Goal: Task Accomplishment & Management: Use online tool/utility

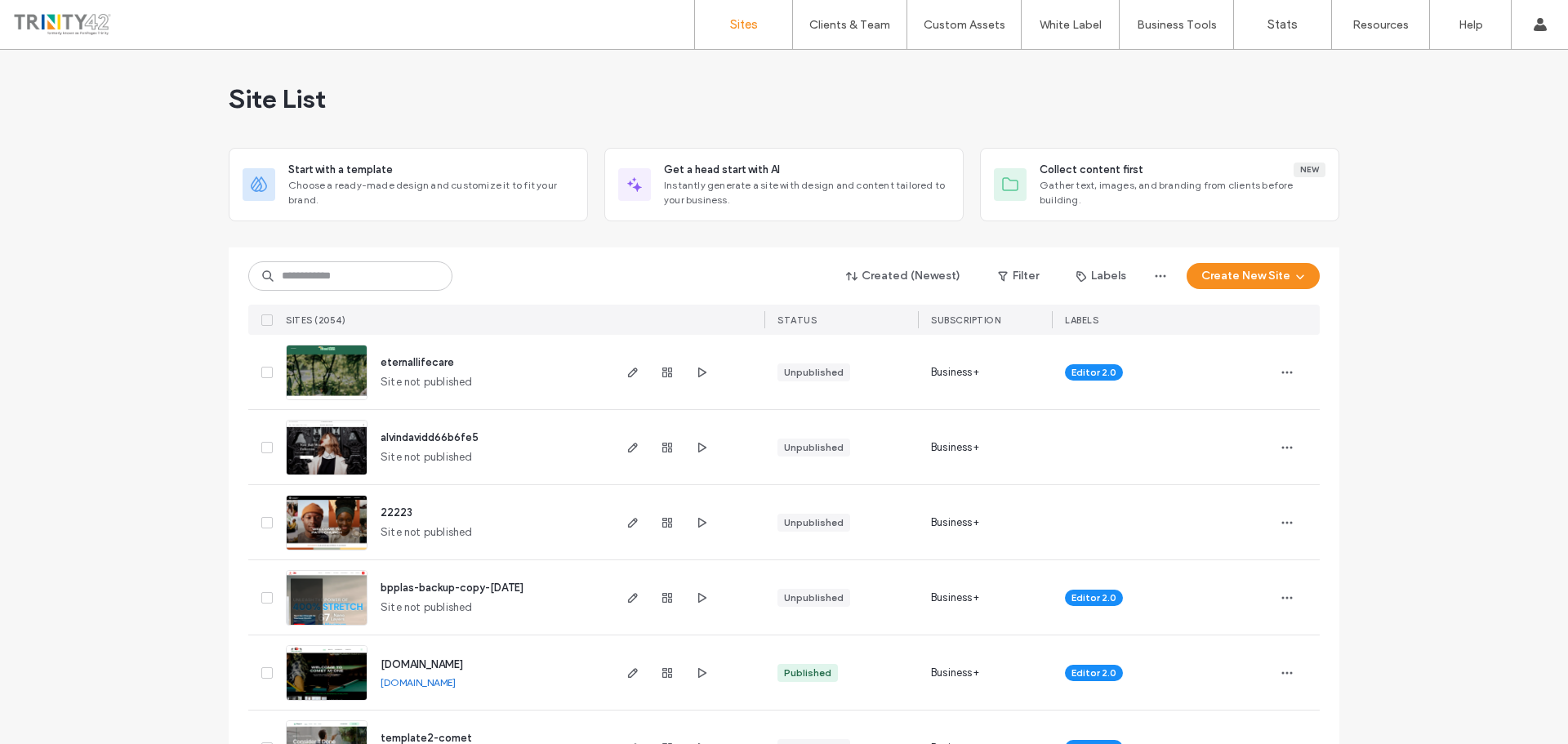
click at [412, 366] on span "eternallifecare" at bounding box center [417, 362] width 74 height 13
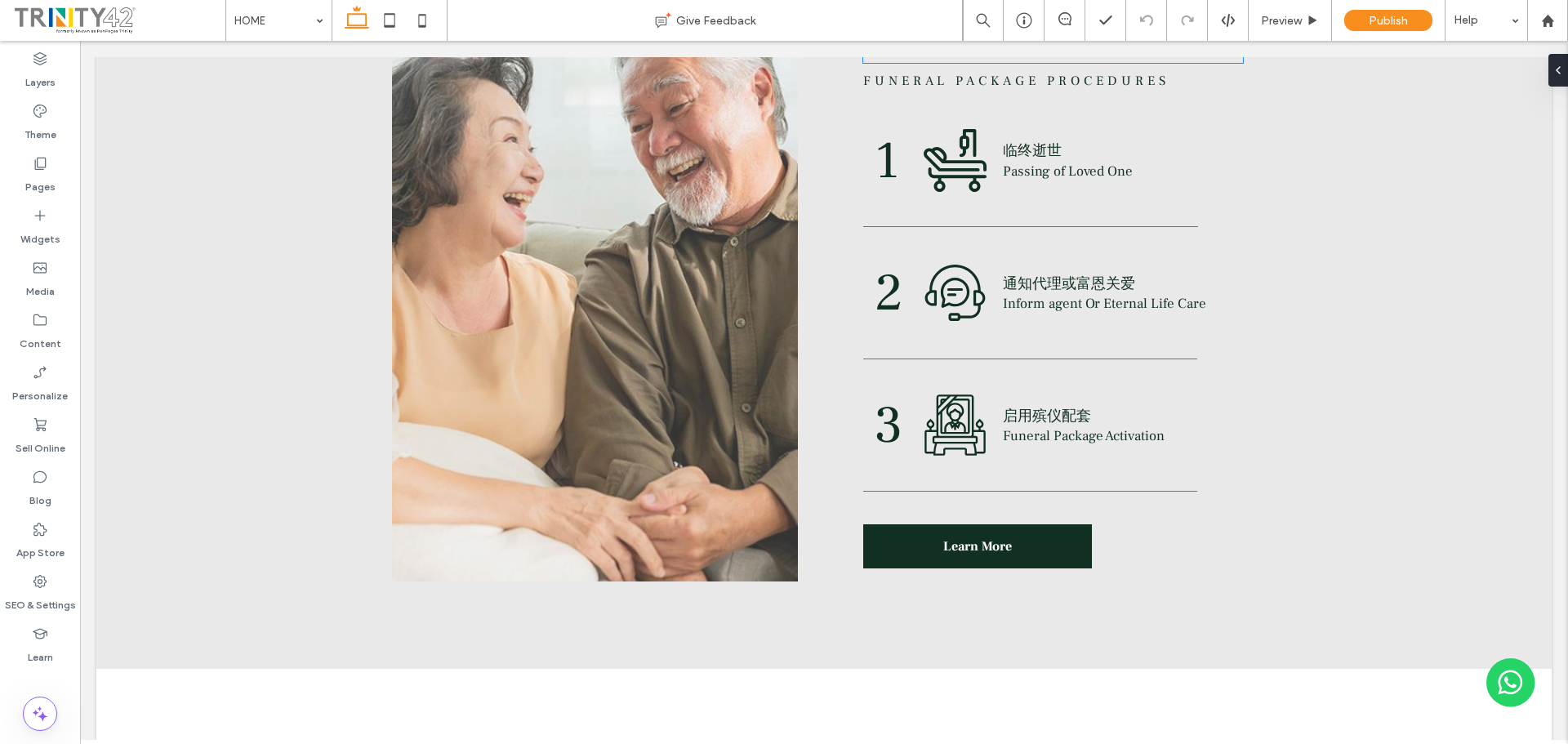
scroll to position [3347, 0]
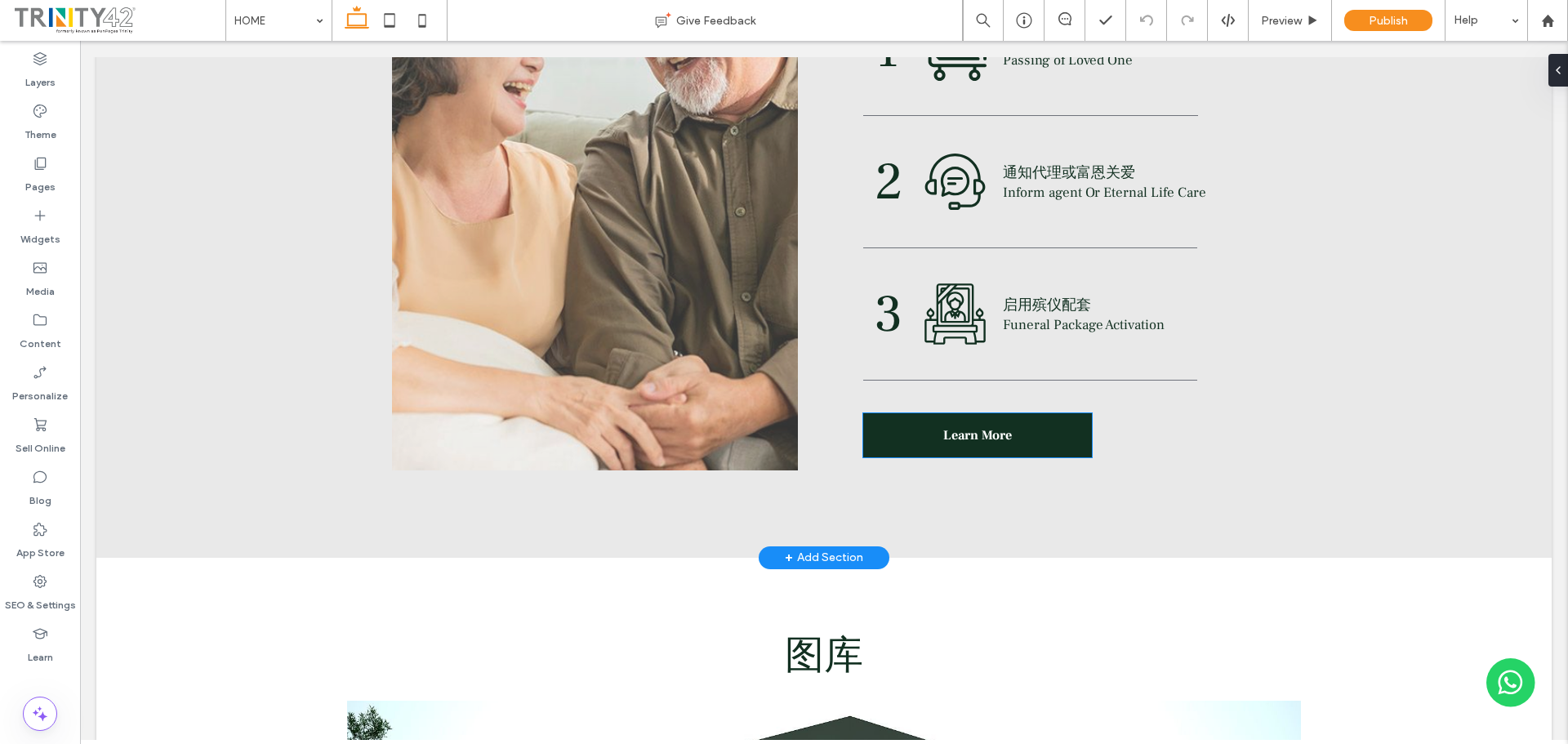
click at [1059, 435] on link "Learn More" at bounding box center [977, 435] width 229 height 44
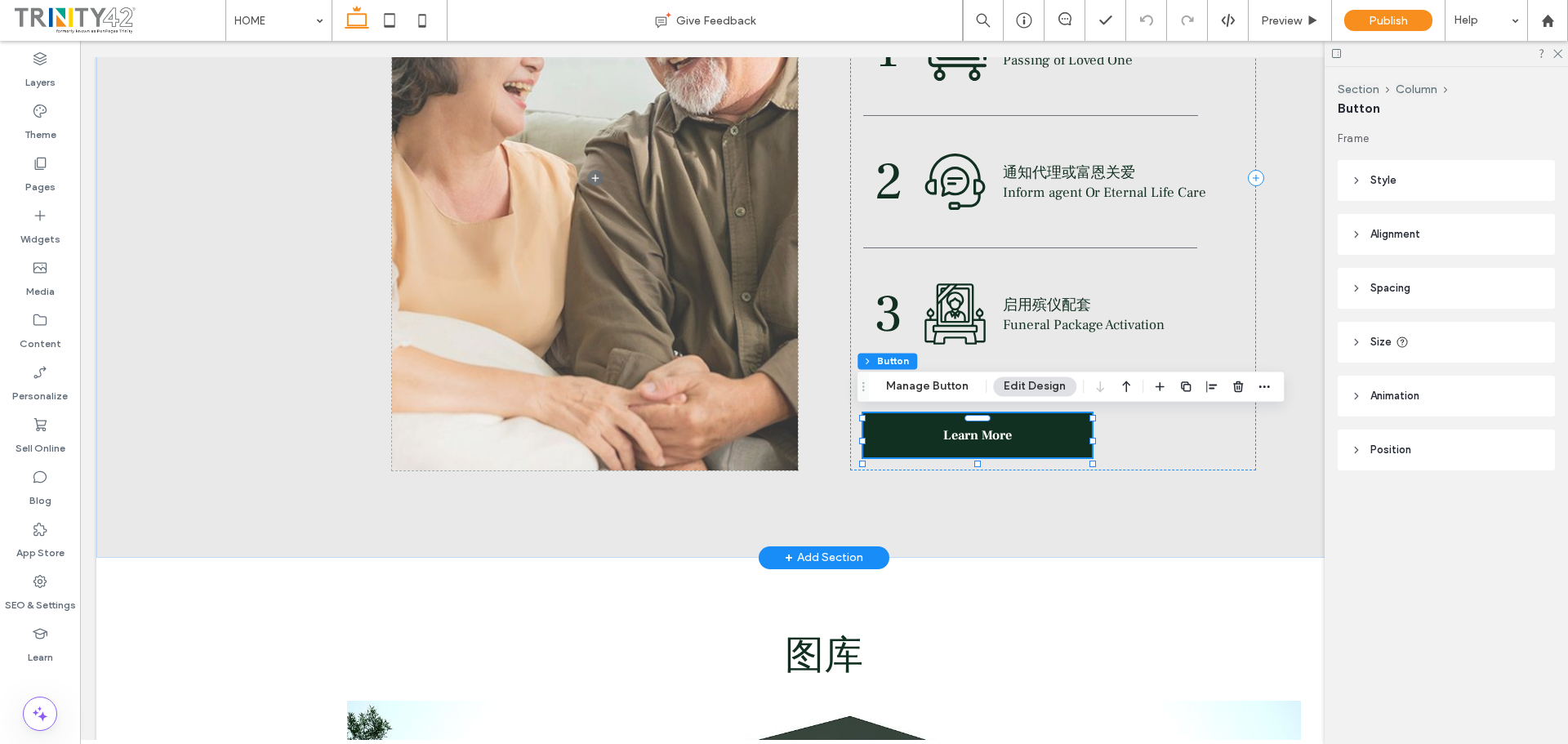
type input "**"
click at [1231, 393] on icon "button" at bounding box center [1237, 385] width 13 height 13
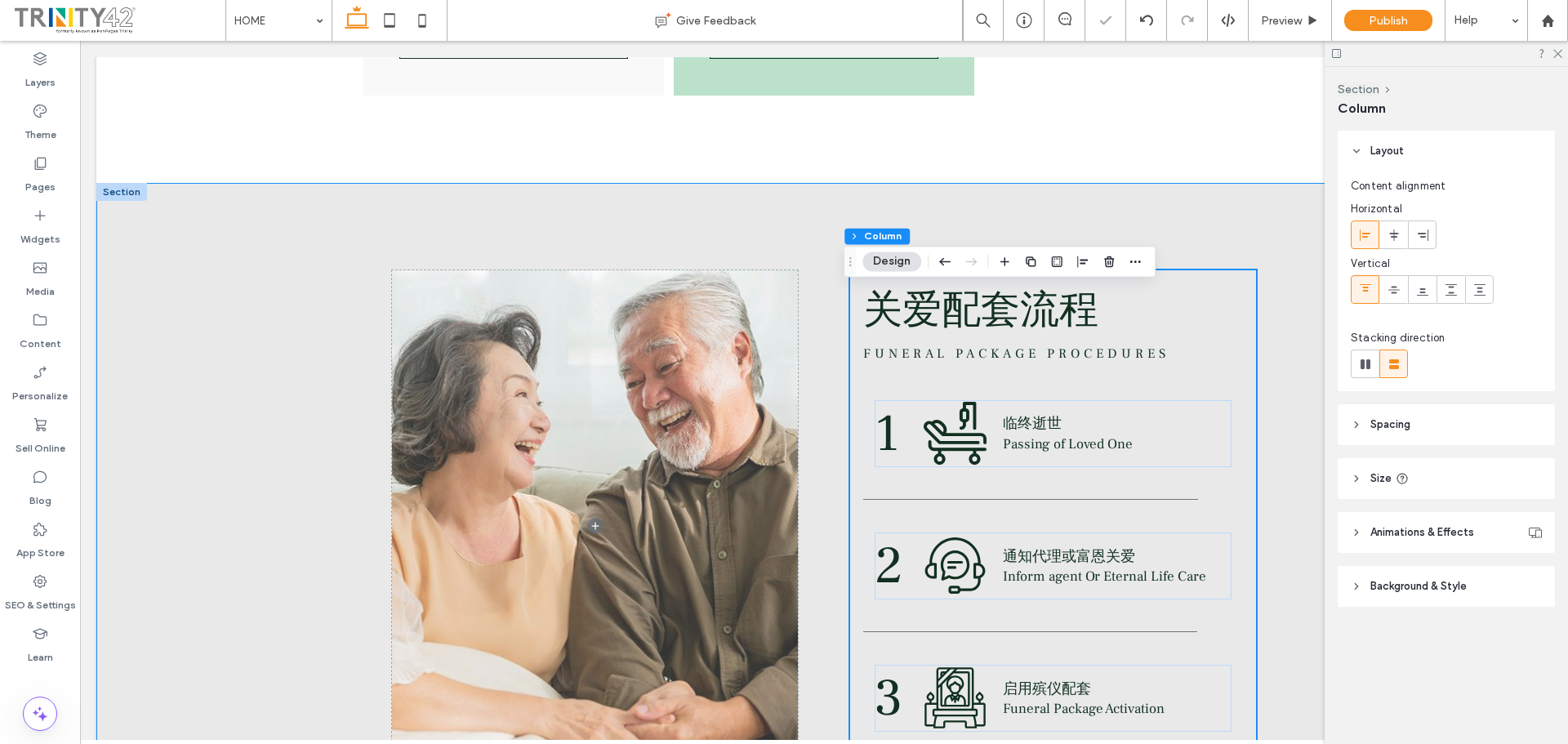
scroll to position [2938, 0]
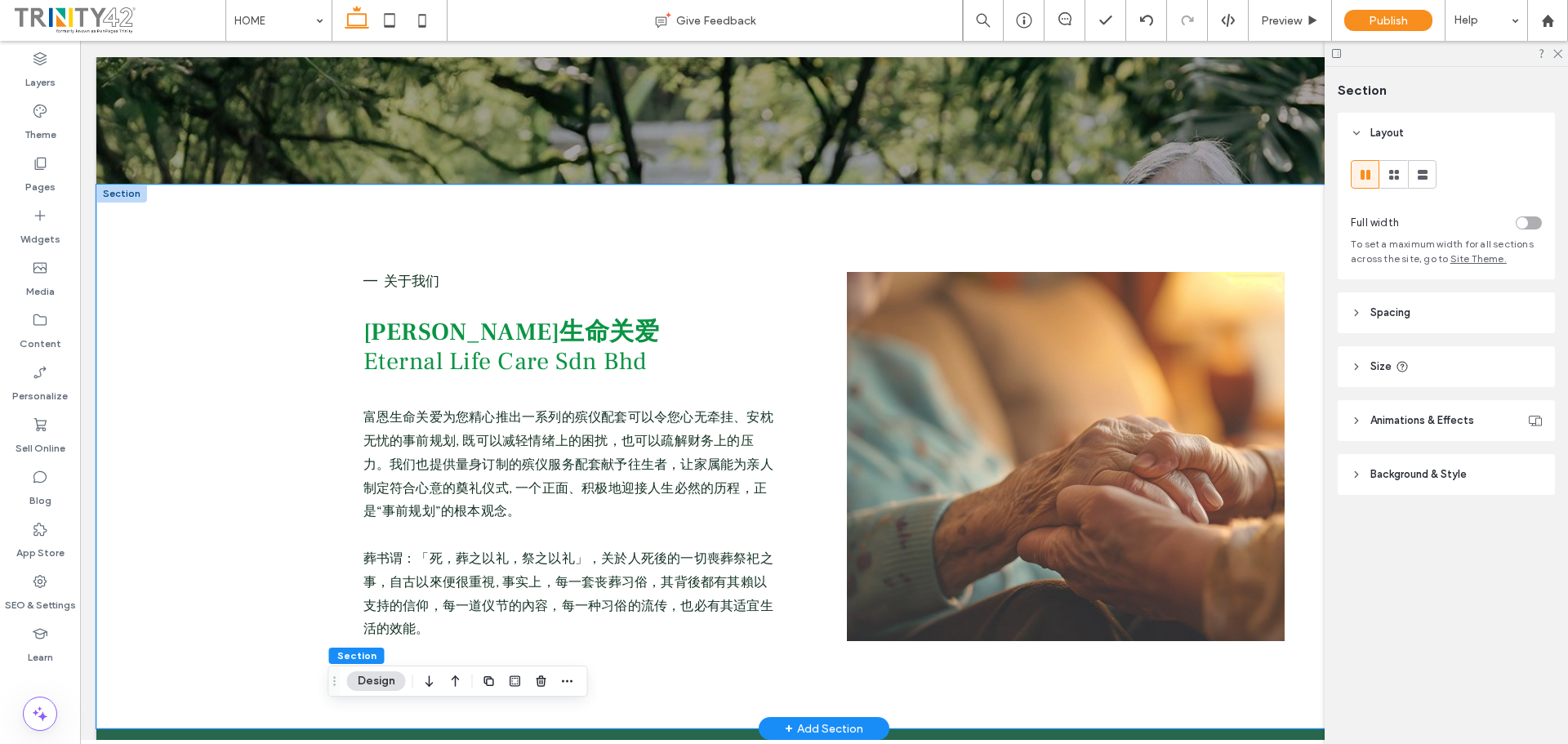
scroll to position [816, 0]
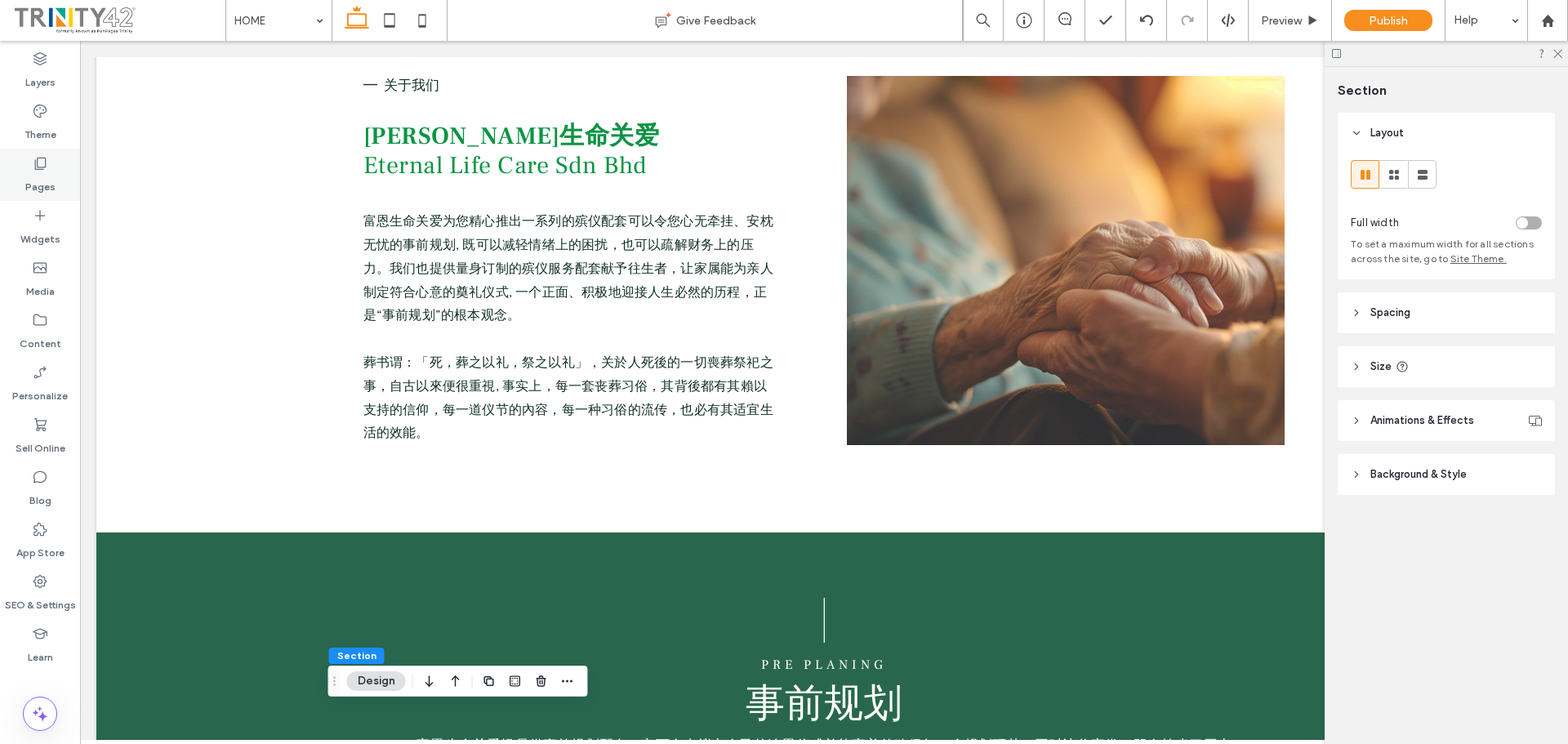
click at [34, 179] on label "Pages" at bounding box center [40, 183] width 30 height 23
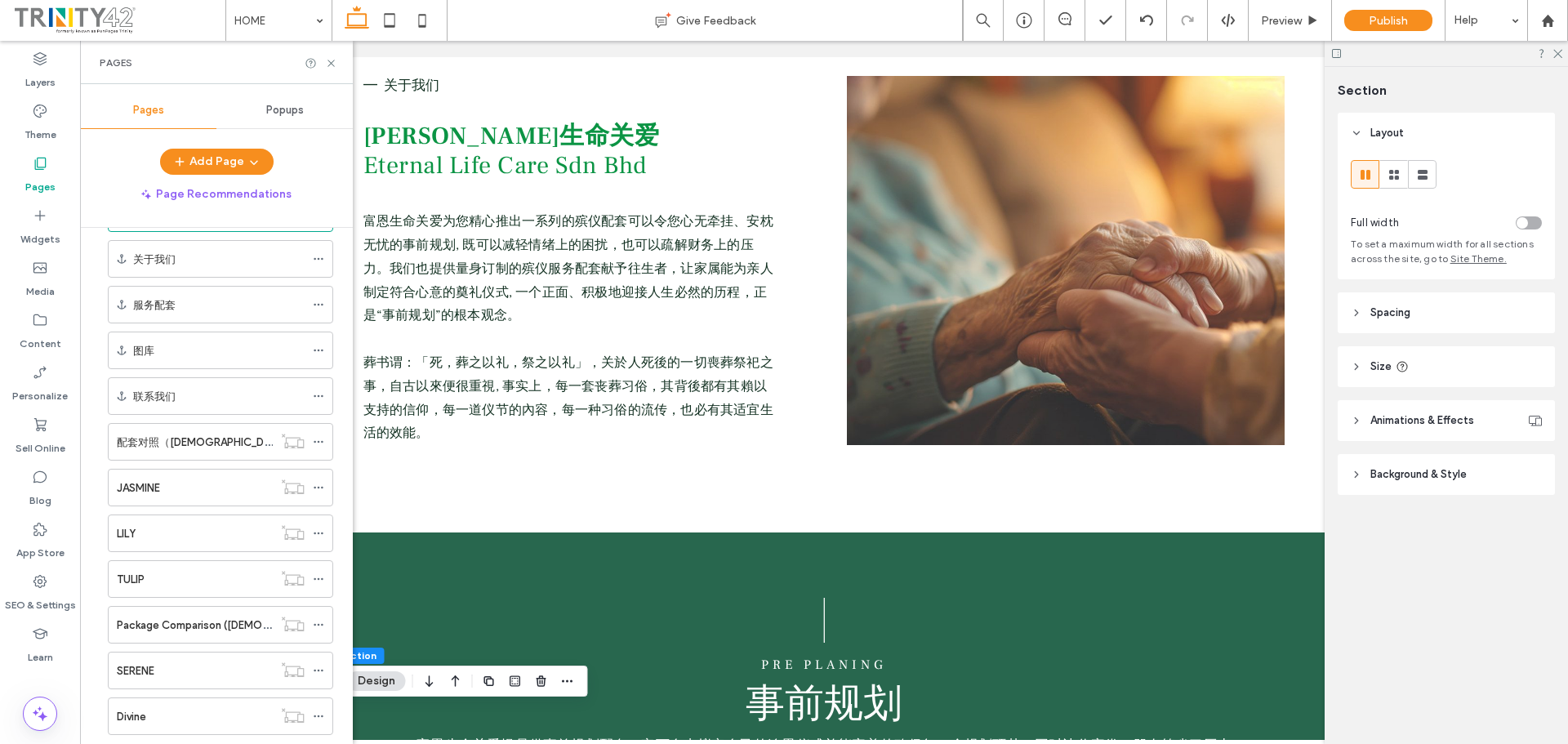
scroll to position [19, 0]
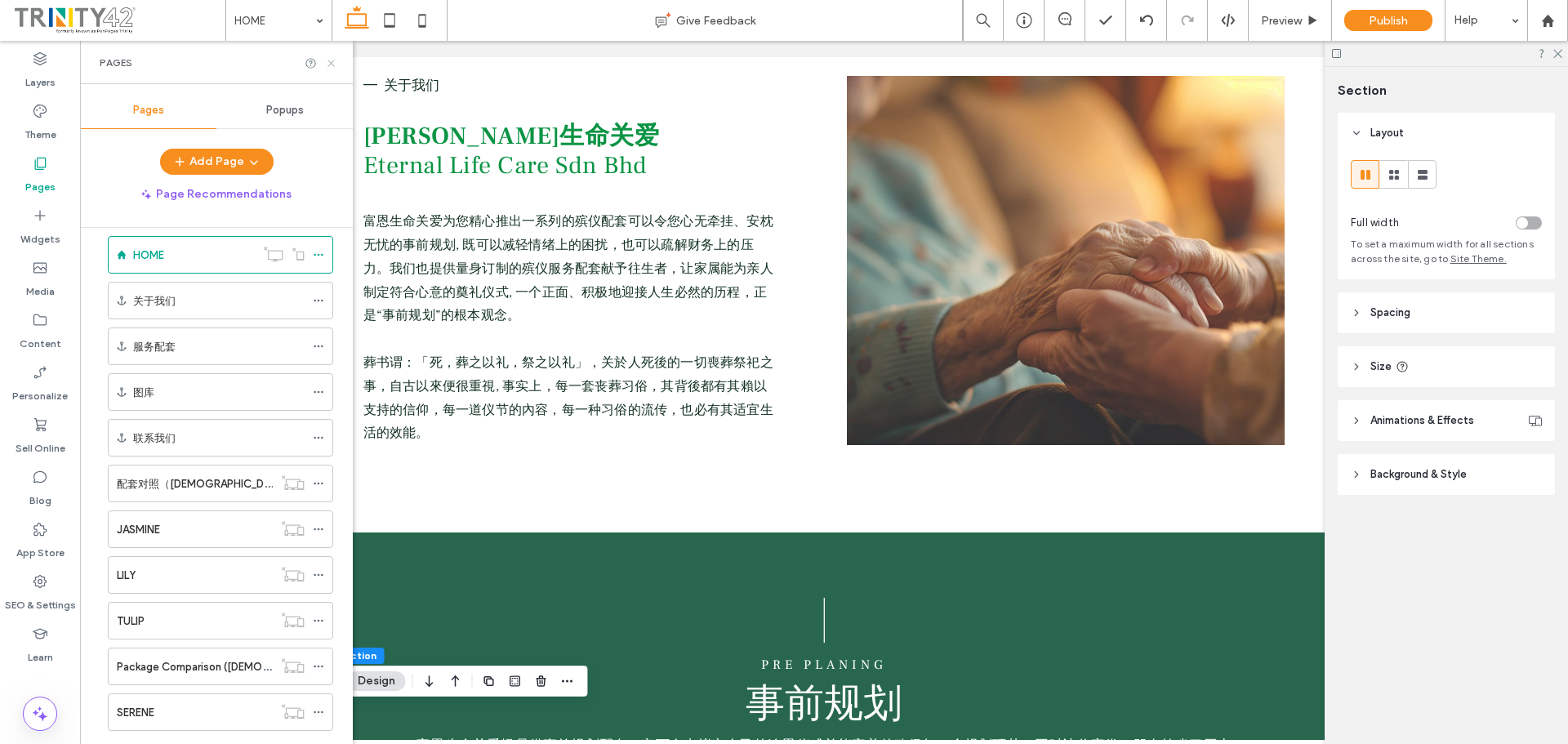
click at [330, 64] on use at bounding box center [330, 62] width 7 height 7
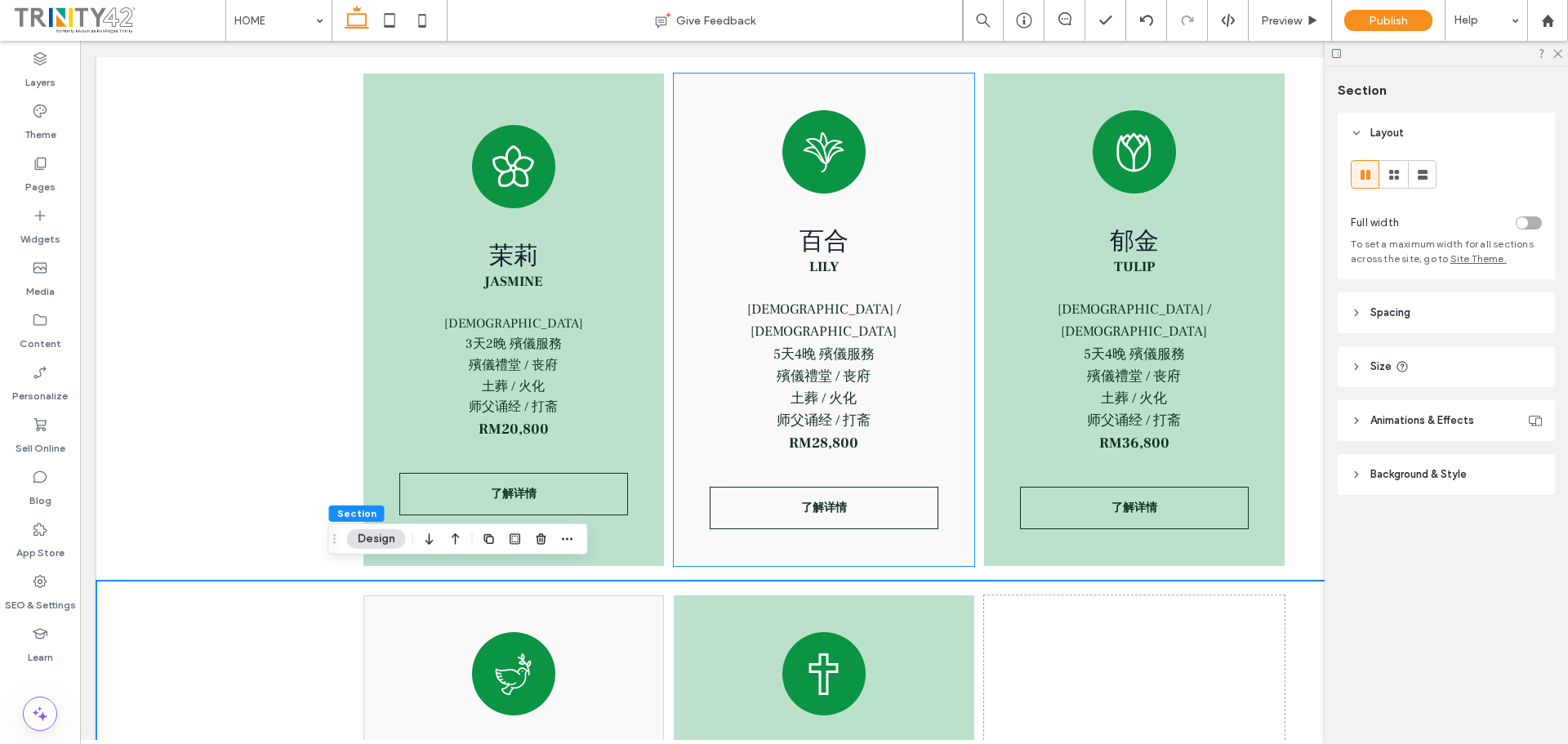
scroll to position [2041, 0]
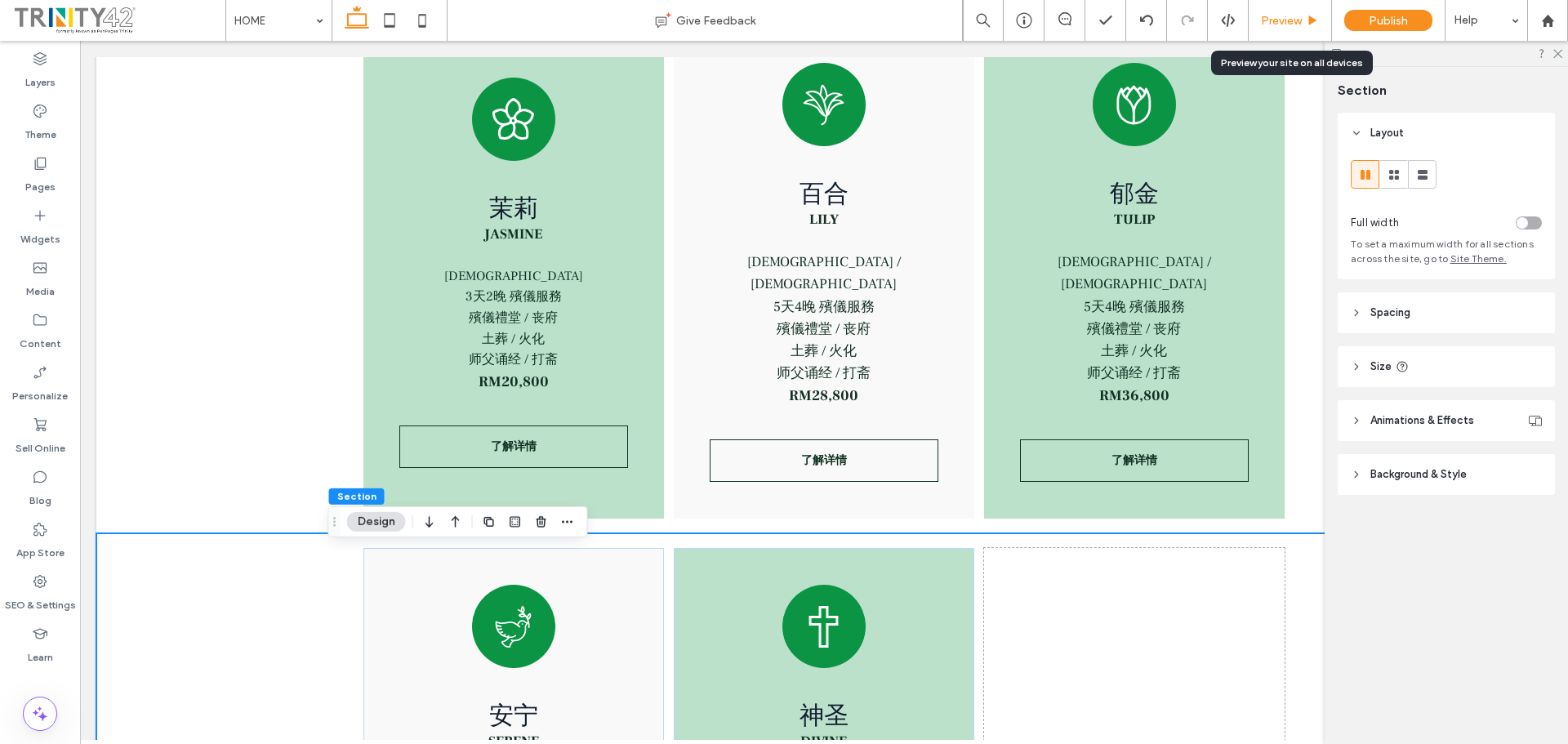
click at [1293, 13] on div "Preview" at bounding box center [1290, 20] width 83 height 41
click at [41, 168] on icon at bounding box center [40, 163] width 16 height 16
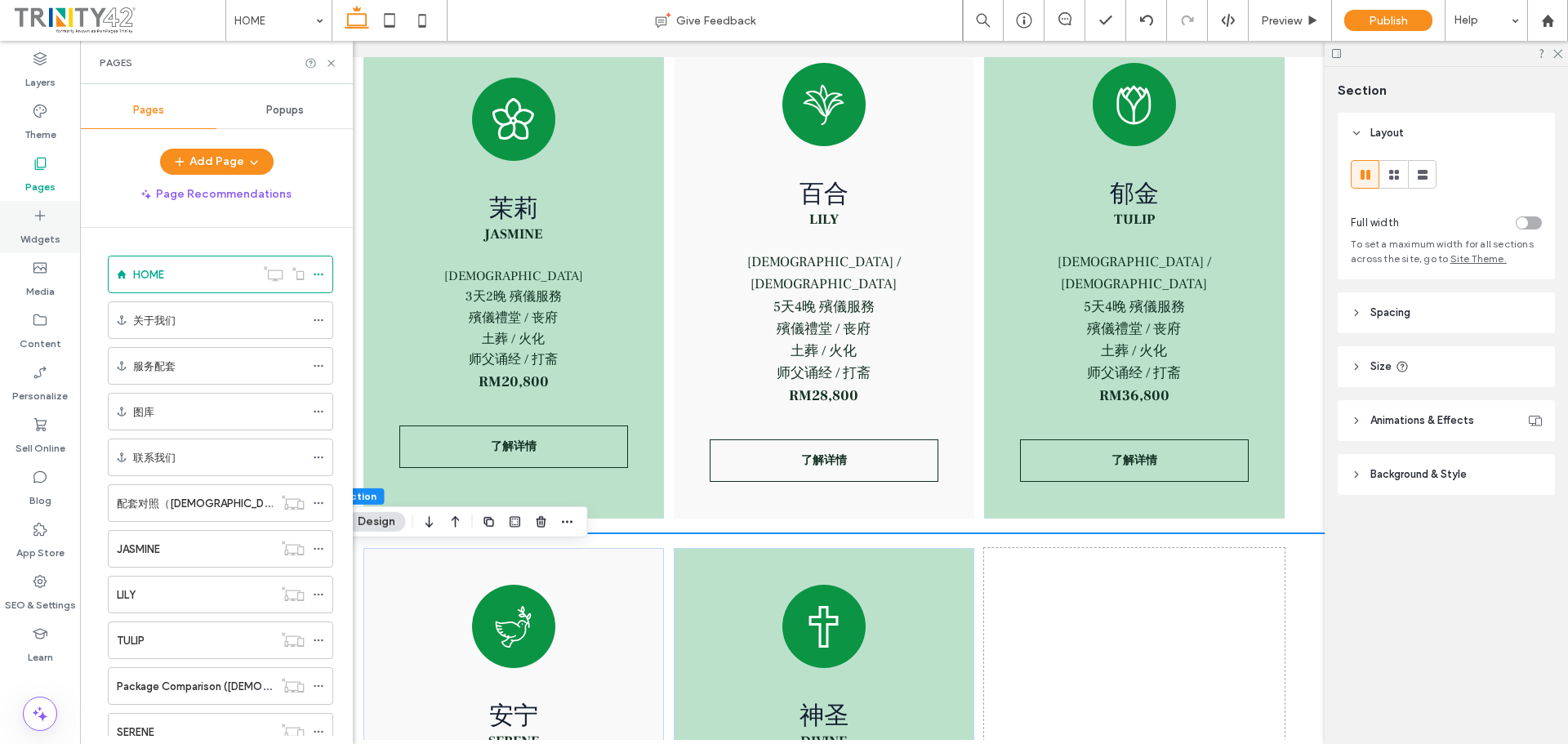
click at [49, 213] on div "Widgets" at bounding box center [40, 227] width 80 height 52
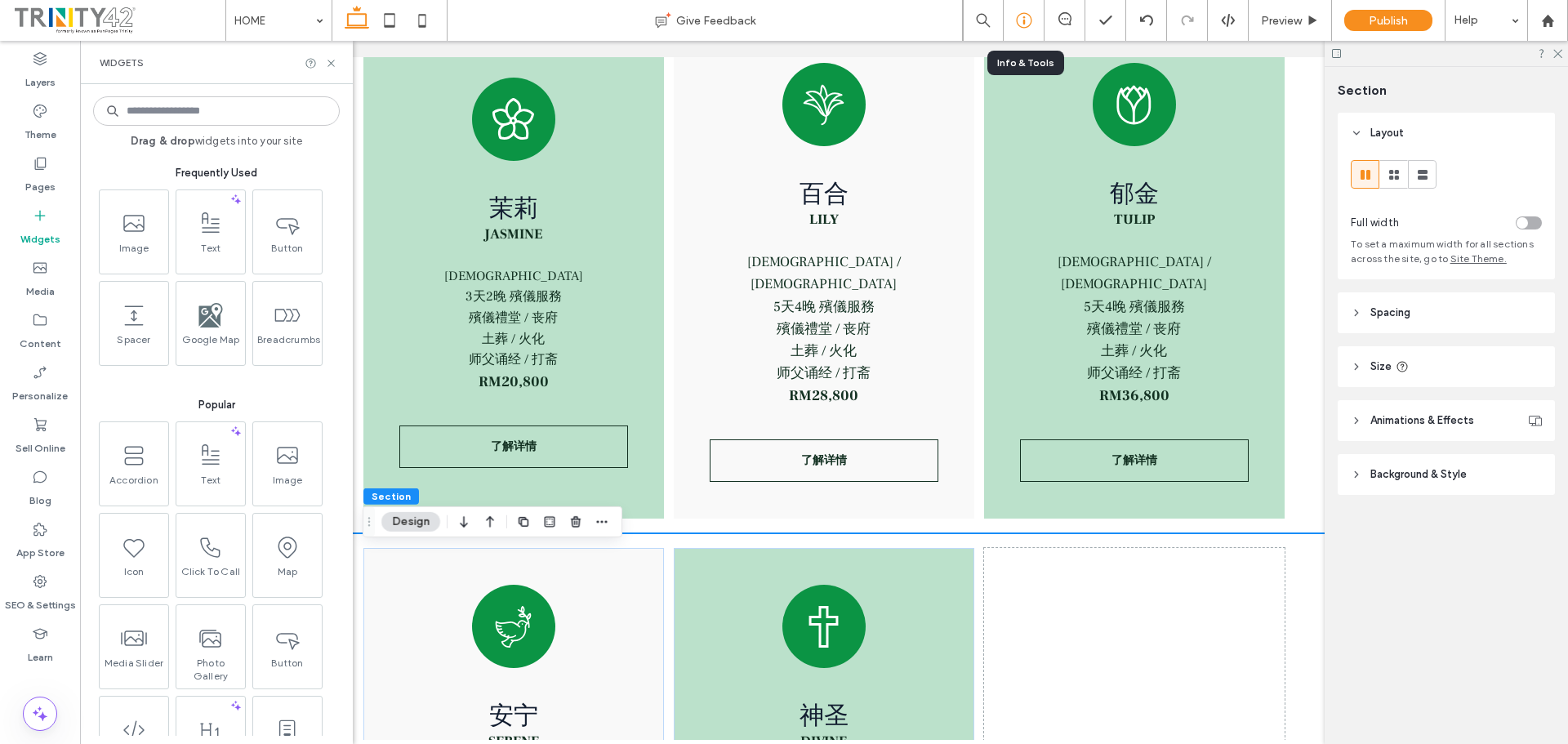
click at [1021, 25] on icon at bounding box center [1024, 20] width 16 height 16
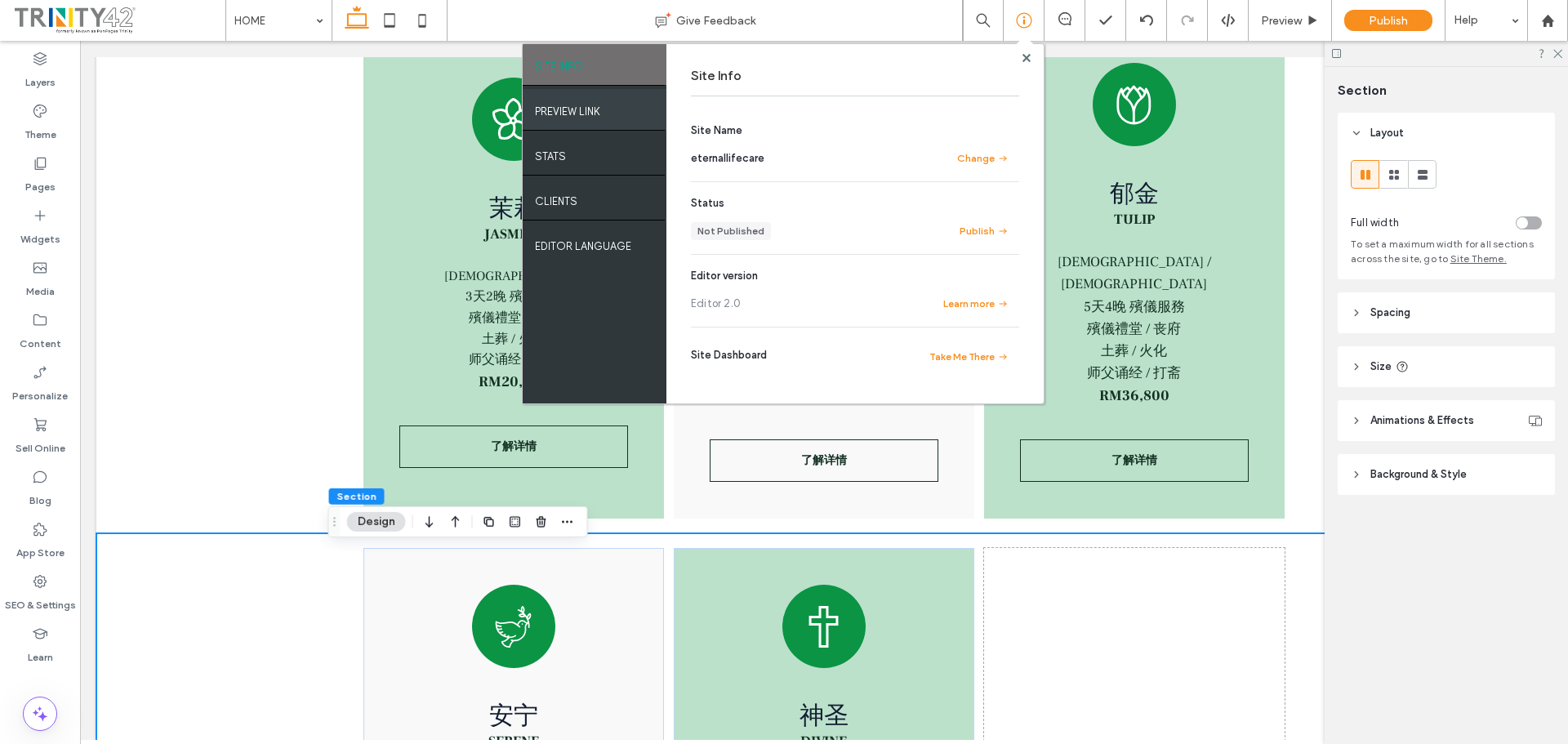
click at [576, 114] on label "PREVIEW LINK" at bounding box center [567, 107] width 65 height 20
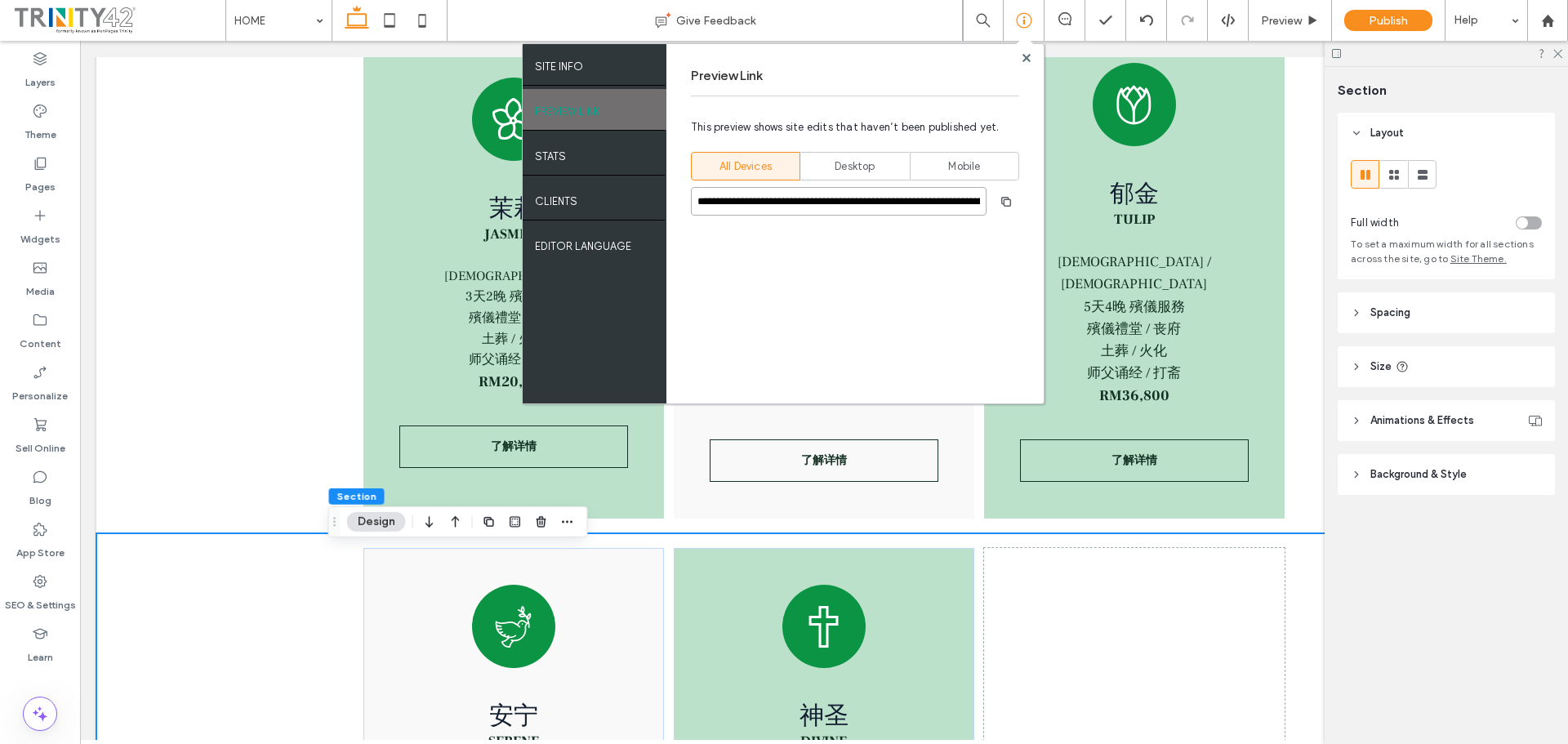
click at [837, 202] on input "**********" at bounding box center [838, 201] width 296 height 28
click at [1022, 59] on use at bounding box center [1026, 57] width 8 height 8
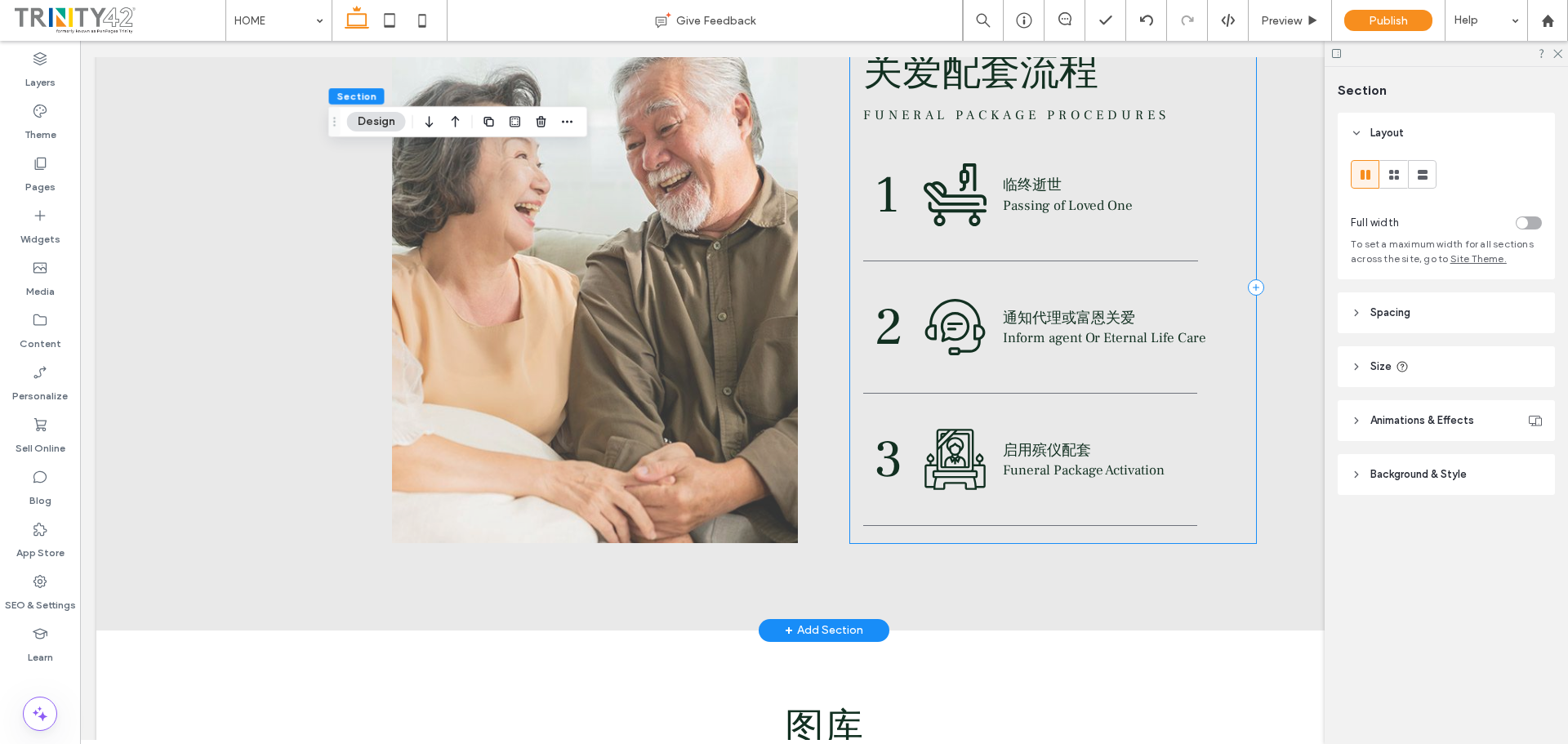
scroll to position [3347, 0]
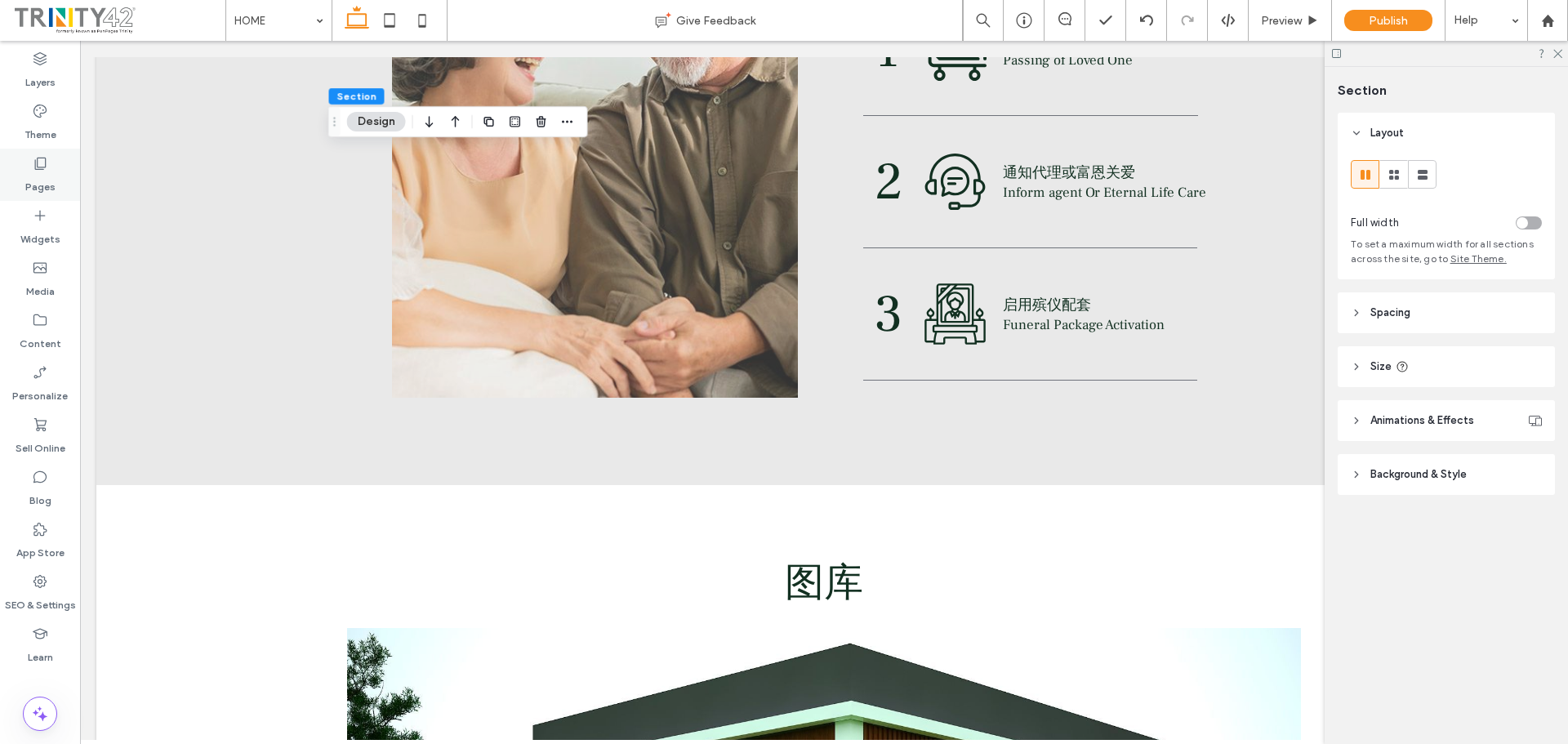
click at [44, 182] on label "Pages" at bounding box center [40, 183] width 30 height 23
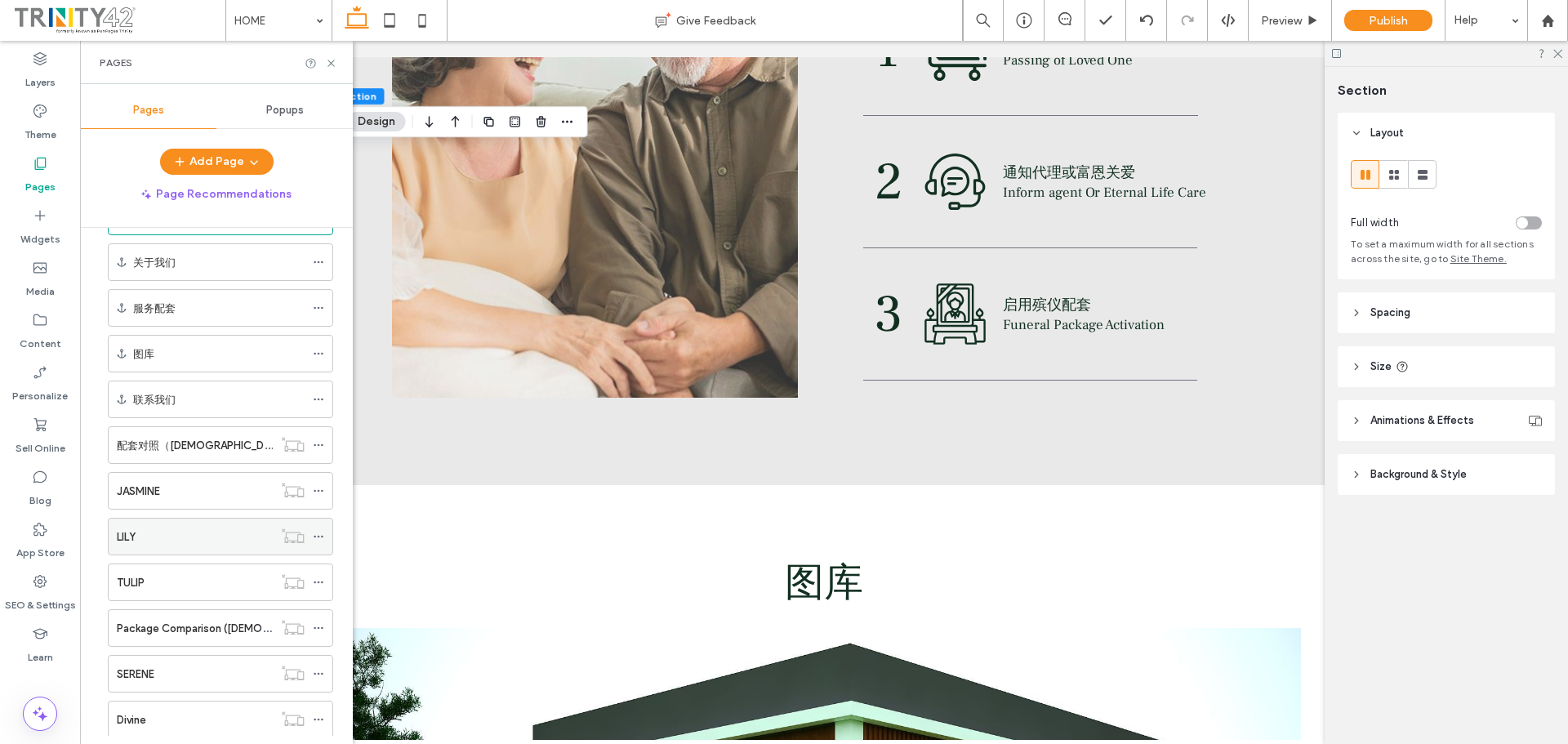
scroll to position [81, 0]
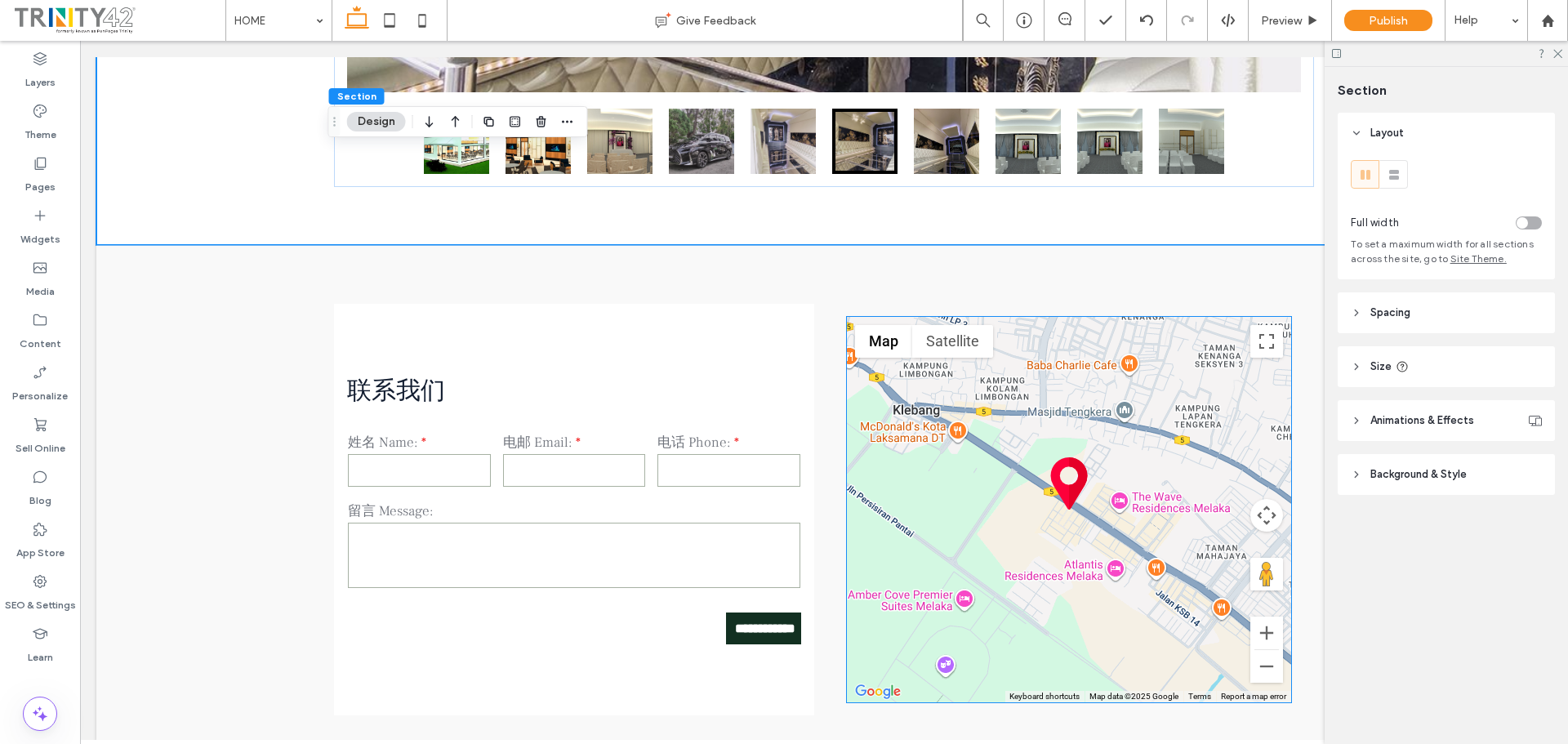
scroll to position [3918, 0]
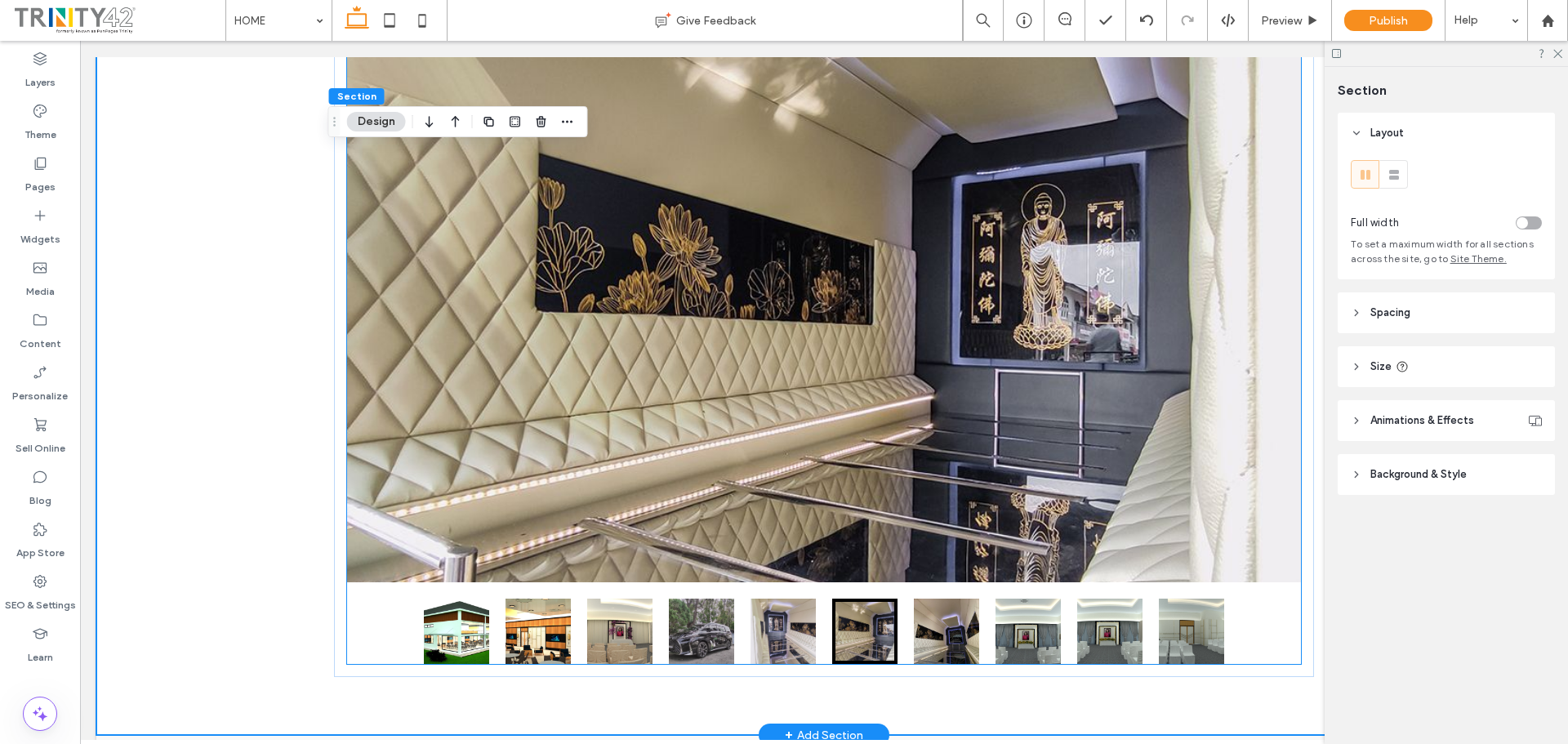
click at [538, 642] on button "go to slide 2" at bounding box center [538, 631] width 65 height 65
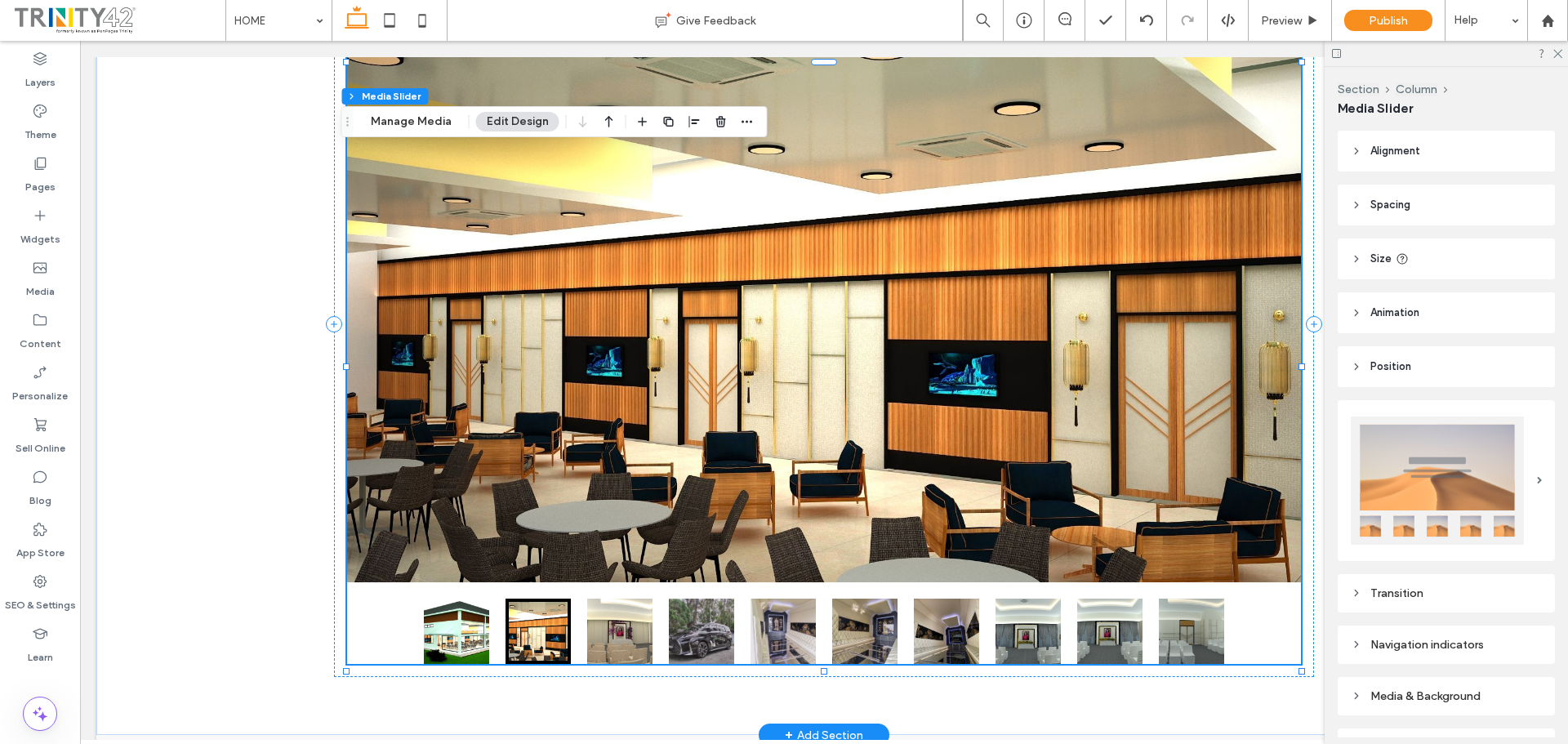
click at [610, 650] on button "go to slide 3" at bounding box center [619, 631] width 65 height 65
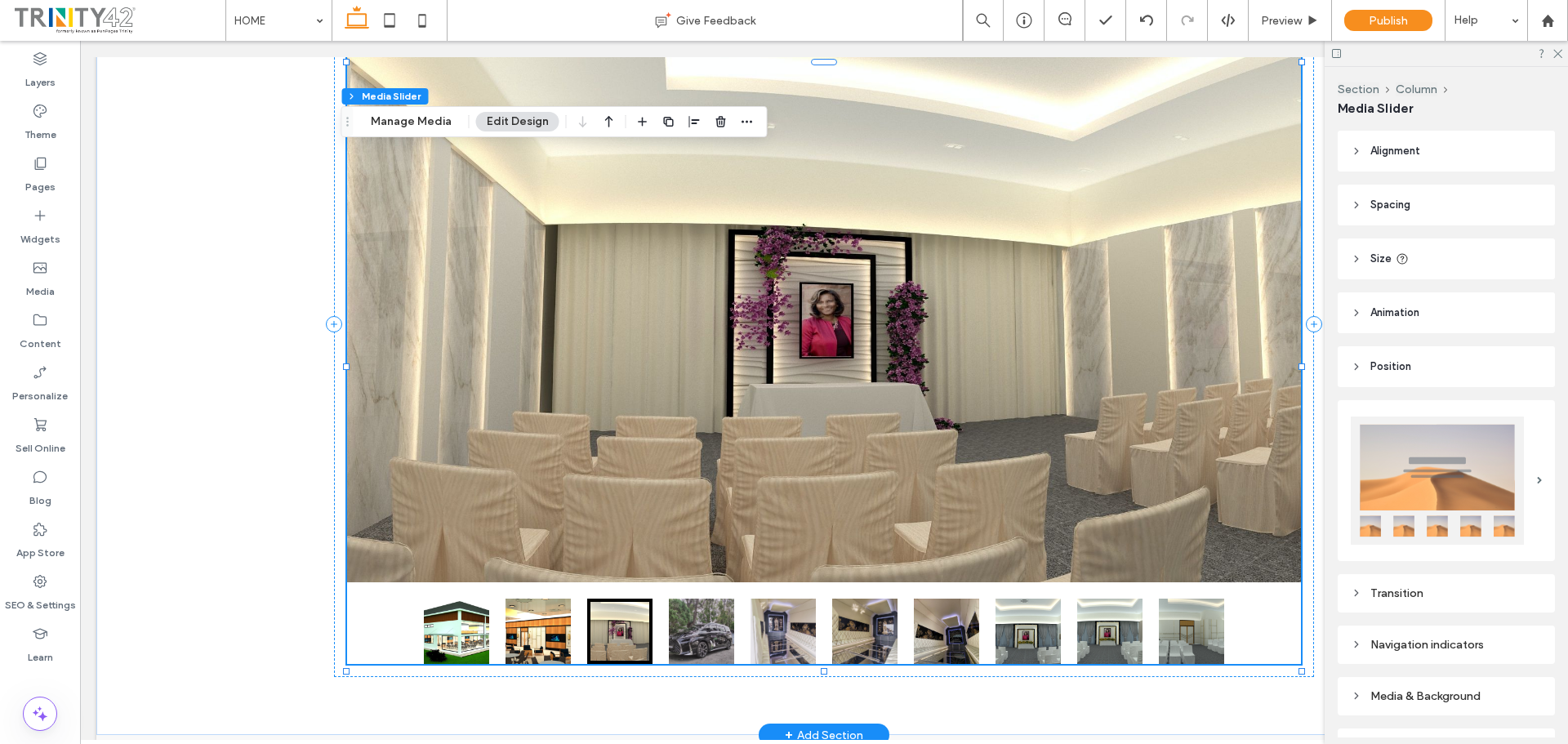
click at [694, 651] on button "go to slide 4" at bounding box center [701, 631] width 65 height 65
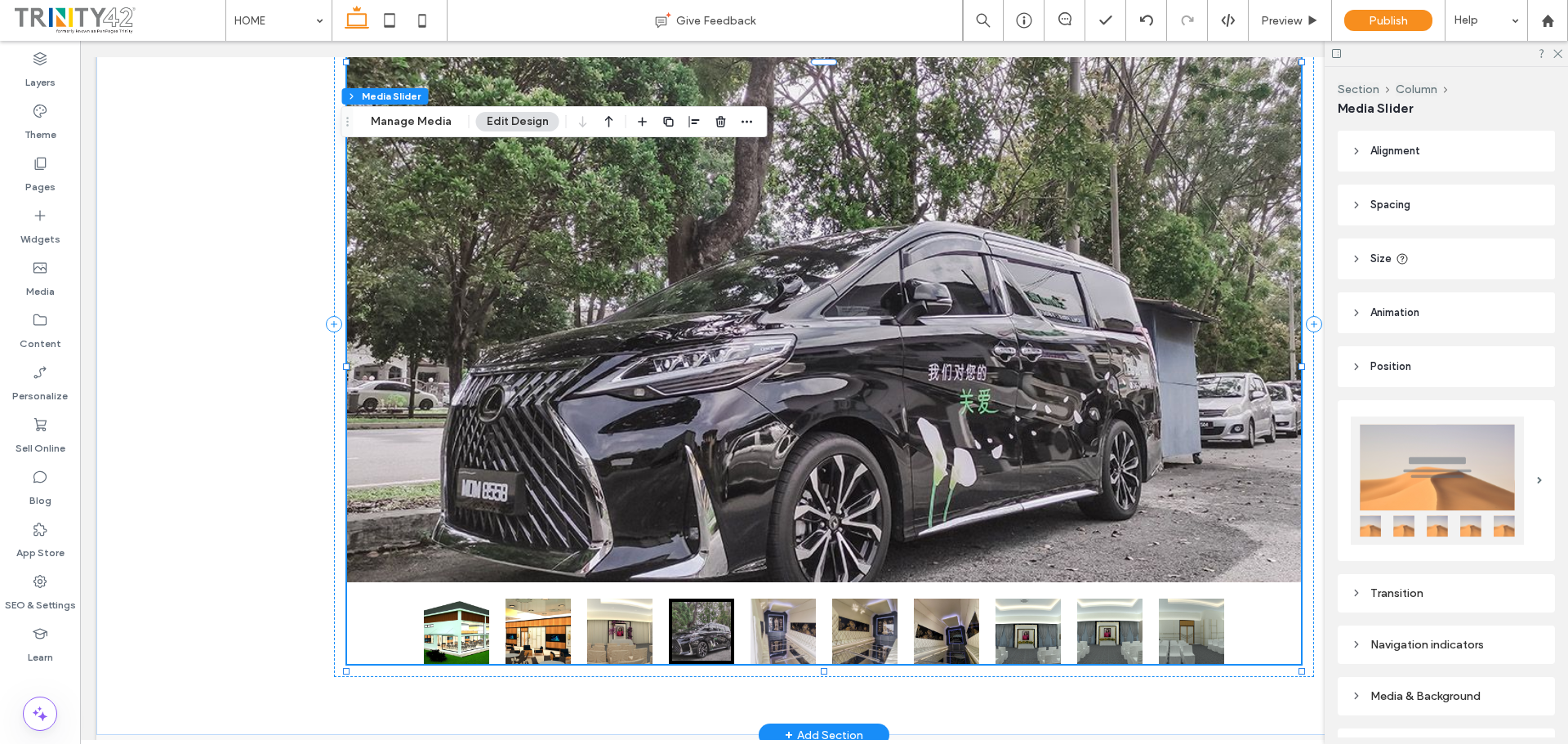
click at [790, 648] on button "go to slide 5" at bounding box center [782, 631] width 65 height 65
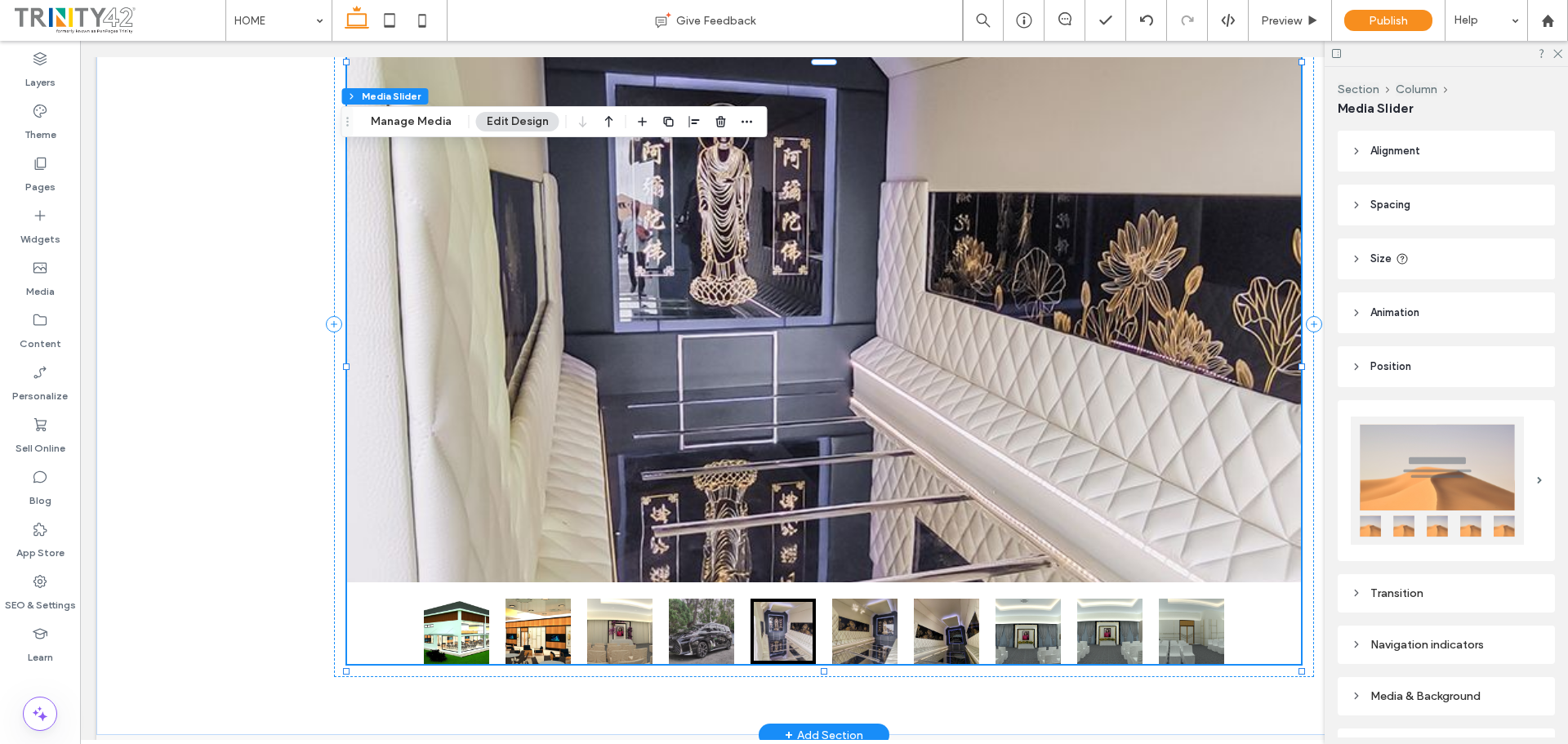
click at [877, 645] on button "go to slide 6" at bounding box center [864, 631] width 65 height 65
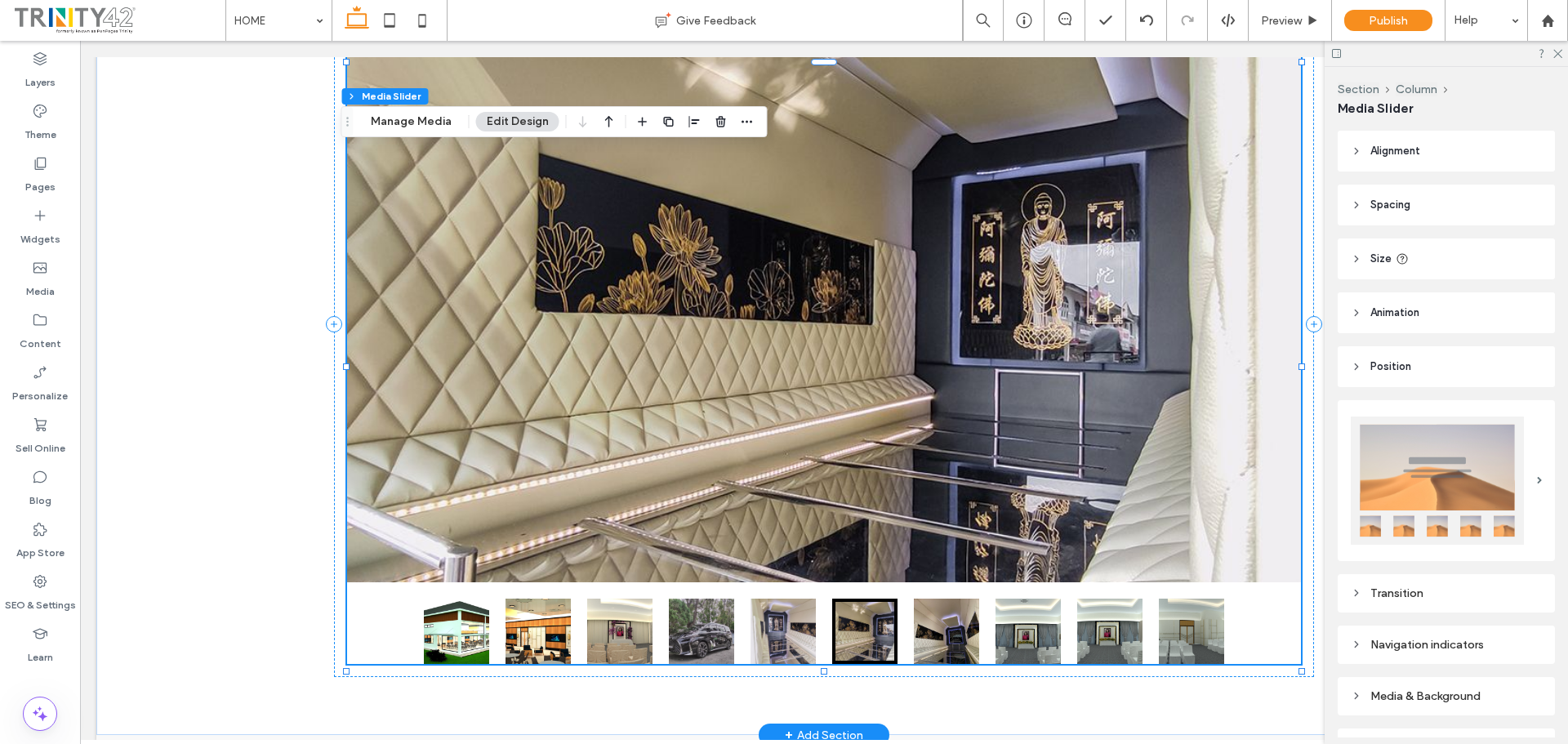
click at [944, 641] on button "go to slide 7" at bounding box center [946, 631] width 65 height 65
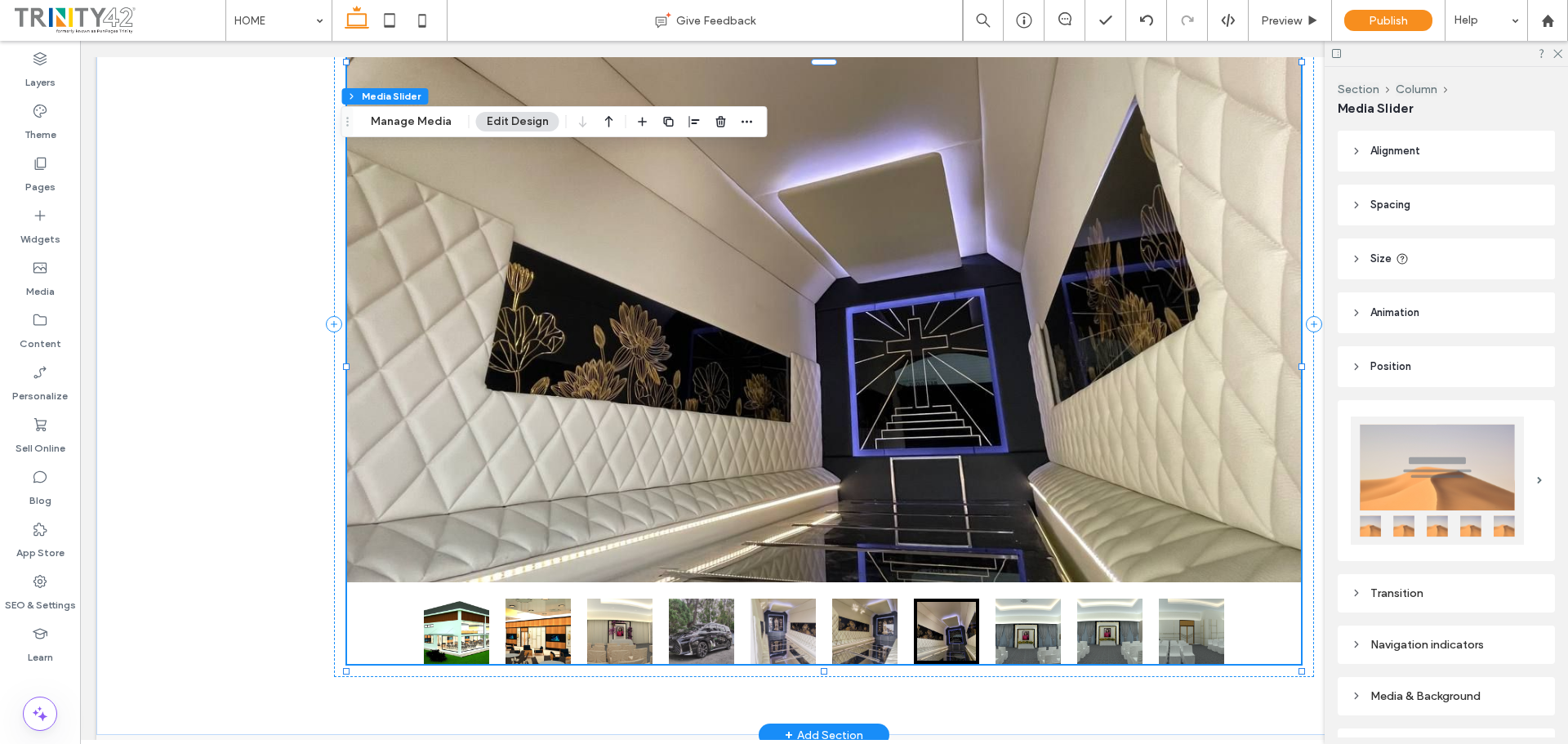
click at [1022, 639] on button "go to slide 8" at bounding box center [1028, 631] width 65 height 65
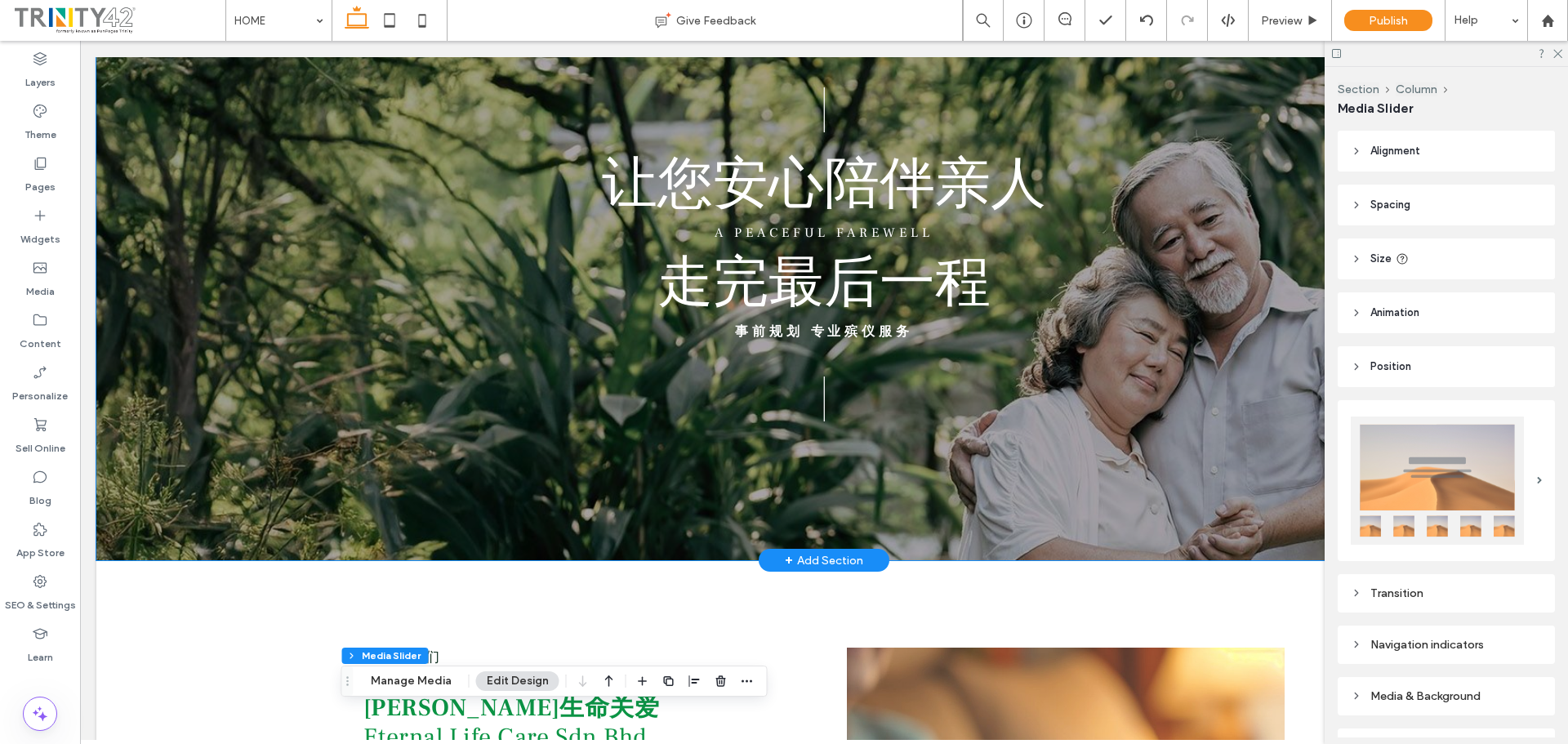
scroll to position [0, 0]
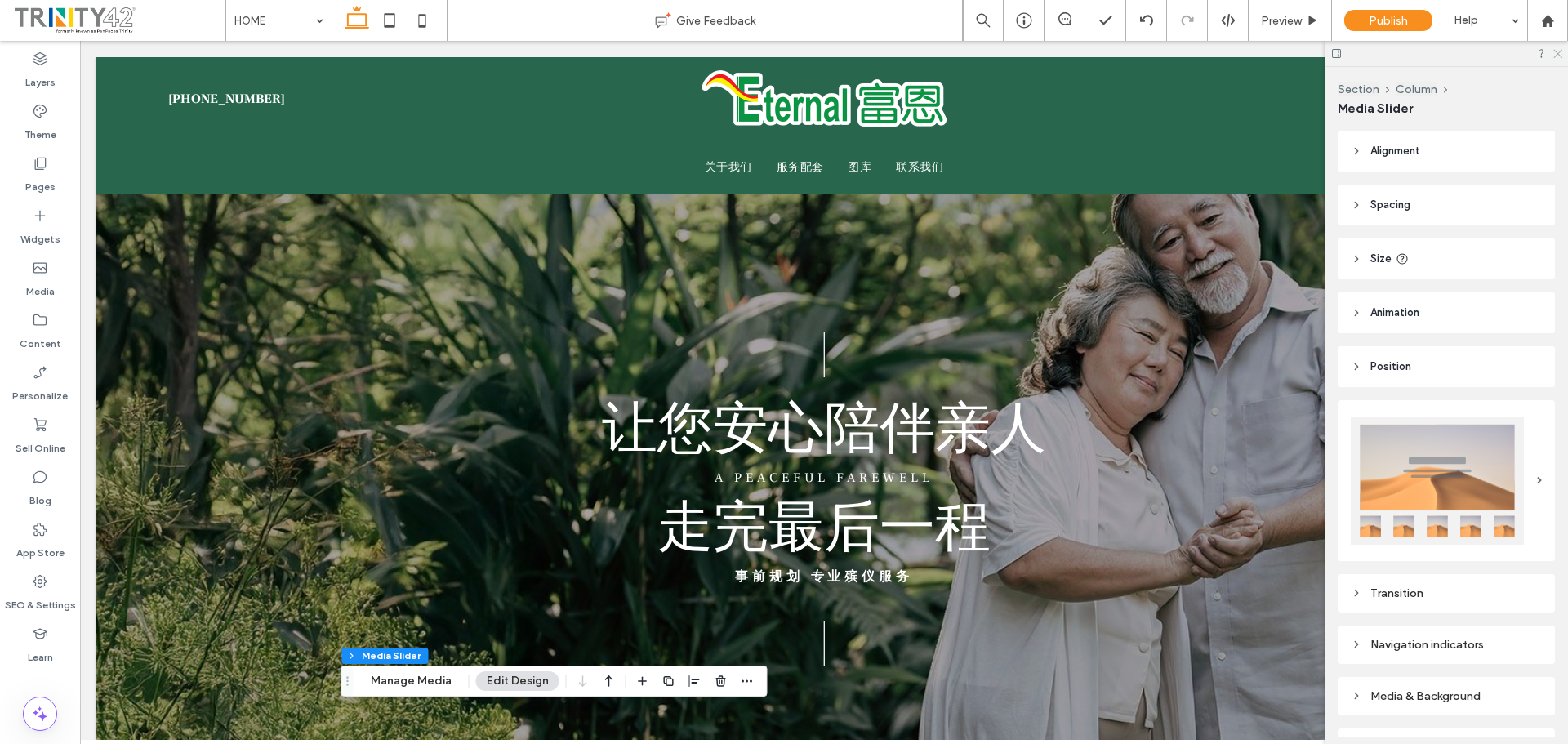
click at [1554, 52] on icon at bounding box center [1556, 52] width 11 height 11
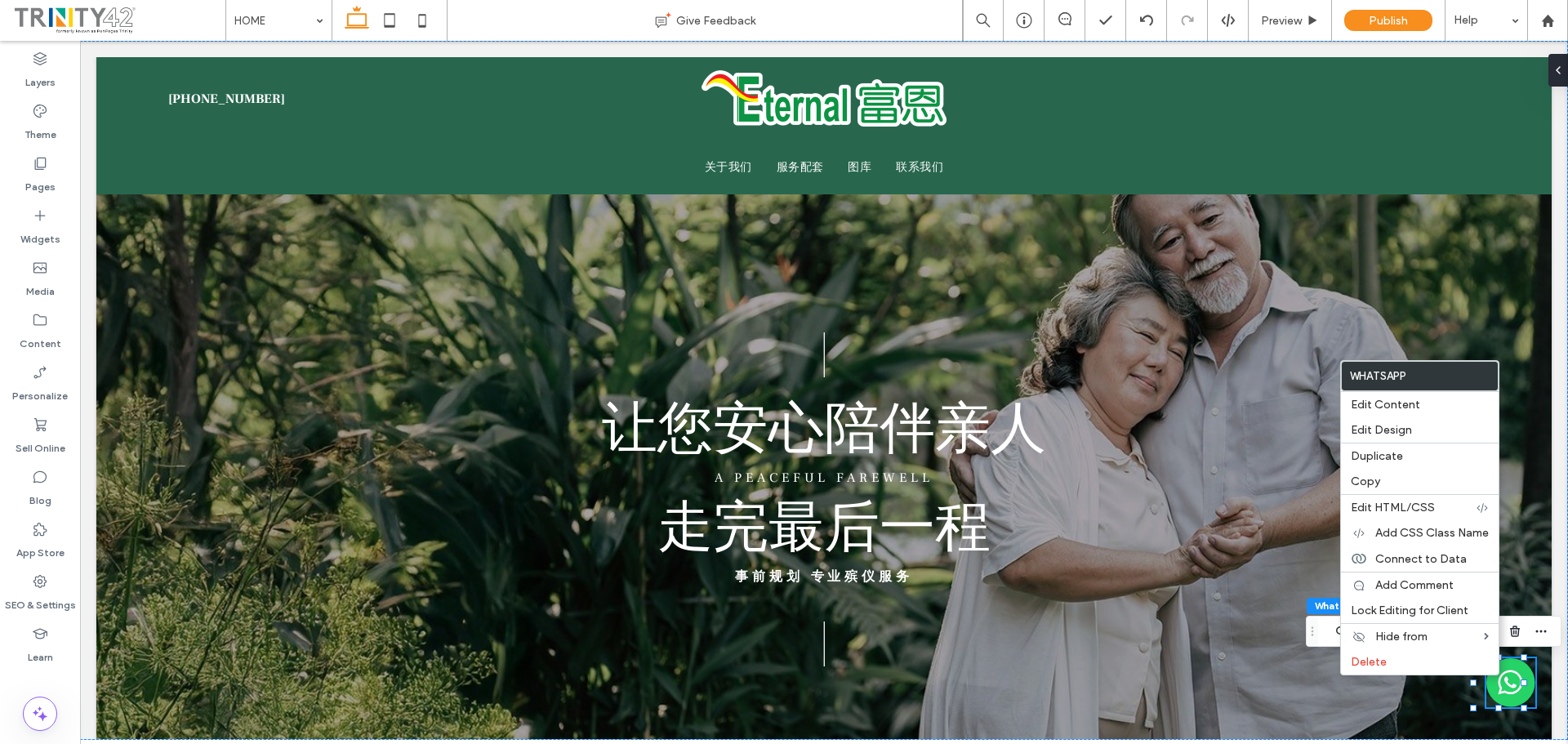
click at [1517, 687] on img at bounding box center [1510, 682] width 49 height 49
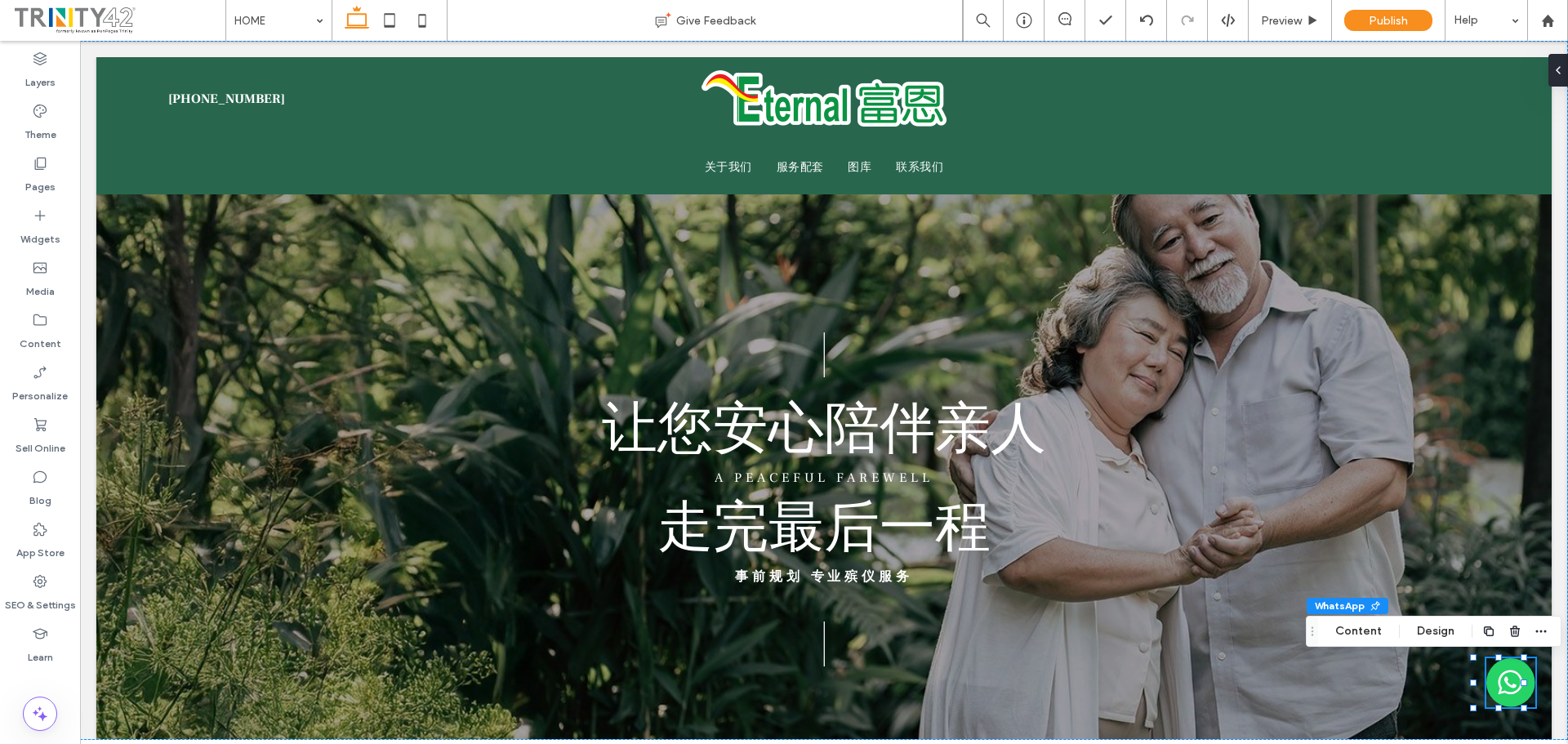
click at [1517, 687] on img at bounding box center [1510, 682] width 49 height 49
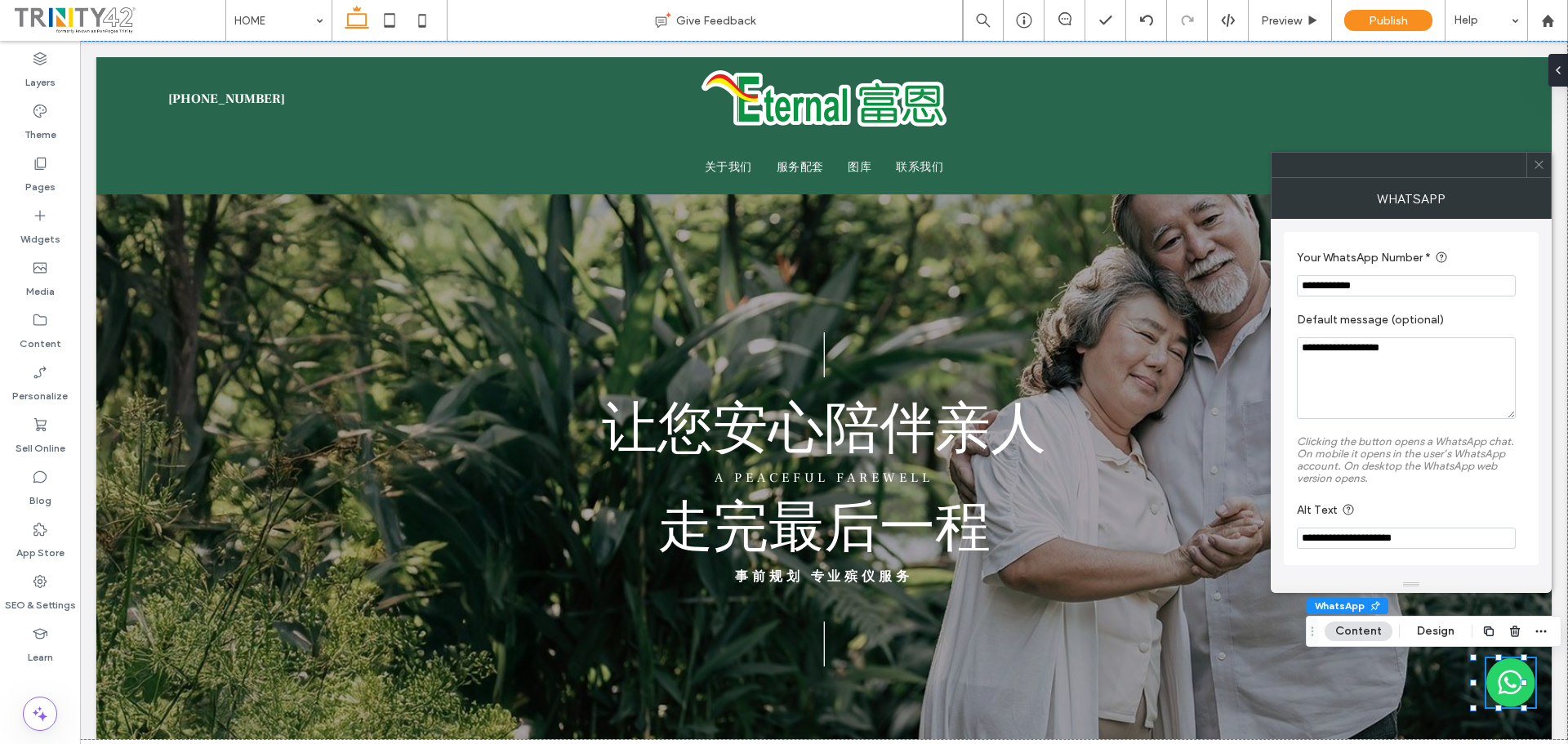
click at [1536, 162] on use at bounding box center [1538, 165] width 8 height 8
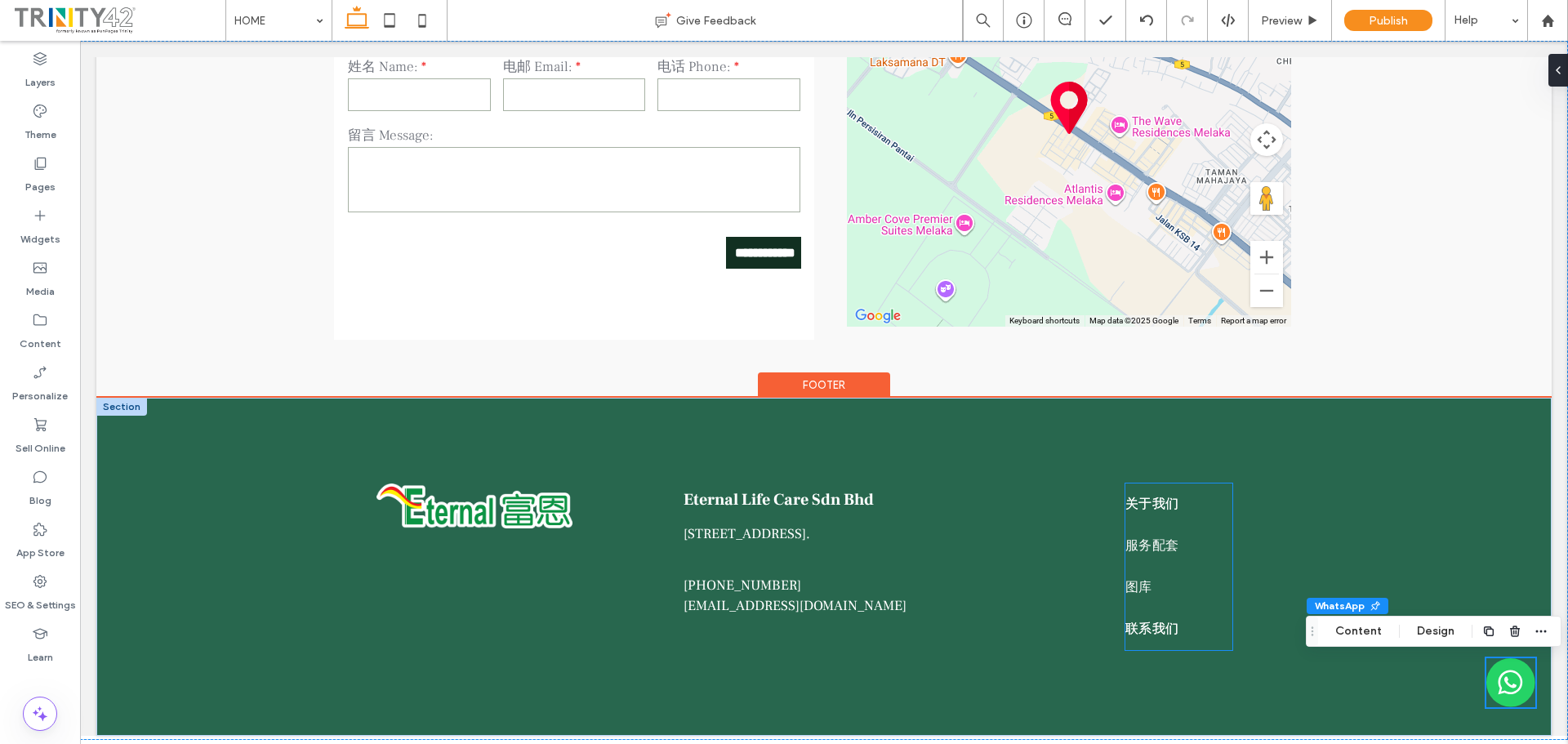
scroll to position [4796, 0]
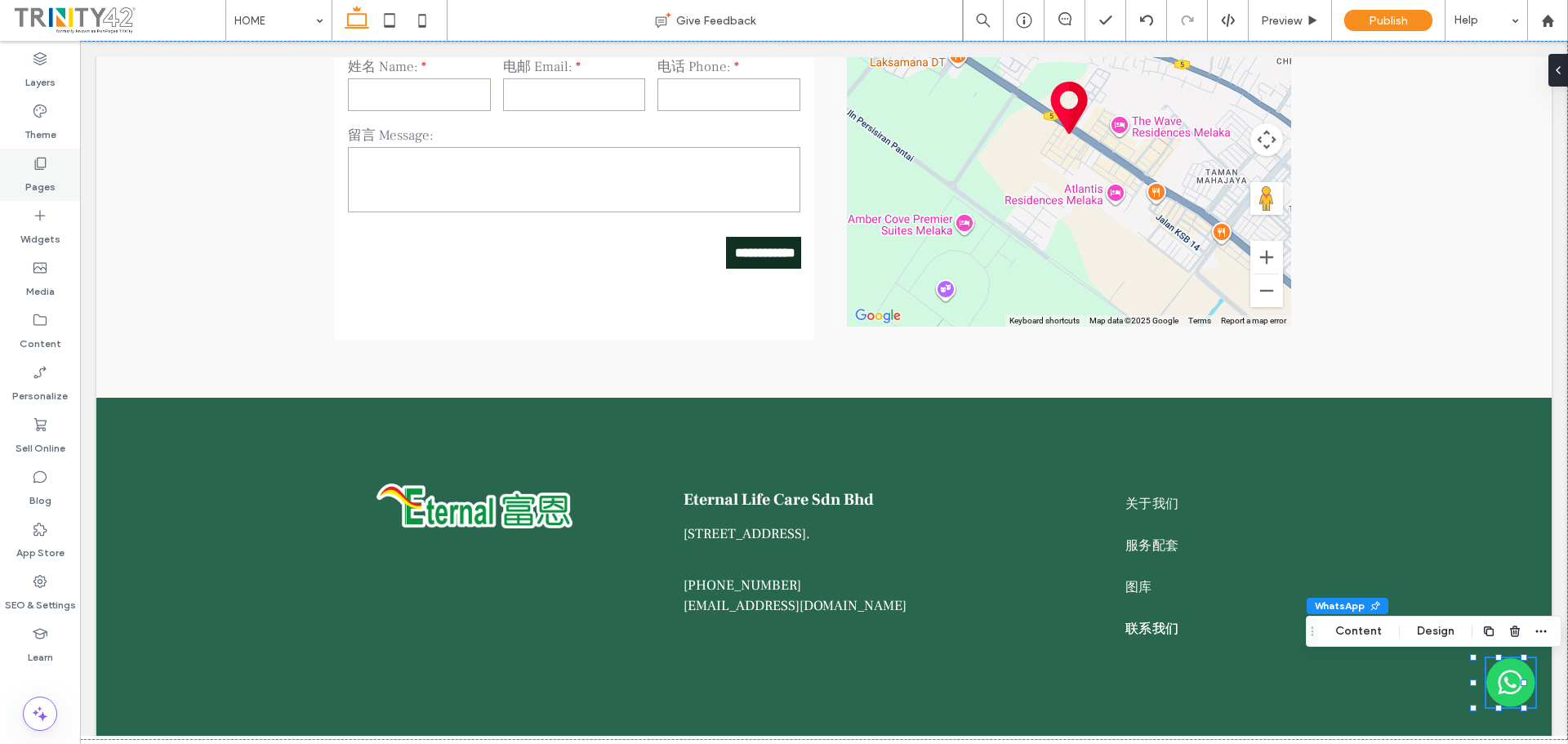
click at [59, 169] on div "Pages" at bounding box center [40, 175] width 80 height 52
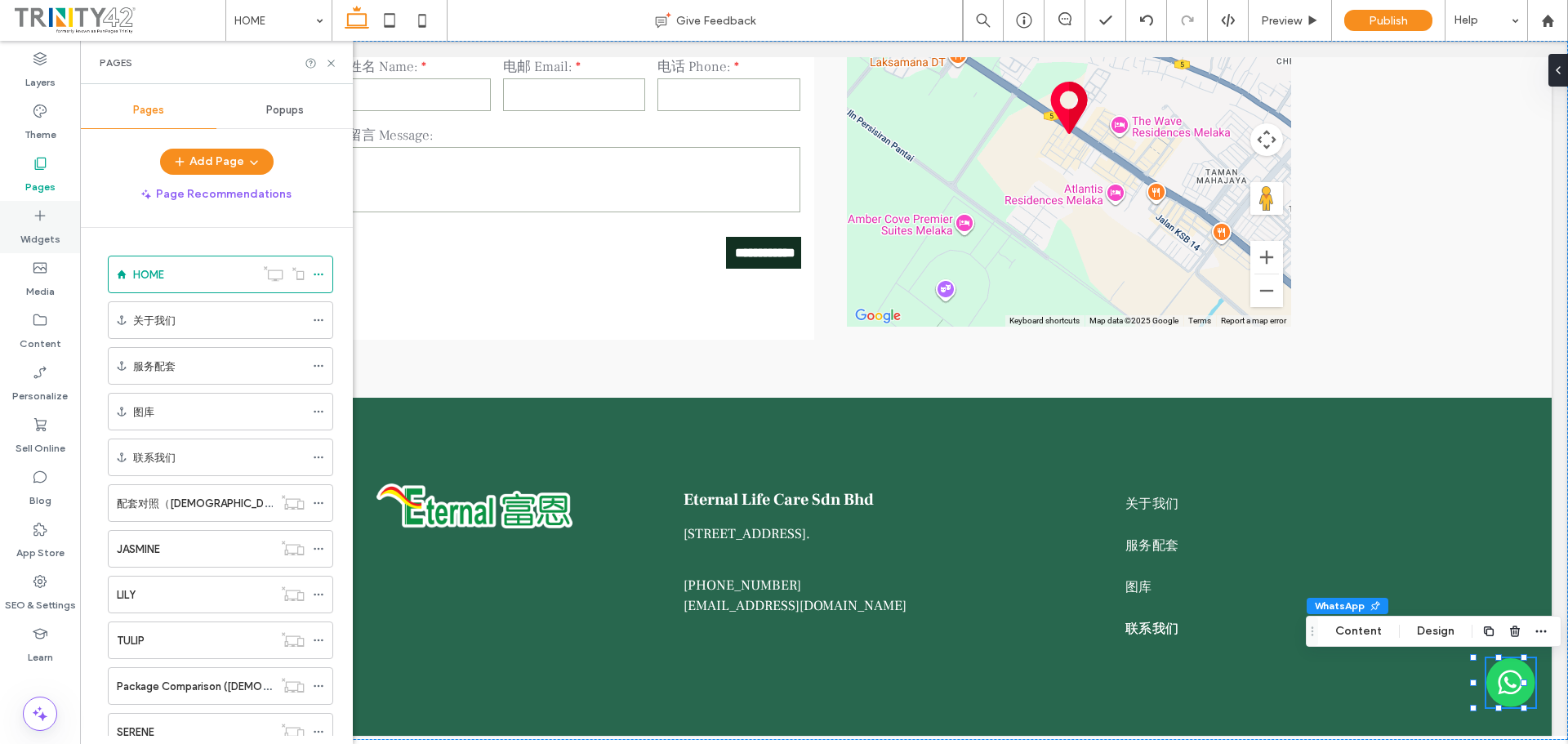
click at [51, 234] on label "Widgets" at bounding box center [40, 236] width 40 height 23
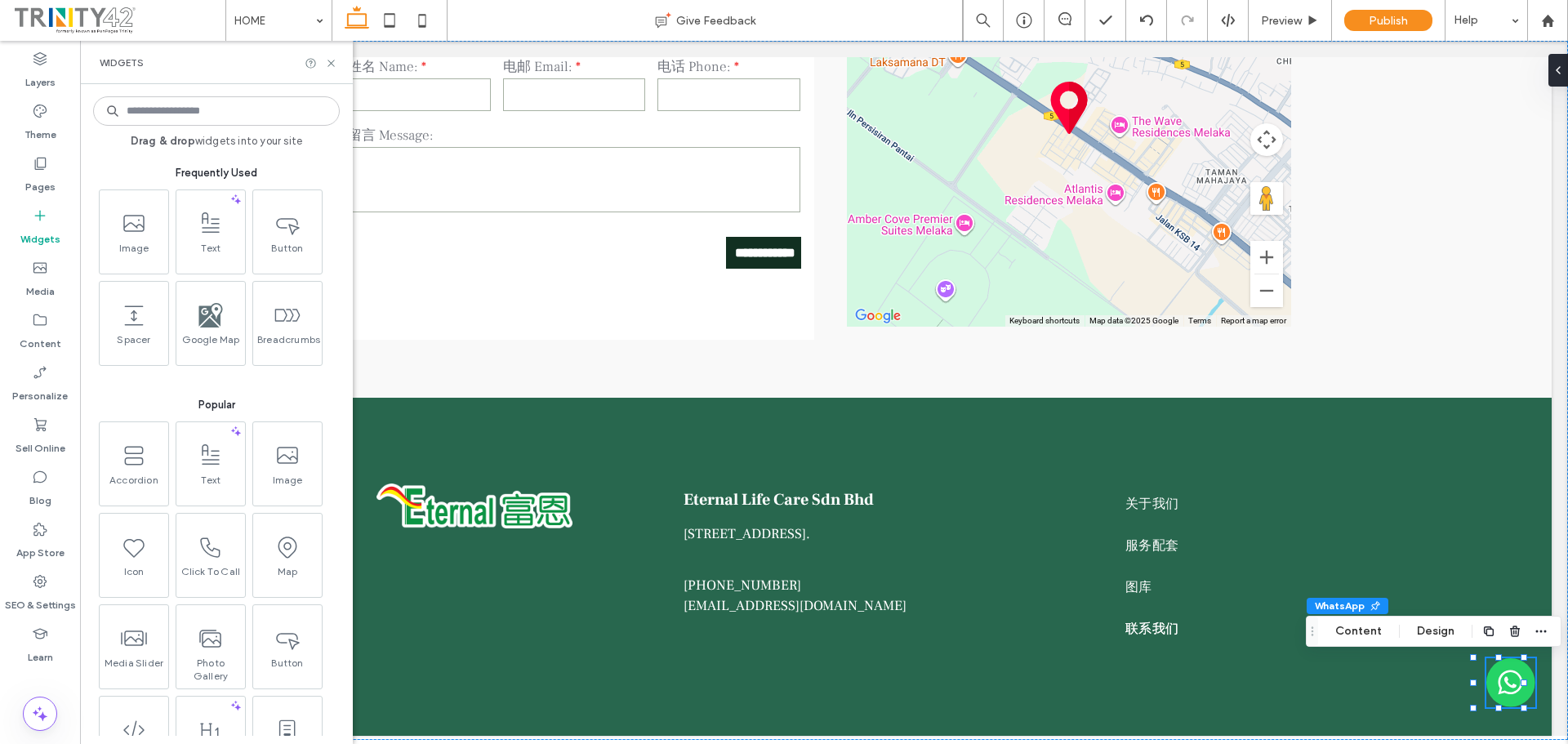
click at [219, 113] on input at bounding box center [216, 111] width 246 height 29
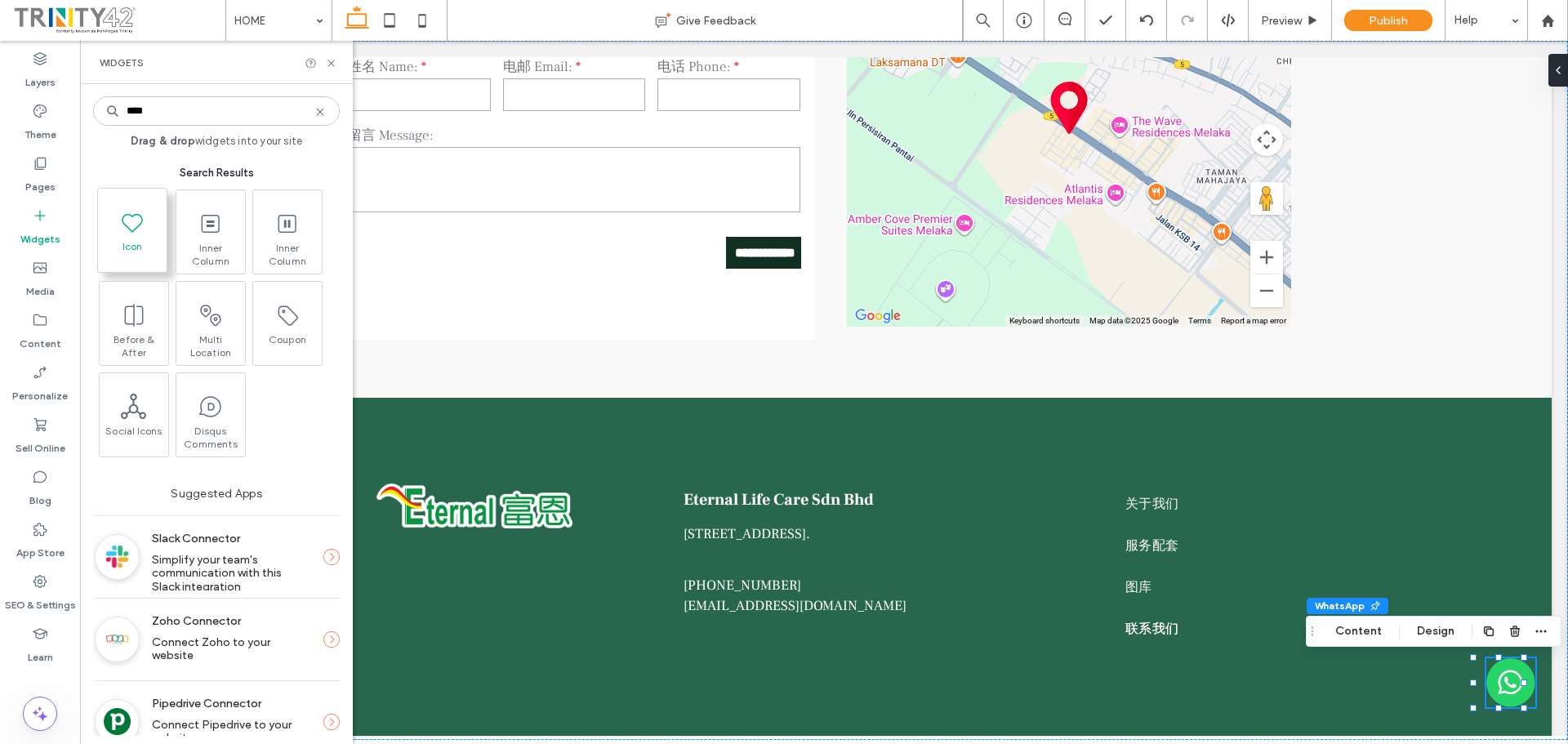
type input "****"
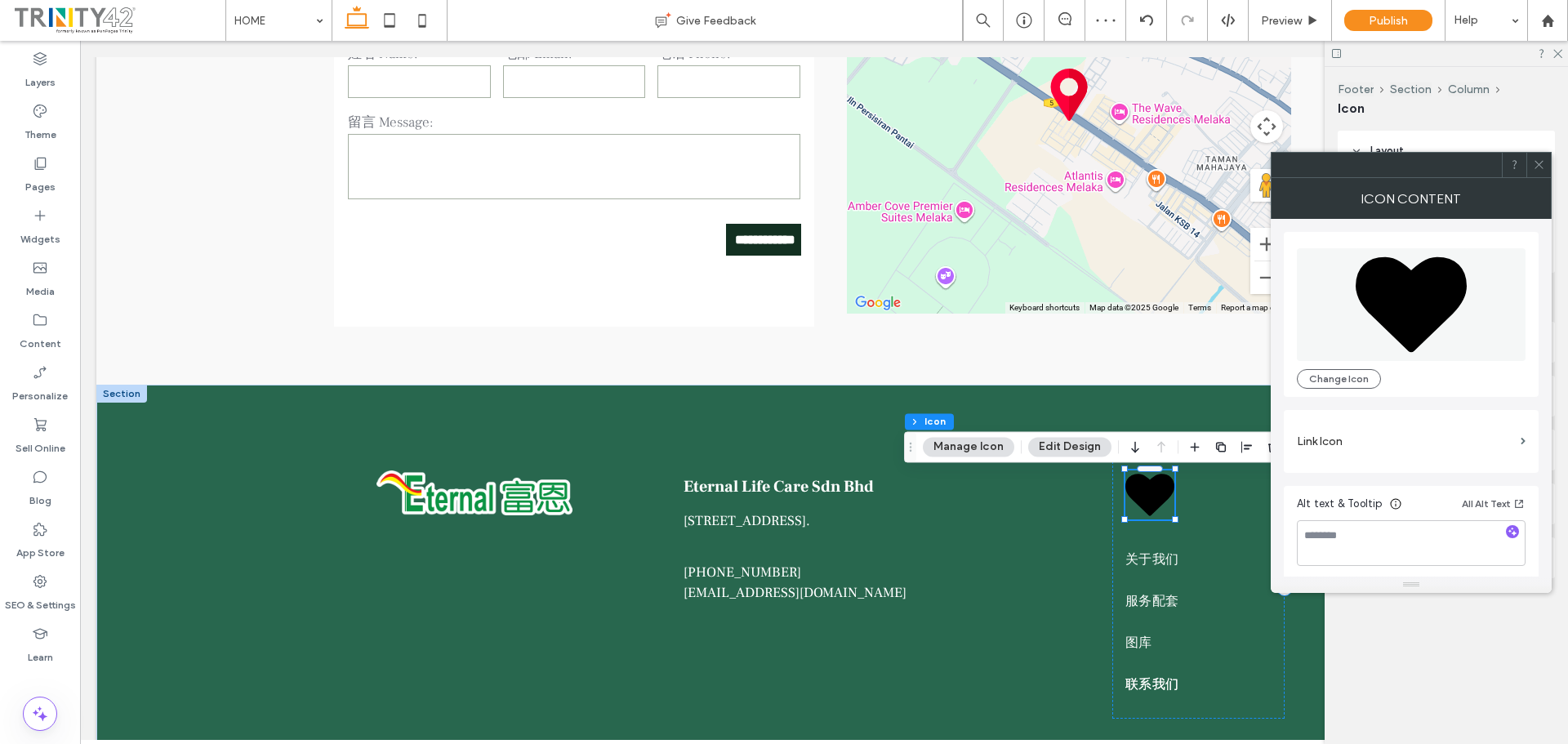
click at [1430, 287] on icon at bounding box center [1411, 304] width 111 height 95
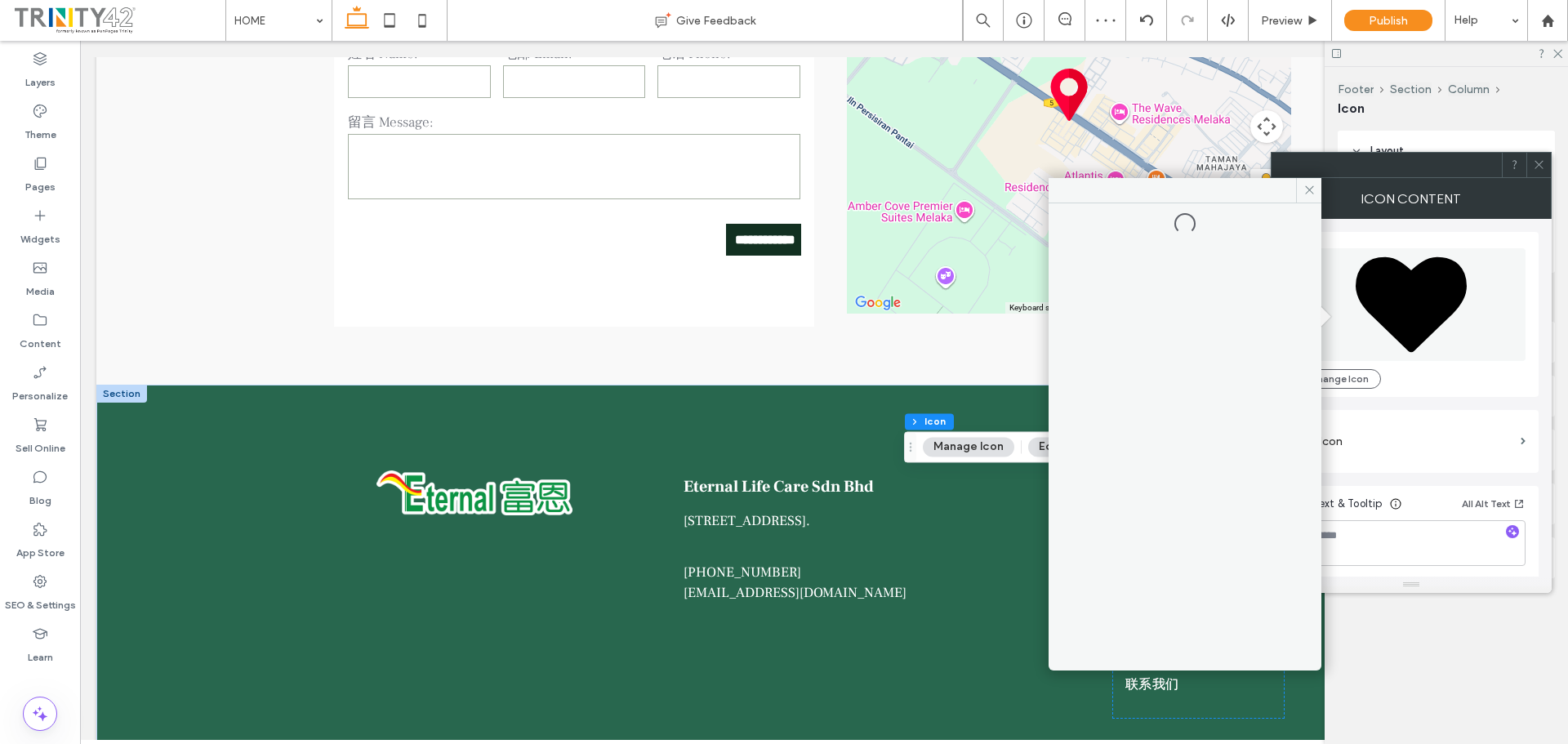
click at [1430, 287] on icon at bounding box center [1411, 304] width 111 height 95
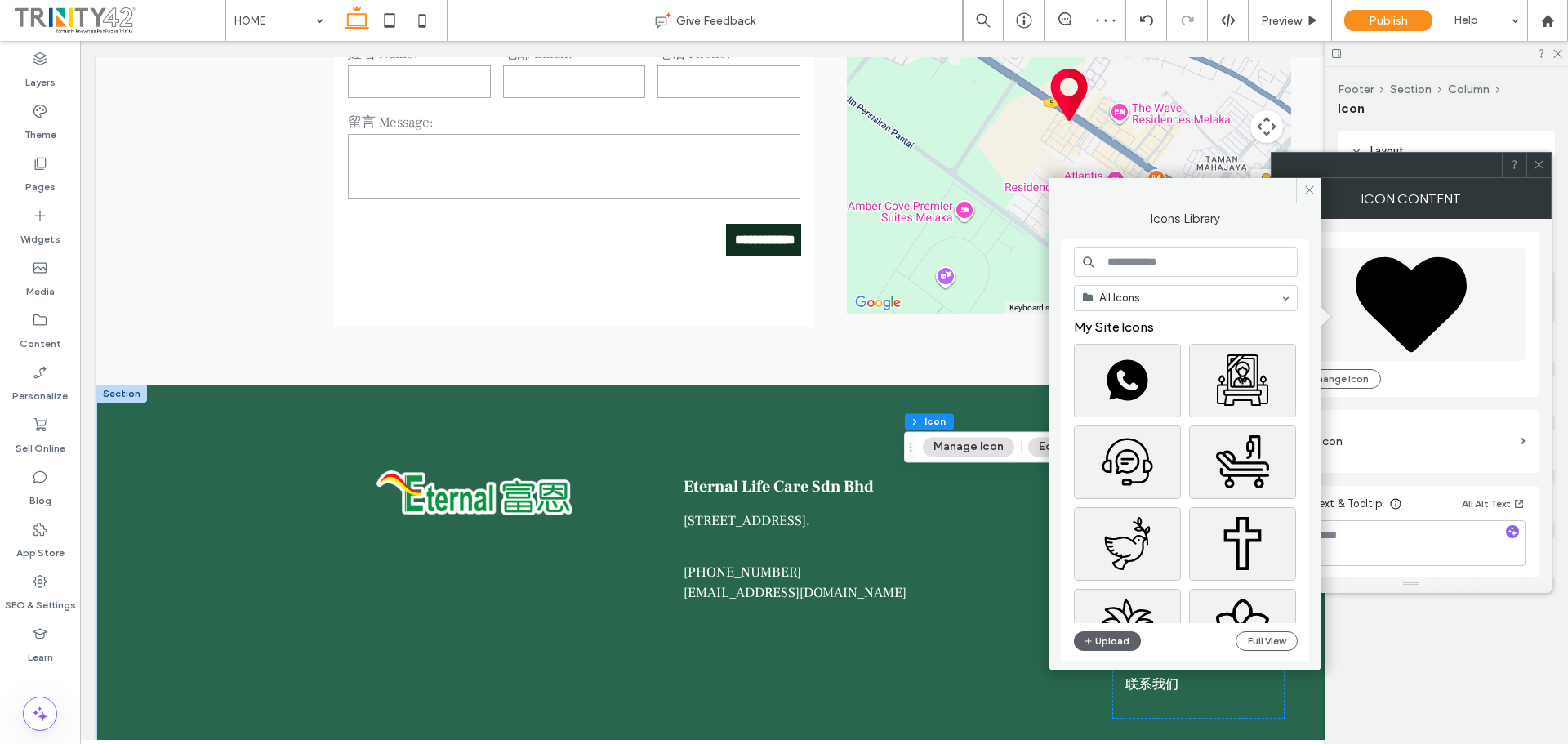
click at [1187, 265] on input at bounding box center [1185, 262] width 224 height 29
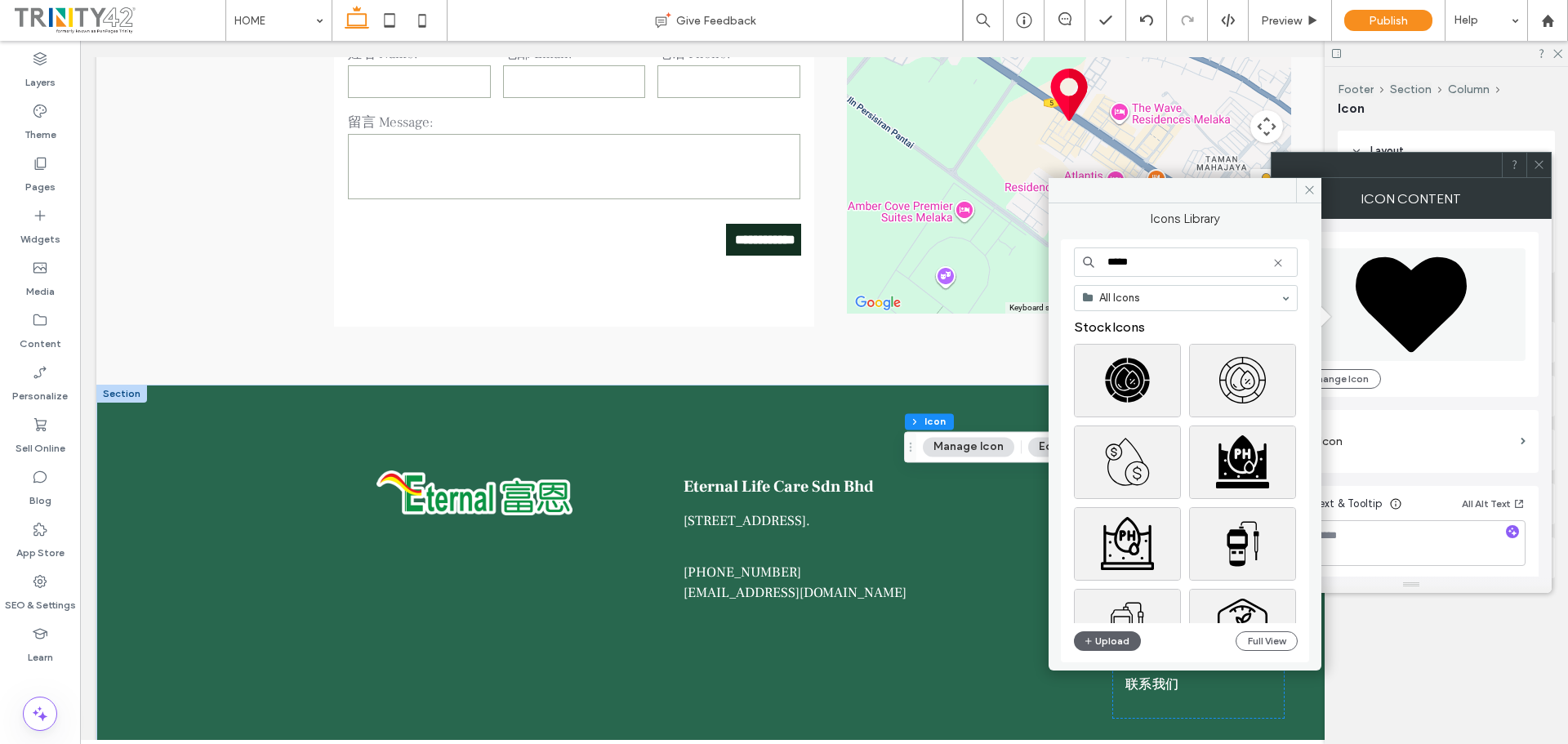
type input "*****"
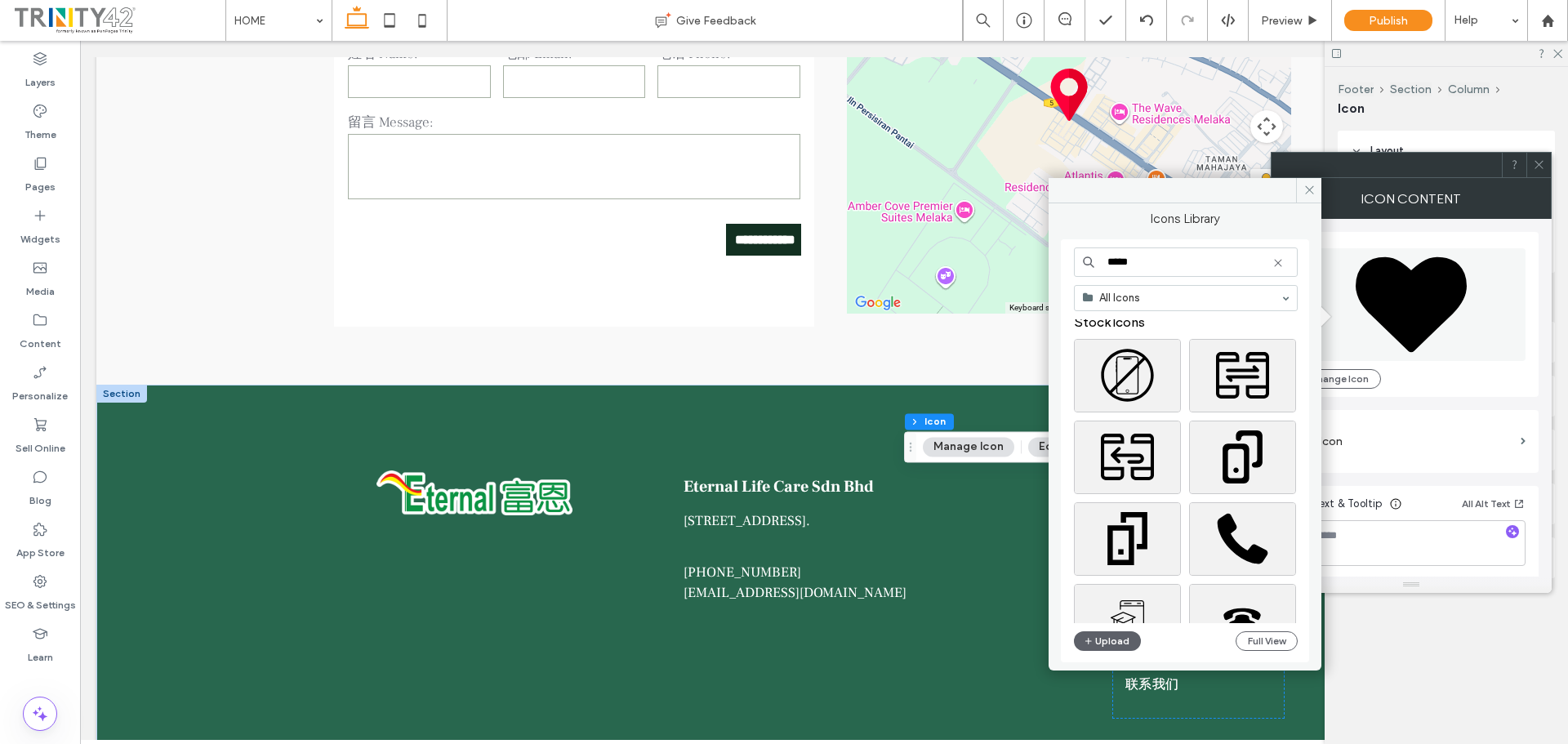
scroll to position [0, 0]
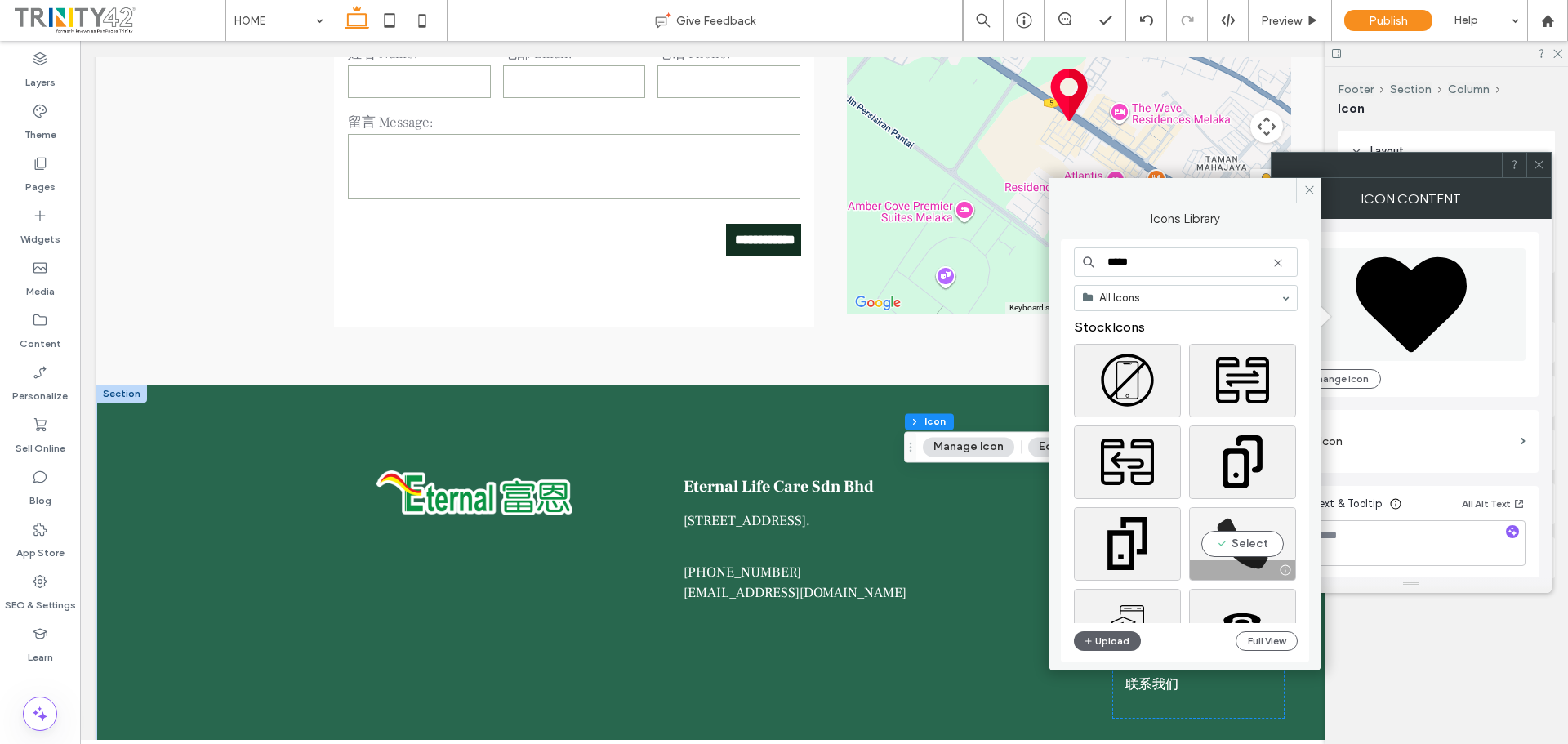
click at [1236, 537] on div "Select" at bounding box center [1242, 544] width 107 height 74
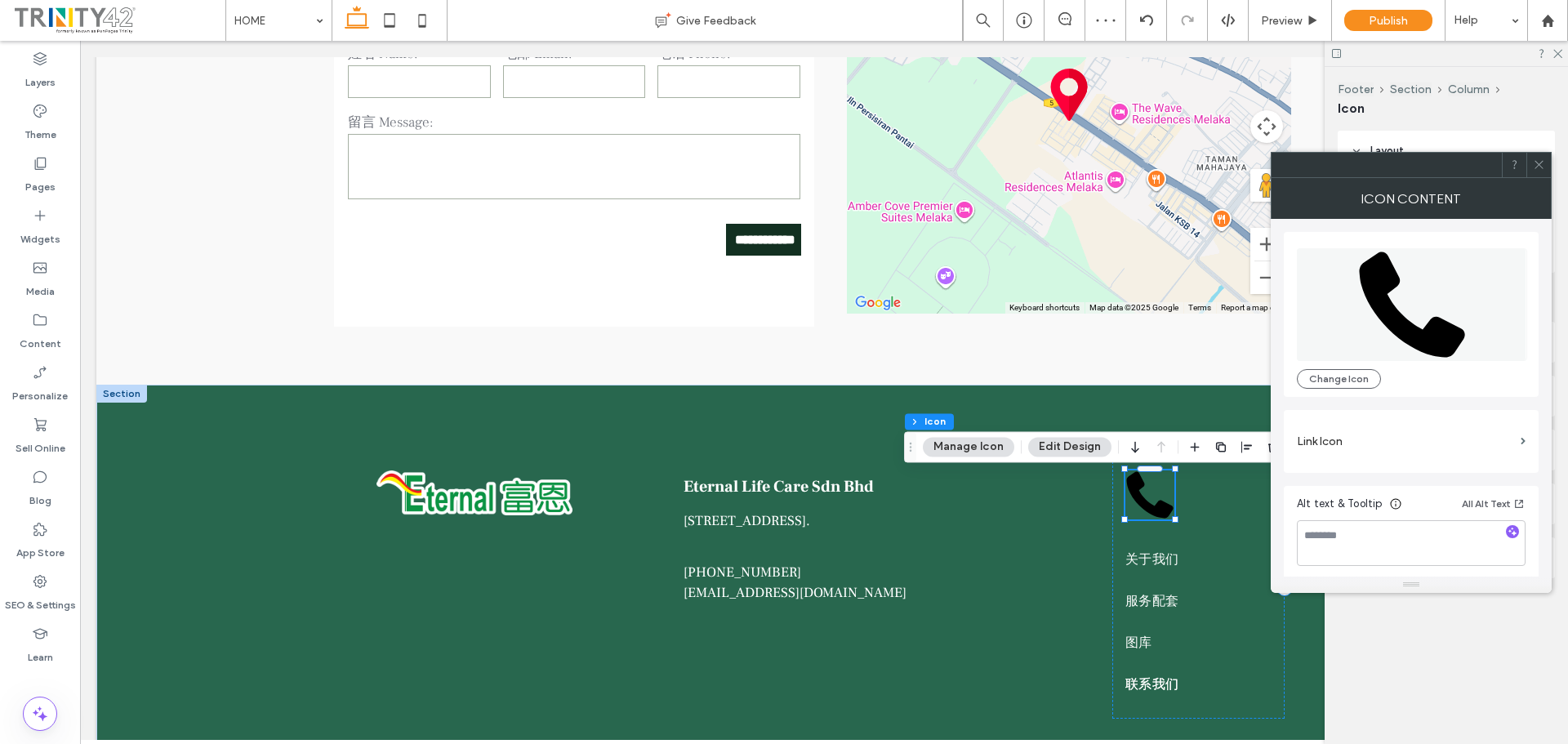
click at [1539, 167] on icon at bounding box center [1538, 164] width 13 height 13
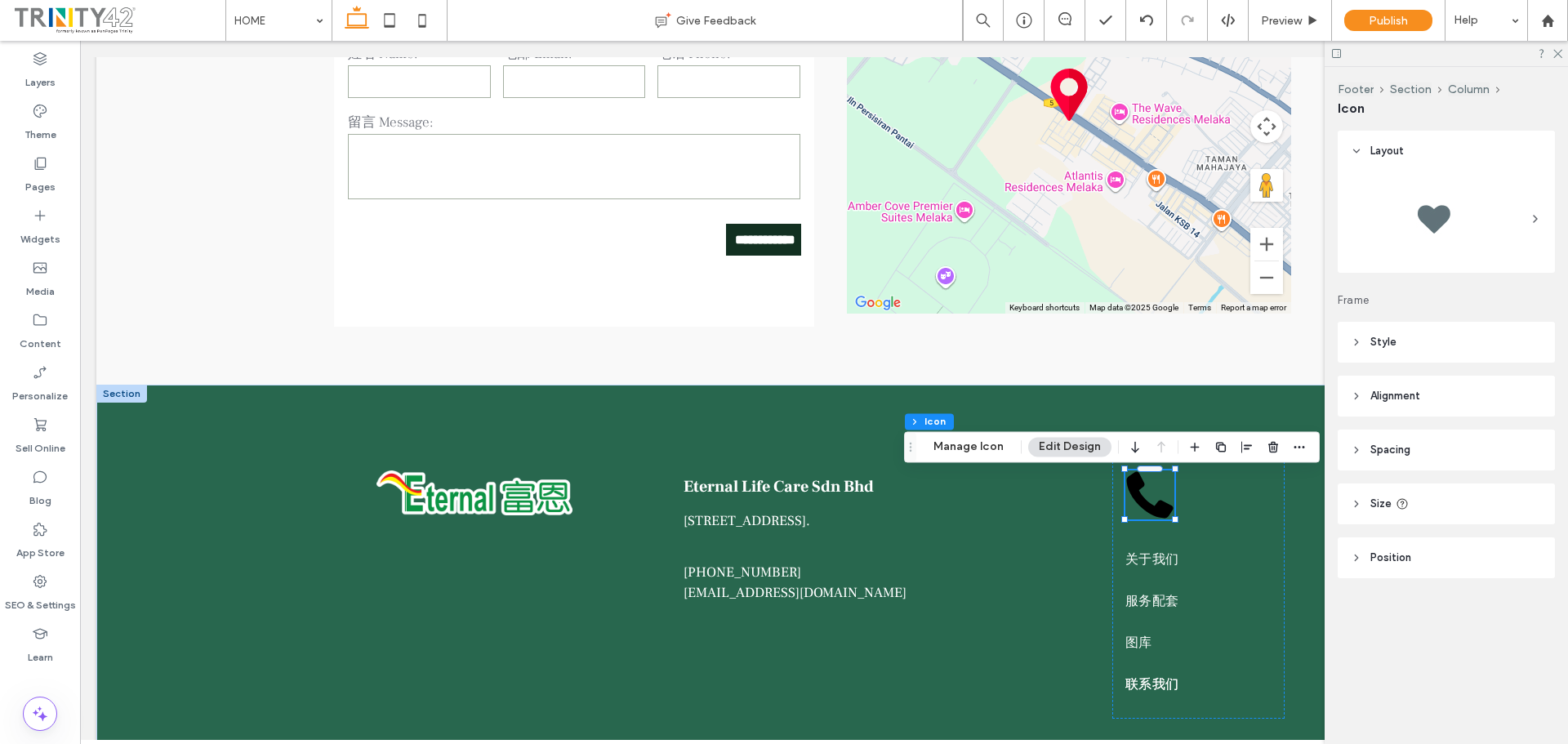
click at [1400, 397] on span "Alignment" at bounding box center [1394, 396] width 49 height 16
click at [1420, 512] on header "Spacing" at bounding box center [1446, 498] width 217 height 41
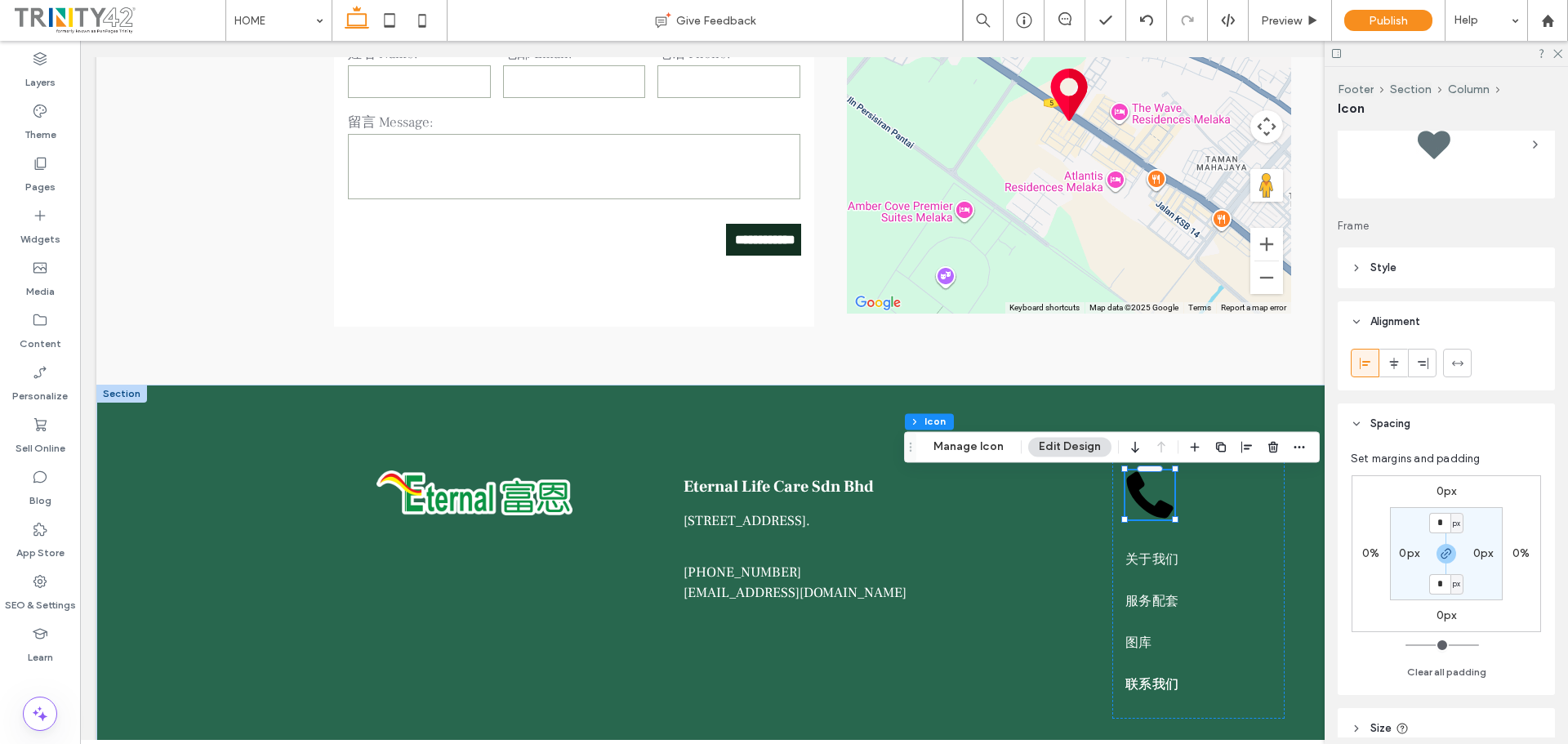
scroll to position [205, 0]
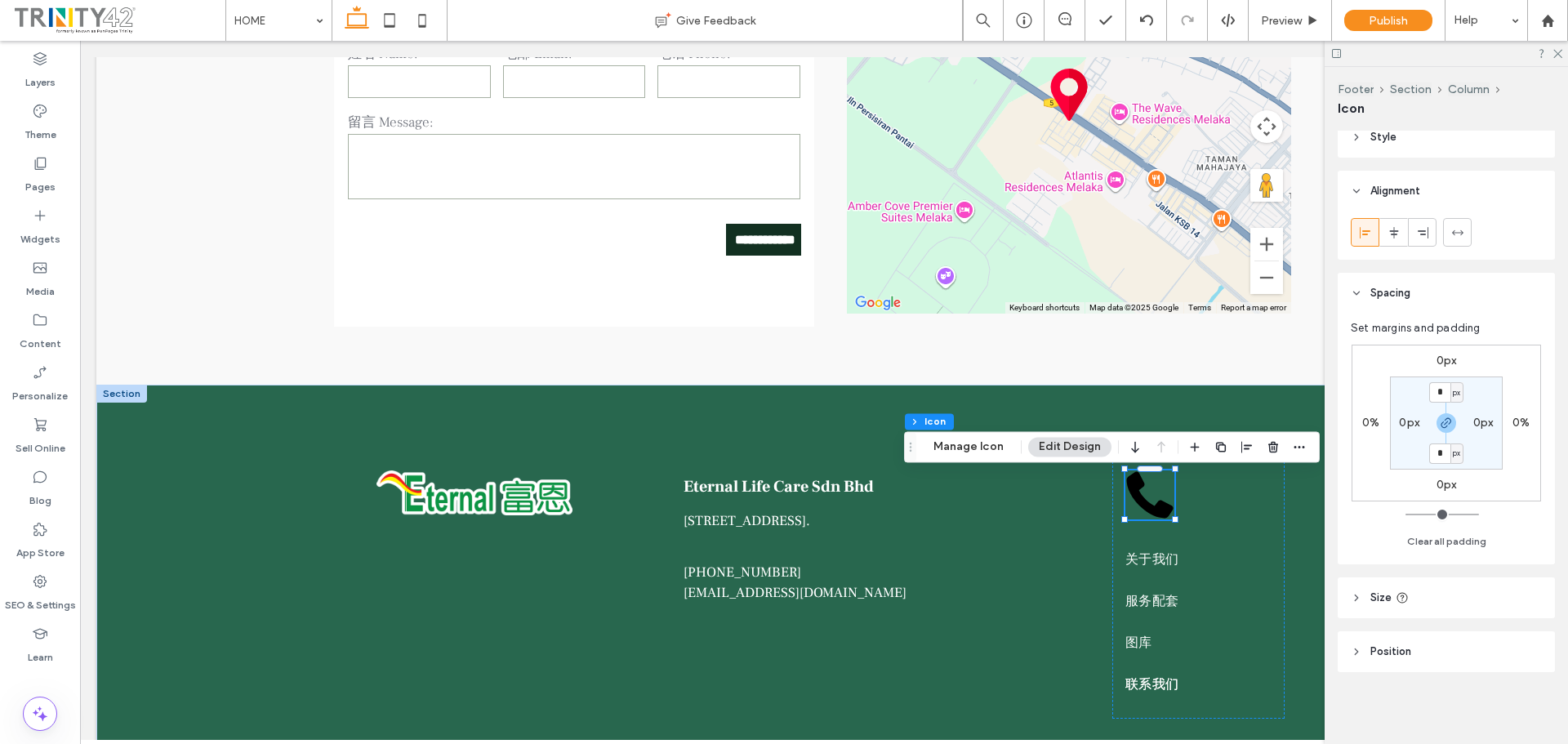
click at [1456, 594] on header "Size" at bounding box center [1446, 598] width 217 height 41
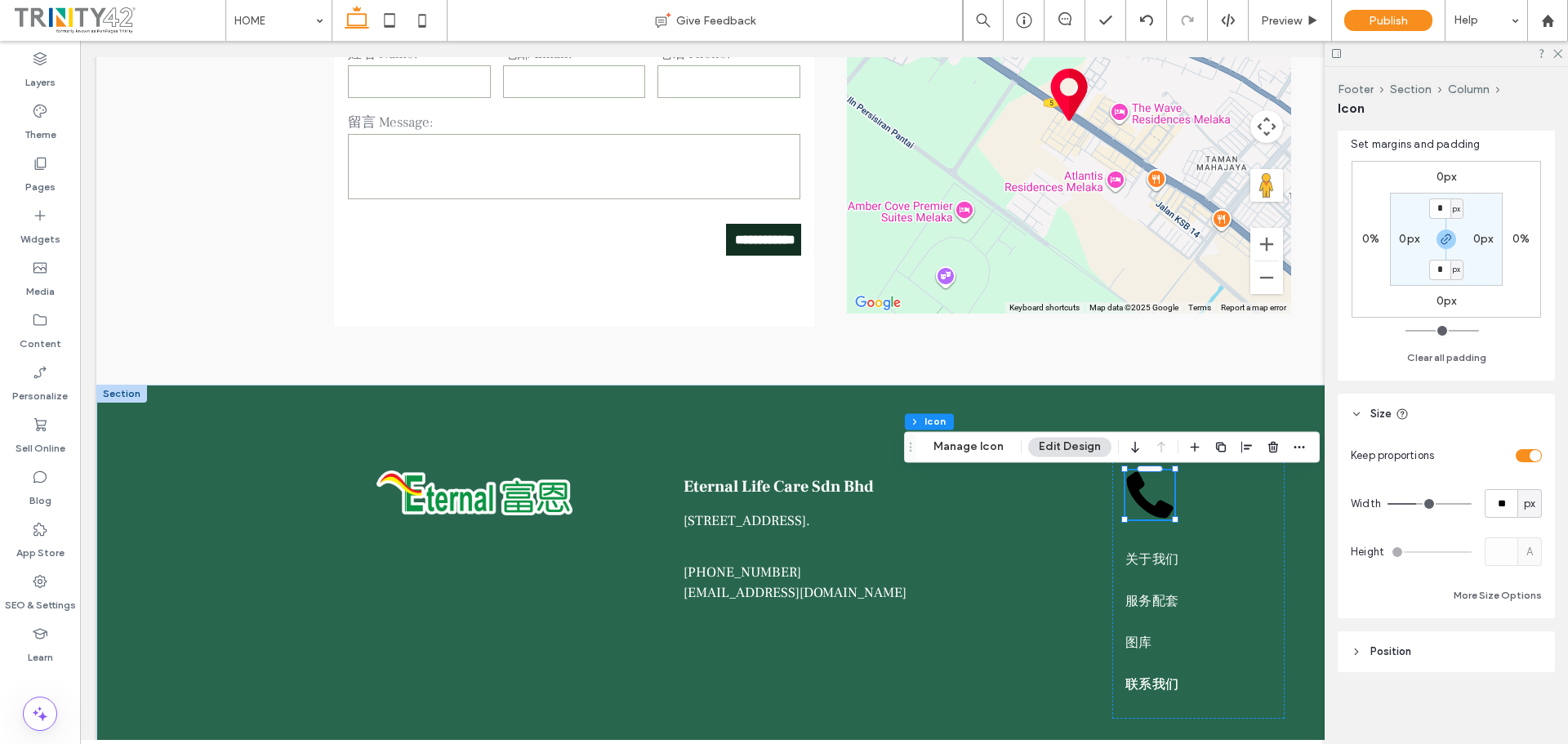
click at [1460, 655] on header "Position" at bounding box center [1446, 651] width 217 height 41
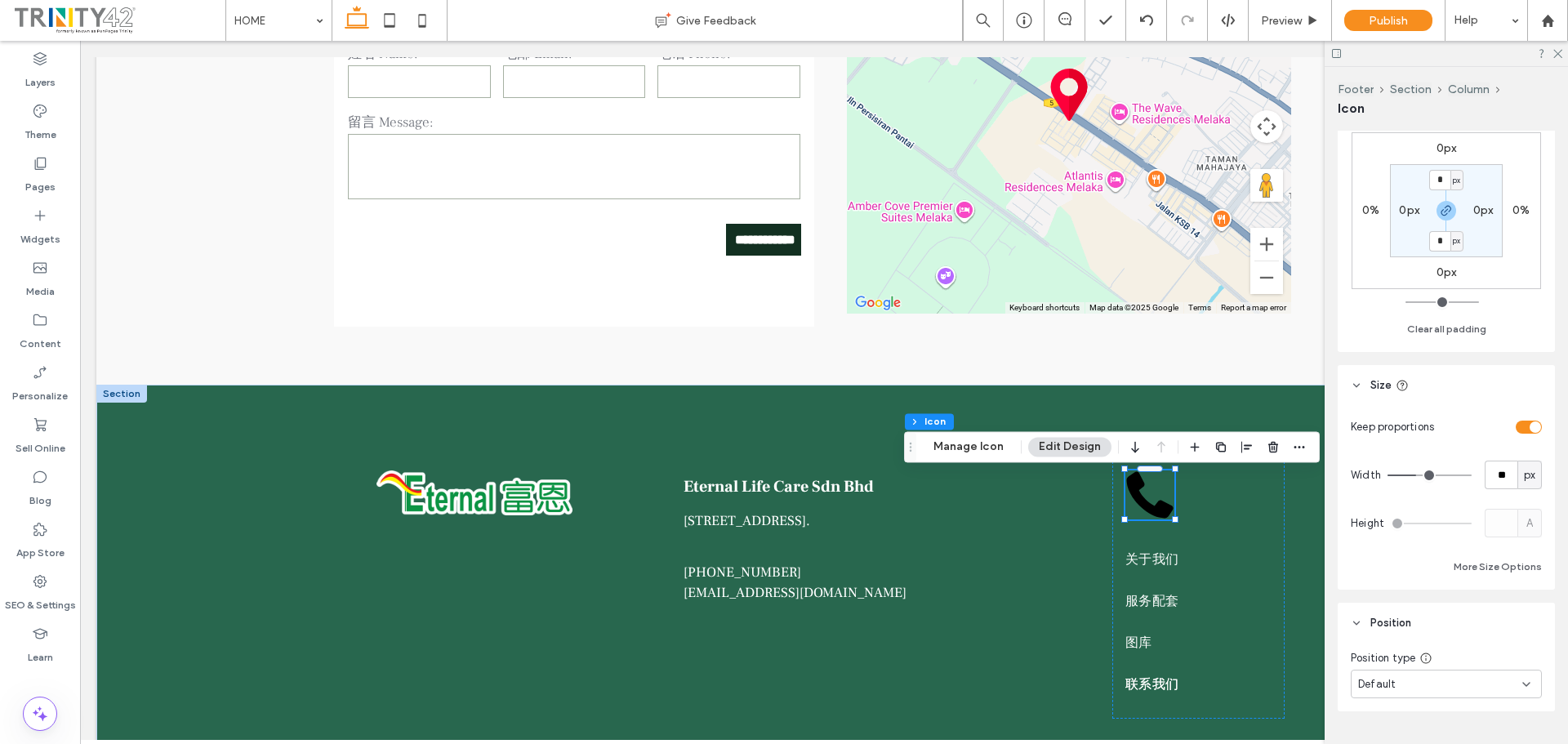
scroll to position [456, 0]
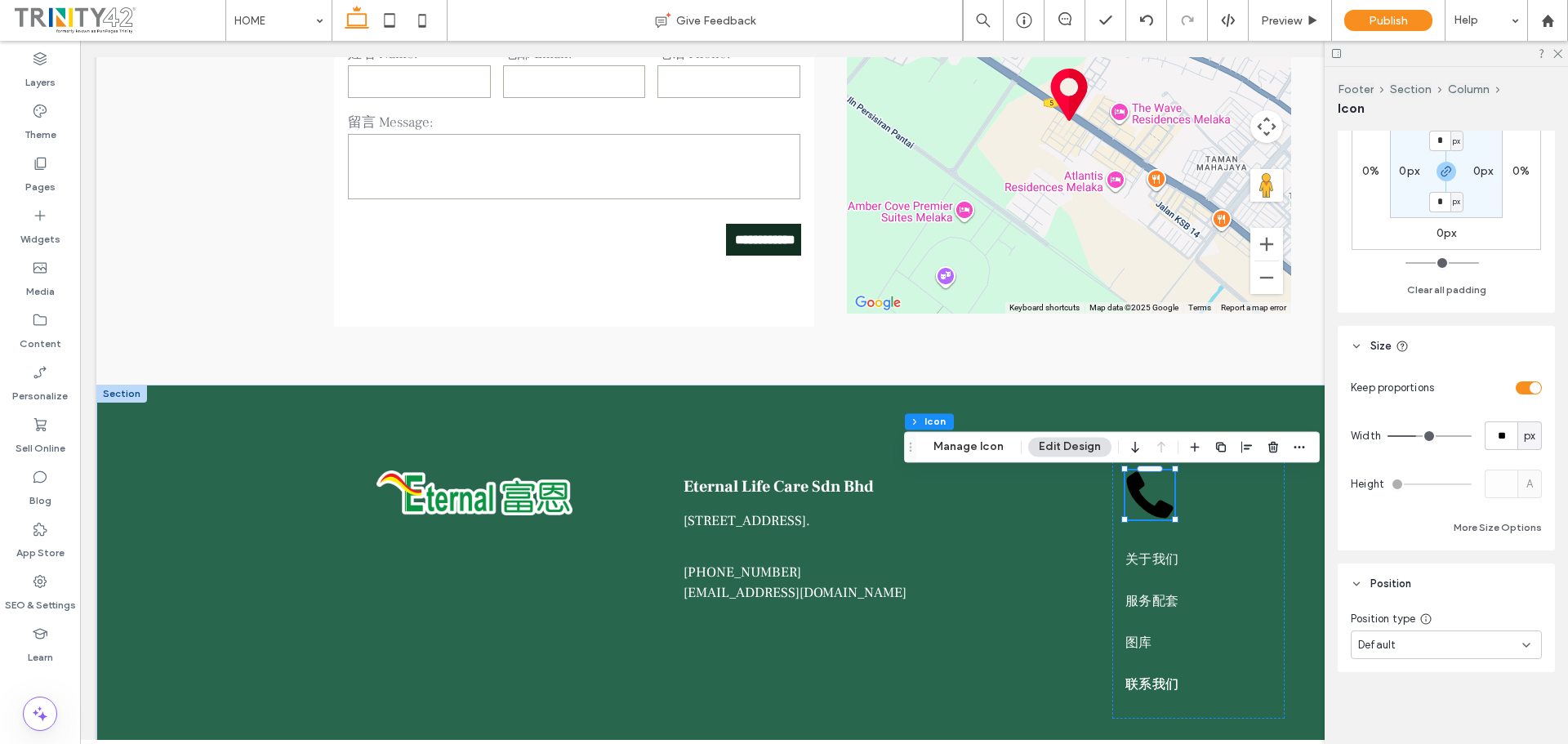
click at [1469, 643] on div "Default" at bounding box center [1439, 644] width 164 height 16
click at [1443, 507] on div "Fixed" at bounding box center [1442, 504] width 181 height 28
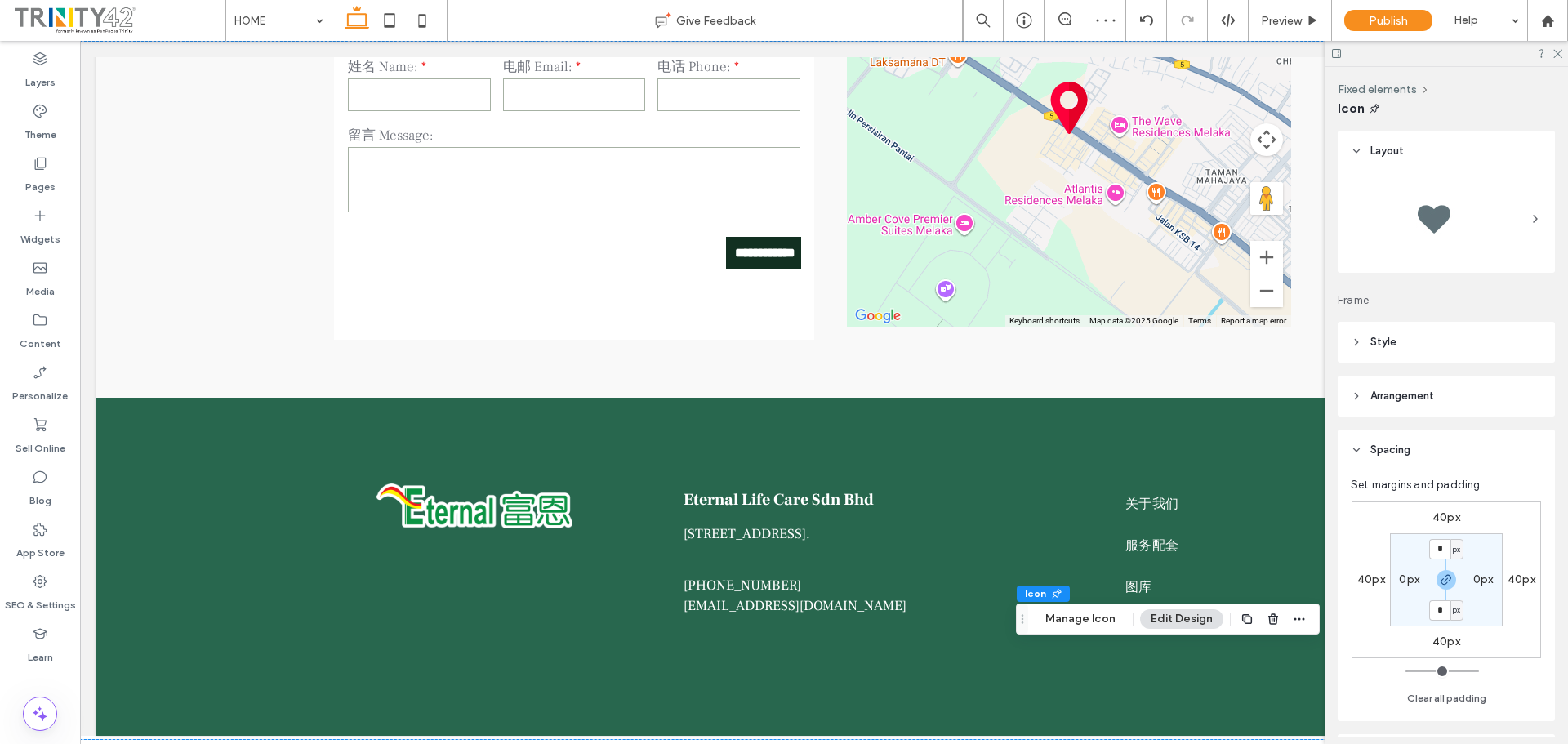
click at [1490, 58] on div at bounding box center [1446, 53] width 244 height 25
click at [1561, 56] on icon at bounding box center [1556, 52] width 11 height 11
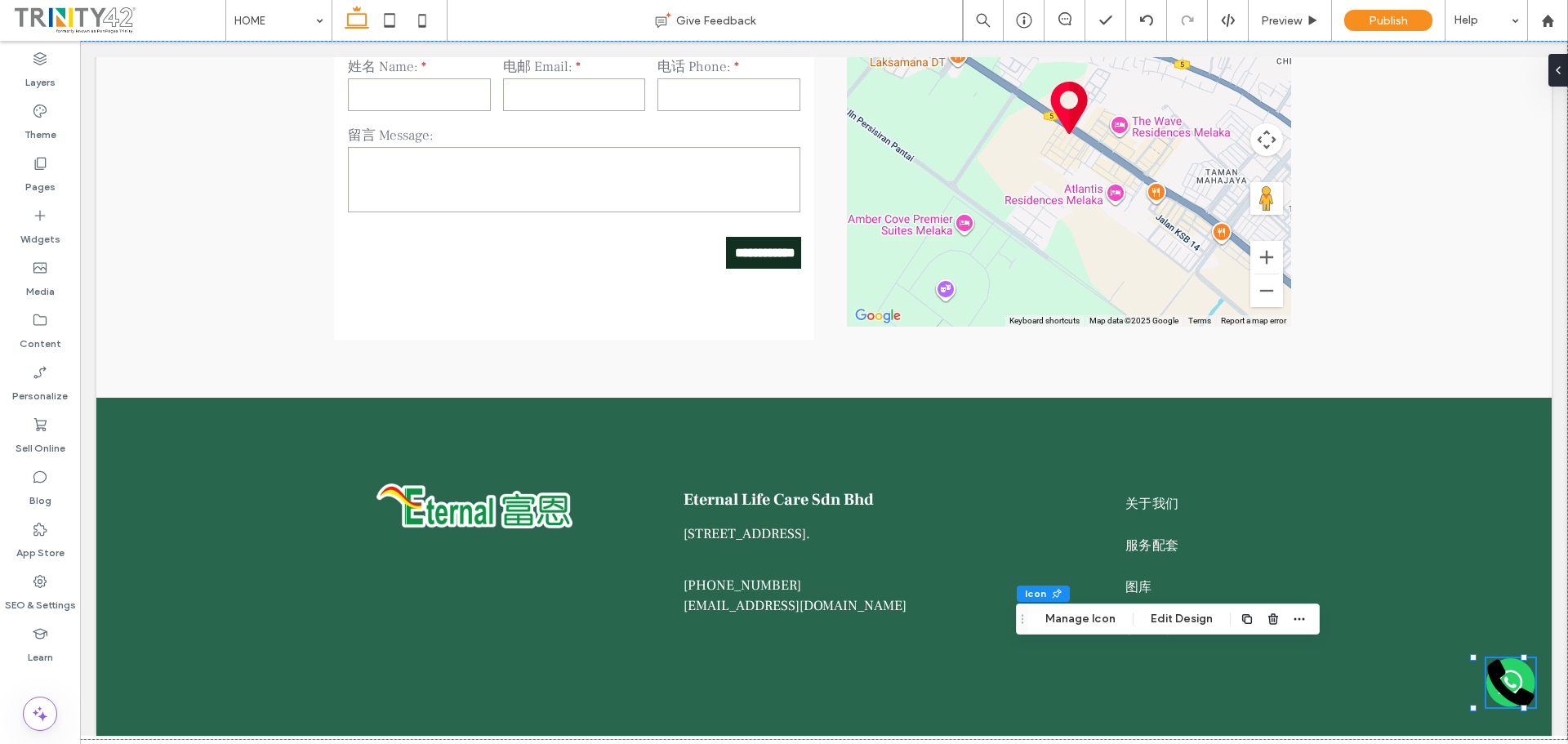
click at [1507, 687] on icon at bounding box center [1510, 682] width 49 height 49
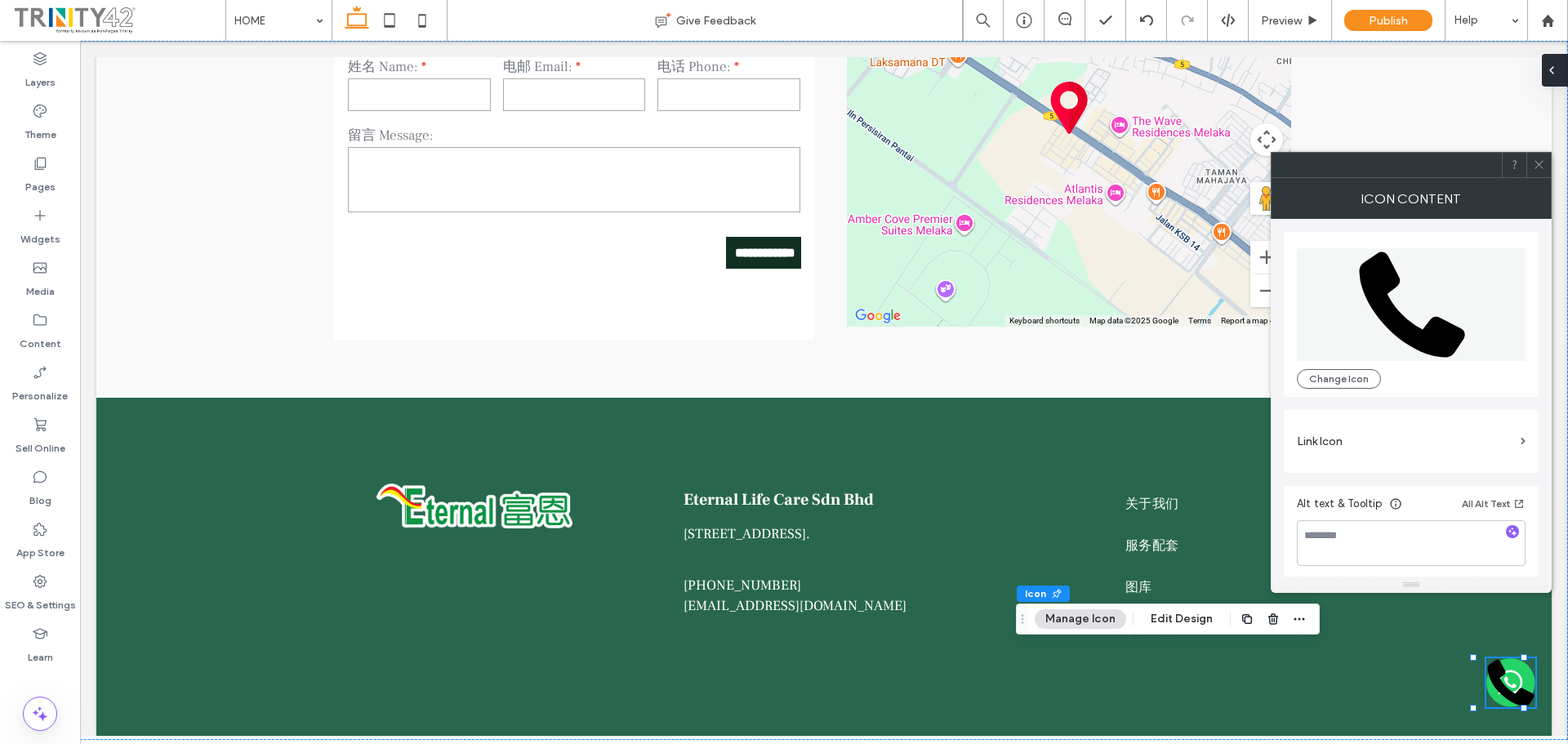
click at [1558, 67] on div at bounding box center [1554, 71] width 26 height 33
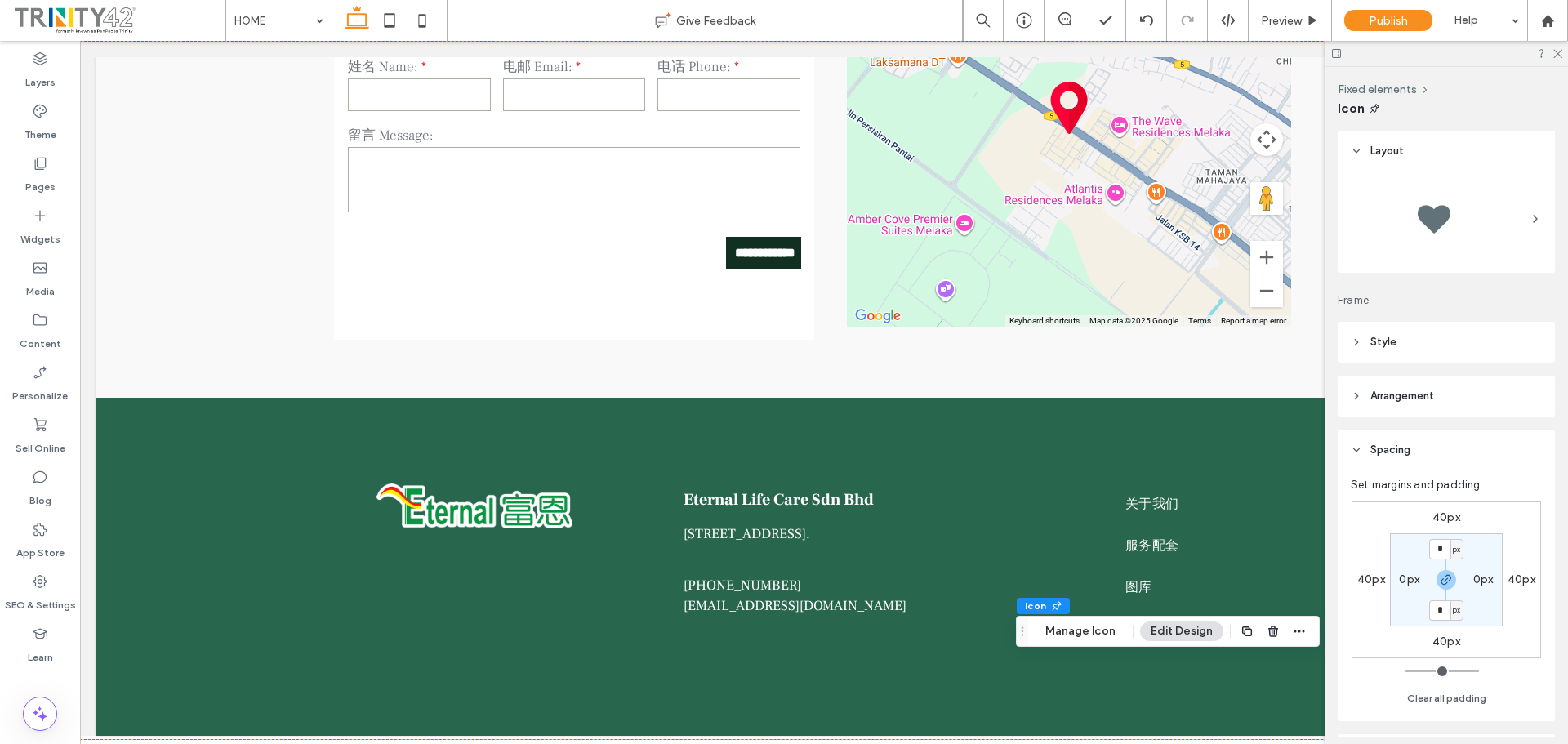
click at [1440, 521] on label "40px" at bounding box center [1446, 517] width 28 height 14
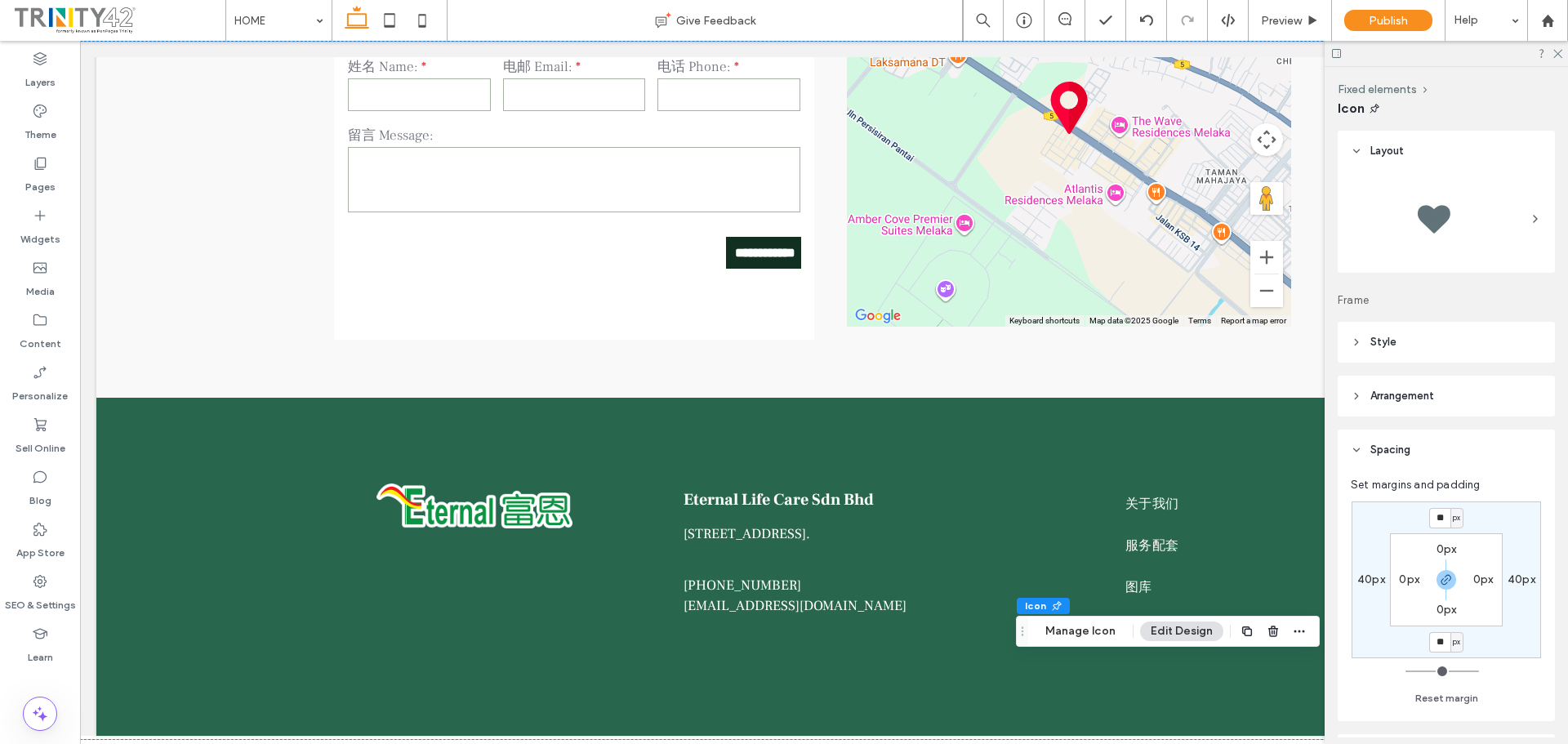
type input "**"
click at [1440, 518] on input "**" at bounding box center [1440, 517] width 21 height 20
type input "***"
type input "*"
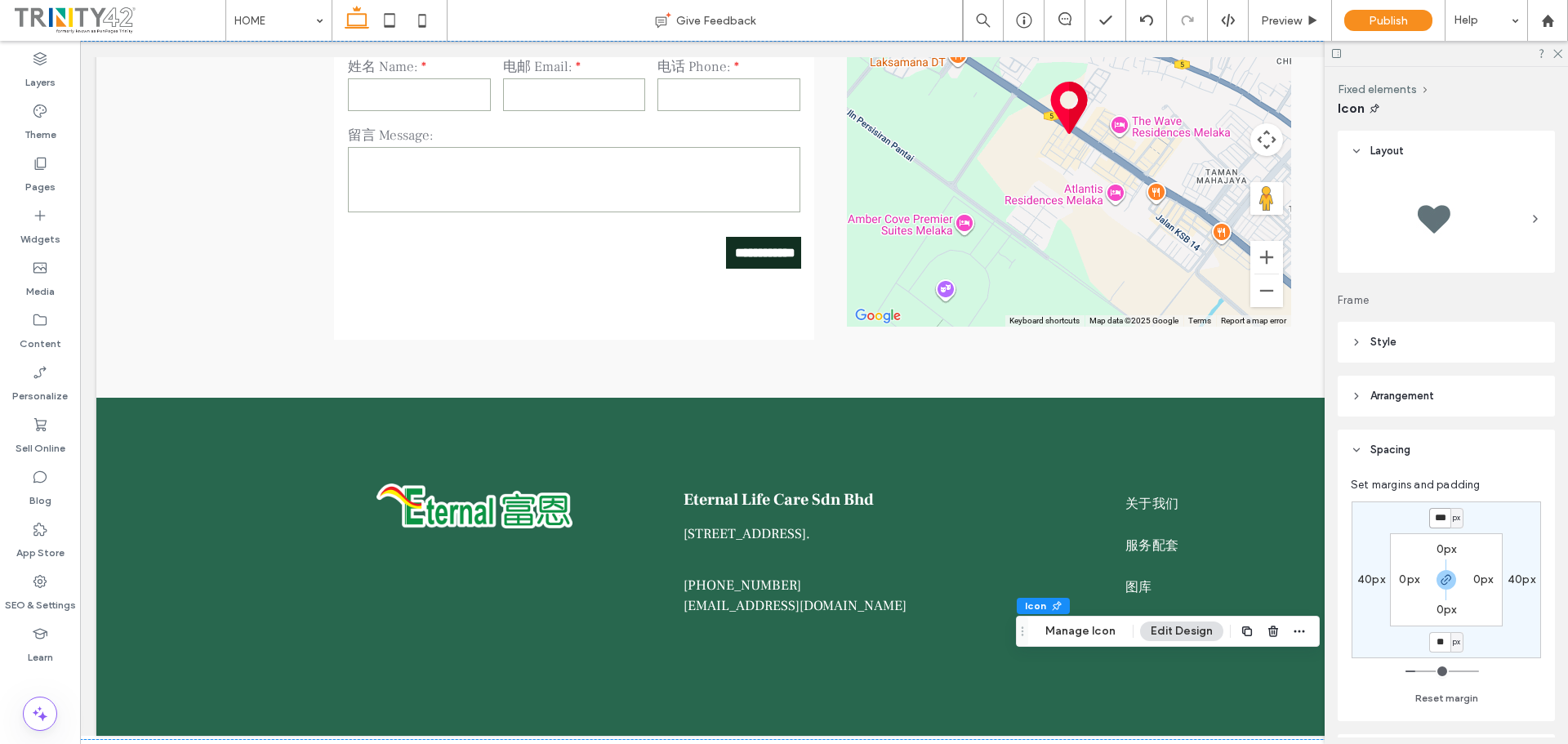
type input "***"
click at [1442, 584] on use "button" at bounding box center [1446, 579] width 10 height 10
click at [1554, 52] on icon at bounding box center [1556, 52] width 11 height 11
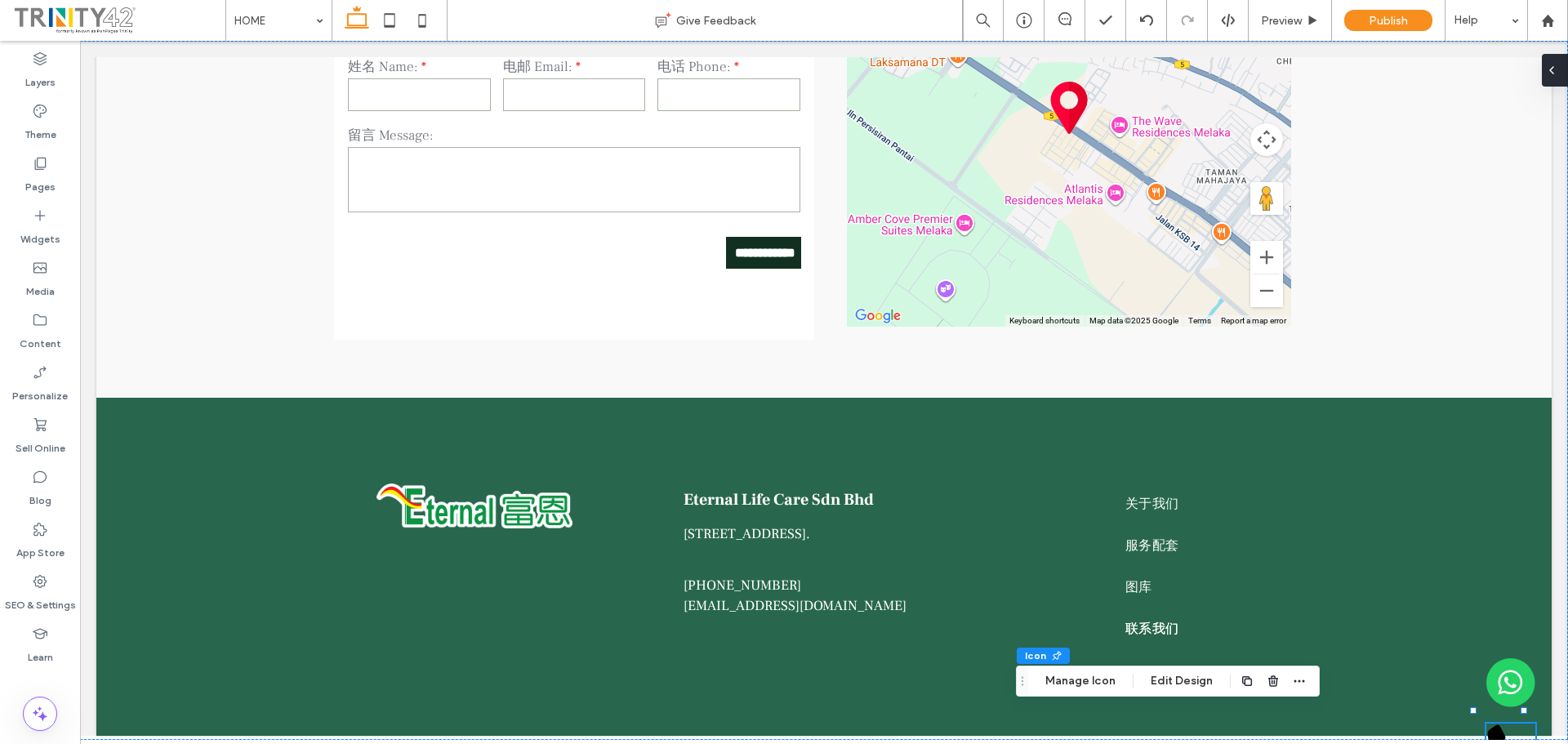
click at [1561, 63] on div at bounding box center [1554, 71] width 26 height 33
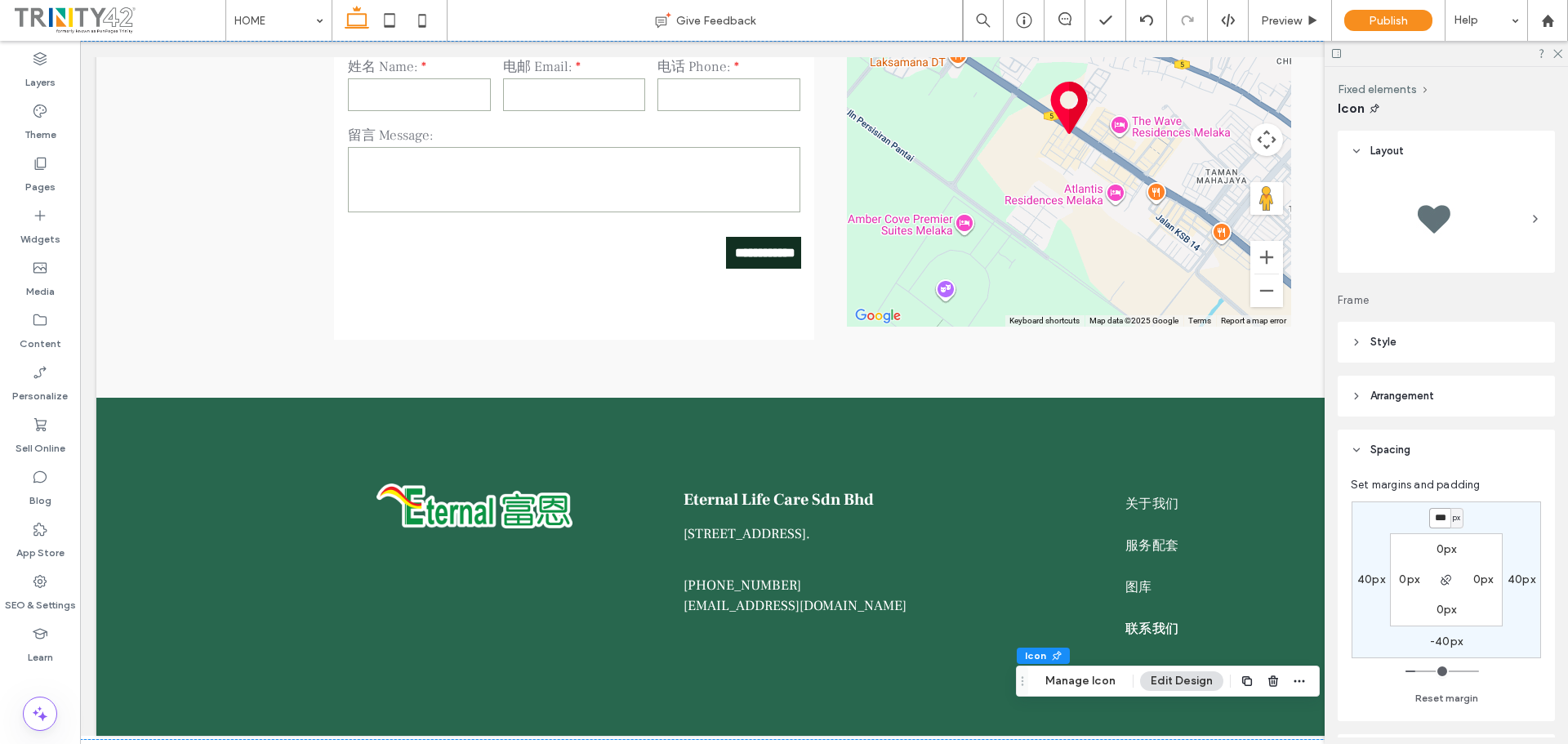
click at [1439, 521] on input "***" at bounding box center [1440, 517] width 21 height 20
click at [1439, 639] on label "-40px" at bounding box center [1446, 641] width 33 height 14
type input "*"
click at [1559, 49] on icon at bounding box center [1556, 52] width 11 height 11
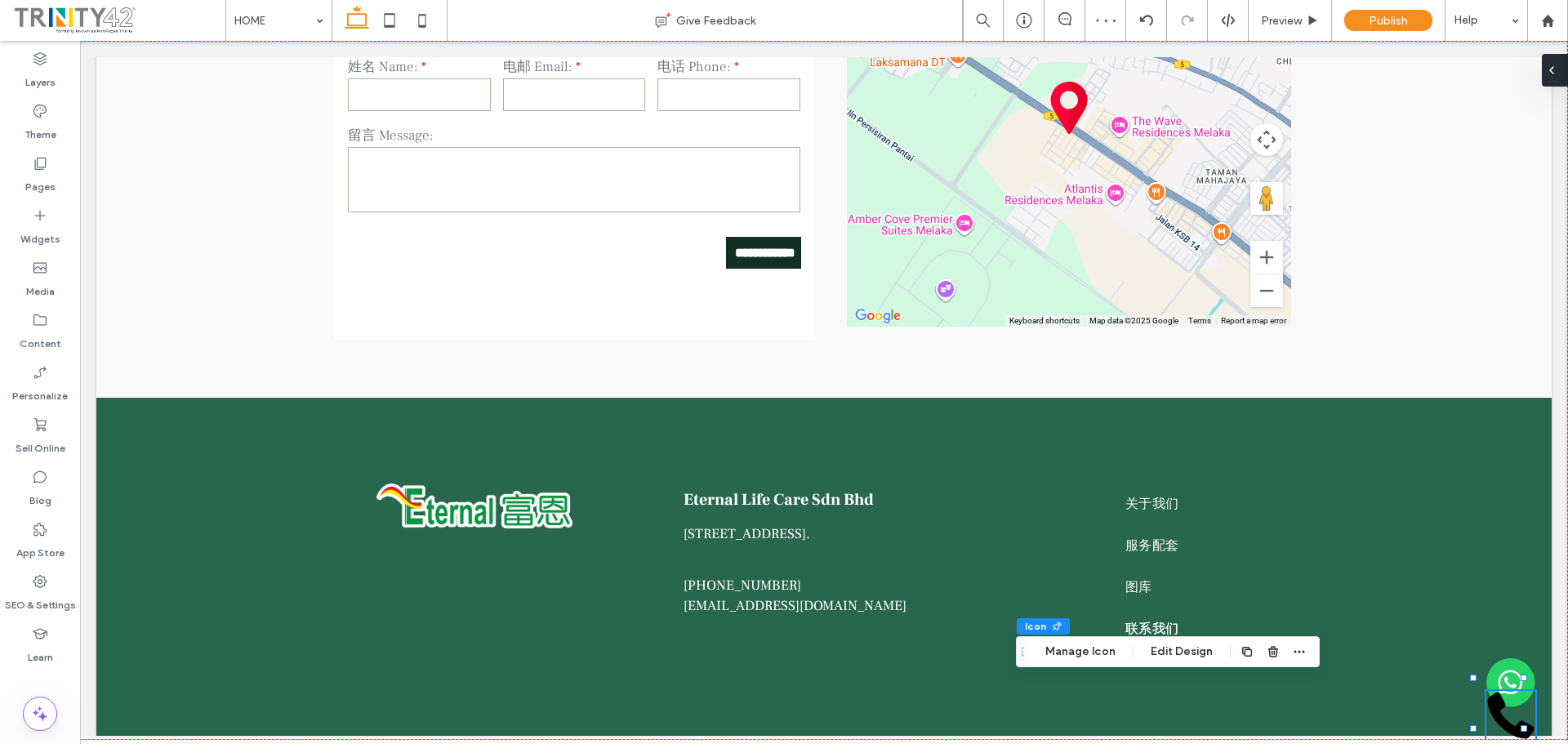
click at [1557, 70] on div at bounding box center [1554, 71] width 26 height 33
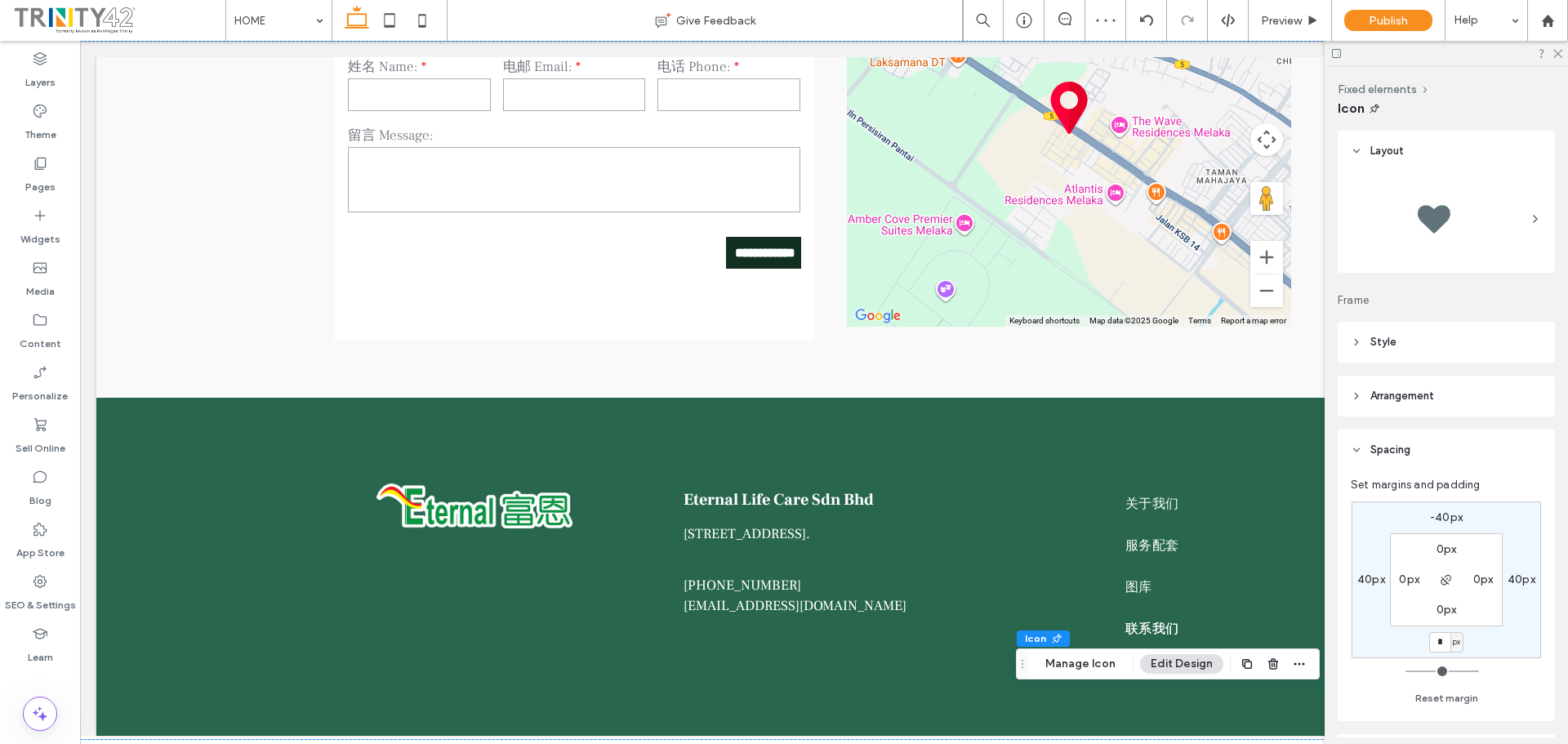
click at [1443, 517] on label "-40px" at bounding box center [1446, 517] width 33 height 14
type input "*"
type input "**"
click at [1557, 51] on icon at bounding box center [1556, 52] width 11 height 11
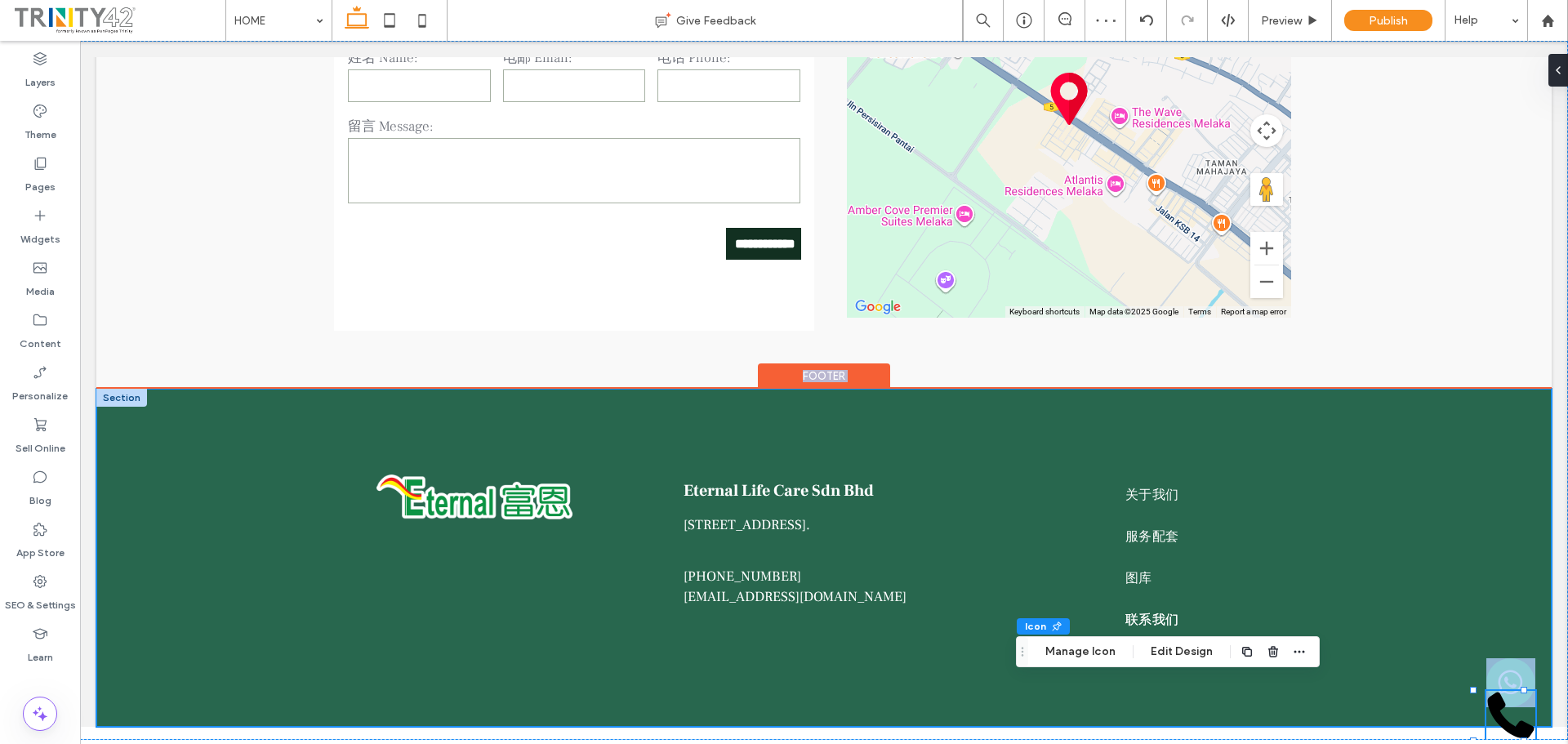
drag, startPoint x: 1506, startPoint y: 709, endPoint x: 1506, endPoint y: 652, distance: 57.0
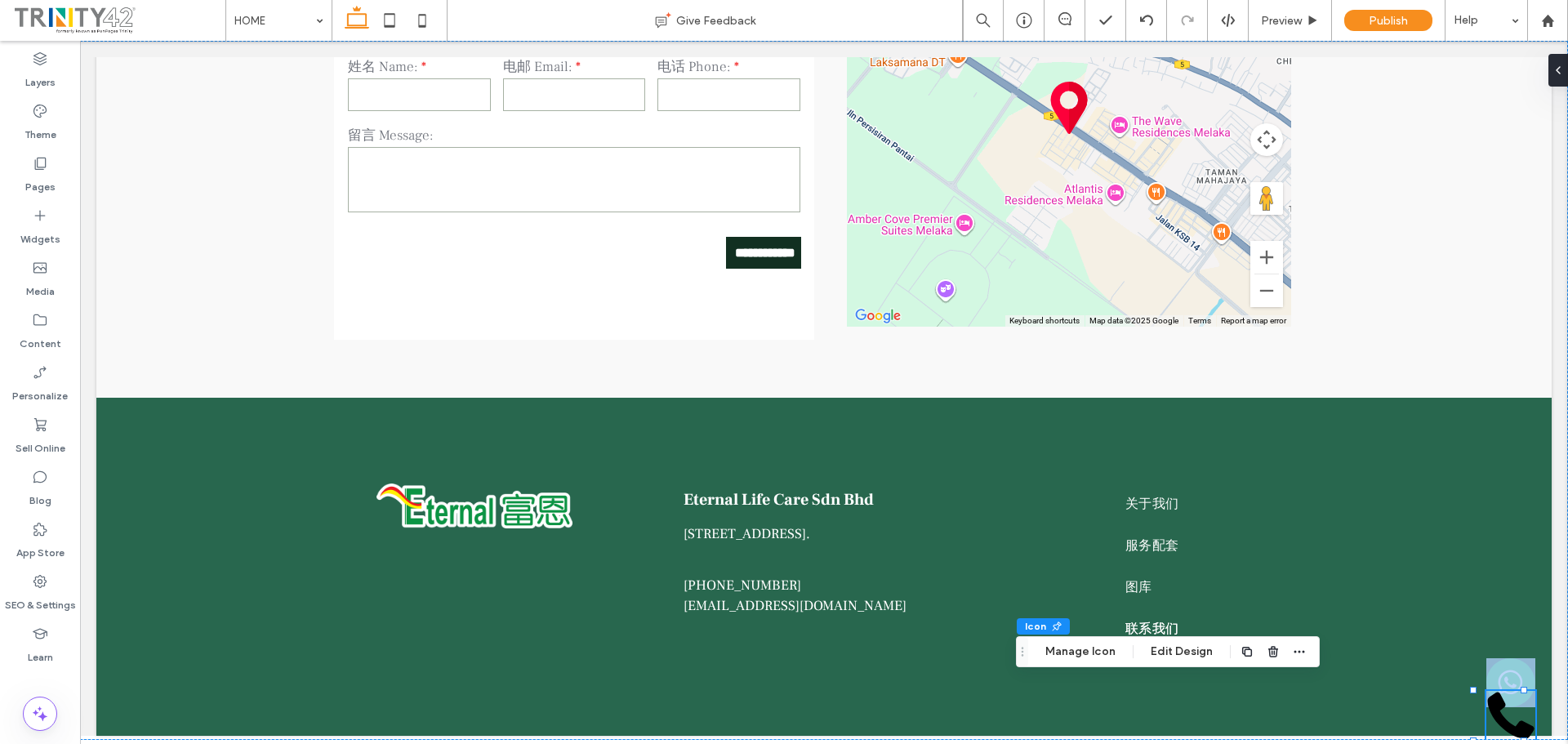
click at [1499, 703] on icon at bounding box center [1510, 715] width 49 height 49
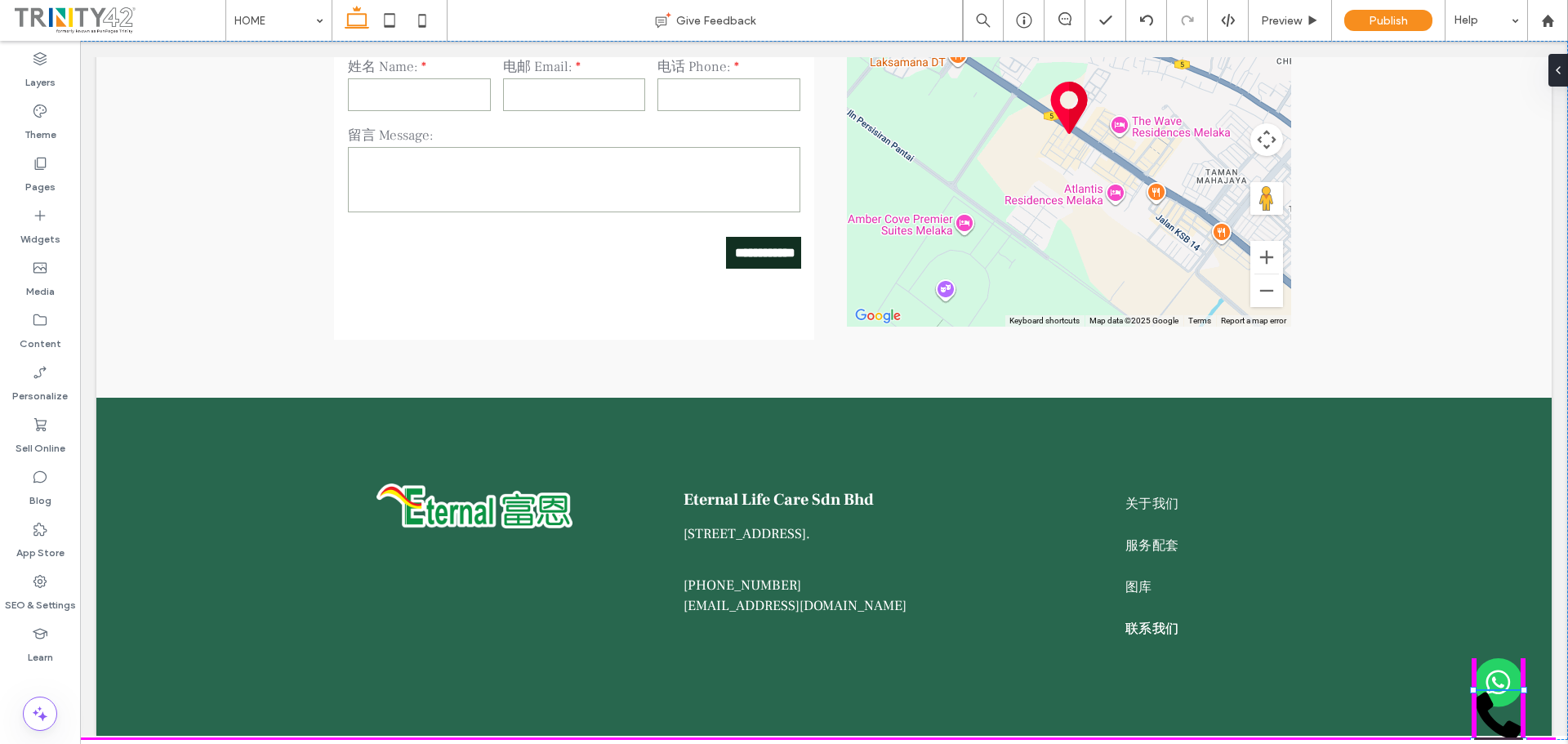
click at [1481, 689] on div "60px , 60px 40px 0px" at bounding box center [823, 390] width 1487 height 698
type input "**"
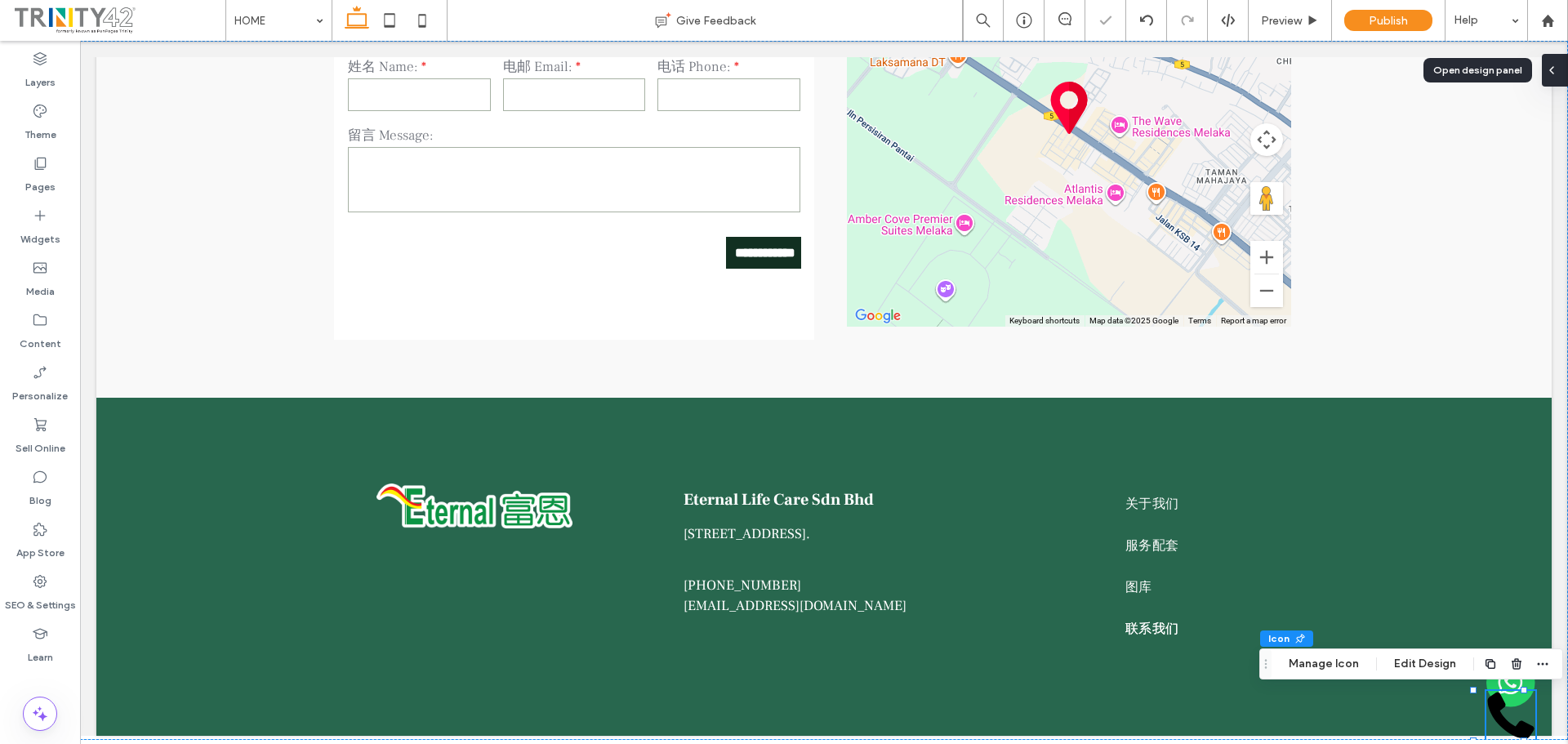
drag, startPoint x: 1475, startPoint y: 23, endPoint x: 1557, endPoint y: 64, distance: 91.7
click at [1557, 64] on div at bounding box center [1554, 71] width 26 height 33
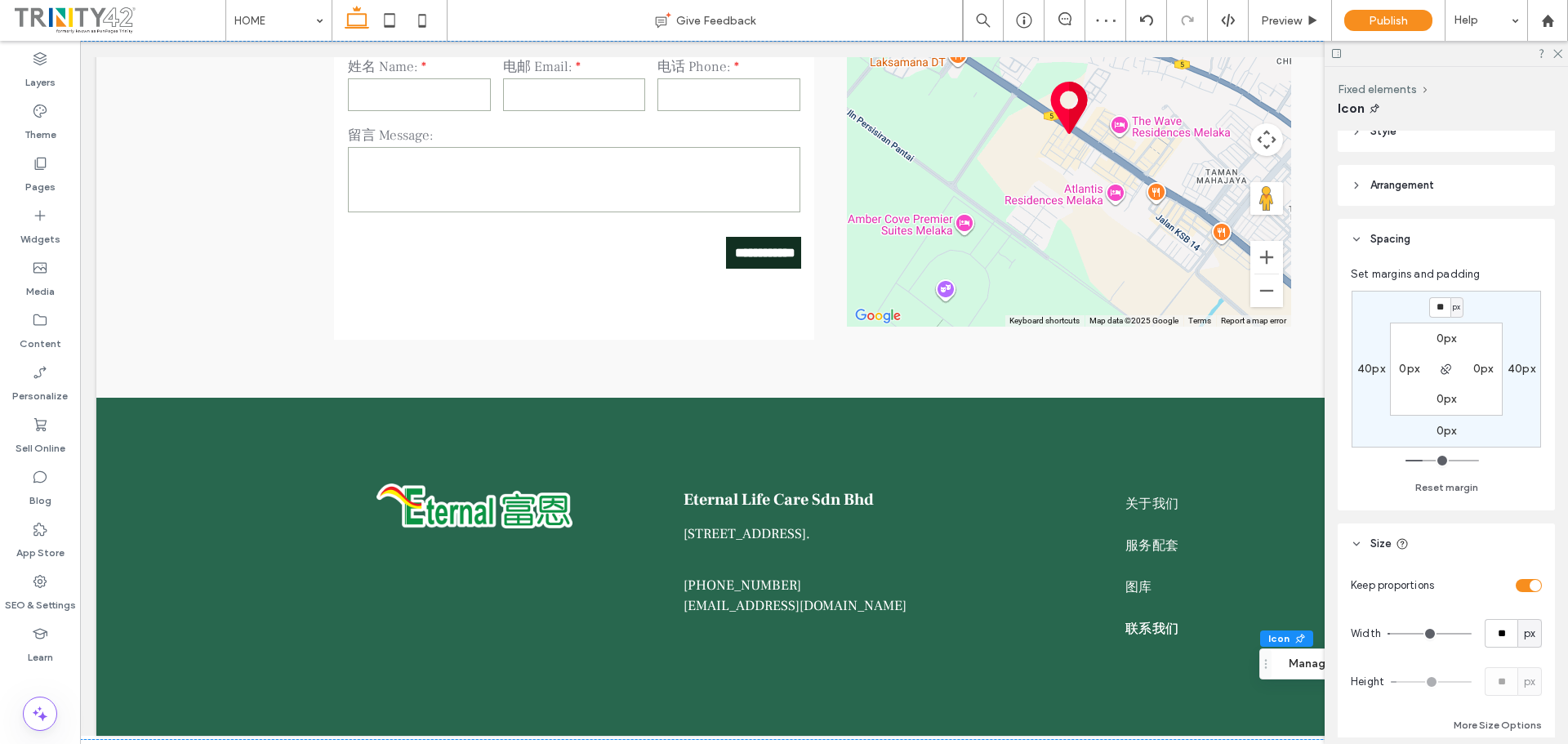
scroll to position [244, 0]
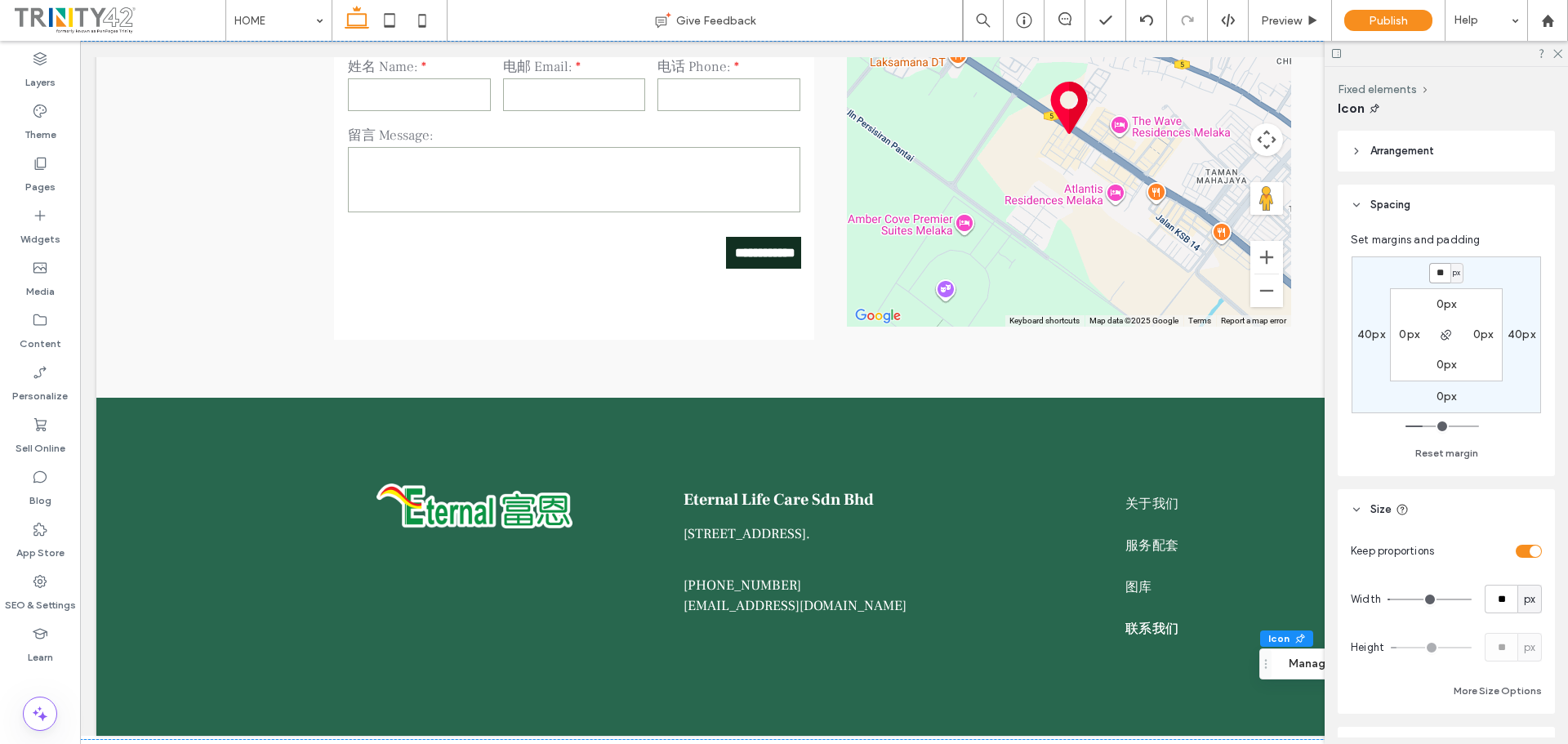
click at [1433, 280] on input "**" at bounding box center [1440, 273] width 21 height 20
type input "***"
click at [1553, 49] on use at bounding box center [1556, 53] width 9 height 9
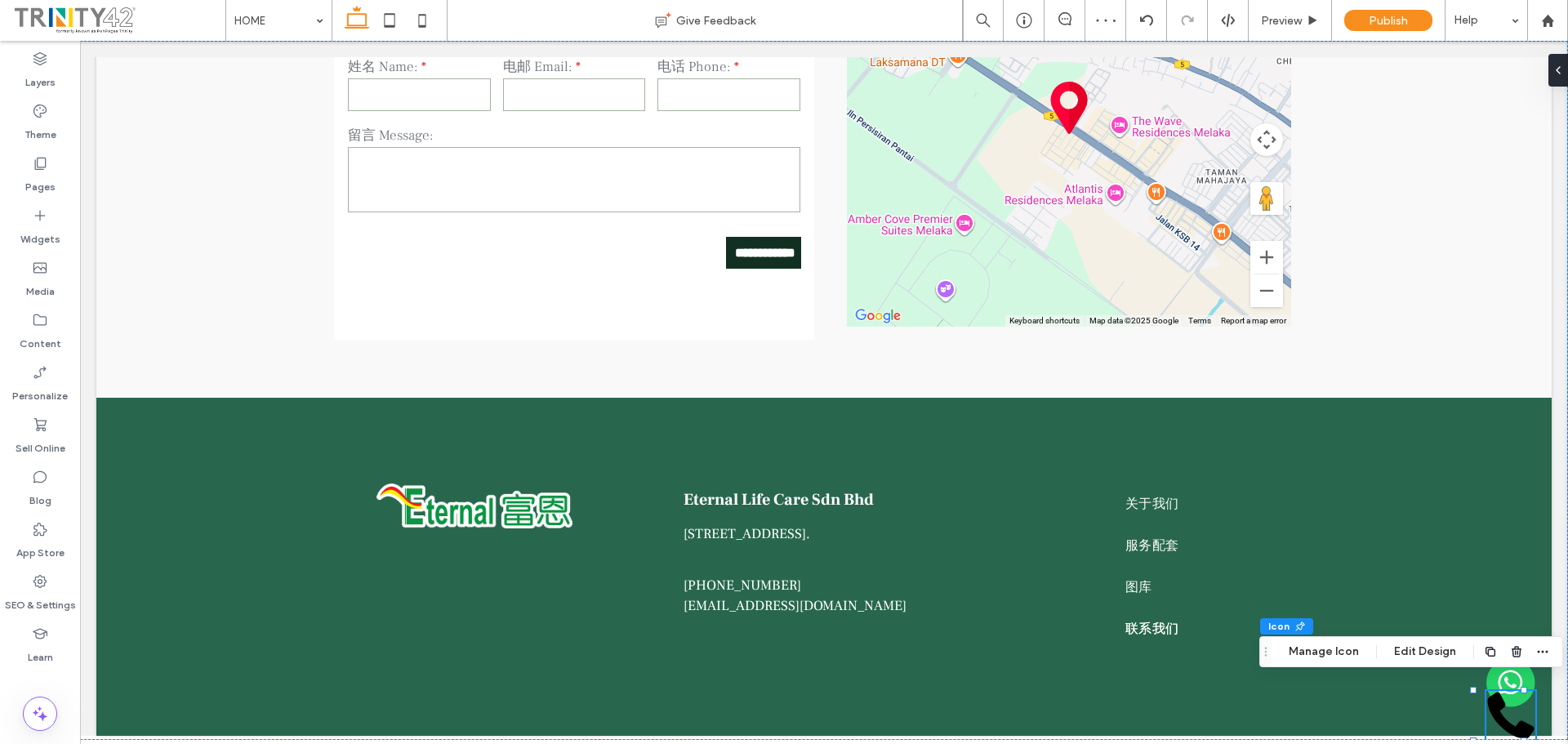
drag, startPoint x: 1499, startPoint y: 705, endPoint x: 1594, endPoint y: 690, distance: 96.2
click at [1499, 705] on icon at bounding box center [1510, 715] width 49 height 49
click at [1559, 64] on div at bounding box center [1554, 71] width 26 height 33
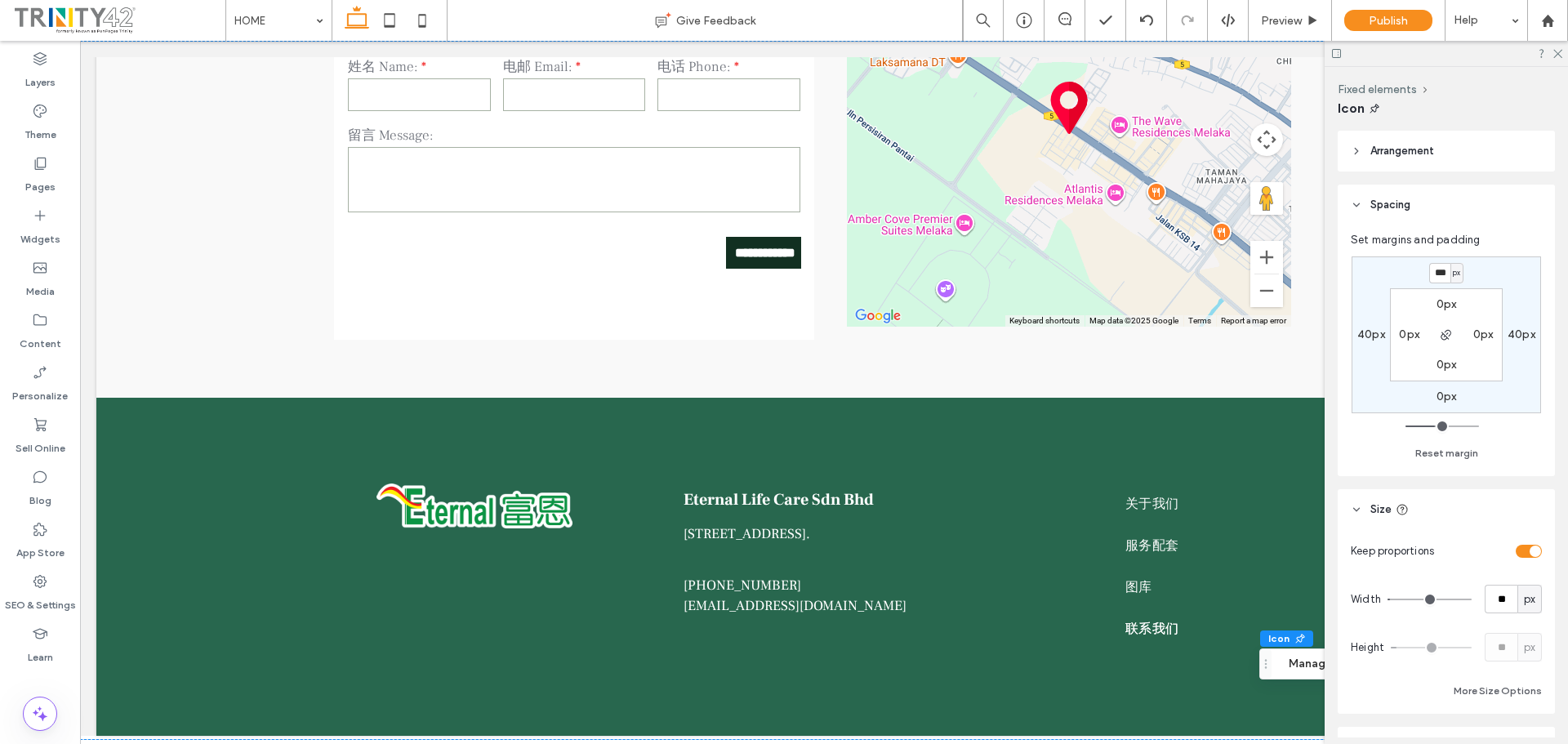
click at [1453, 274] on span "px" at bounding box center [1456, 273] width 8 height 16
click at [1411, 293] on section "0px 0px 0px 0px" at bounding box center [1446, 335] width 113 height 93
click at [1436, 278] on input "***" at bounding box center [1440, 273] width 21 height 20
type input "*"
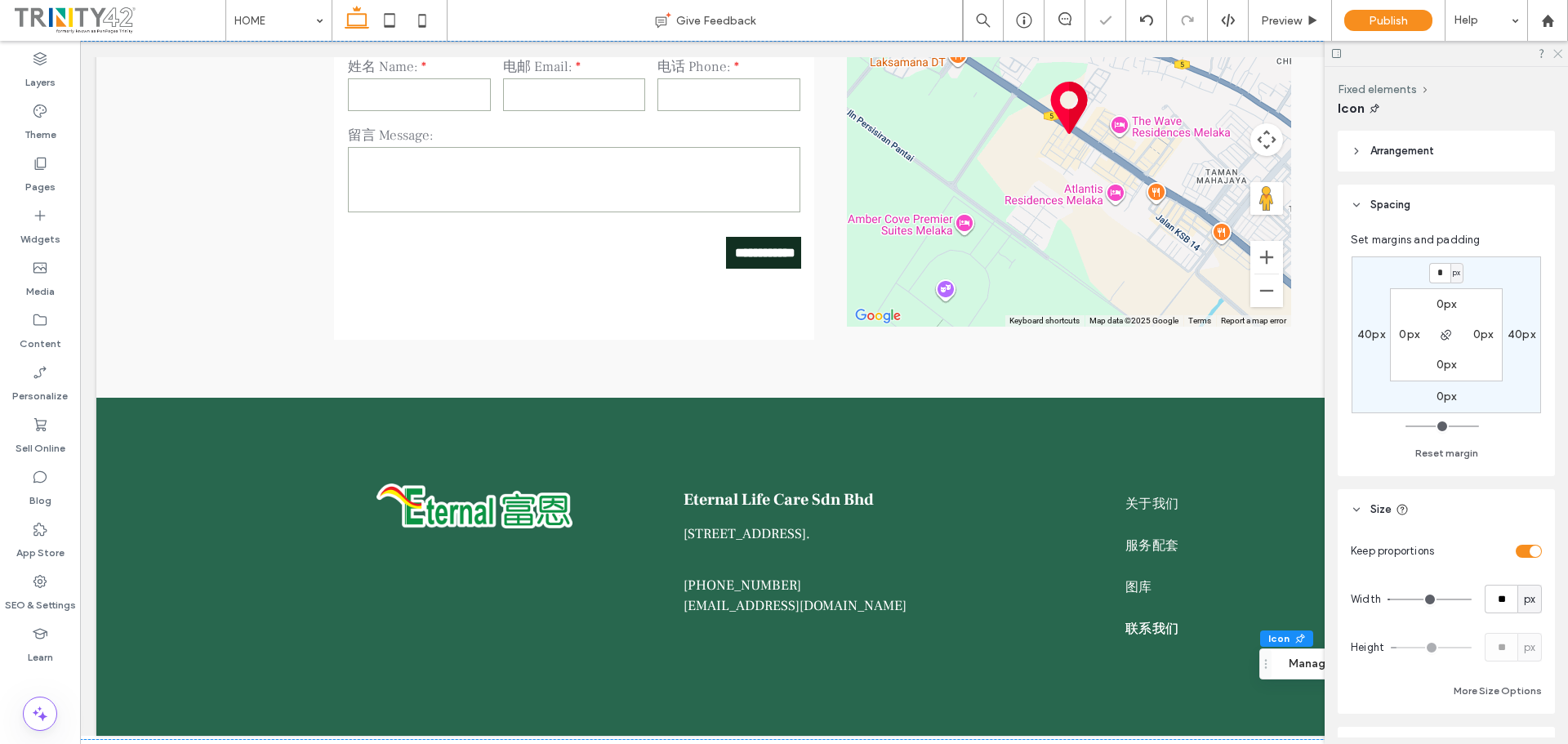
click at [1560, 50] on use at bounding box center [1556, 53] width 9 height 9
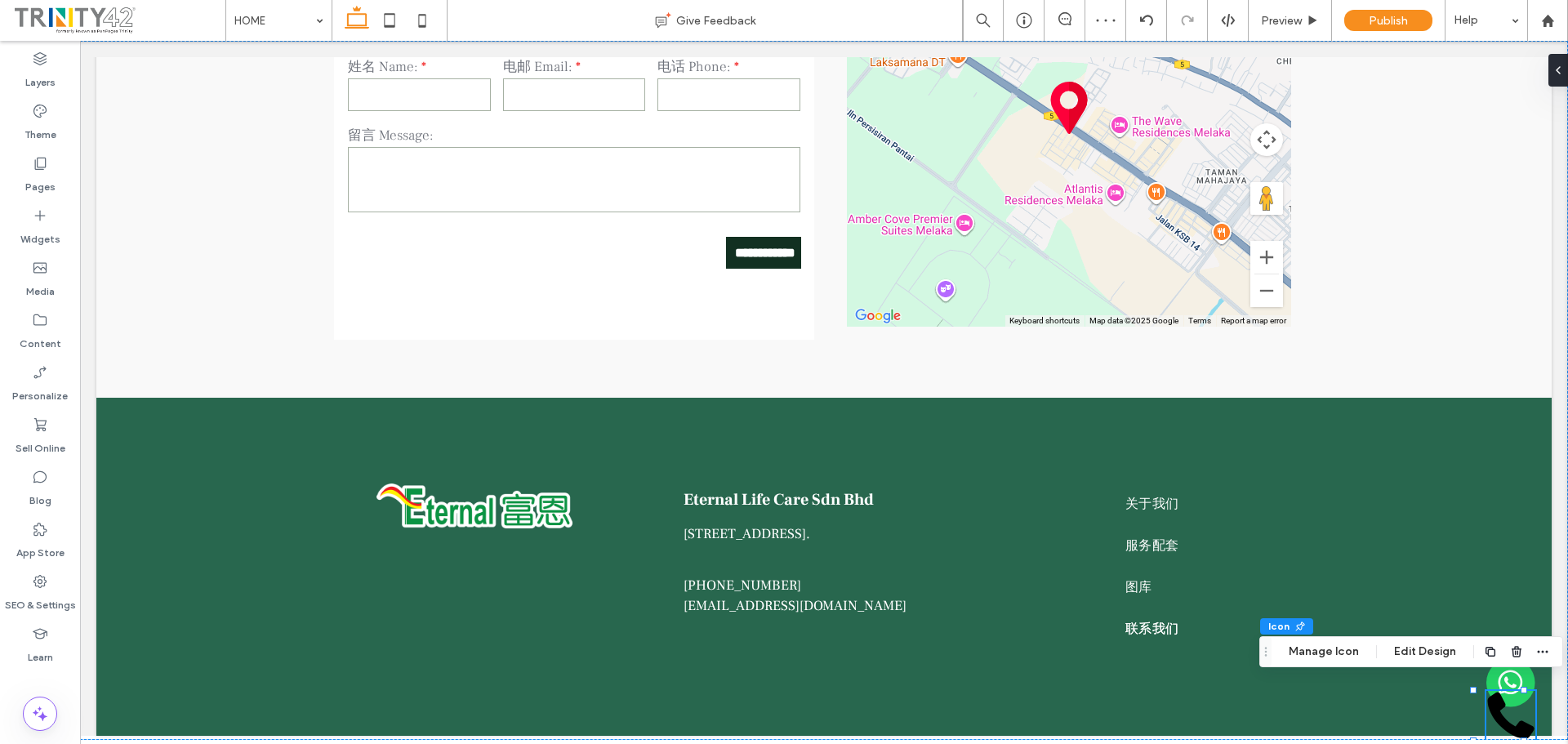
click at [1487, 702] on icon at bounding box center [1511, 716] width 47 height 47
drag, startPoint x: 1503, startPoint y: 711, endPoint x: 1502, endPoint y: 684, distance: 27.0
click at [1502, 684] on div "40px 0px" at bounding box center [823, 390] width 1487 height 698
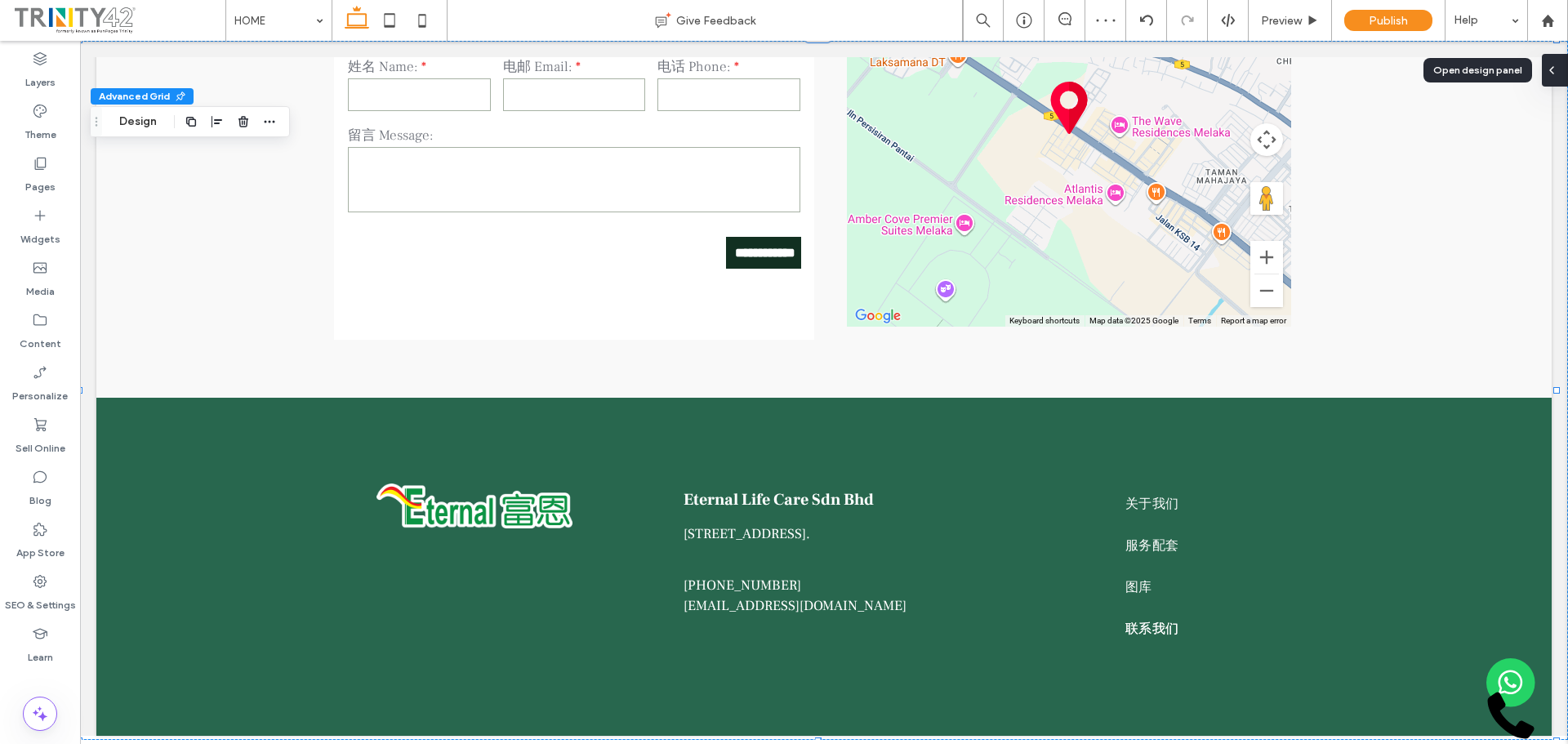
click at [1557, 63] on div at bounding box center [1554, 71] width 26 height 33
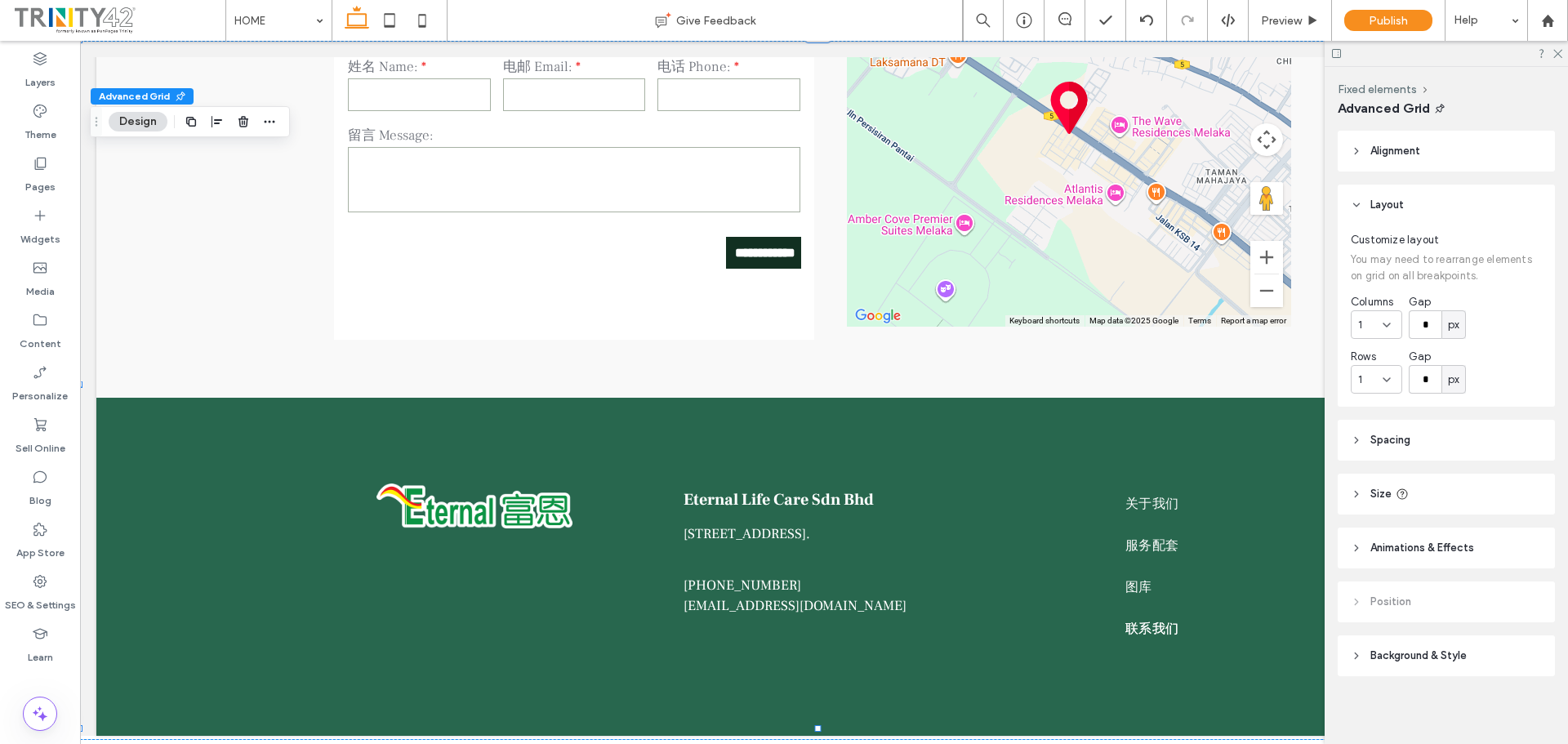
click at [1430, 436] on header "Spacing" at bounding box center [1446, 440] width 217 height 41
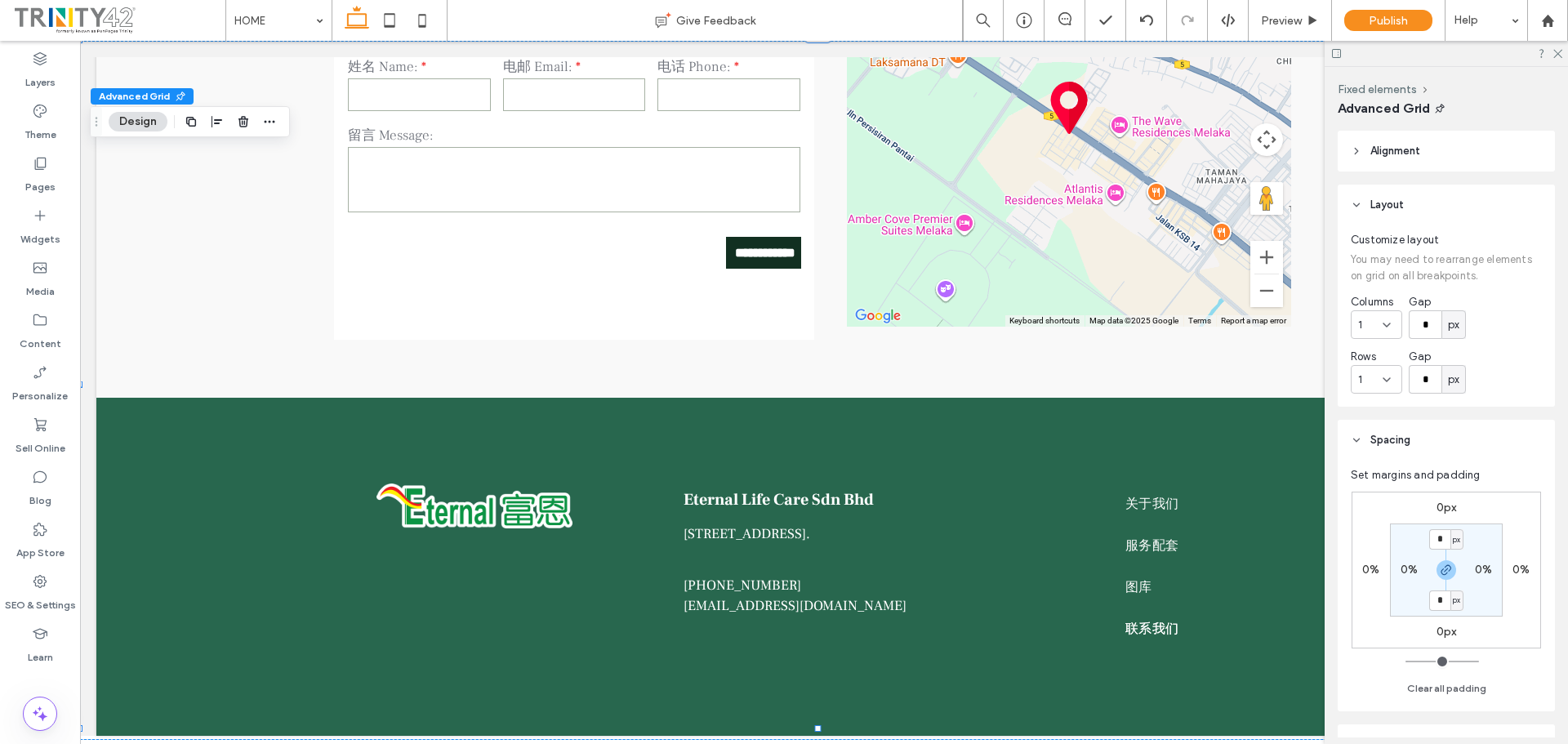
click at [1443, 507] on label "0px" at bounding box center [1446, 507] width 20 height 14
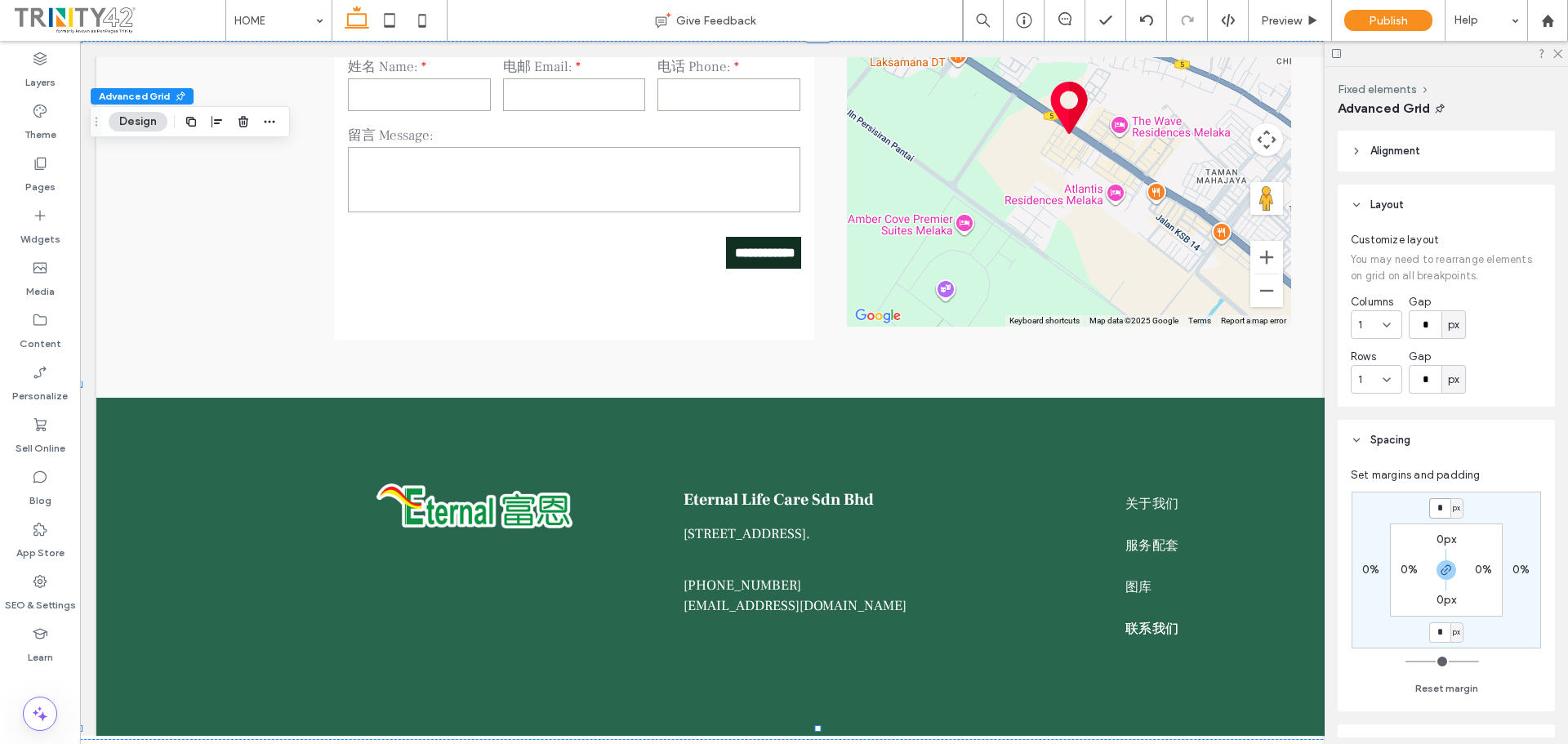
click at [1443, 507] on input "*" at bounding box center [1440, 507] width 21 height 20
type input "***"
type input "*"
type input "***"
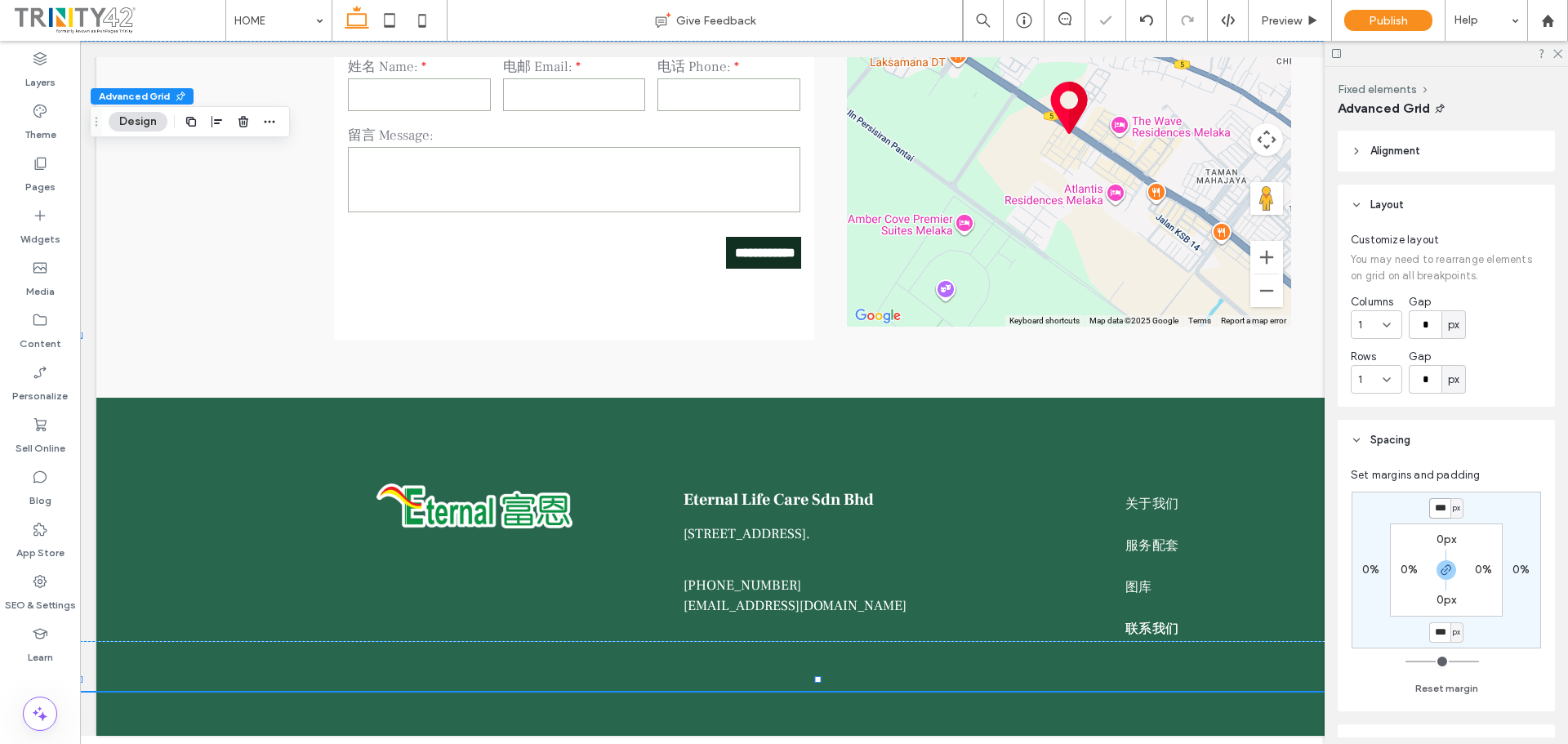
type input "*"
click at [1562, 51] on div at bounding box center [1446, 53] width 244 height 25
click at [1558, 51] on div at bounding box center [1446, 53] width 244 height 25
click at [1554, 49] on icon at bounding box center [1556, 52] width 11 height 11
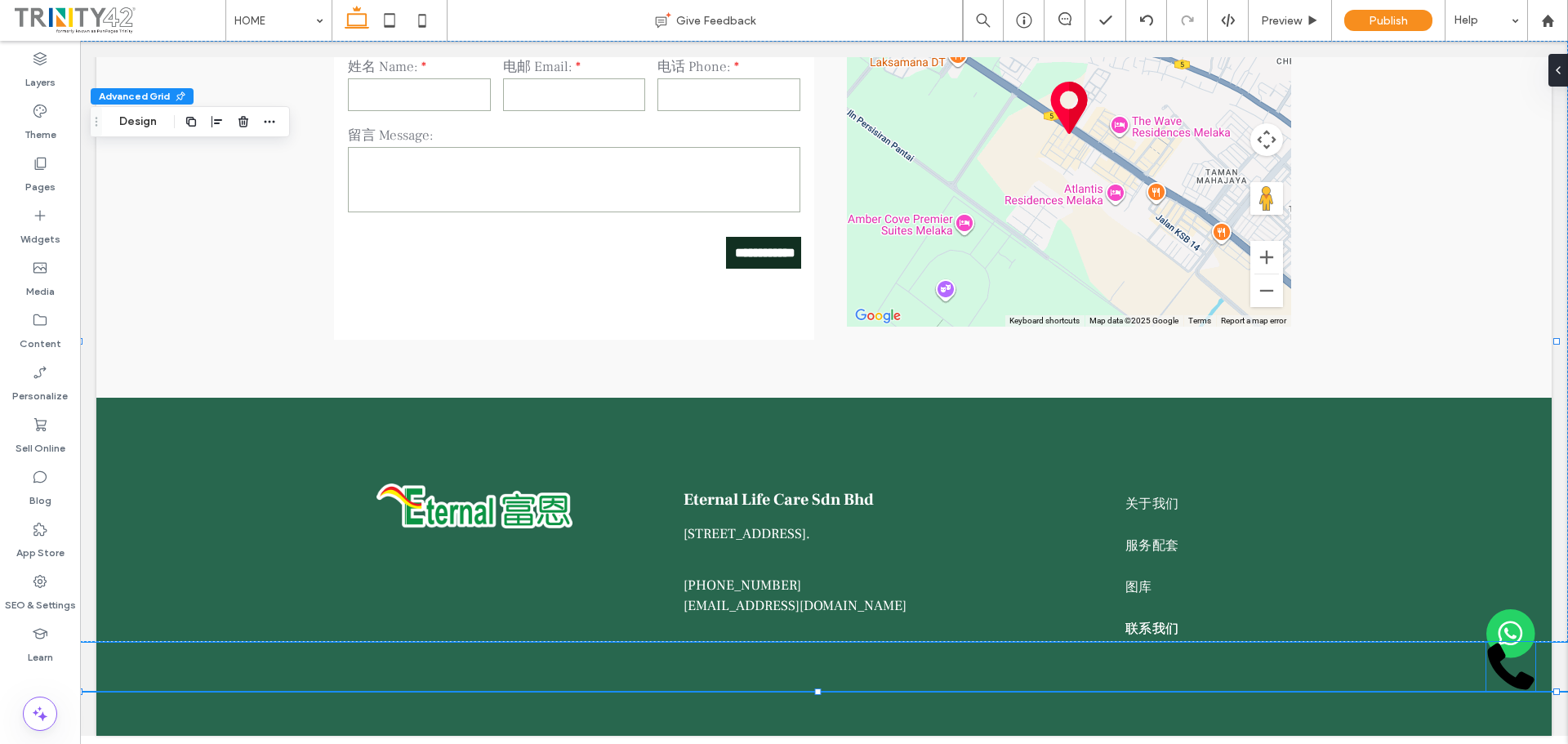
click at [1487, 666] on icon at bounding box center [1511, 666] width 47 height 47
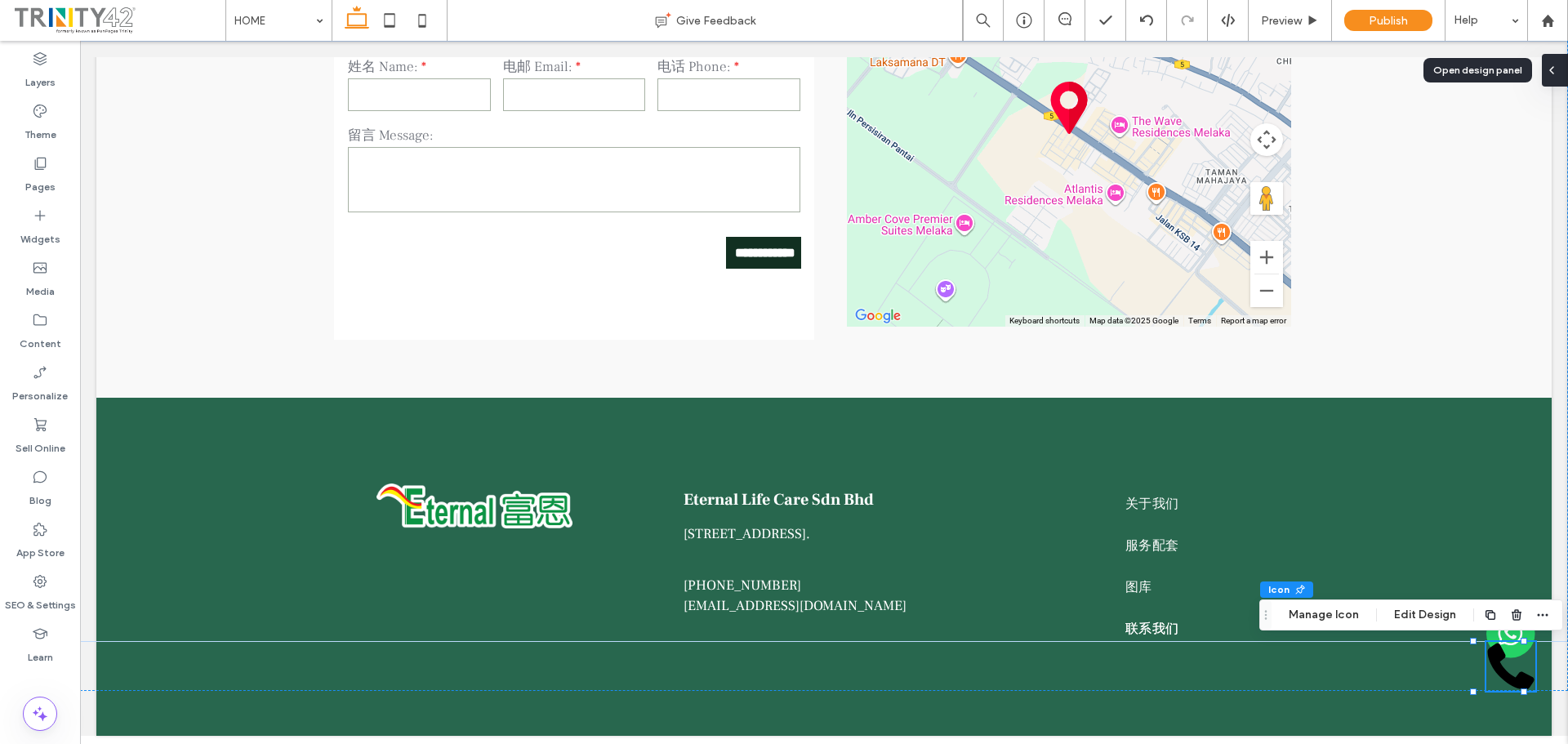
click at [1559, 71] on div at bounding box center [1554, 71] width 26 height 33
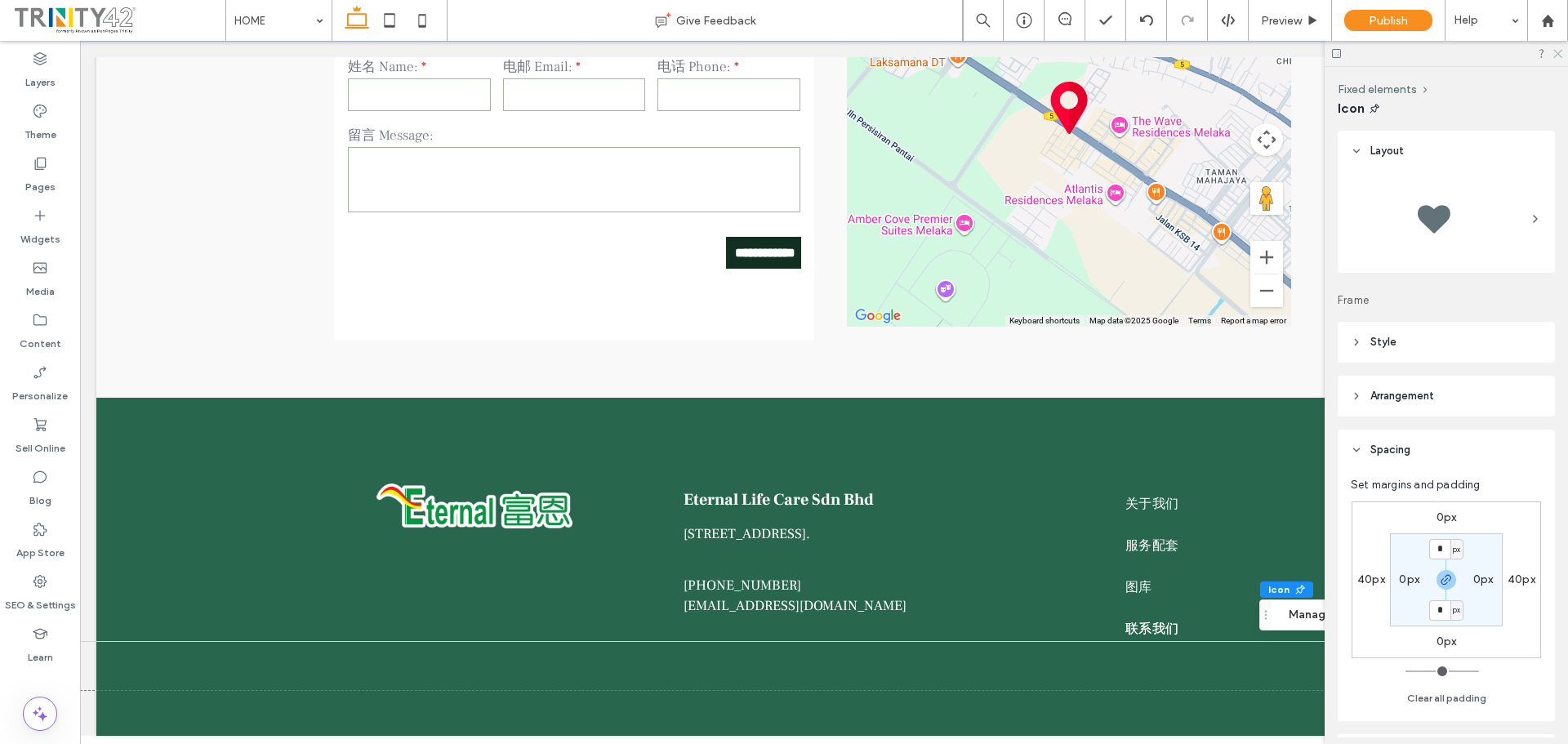
click at [1558, 49] on icon at bounding box center [1556, 52] width 11 height 11
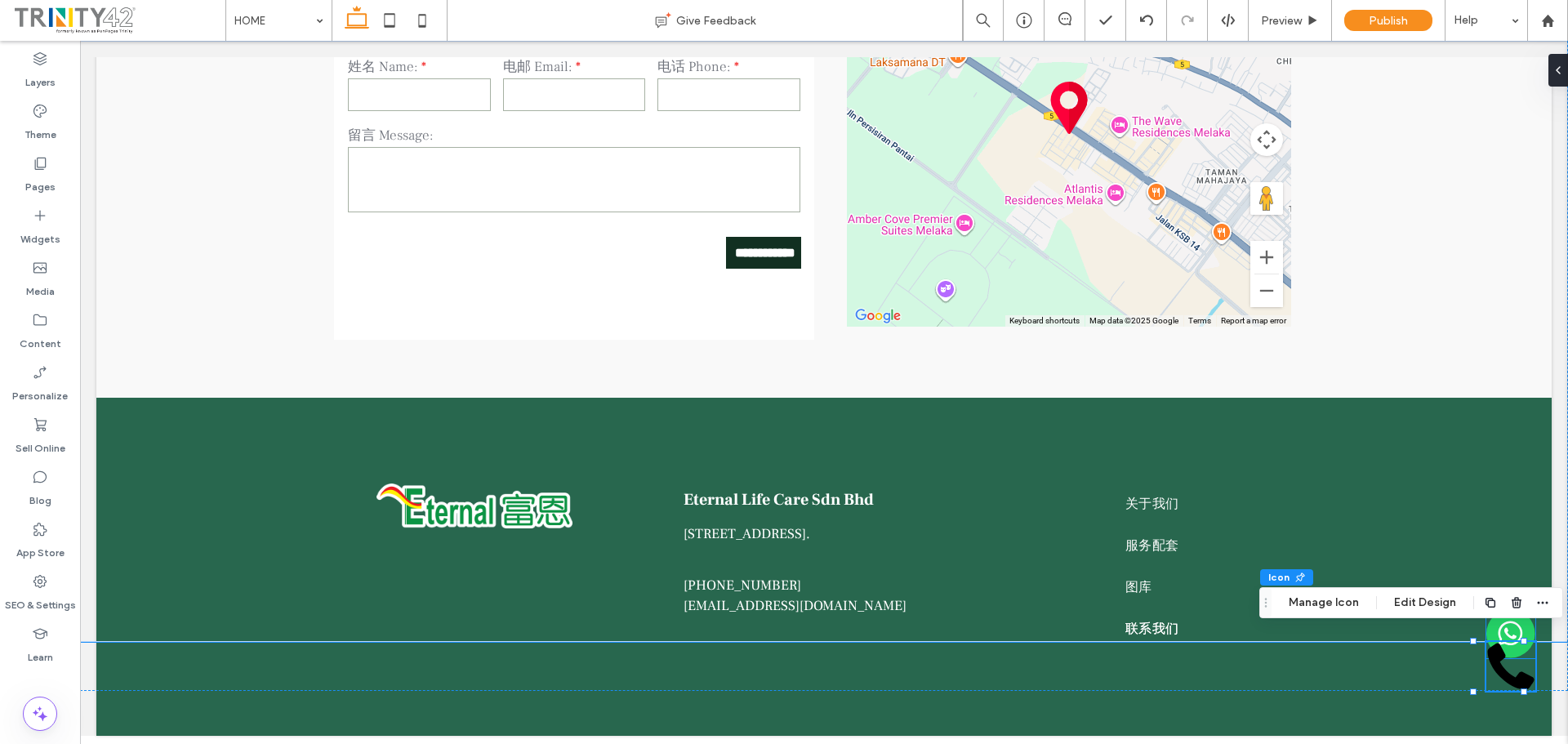
click at [1492, 628] on img at bounding box center [1510, 633] width 49 height 49
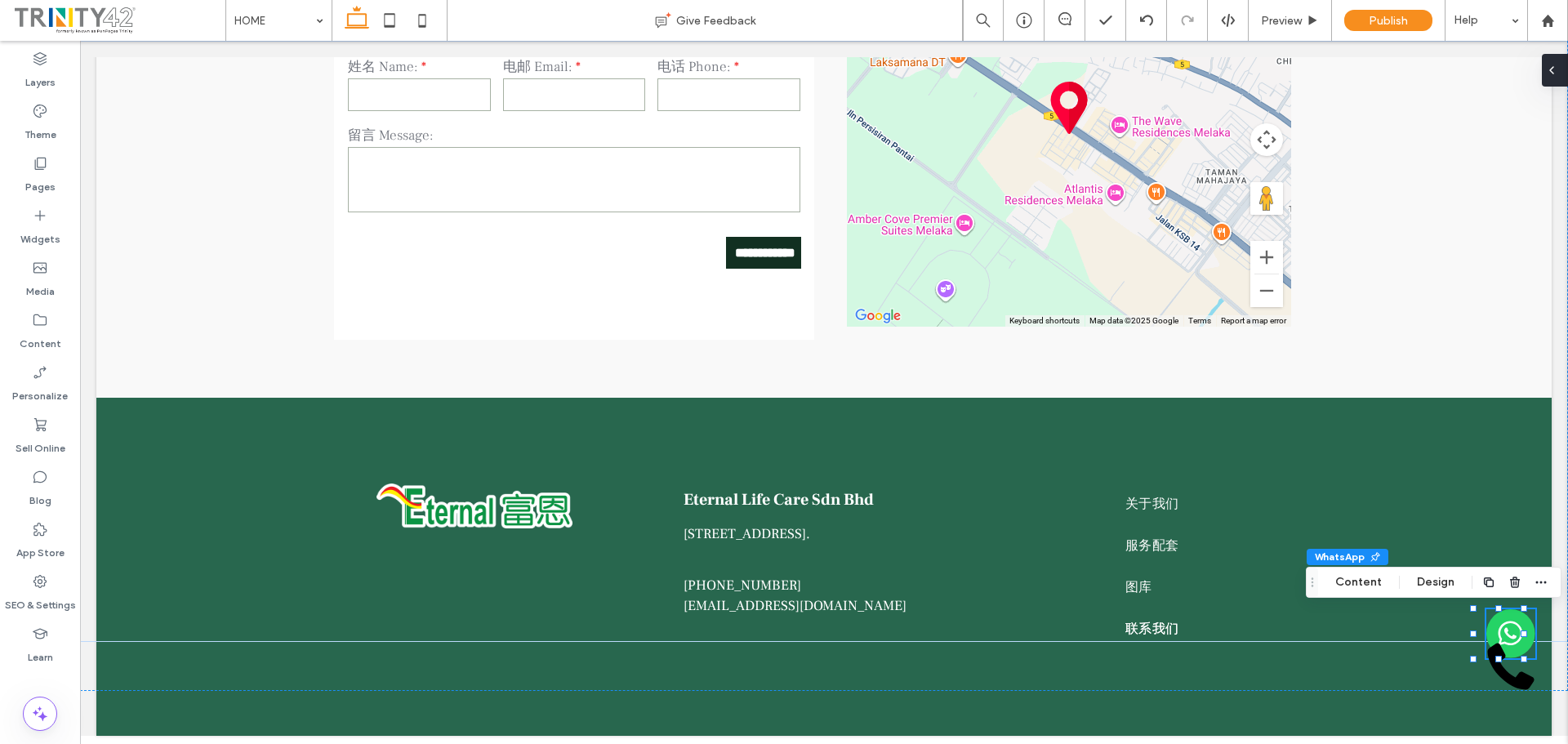
click at [1558, 66] on div at bounding box center [1554, 71] width 26 height 33
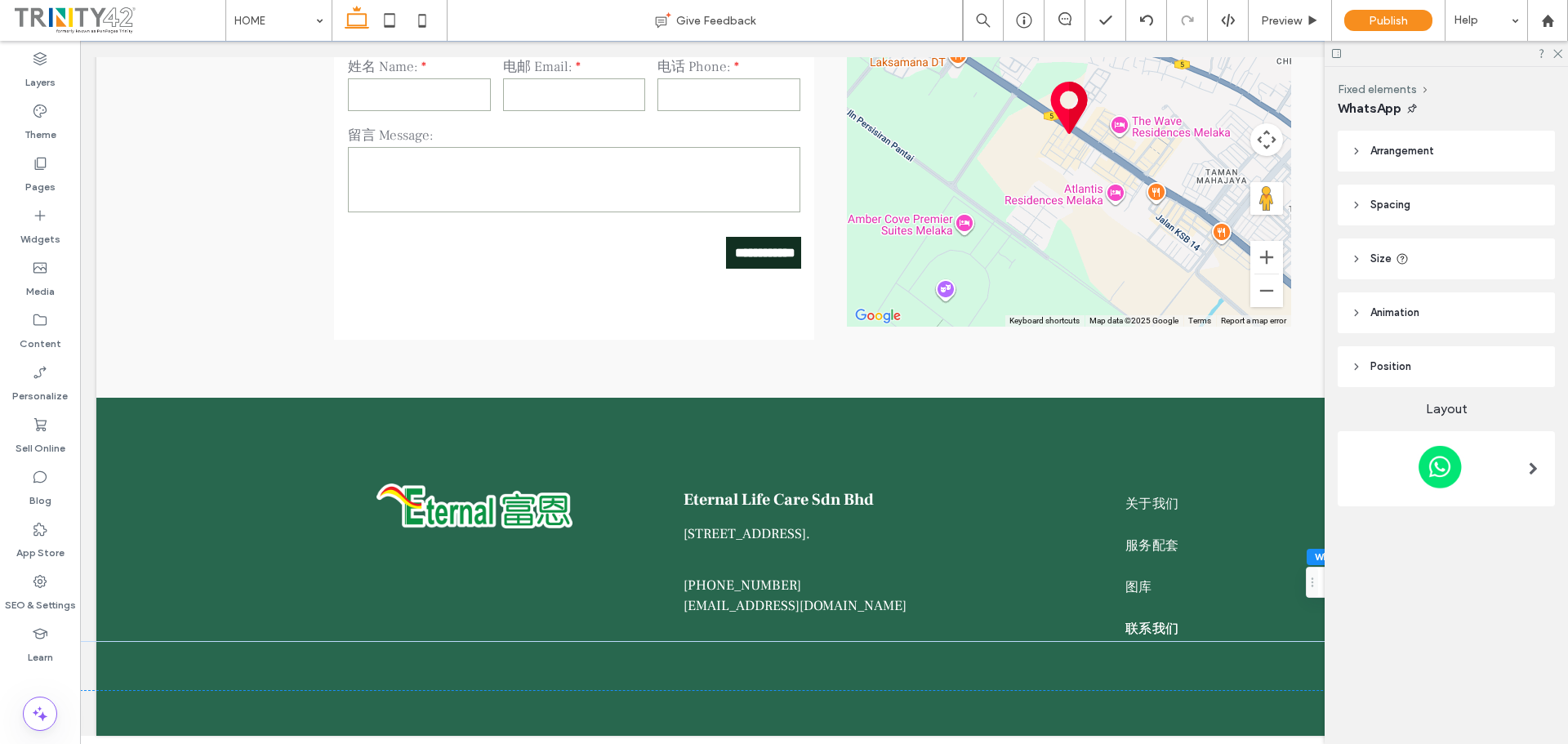
click at [1481, 470] on img at bounding box center [1440, 467] width 179 height 55
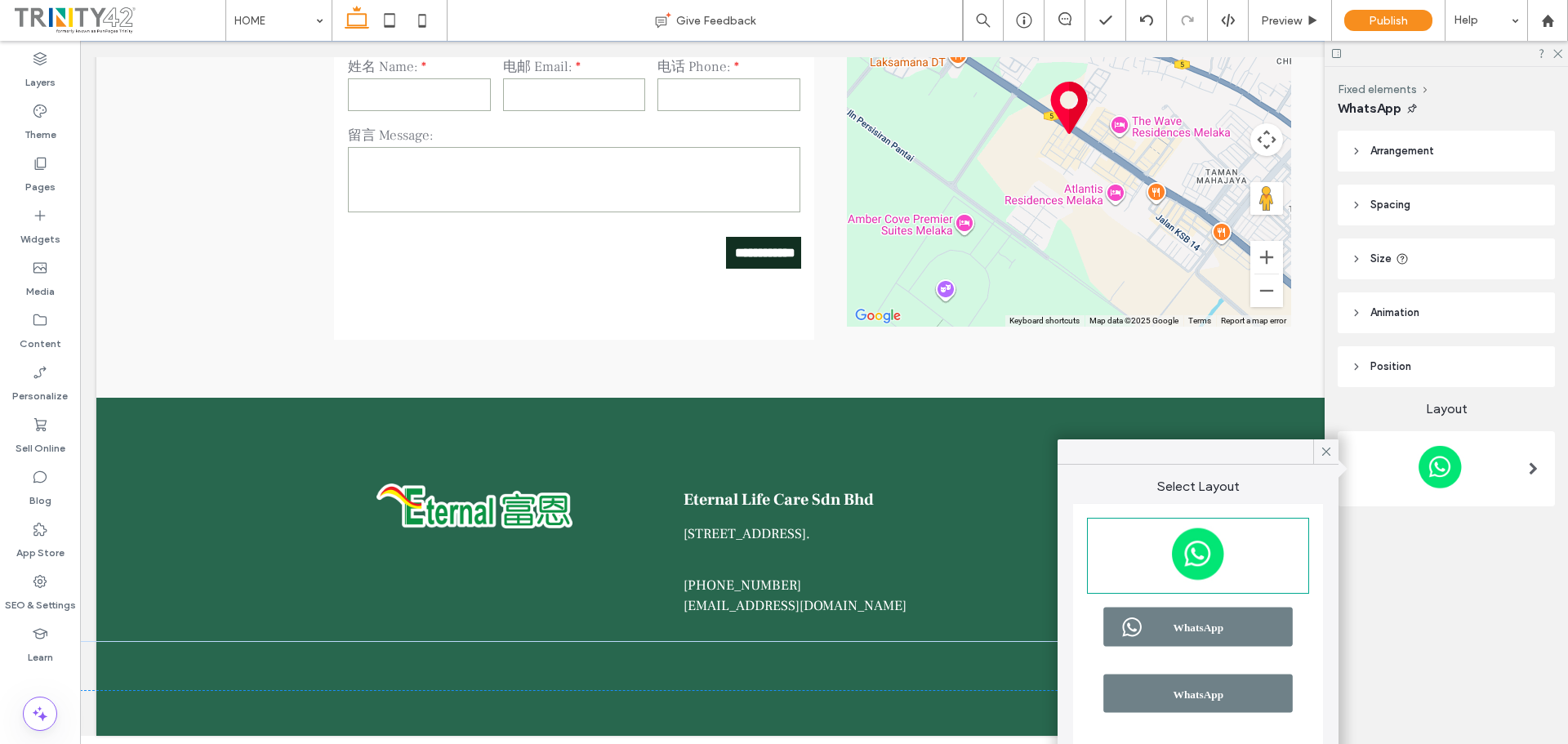
click at [1474, 200] on header "Spacing" at bounding box center [1446, 205] width 217 height 41
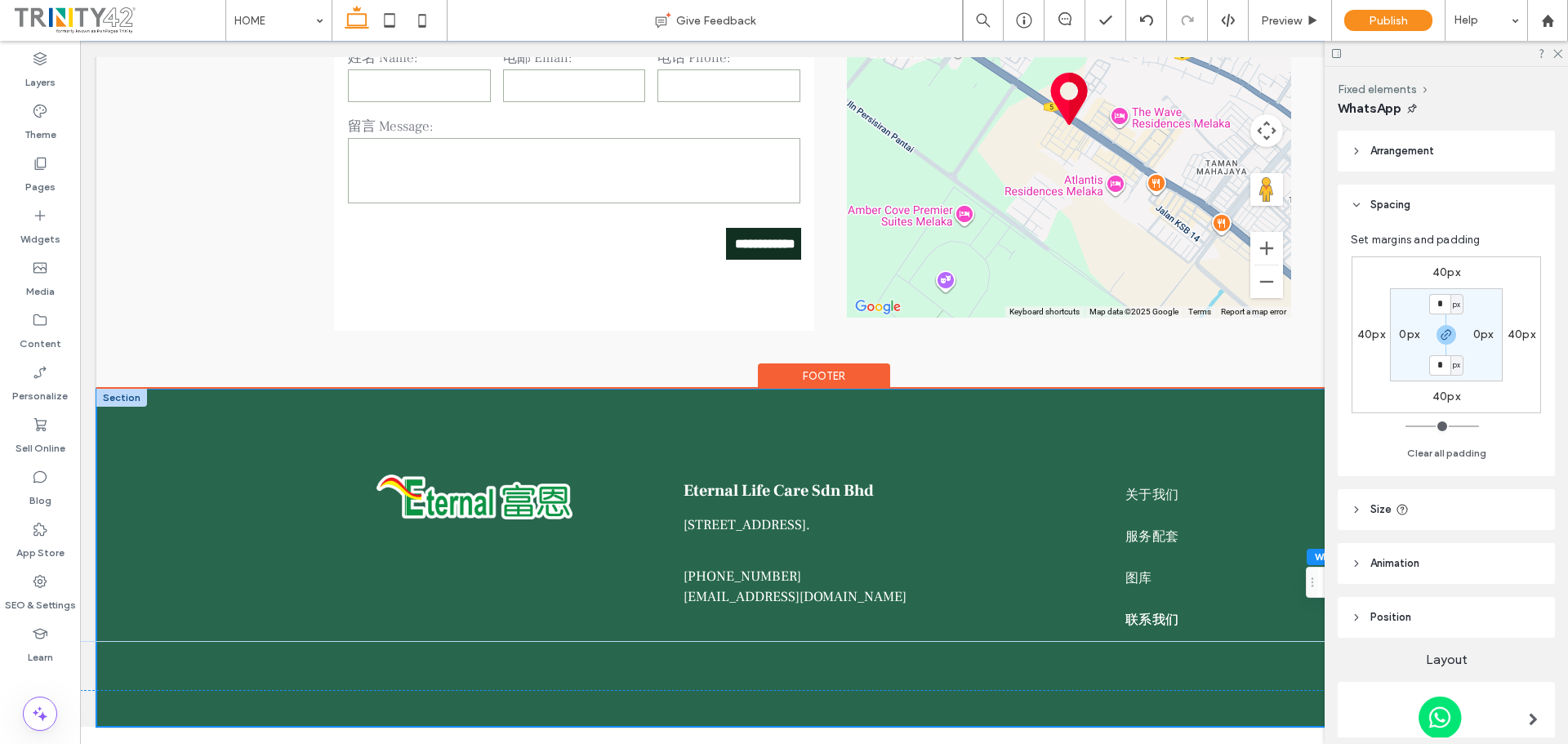
click at [1280, 657] on div "Eternal Life Care Sdn Bhd 3-1, Jalan KPKS 1, Kompleks Perniagaan Kota Syahbanda…" at bounding box center [824, 558] width 980 height 338
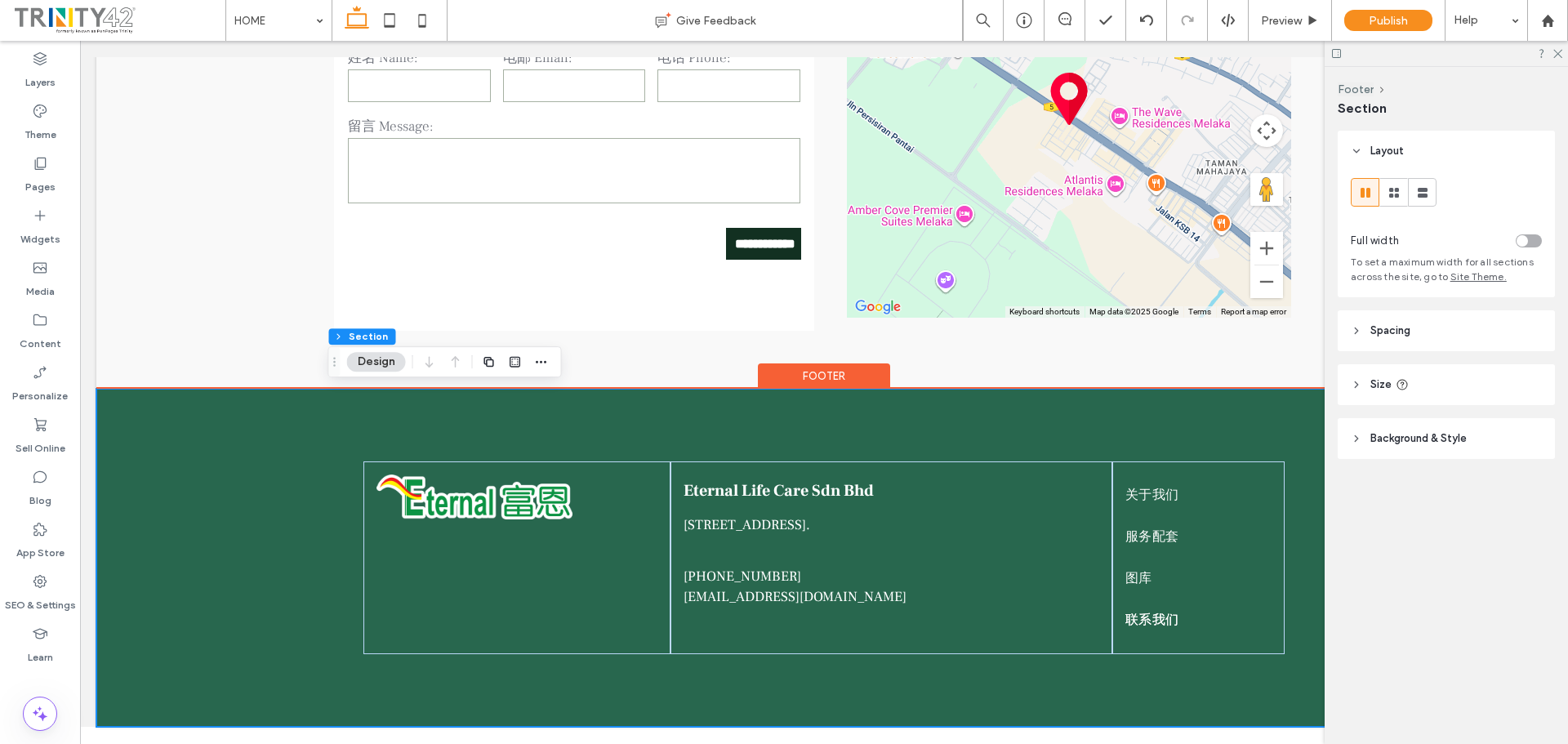
click at [1299, 659] on div "Eternal Life Care Sdn Bhd 3-1, Jalan KPKS 1, Kompleks Perniagaan Kota Syahbanda…" at bounding box center [824, 558] width 980 height 338
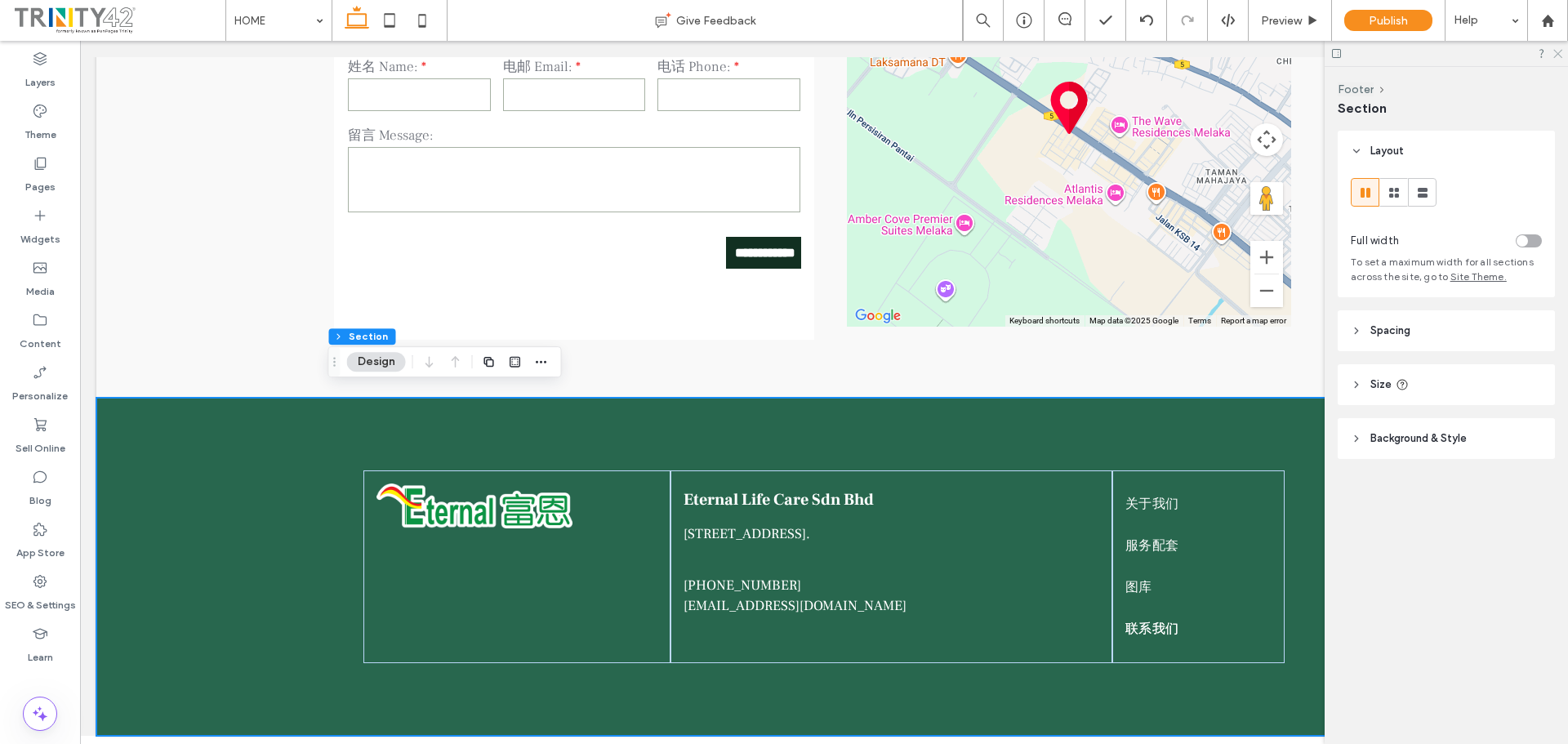
click at [1555, 52] on icon at bounding box center [1556, 52] width 11 height 11
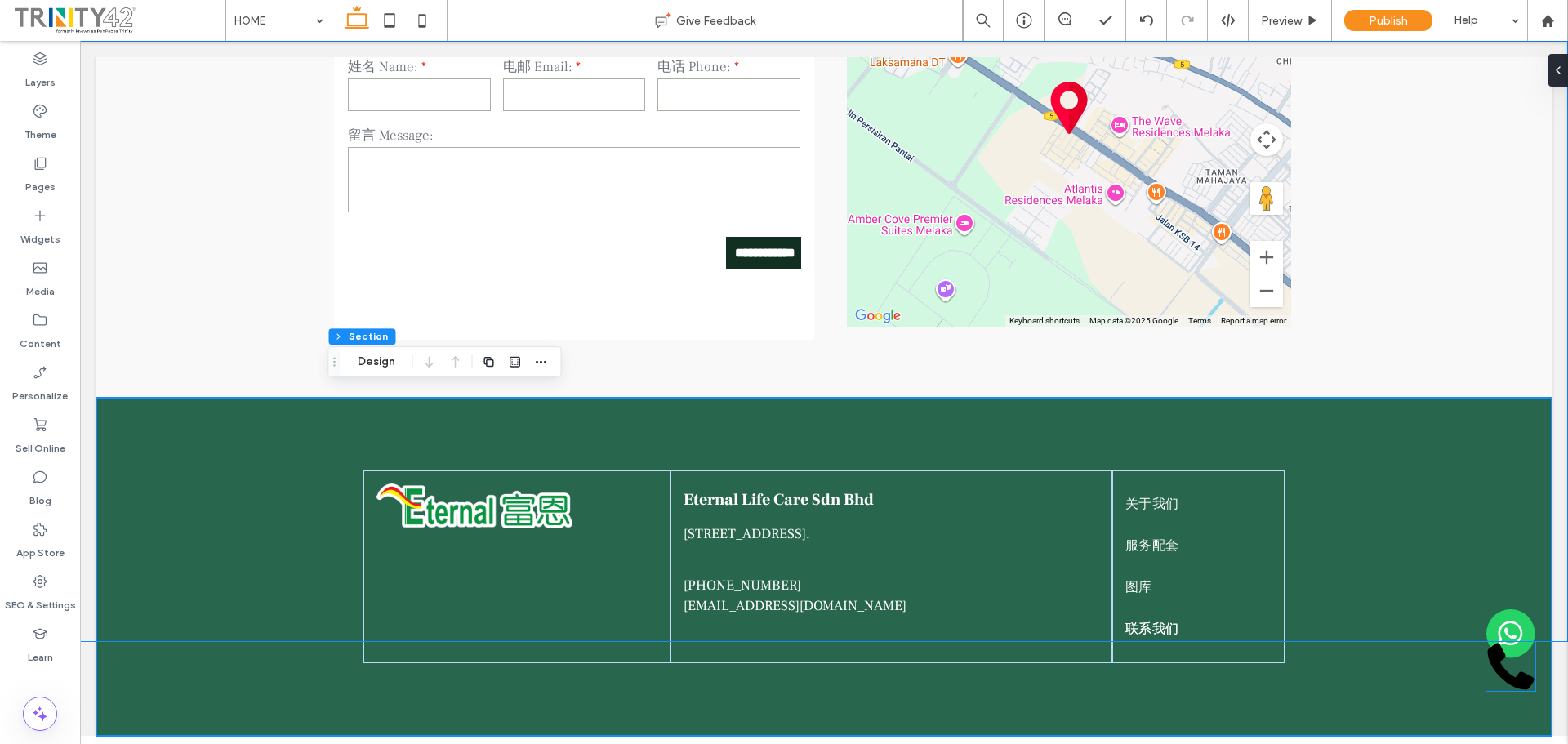
click at [1495, 668] on icon at bounding box center [1510, 665] width 49 height 49
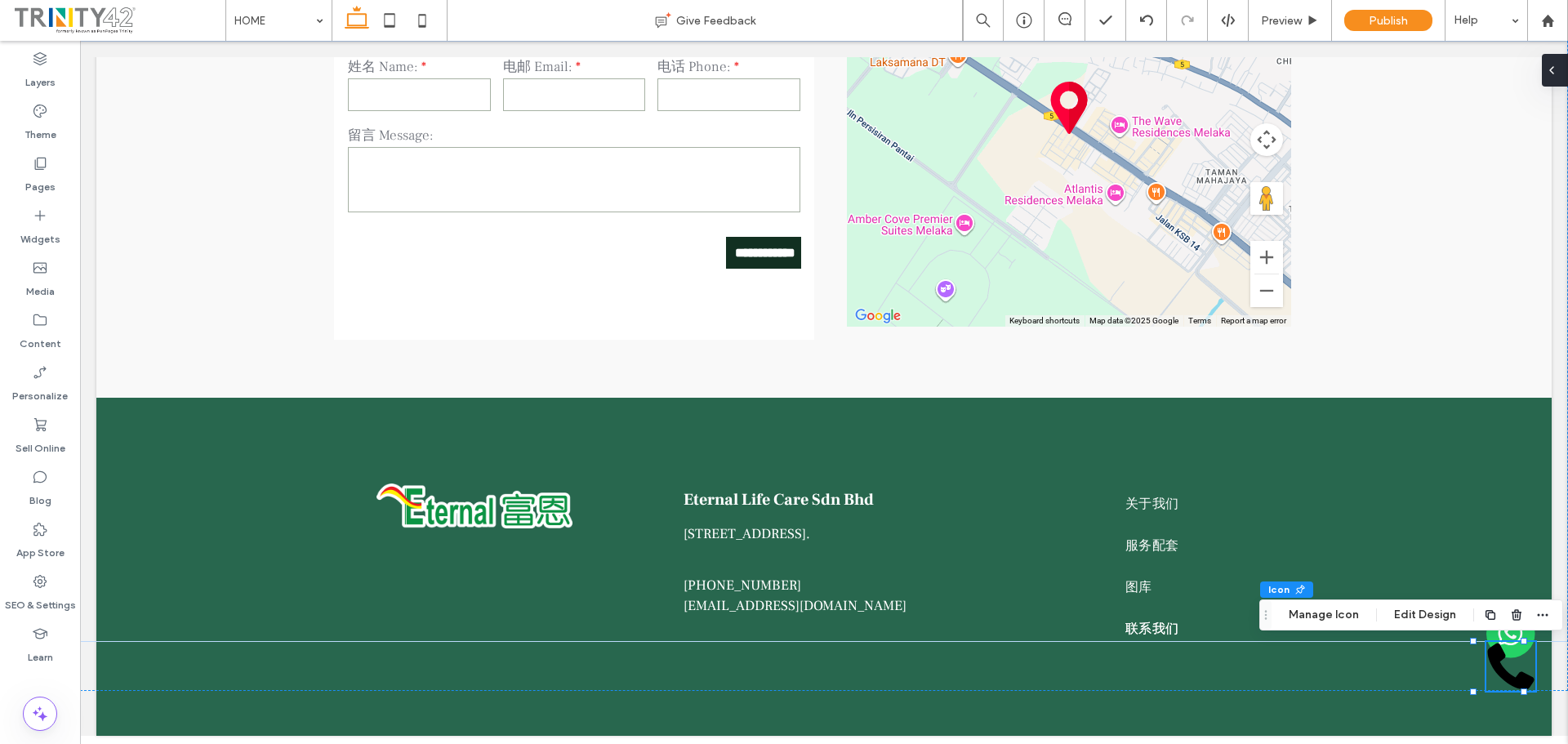
click at [1558, 70] on div at bounding box center [1554, 71] width 26 height 33
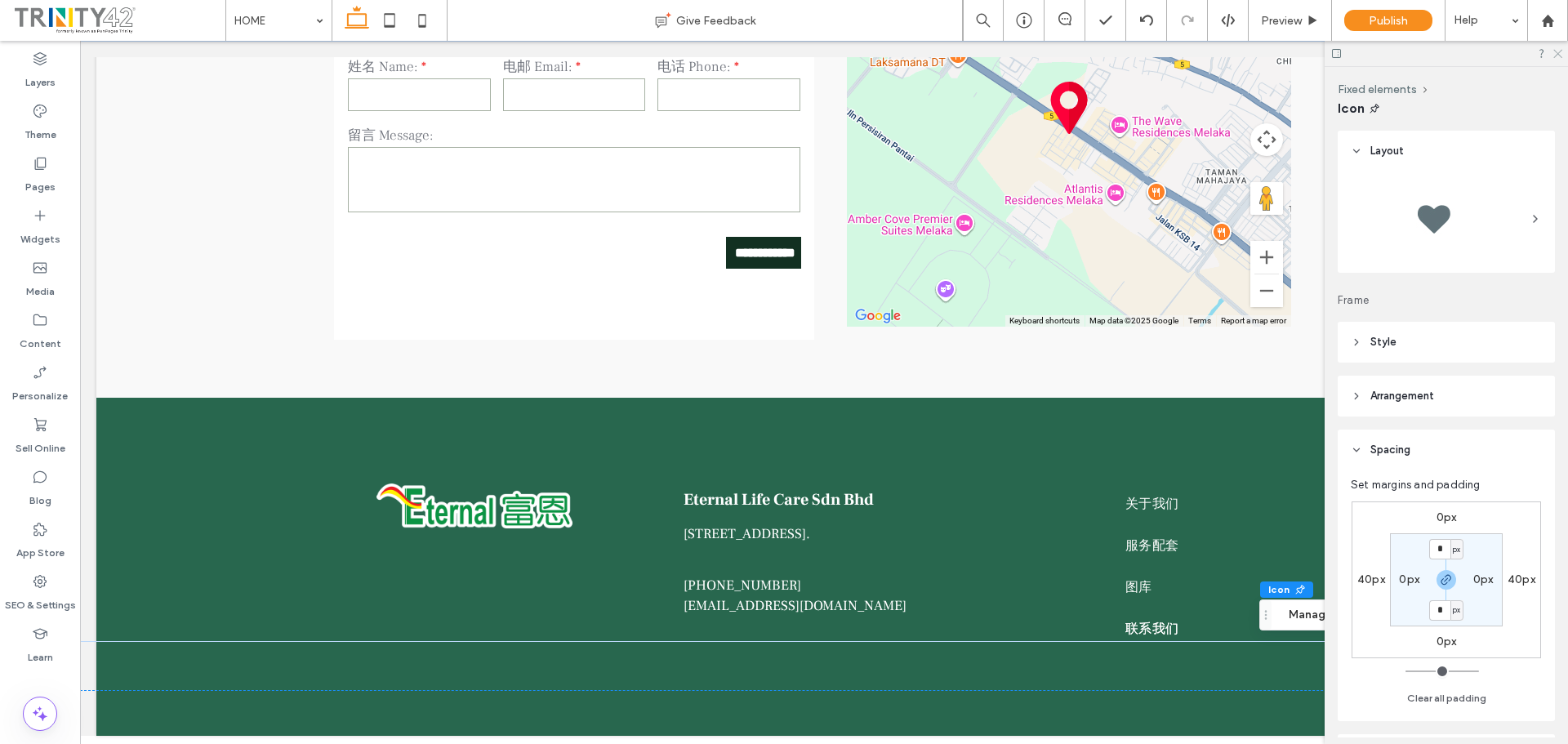
click at [1557, 50] on icon at bounding box center [1556, 52] width 11 height 11
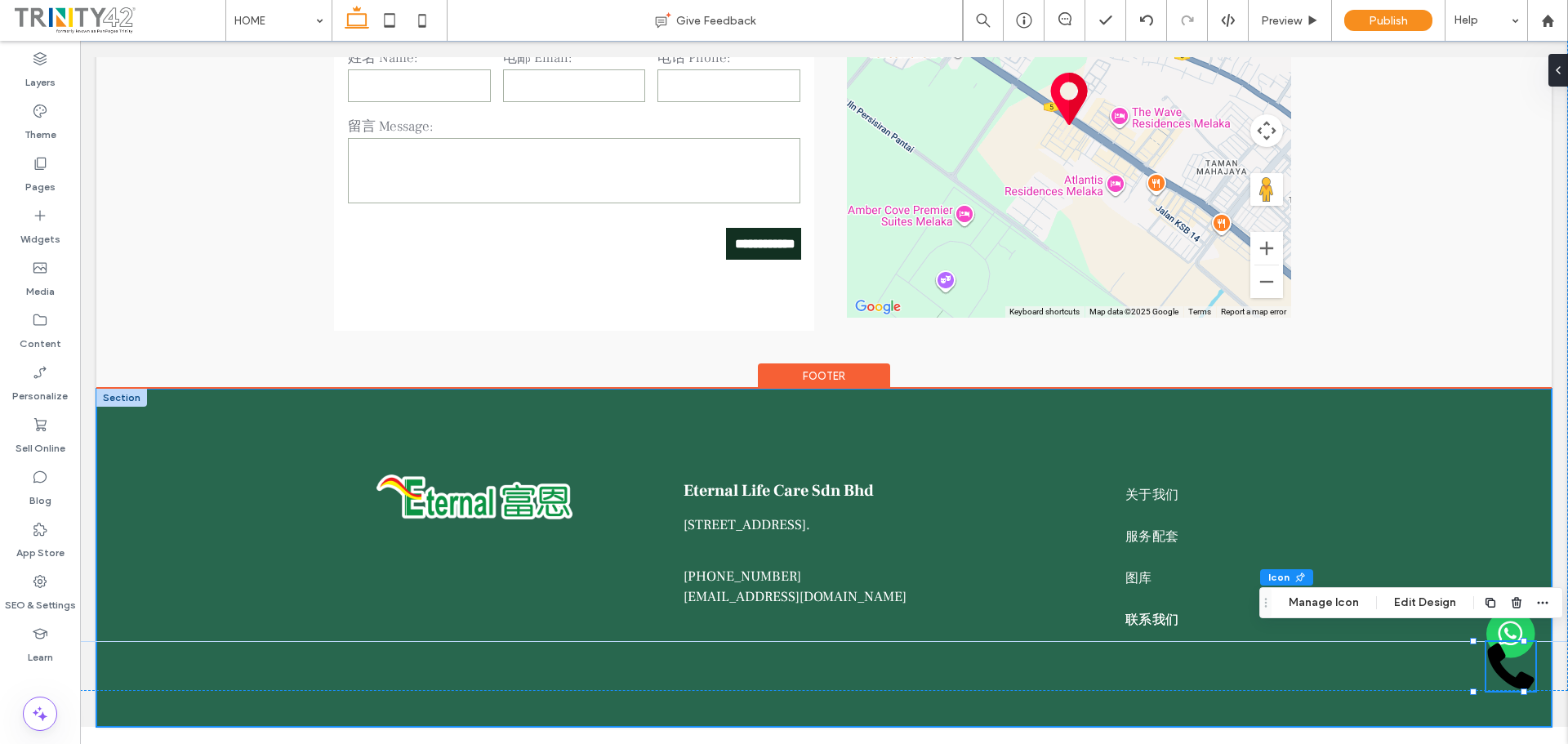
click at [1306, 660] on div "Eternal Life Care Sdn Bhd 3-1, Jalan KPKS 1, Kompleks Perniagaan Kota Syahbanda…" at bounding box center [824, 558] width 980 height 338
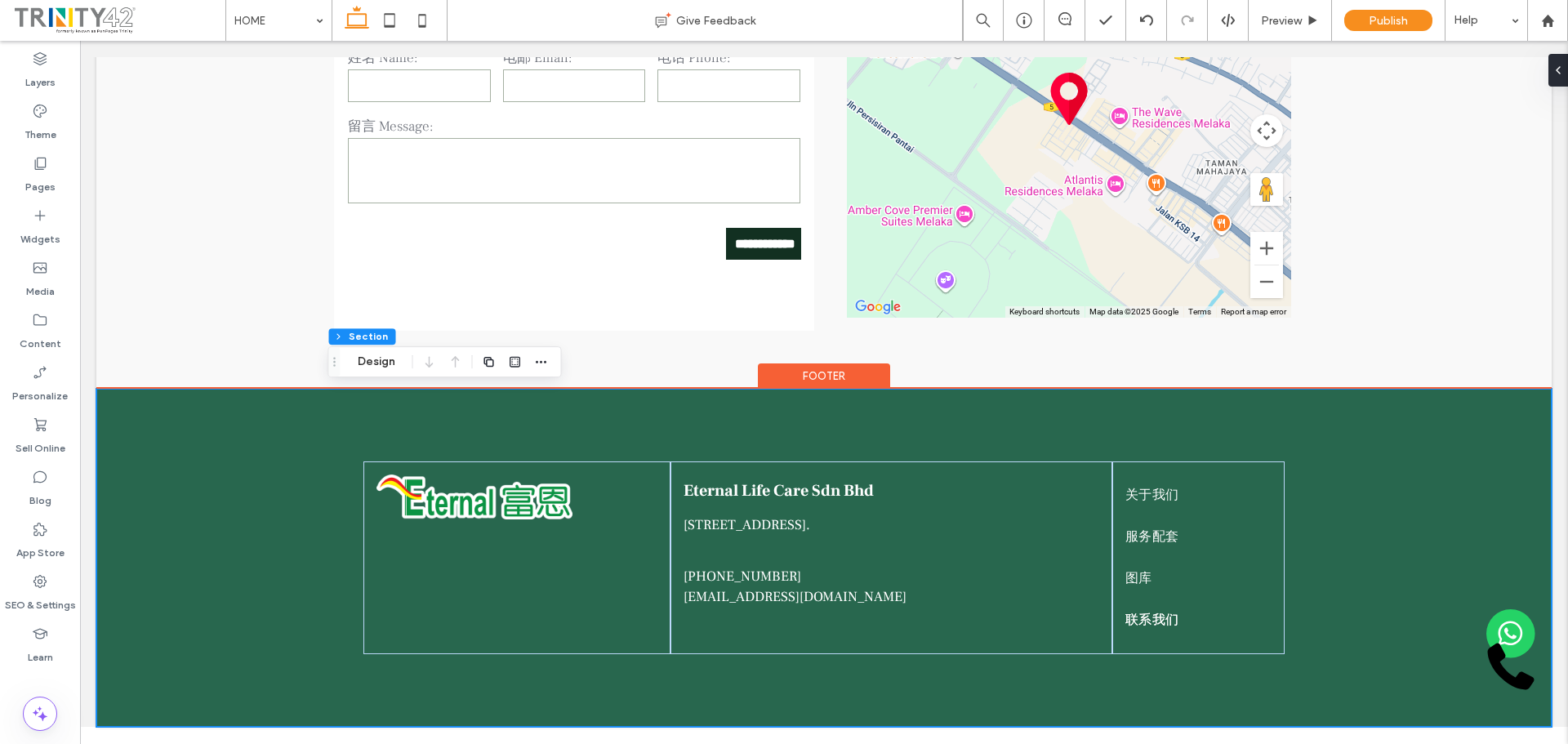
click at [1356, 670] on div "Eternal Life Care Sdn Bhd 3-1, Jalan KPKS 1, Kompleks Perniagaan Kota Syahbanda…" at bounding box center [823, 558] width 1454 height 338
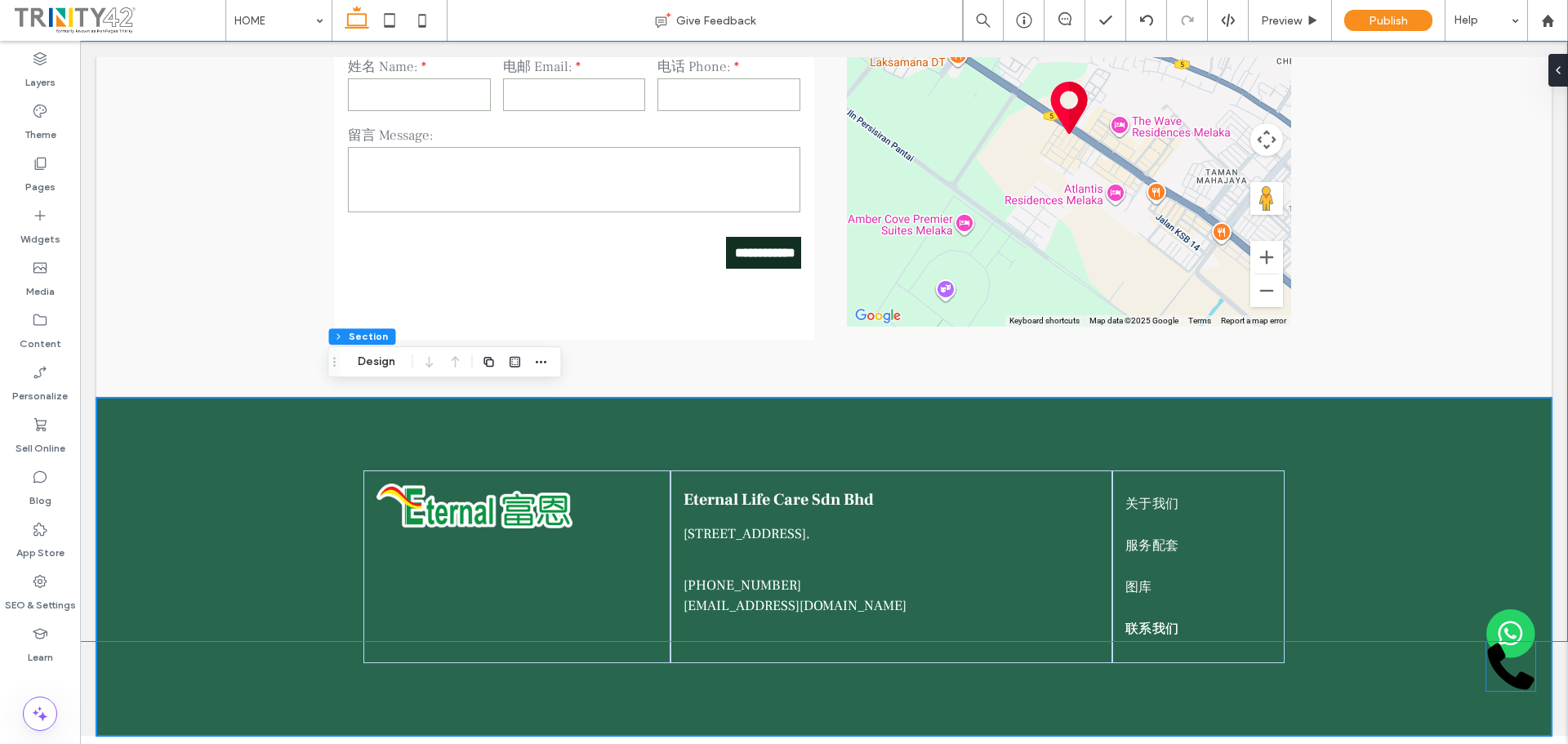
click at [1487, 668] on icon at bounding box center [1511, 666] width 47 height 47
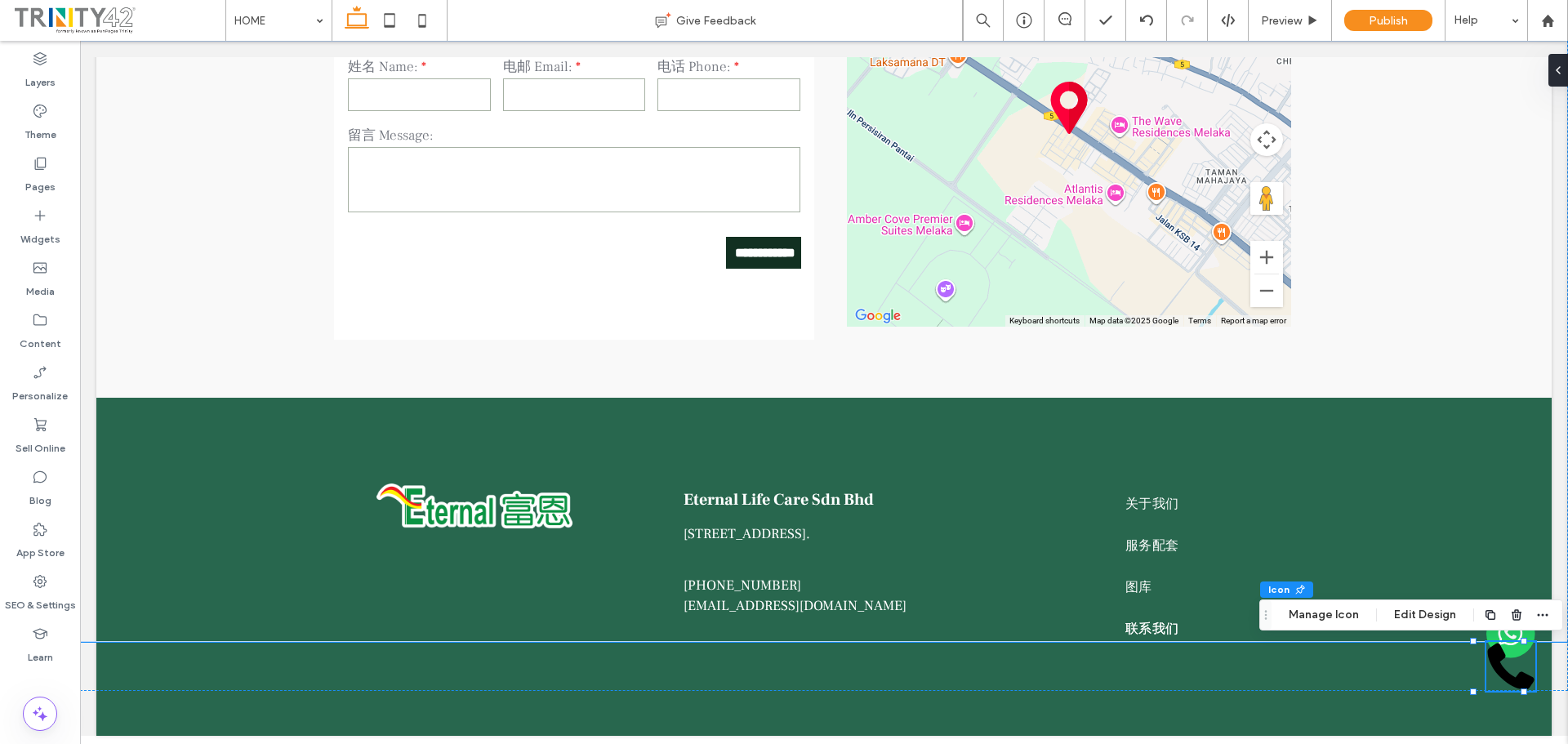
click at [1508, 674] on icon at bounding box center [1511, 666] width 47 height 47
click at [1552, 73] on use at bounding box center [1551, 70] width 3 height 7
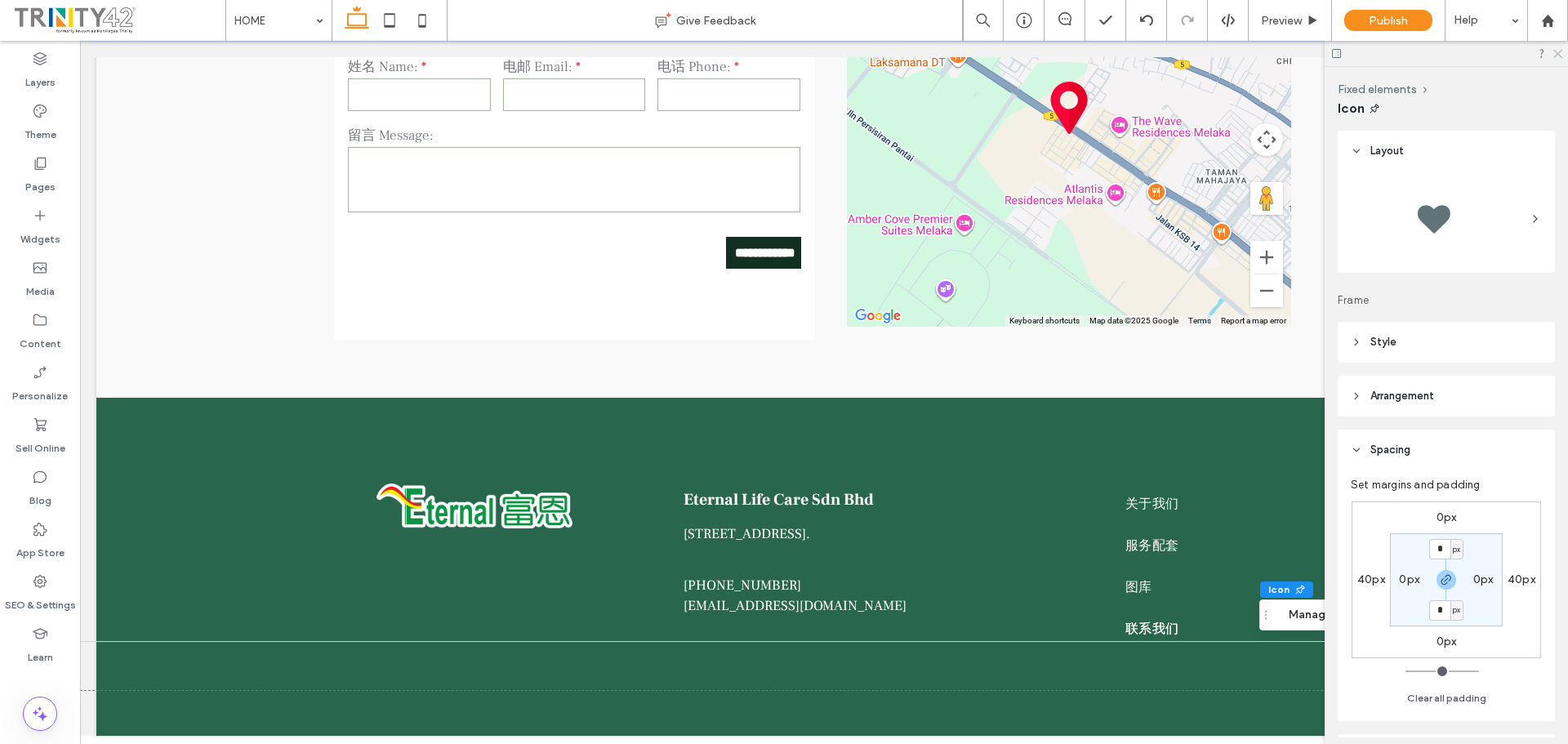
click at [1556, 54] on icon at bounding box center [1556, 52] width 11 height 11
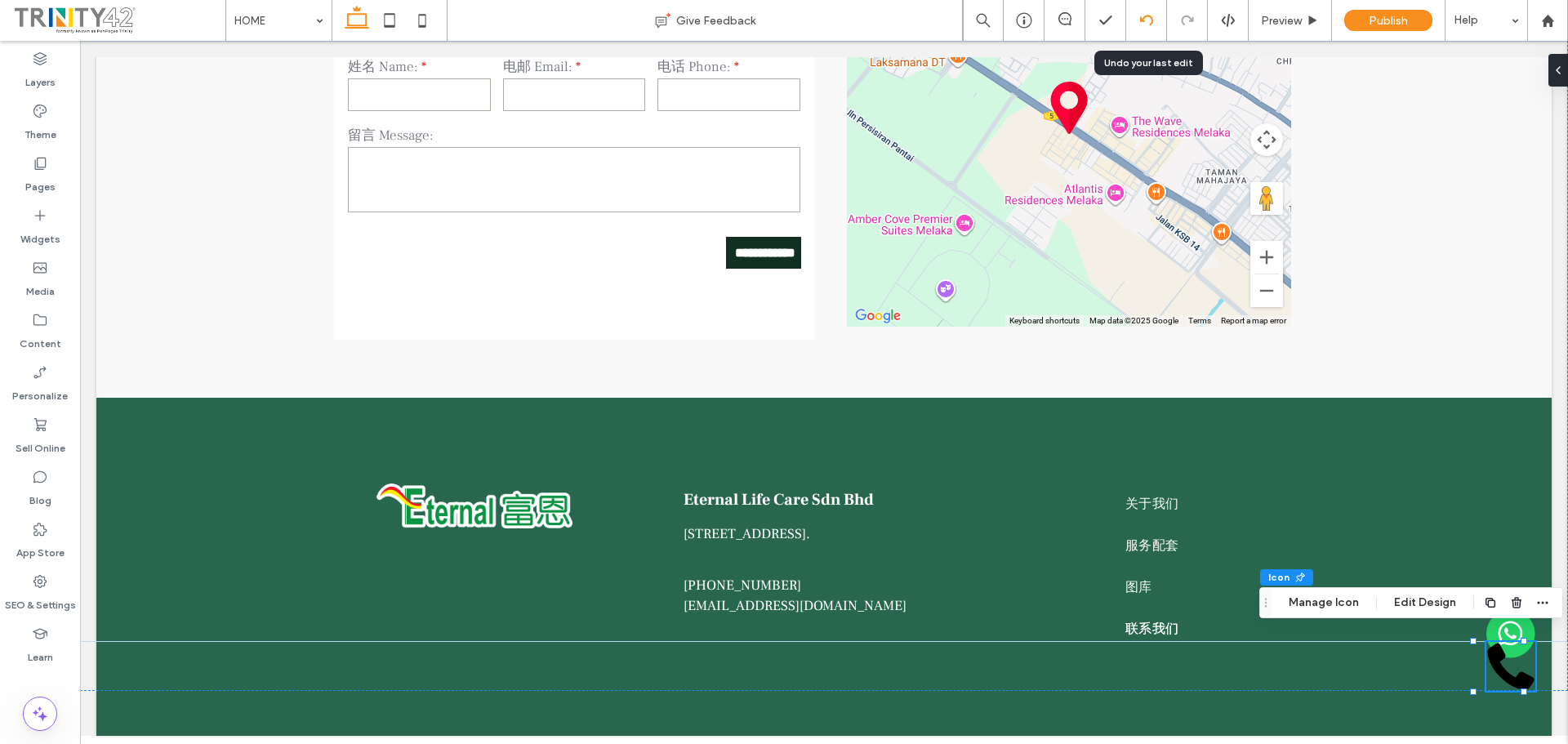
click at [1160, 18] on div at bounding box center [1145, 19] width 40 height 13
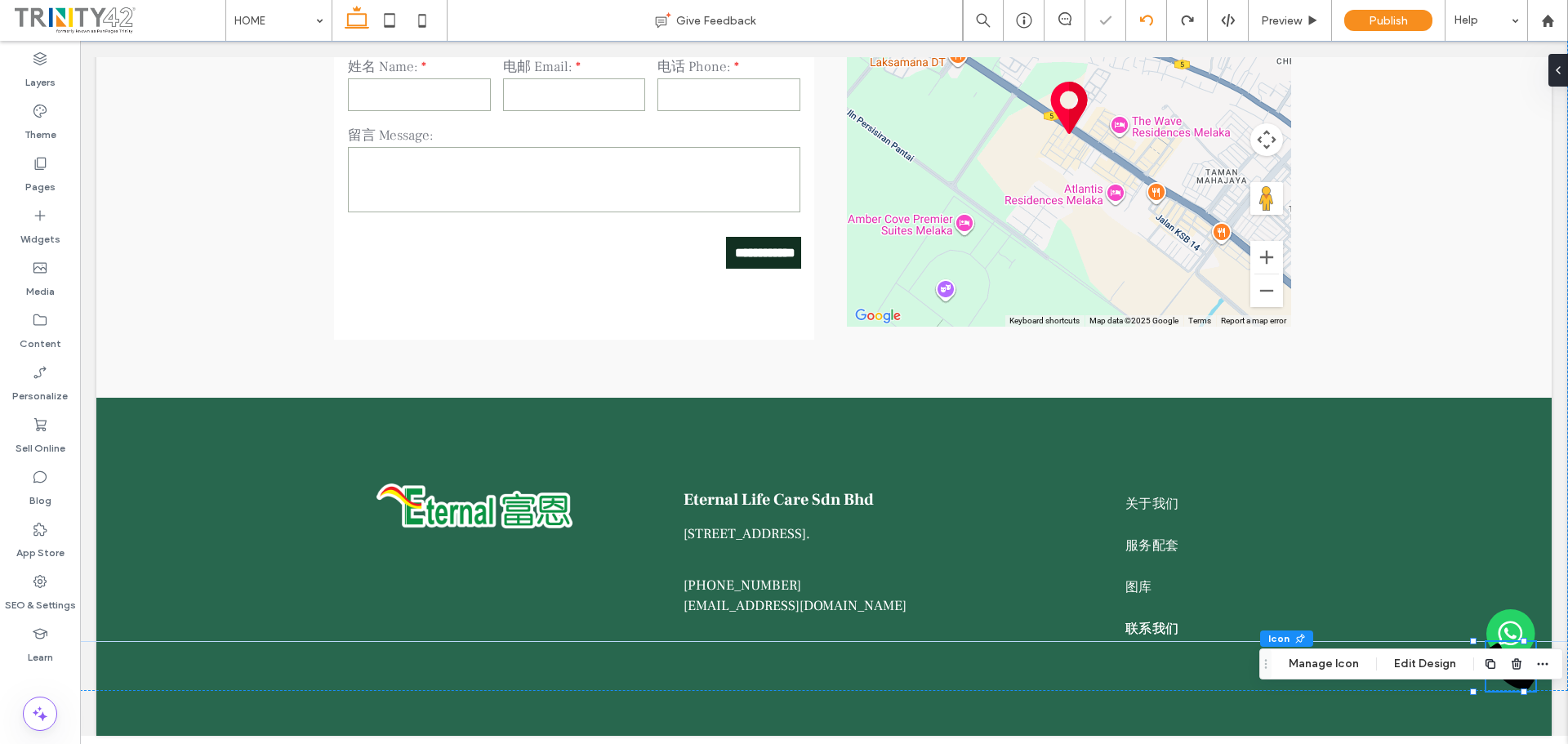
click at [1151, 13] on div at bounding box center [1146, 20] width 41 height 41
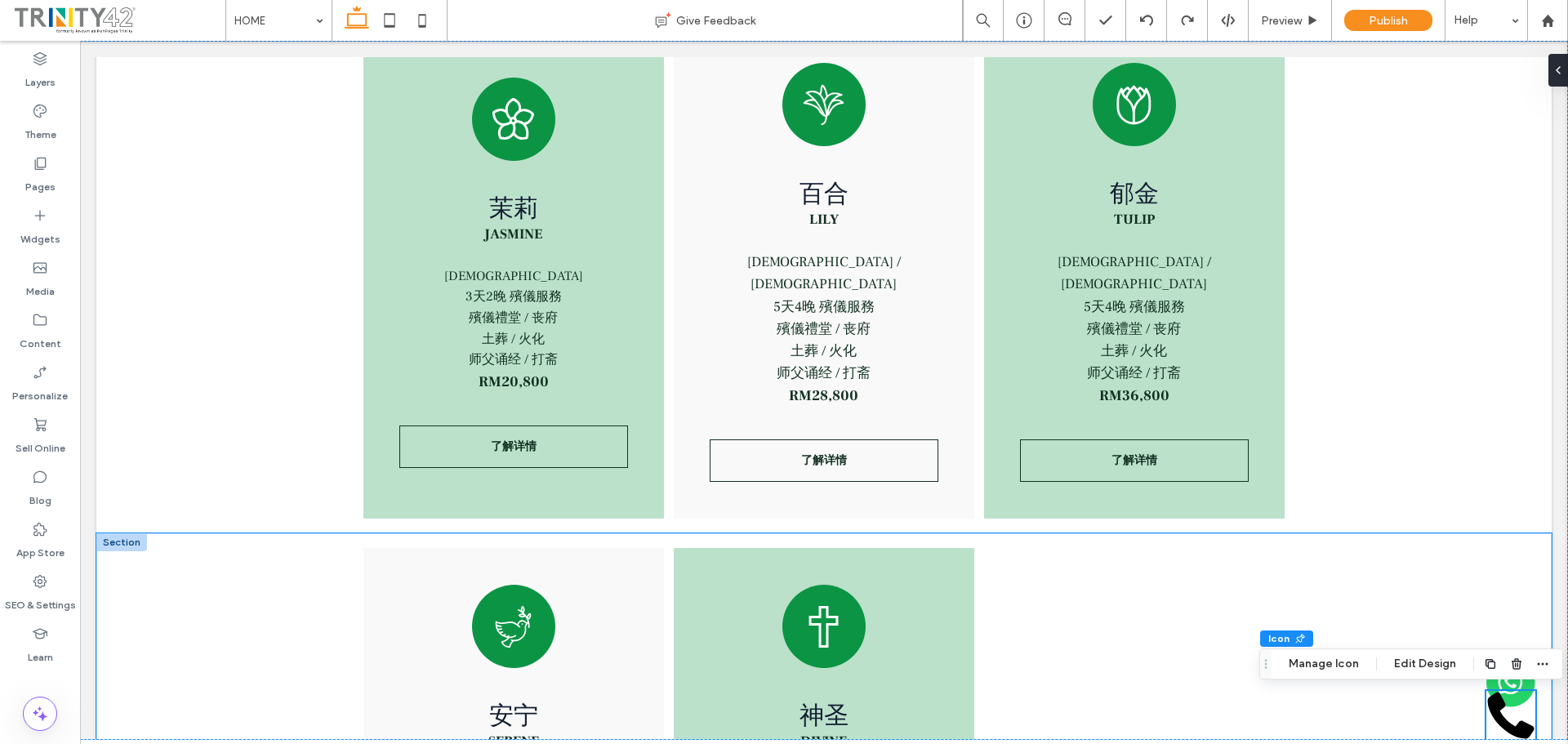
scroll to position [2448, 0]
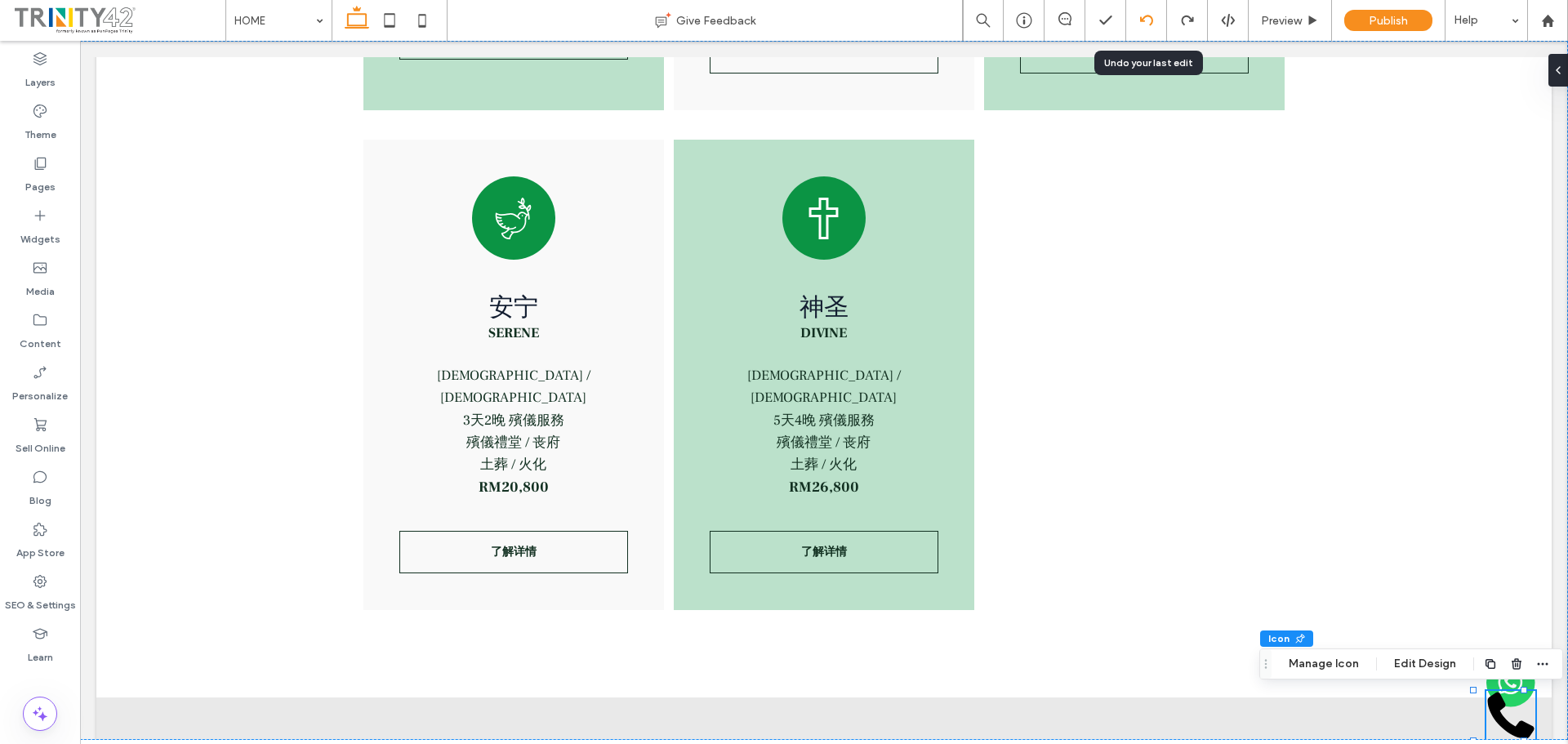
click at [1147, 19] on icon at bounding box center [1146, 19] width 13 height 13
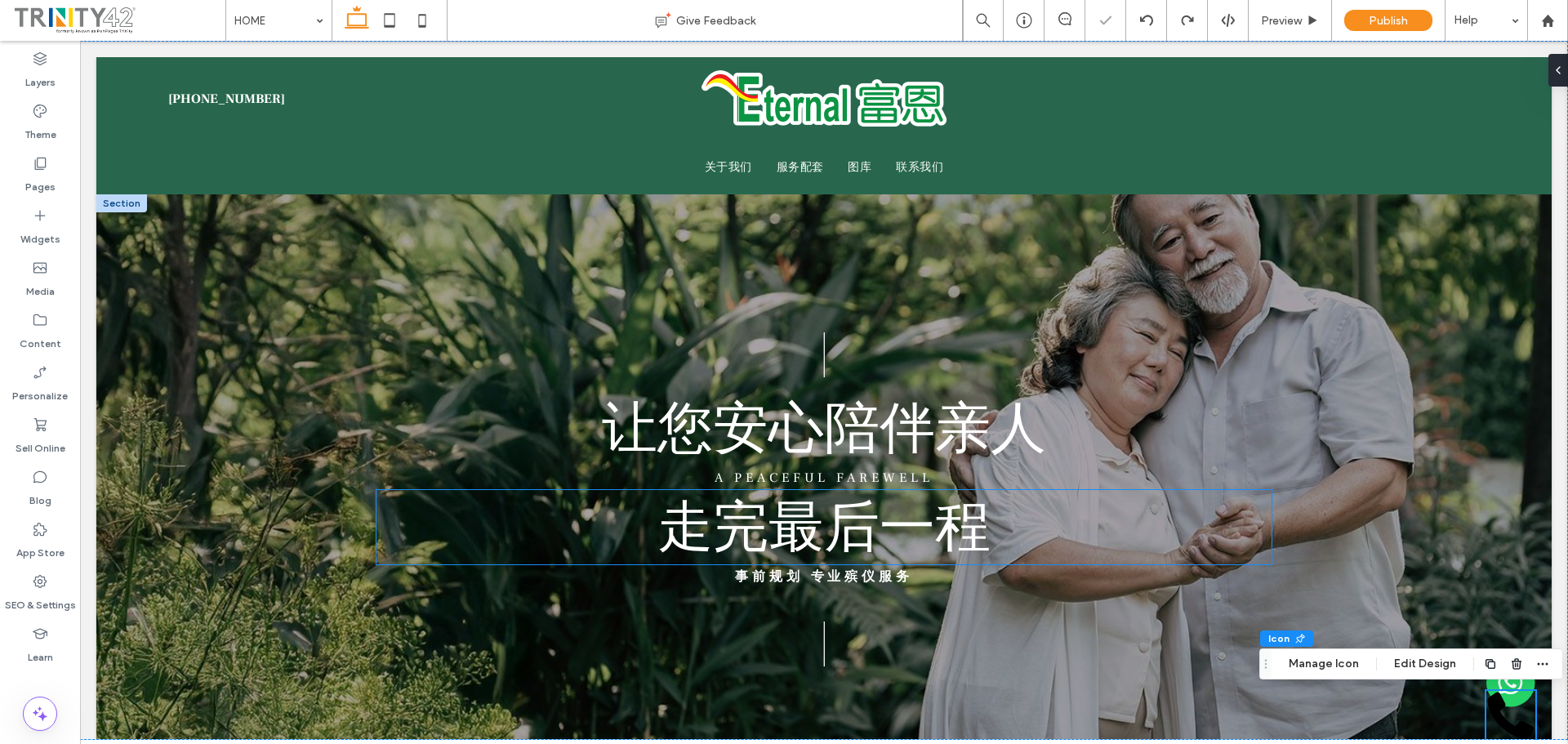
scroll to position [490, 0]
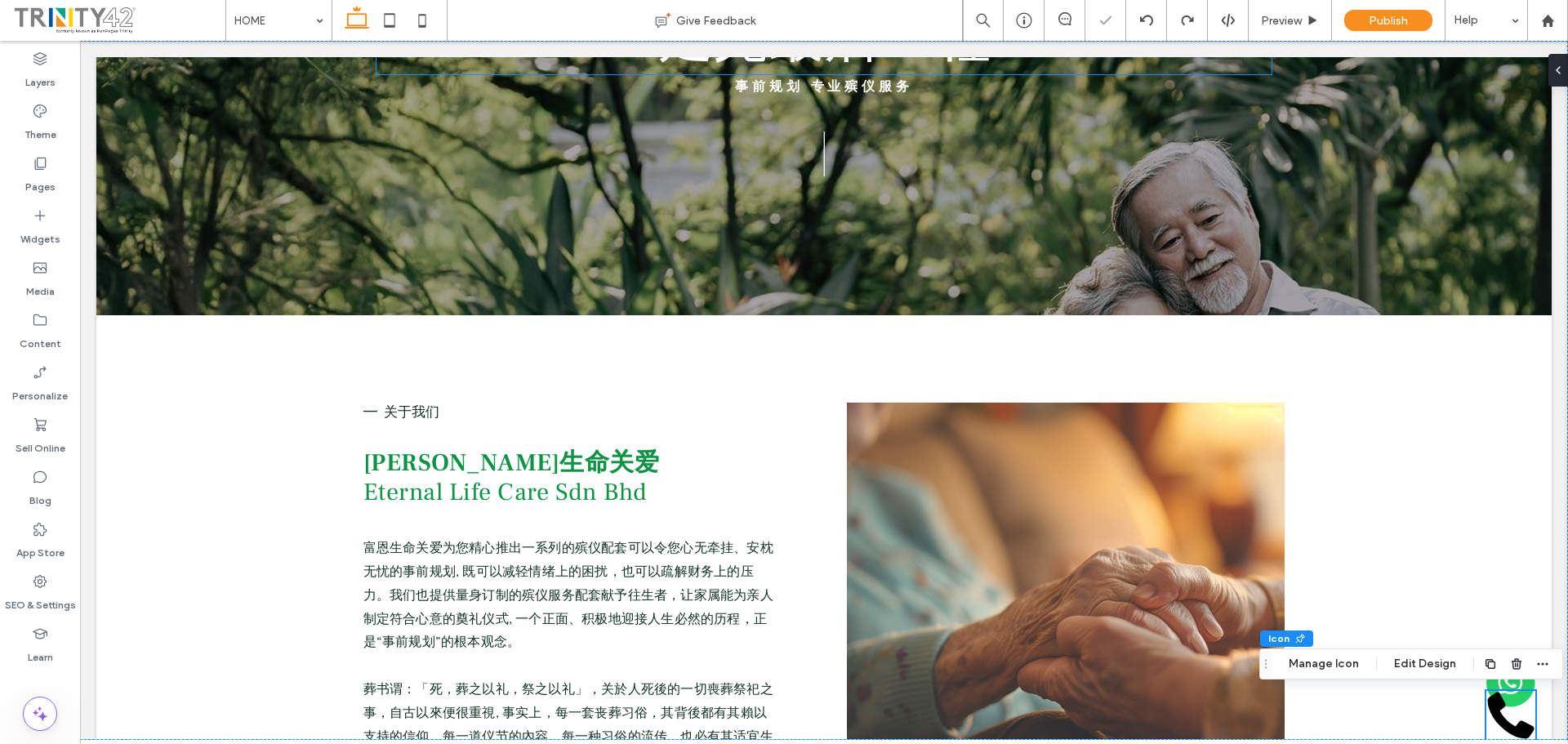
click at [1141, 21] on use at bounding box center [1145, 19] width 13 height 11
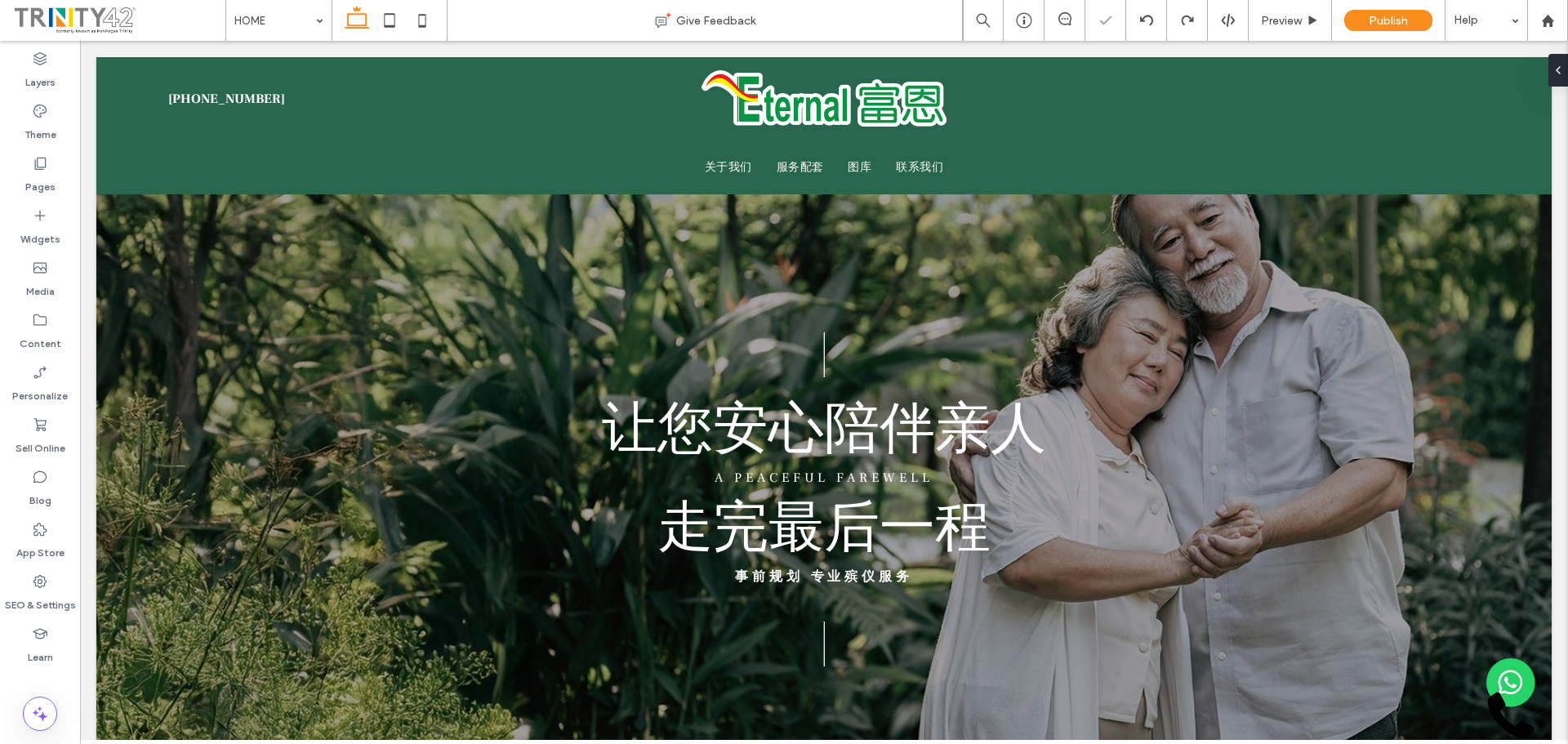
scroll to position [0, 0]
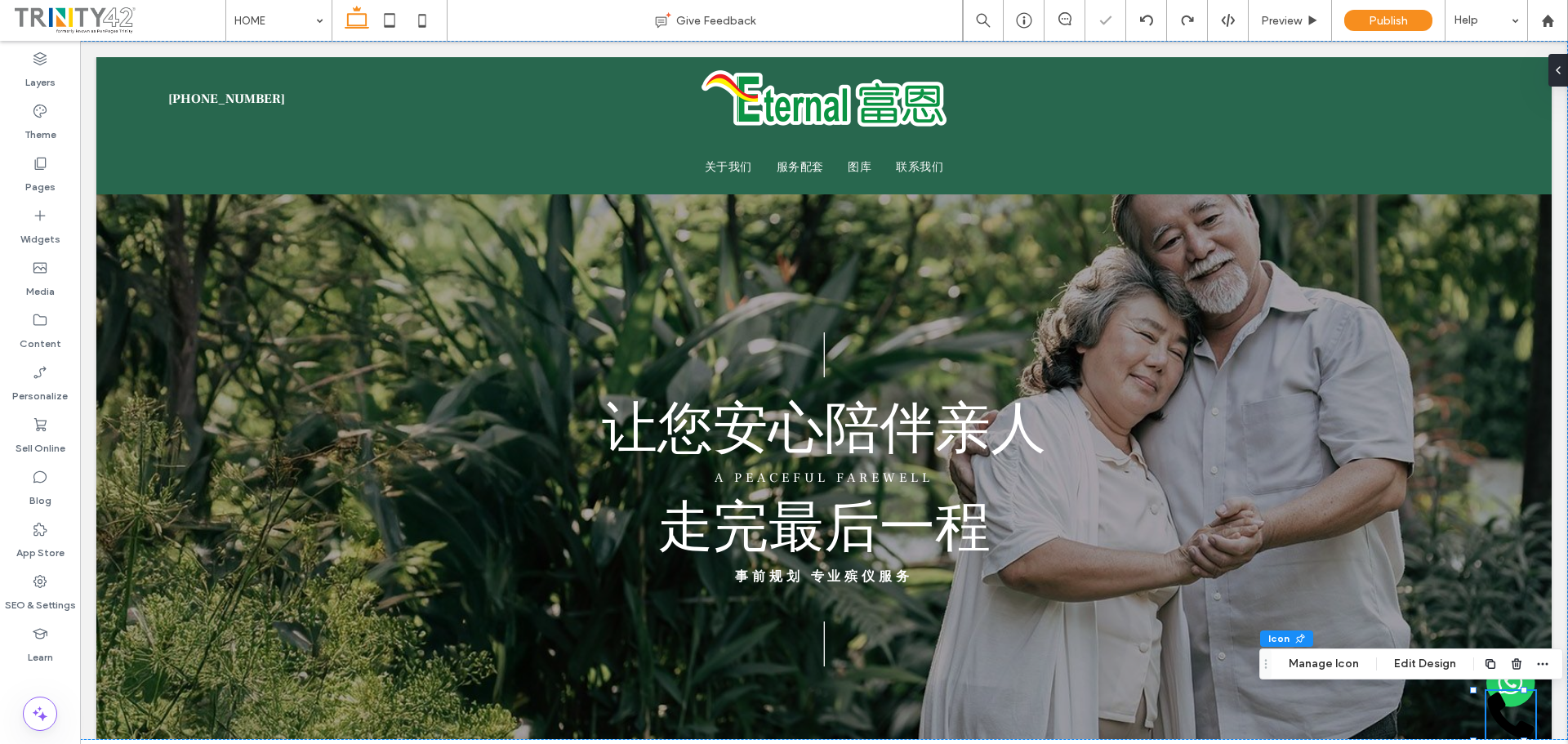
click at [1147, 16] on use at bounding box center [1145, 19] width 13 height 11
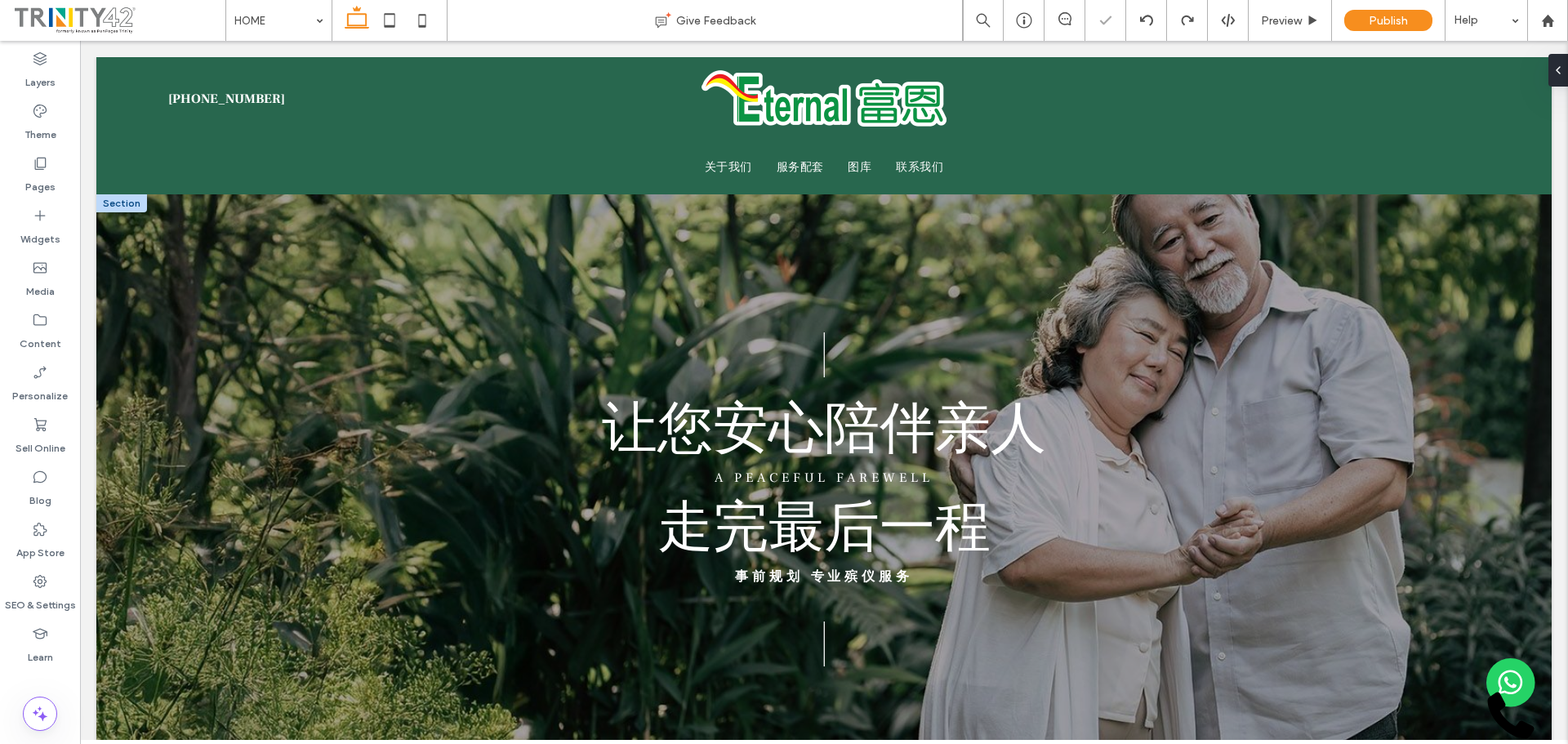
scroll to position [46, 0]
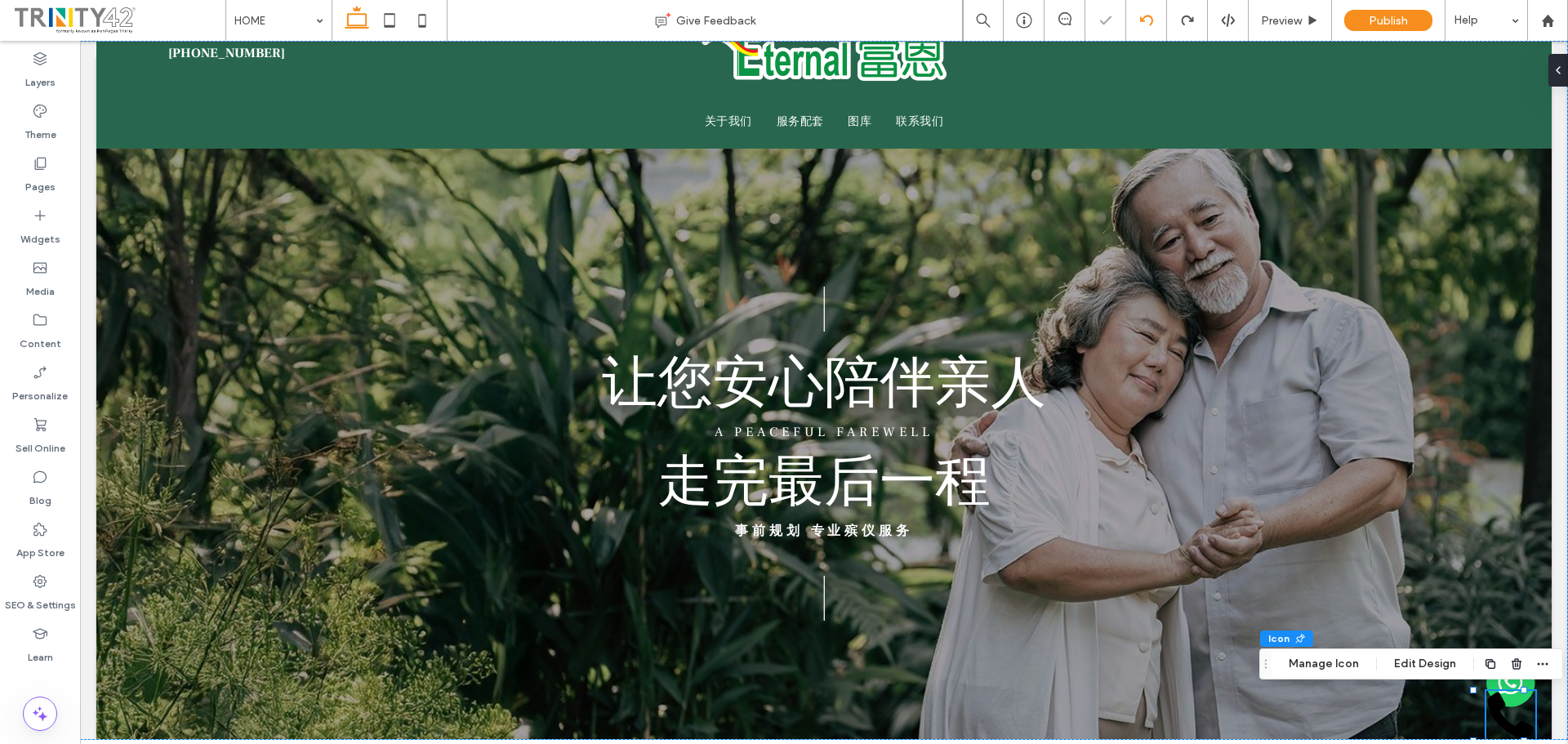
click at [1150, 13] on div at bounding box center [1146, 20] width 41 height 41
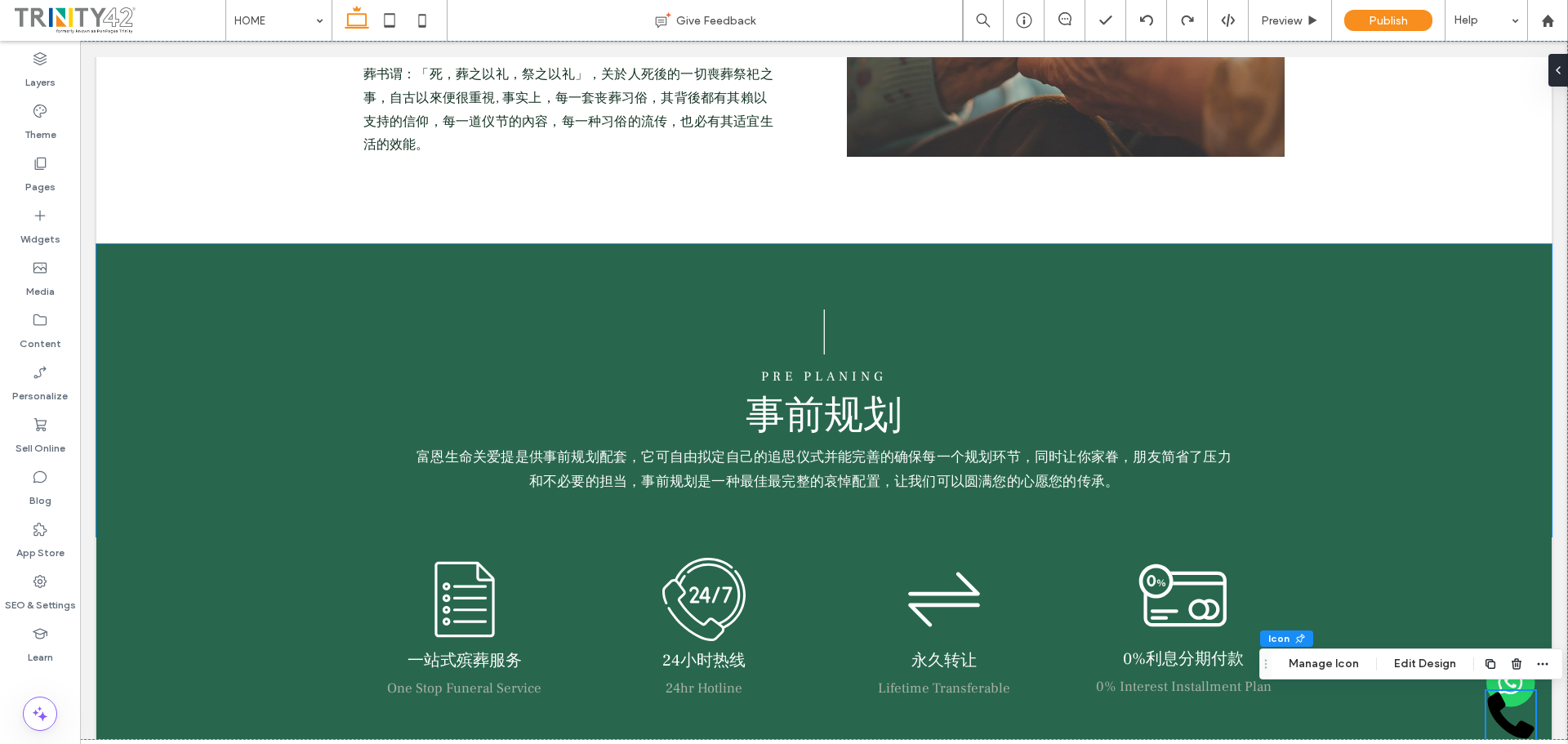
scroll to position [1143, 0]
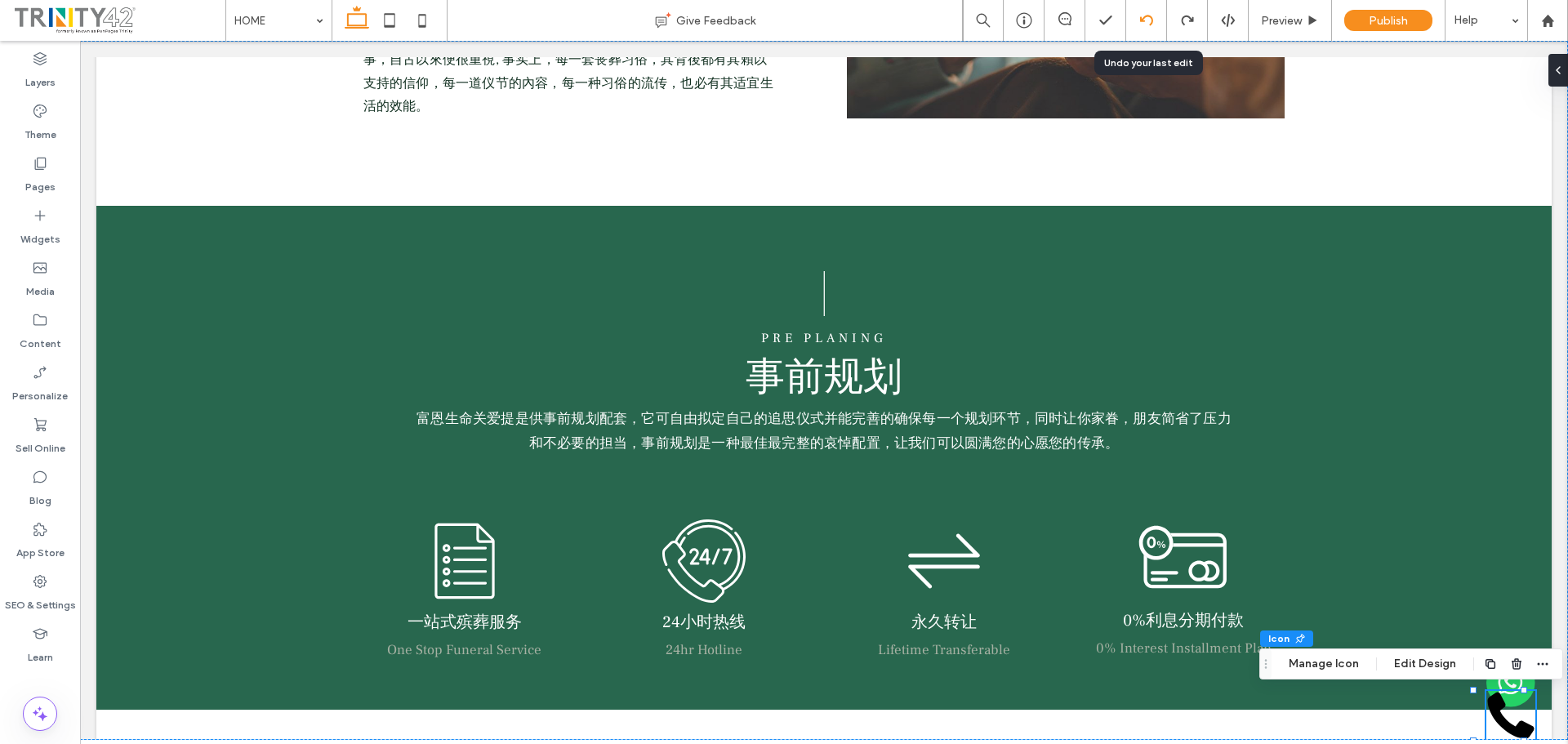
click at [1151, 17] on use at bounding box center [1145, 19] width 13 height 11
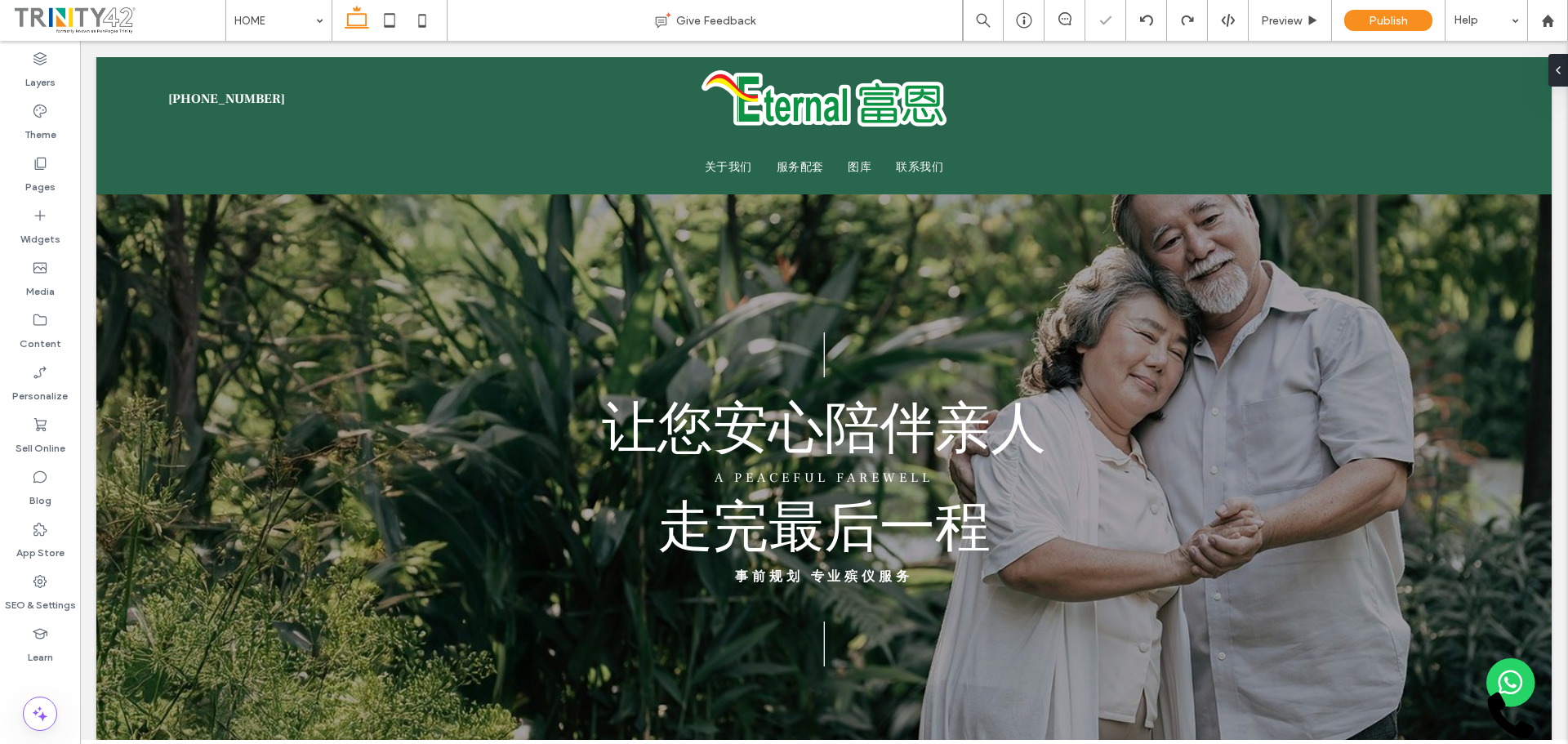
scroll to position [0, 0]
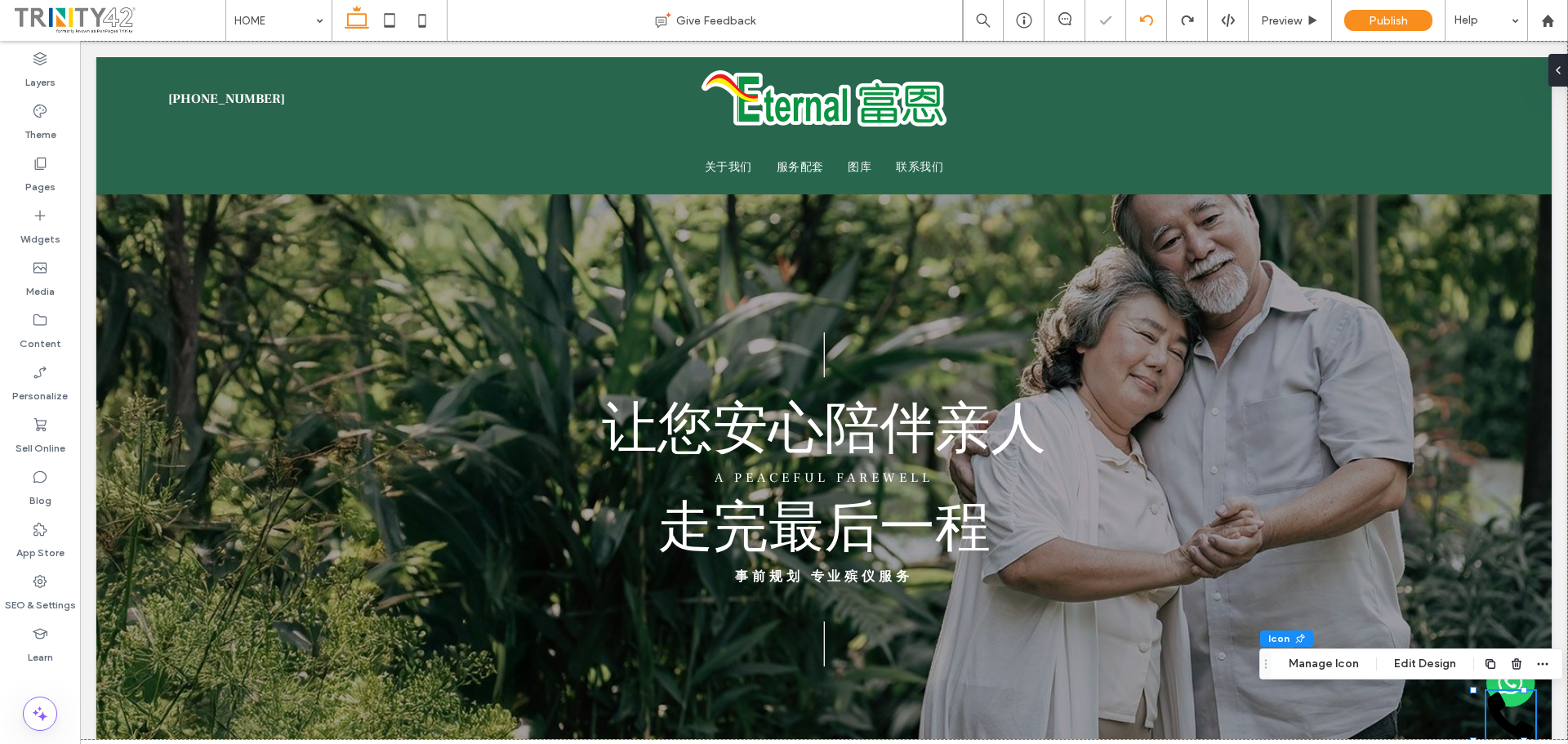
click at [1151, 16] on use at bounding box center [1145, 19] width 13 height 11
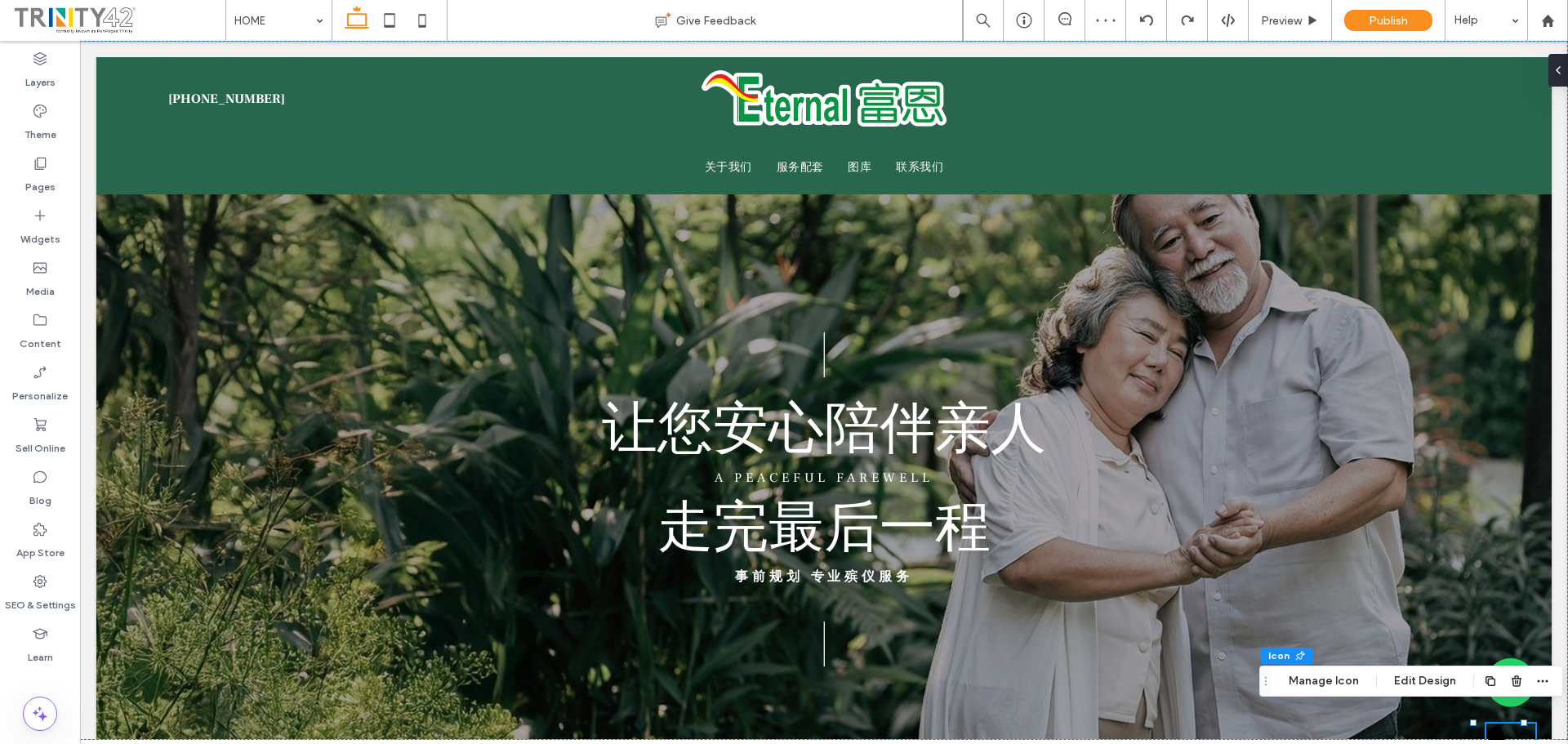
click at [1487, 731] on icon at bounding box center [1511, 748] width 47 height 47
click at [1556, 61] on span at bounding box center [1551, 71] width 13 height 33
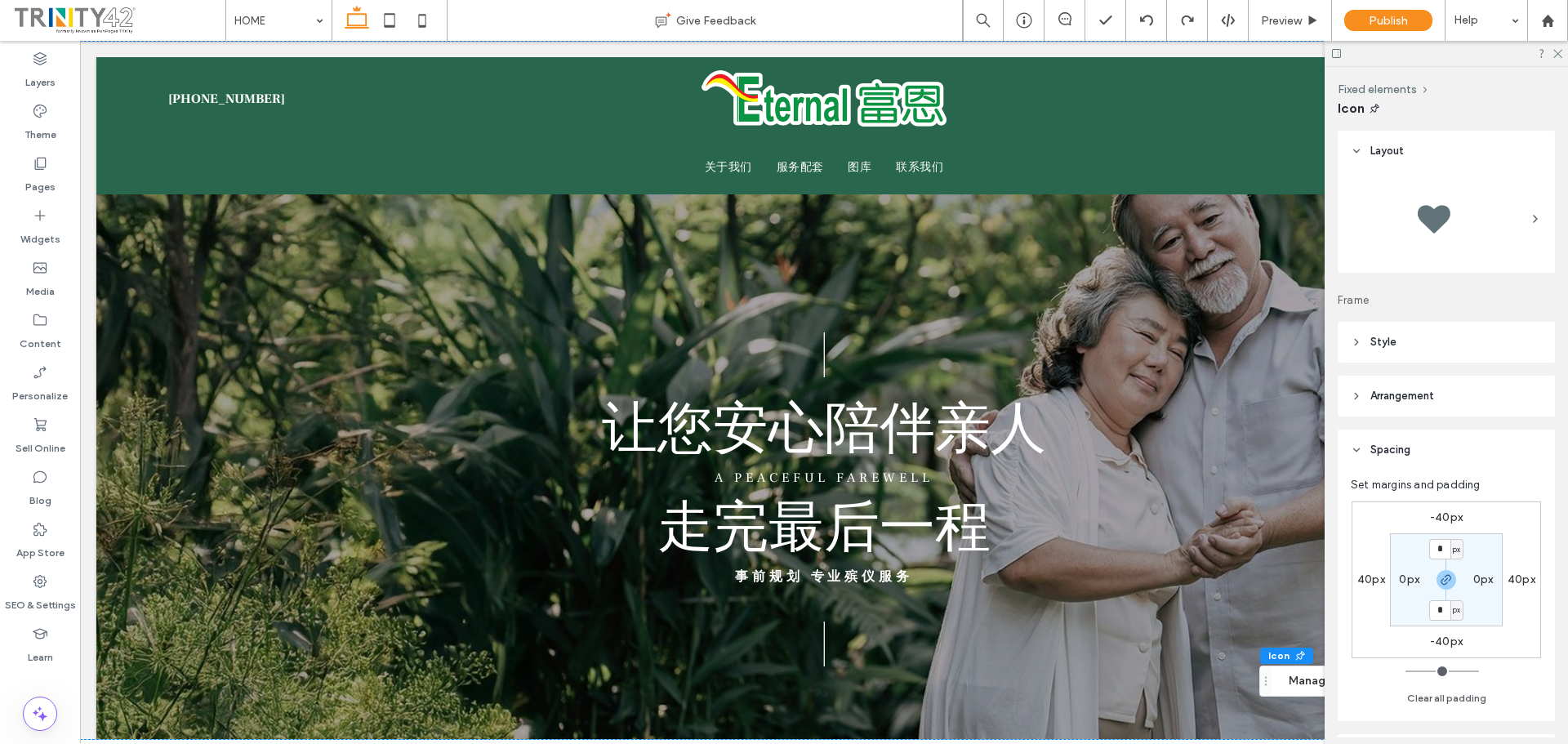
click at [1434, 517] on label "-40px" at bounding box center [1446, 517] width 33 height 14
type input "*"
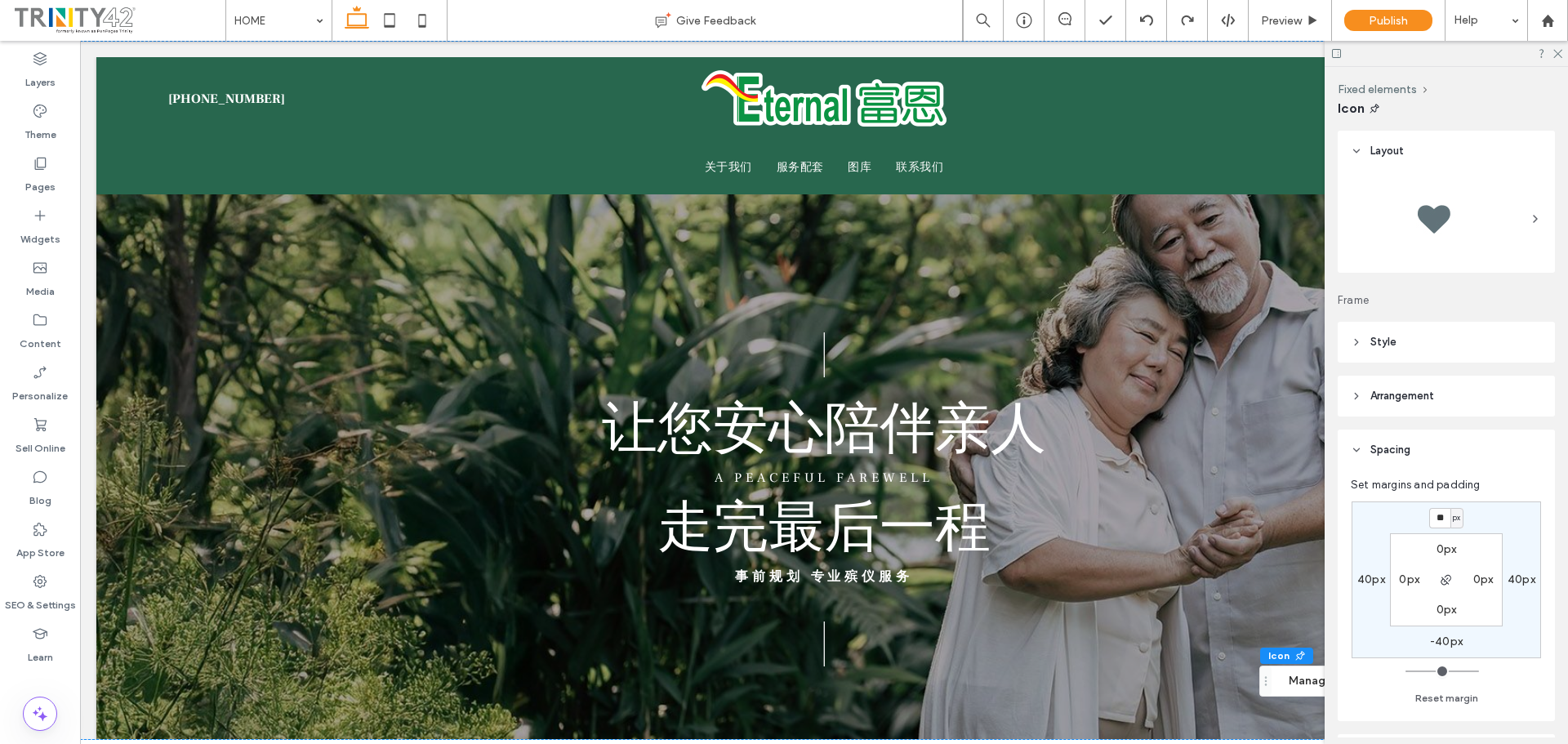
type input "**"
click at [1435, 384] on header "Arrangement" at bounding box center [1446, 396] width 217 height 41
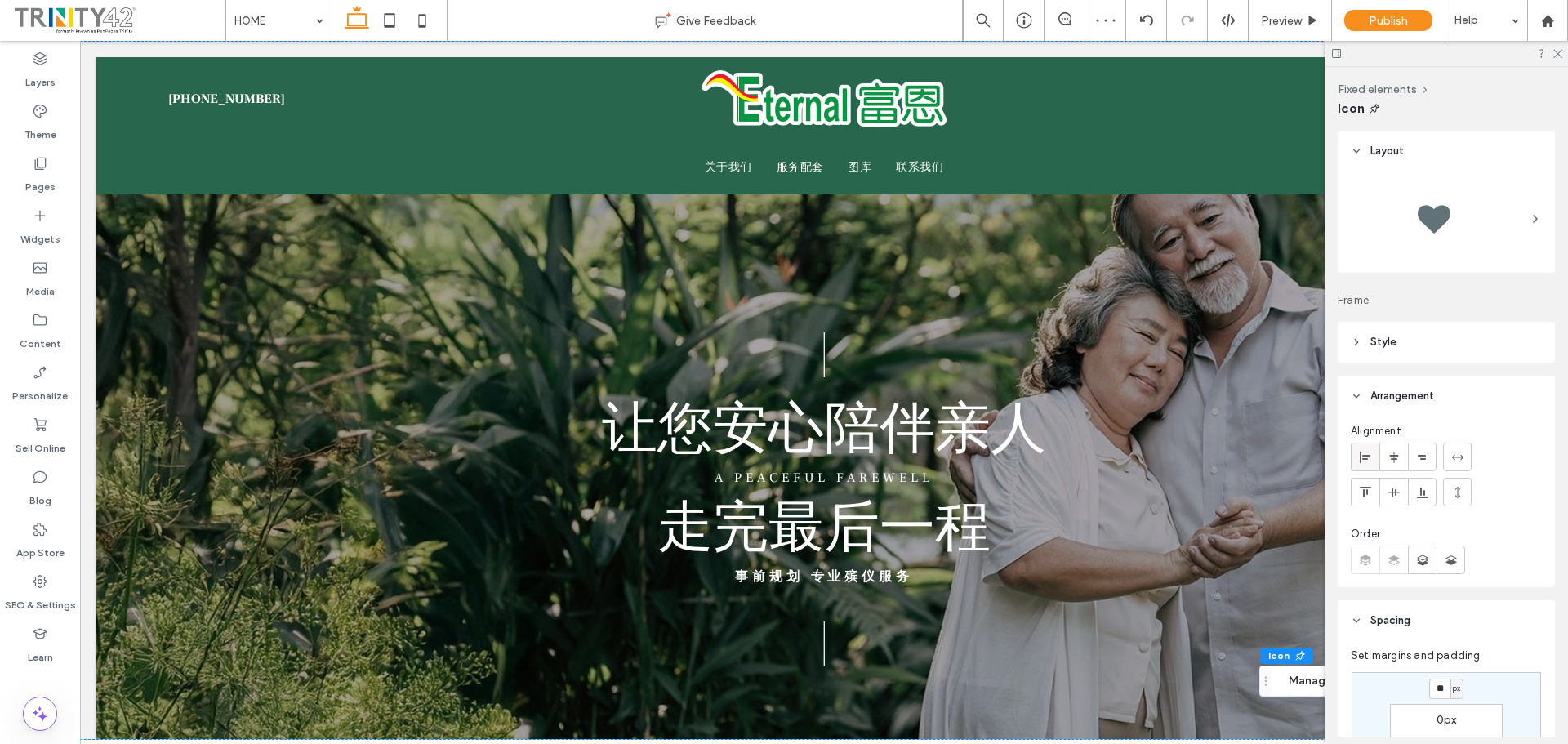
click at [1366, 457] on icon at bounding box center [1364, 456] width 13 height 13
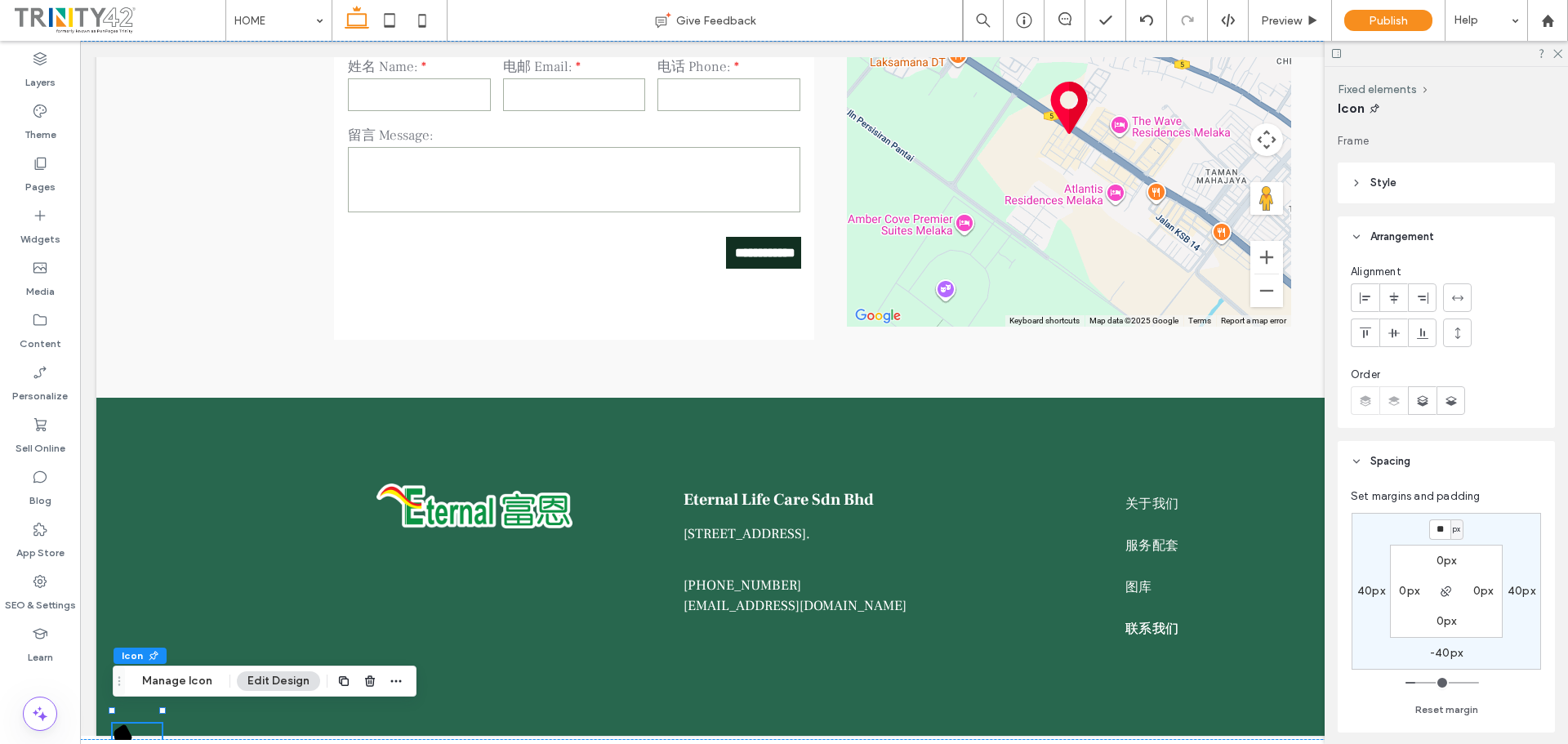
scroll to position [327, 0]
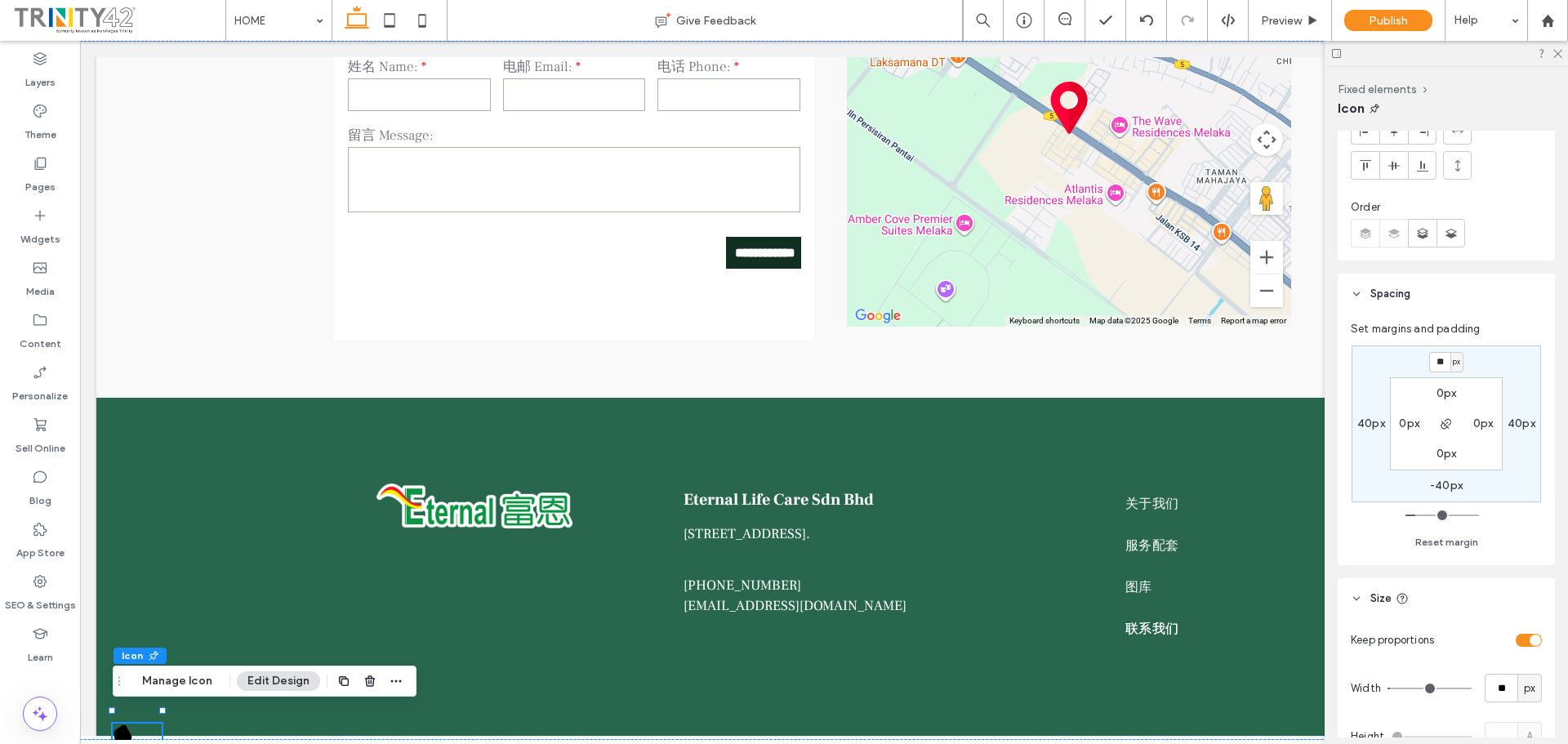
click at [1435, 481] on label "-40px" at bounding box center [1446, 485] width 33 height 14
type input "*"
type input "**"
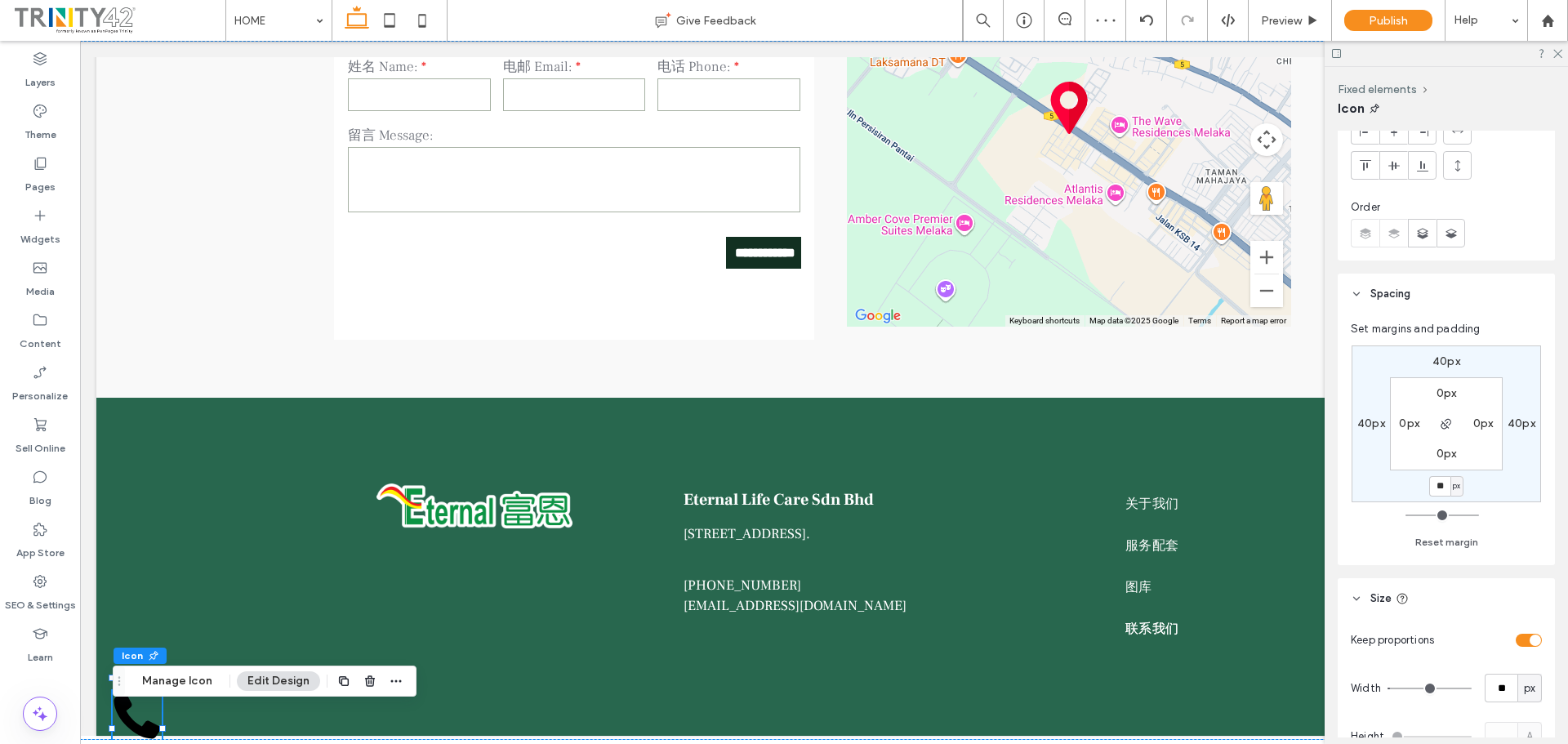
type input "**"
click at [1445, 487] on input "**" at bounding box center [1440, 486] width 21 height 20
click at [1436, 366] on label "40px" at bounding box center [1446, 361] width 28 height 14
click at [1438, 362] on input "**" at bounding box center [1440, 362] width 21 height 20
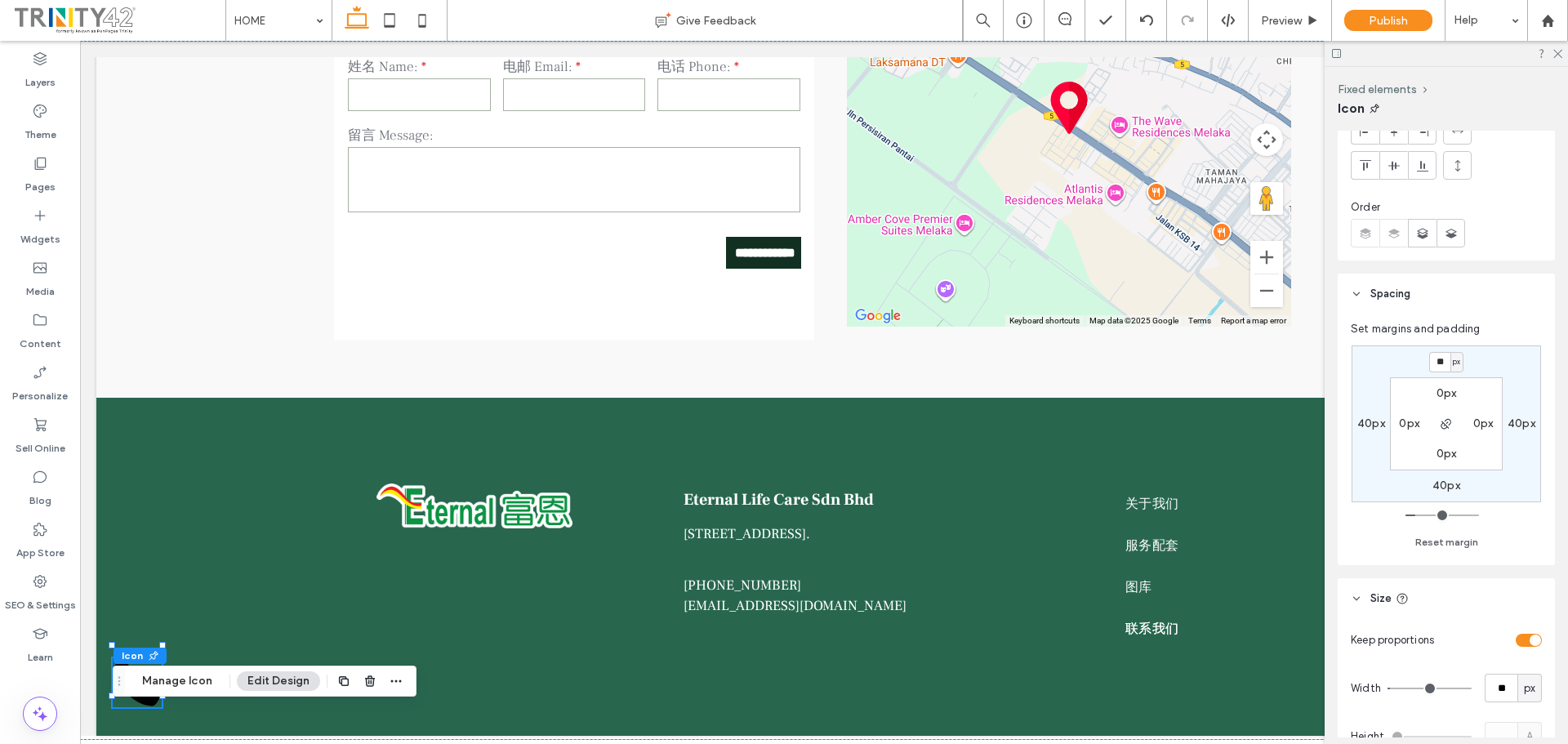
drag, startPoint x: 1438, startPoint y: 362, endPoint x: 1426, endPoint y: 362, distance: 12.0
click at [1427, 362] on div "** px" at bounding box center [1446, 362] width 38 height 20
type input "**"
click at [1446, 481] on label "40px" at bounding box center [1446, 485] width 28 height 14
type input "**"
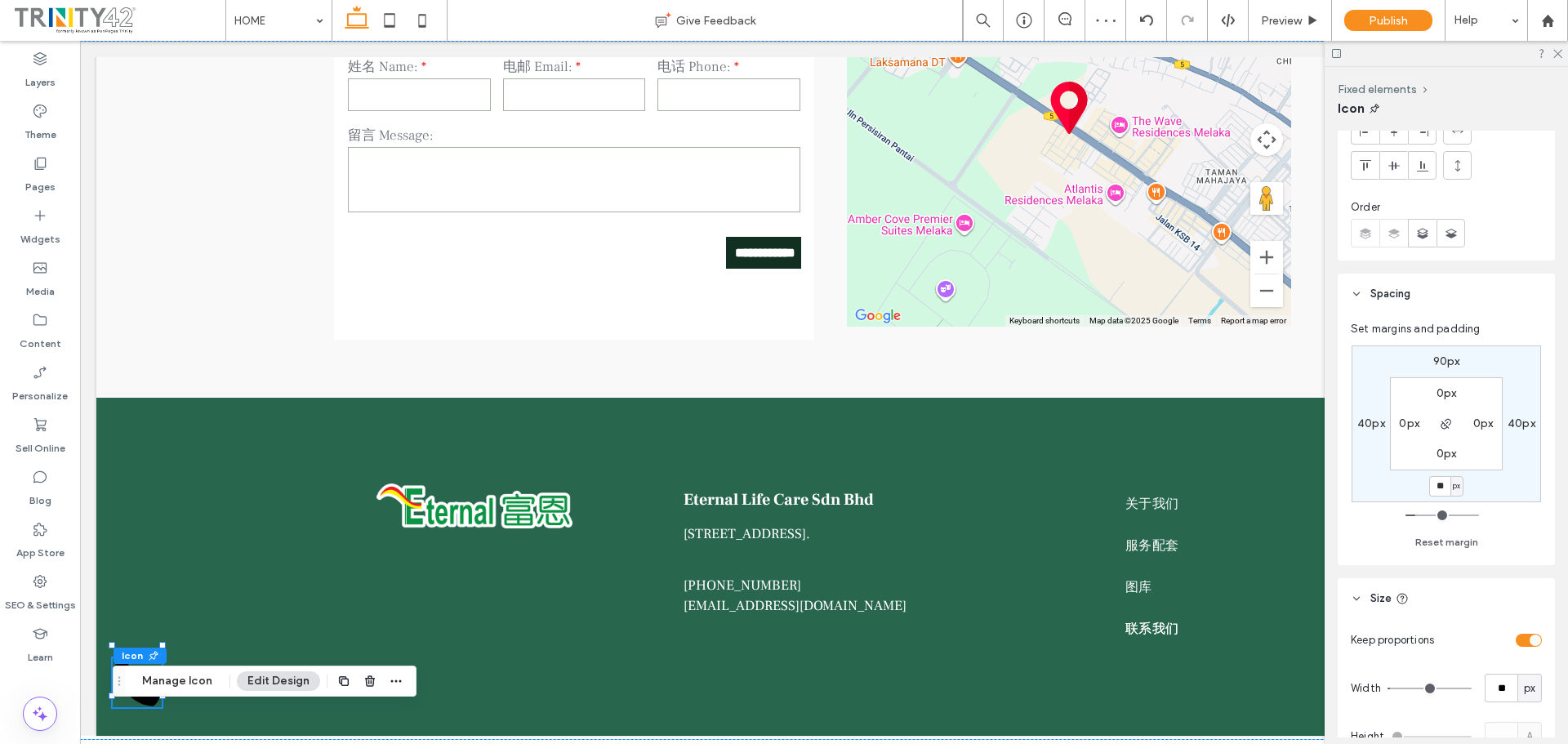
type input "**"
click at [1442, 358] on label "90px" at bounding box center [1447, 361] width 27 height 14
type input "*"
click at [1435, 492] on div "90px" at bounding box center [1447, 485] width 27 height 15
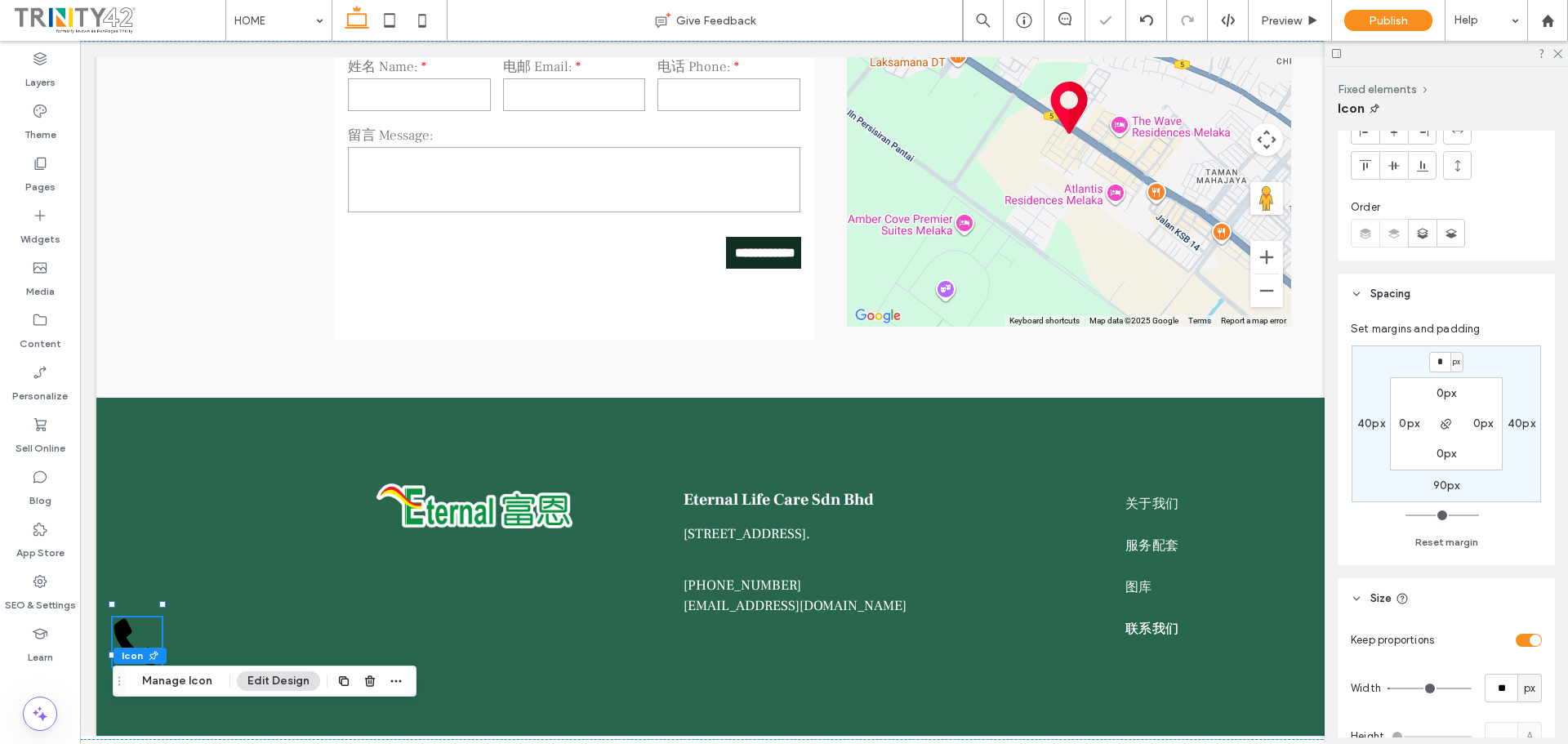
click at [1435, 487] on label "90px" at bounding box center [1447, 485] width 27 height 14
type input "**"
type input "***"
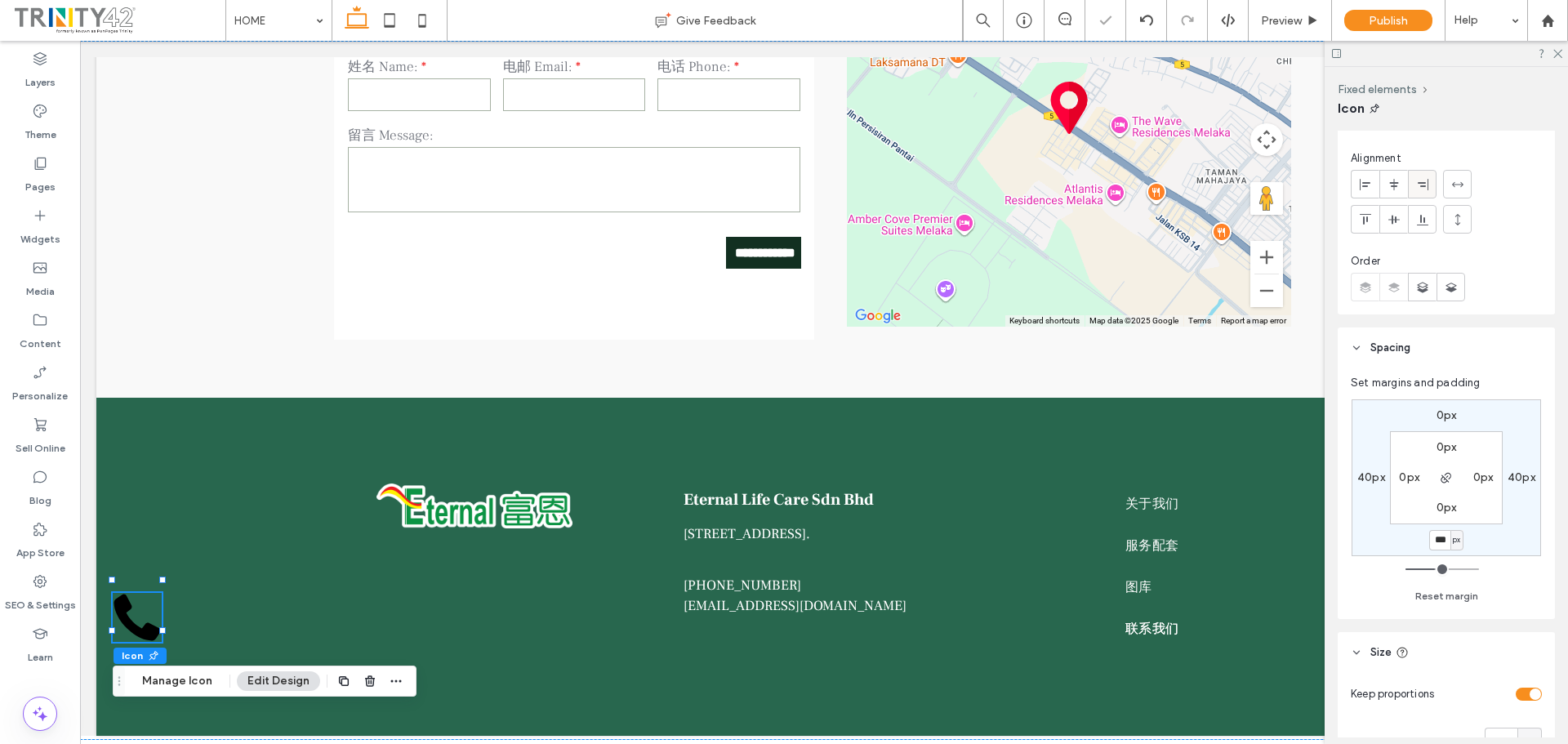
scroll to position [244, 0]
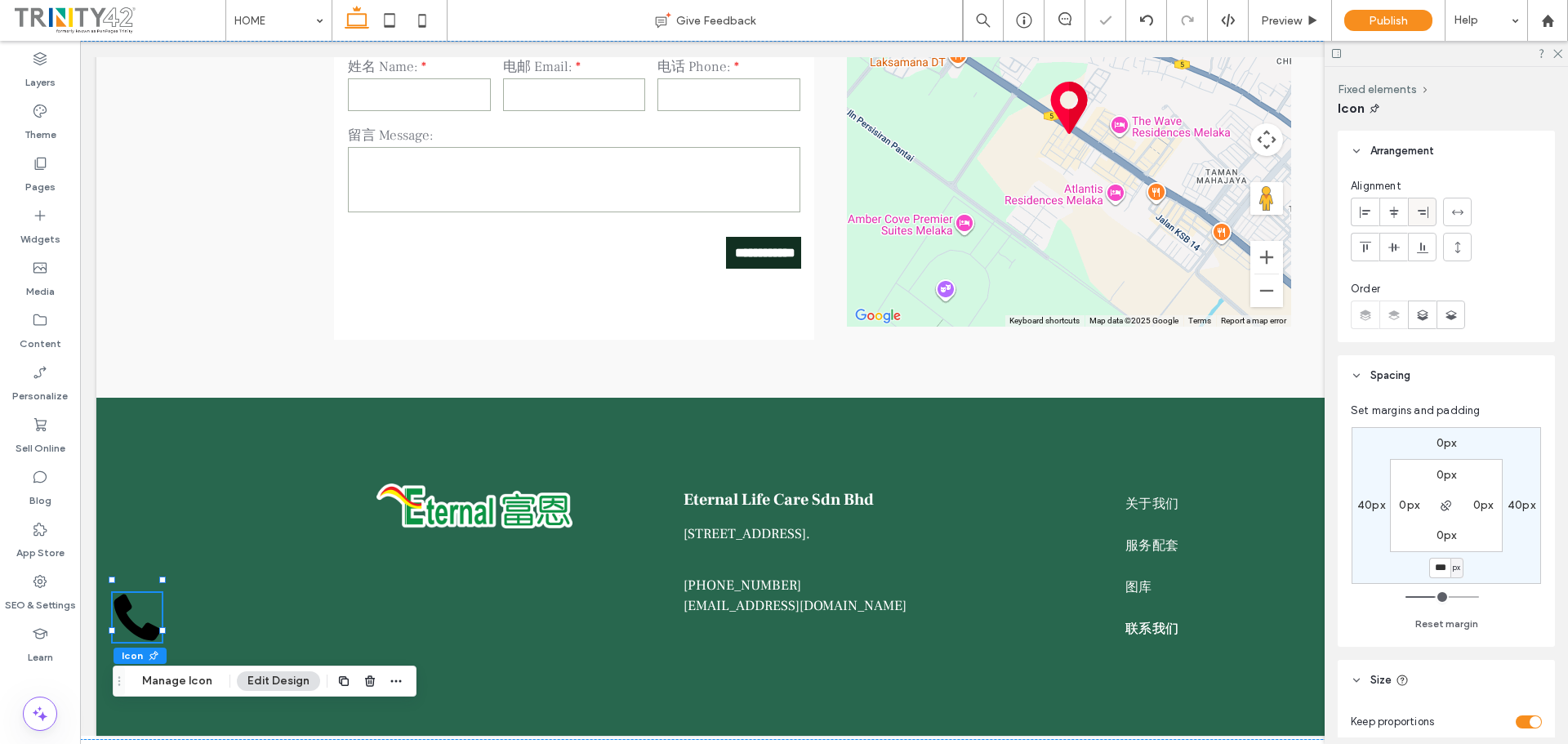
click at [1421, 210] on use at bounding box center [1422, 211] width 11 height 12
click at [1561, 49] on use at bounding box center [1556, 53] width 9 height 9
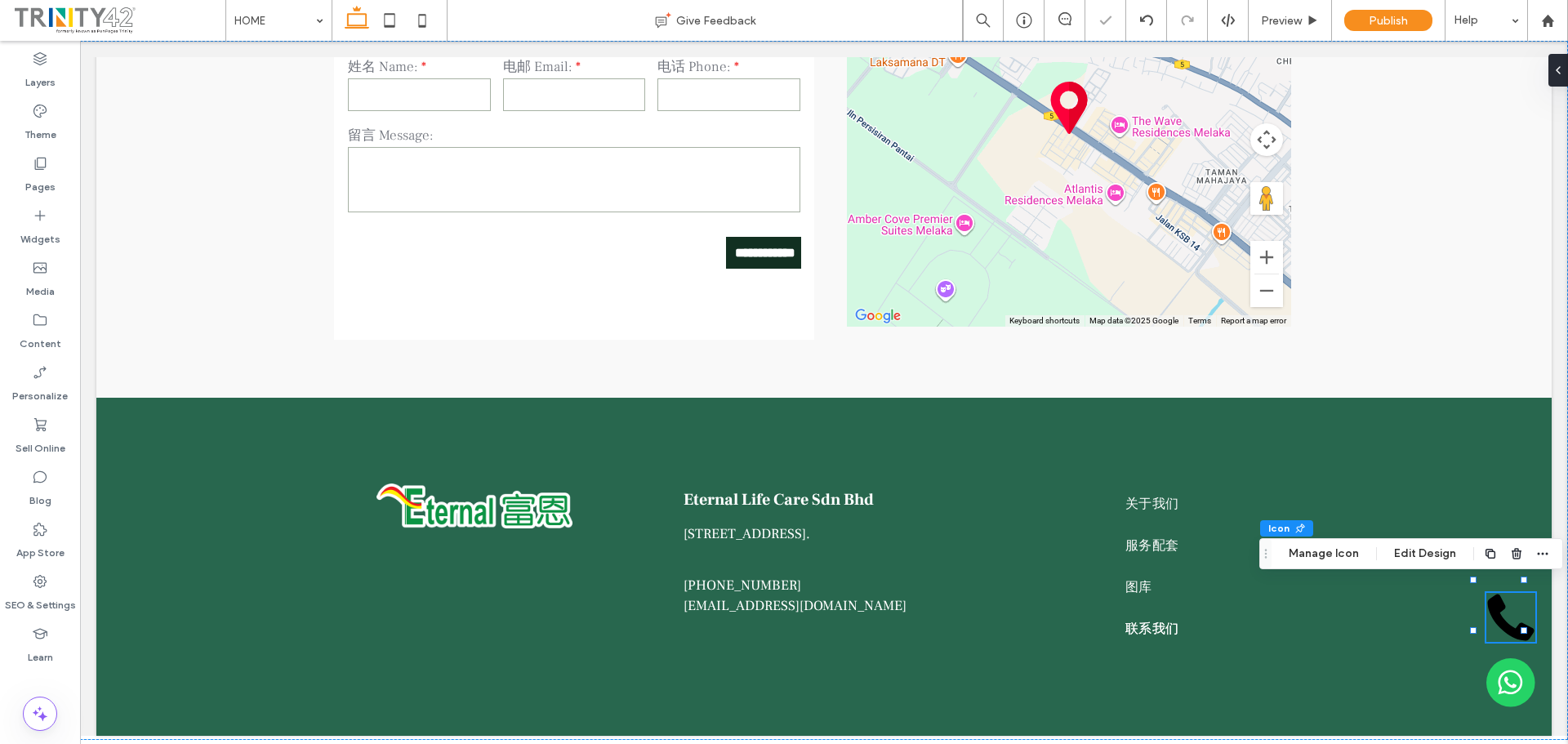
scroll to position [4796, 0]
click at [1490, 631] on icon at bounding box center [1510, 617] width 49 height 49
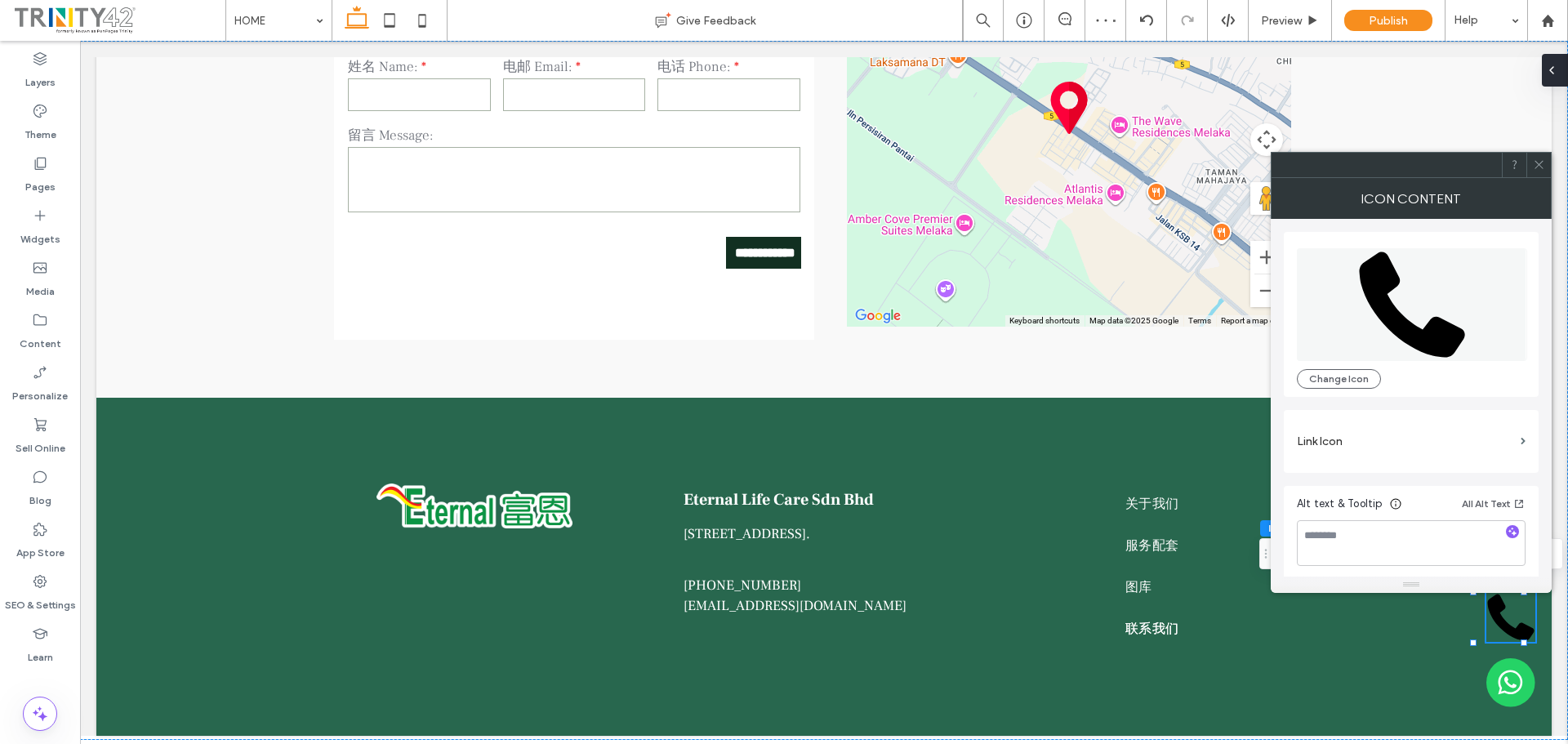
click at [1560, 75] on div at bounding box center [1554, 71] width 26 height 33
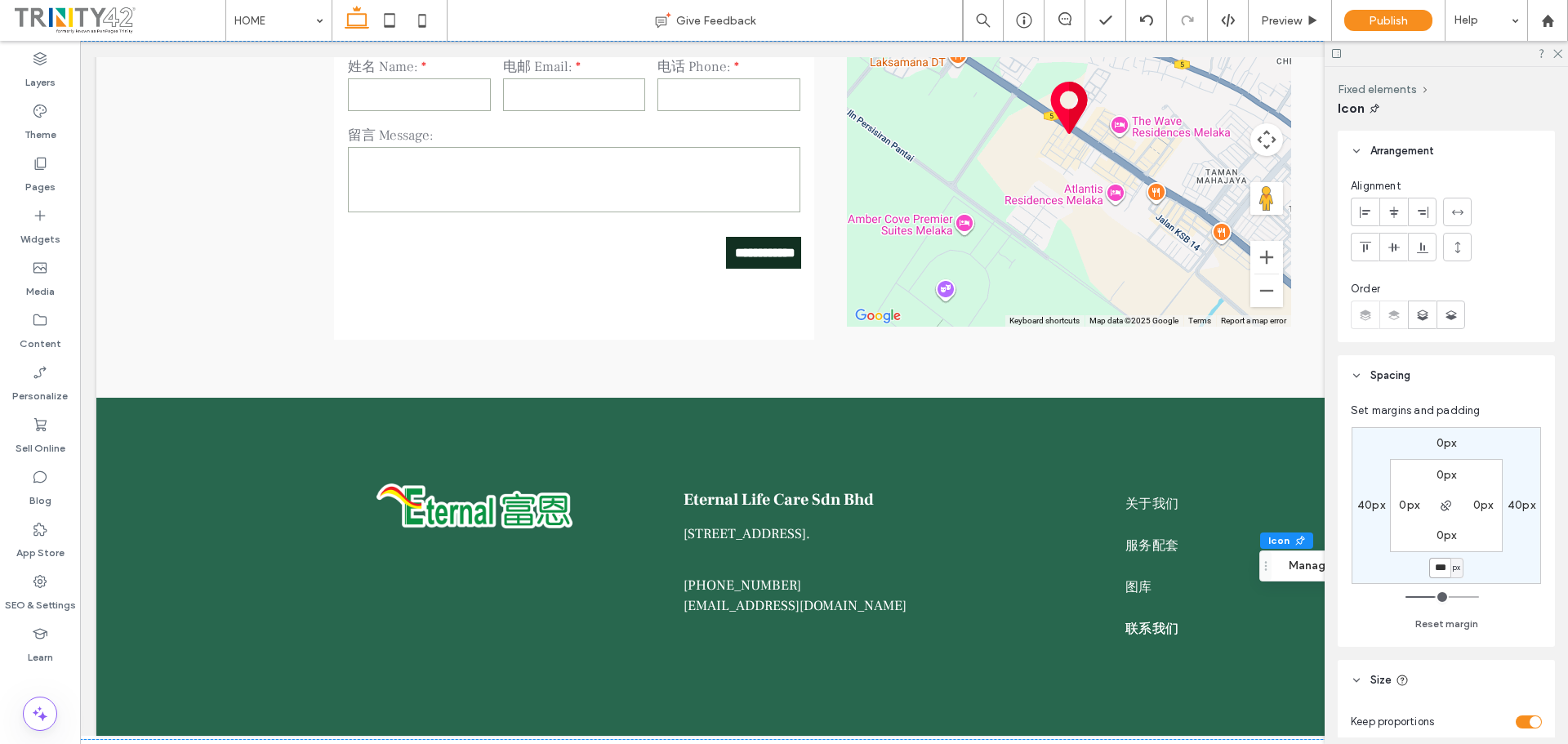
click at [1441, 566] on input "***" at bounding box center [1440, 567] width 21 height 20
click at [1438, 568] on input "***" at bounding box center [1440, 567] width 21 height 20
type input "***"
click at [1555, 50] on icon at bounding box center [1556, 52] width 11 height 11
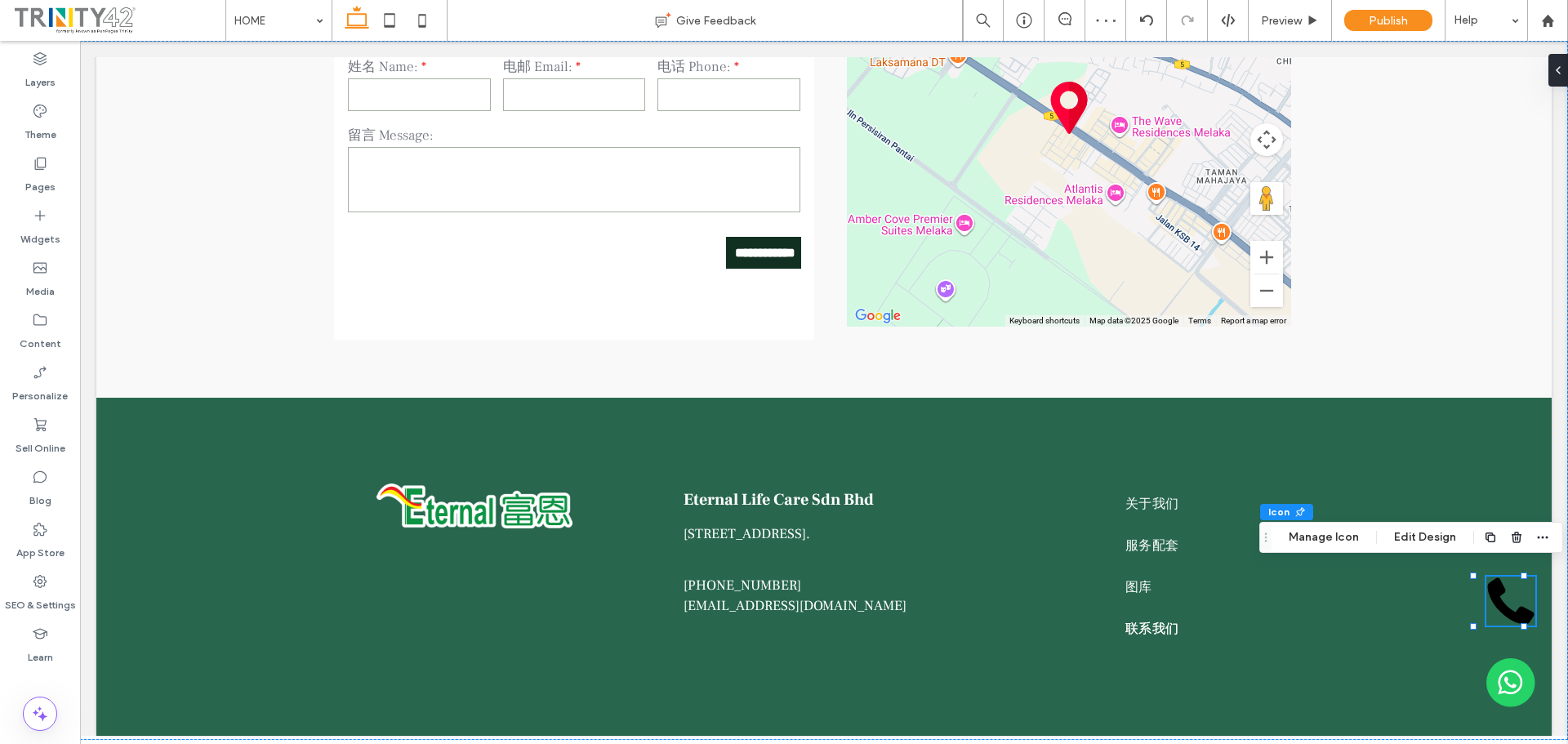
click at [1493, 605] on icon at bounding box center [1511, 601] width 47 height 47
click at [1552, 70] on icon at bounding box center [1551, 70] width 13 height 13
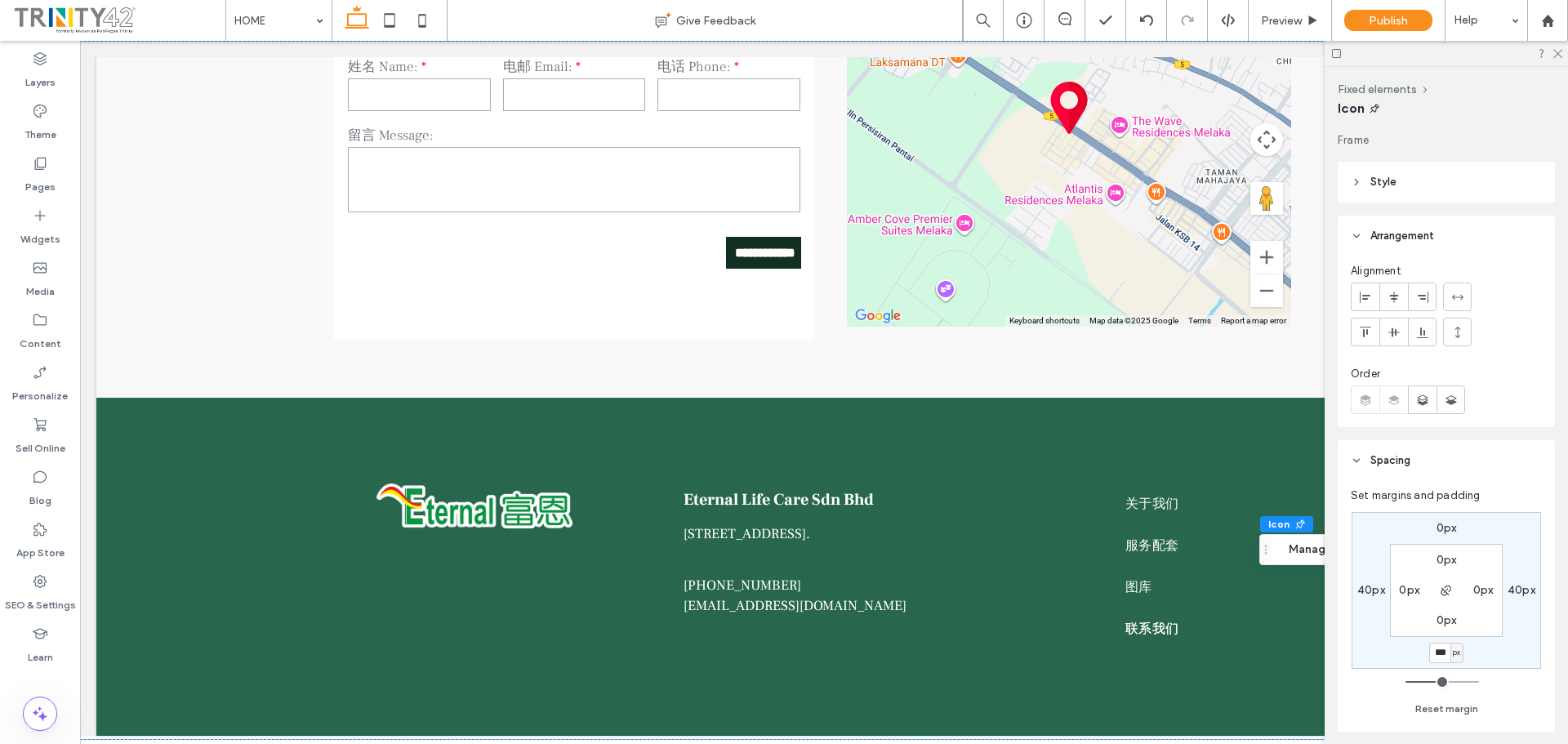
scroll to position [0, 0]
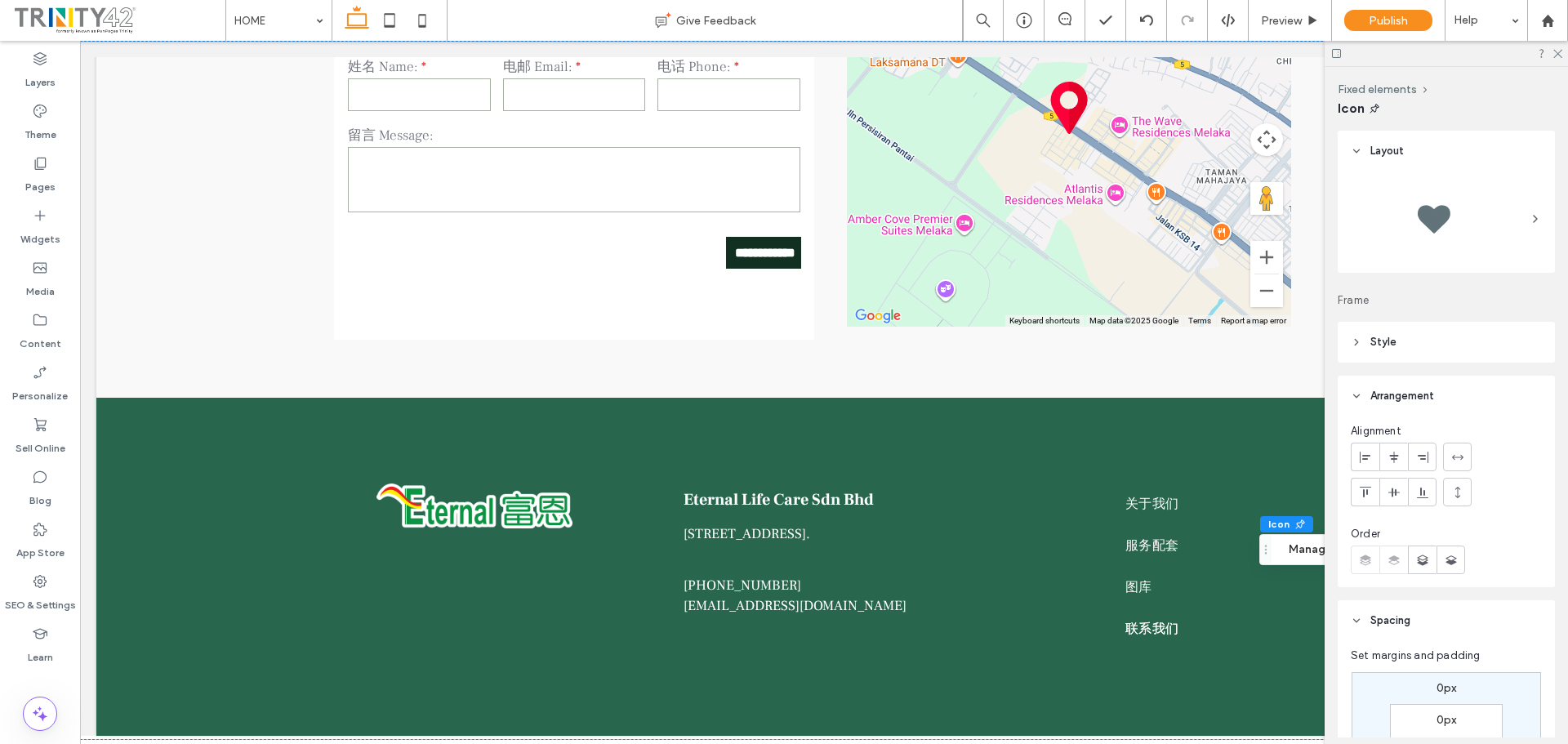
click at [1459, 210] on div at bounding box center [1432, 218] width 65 height 65
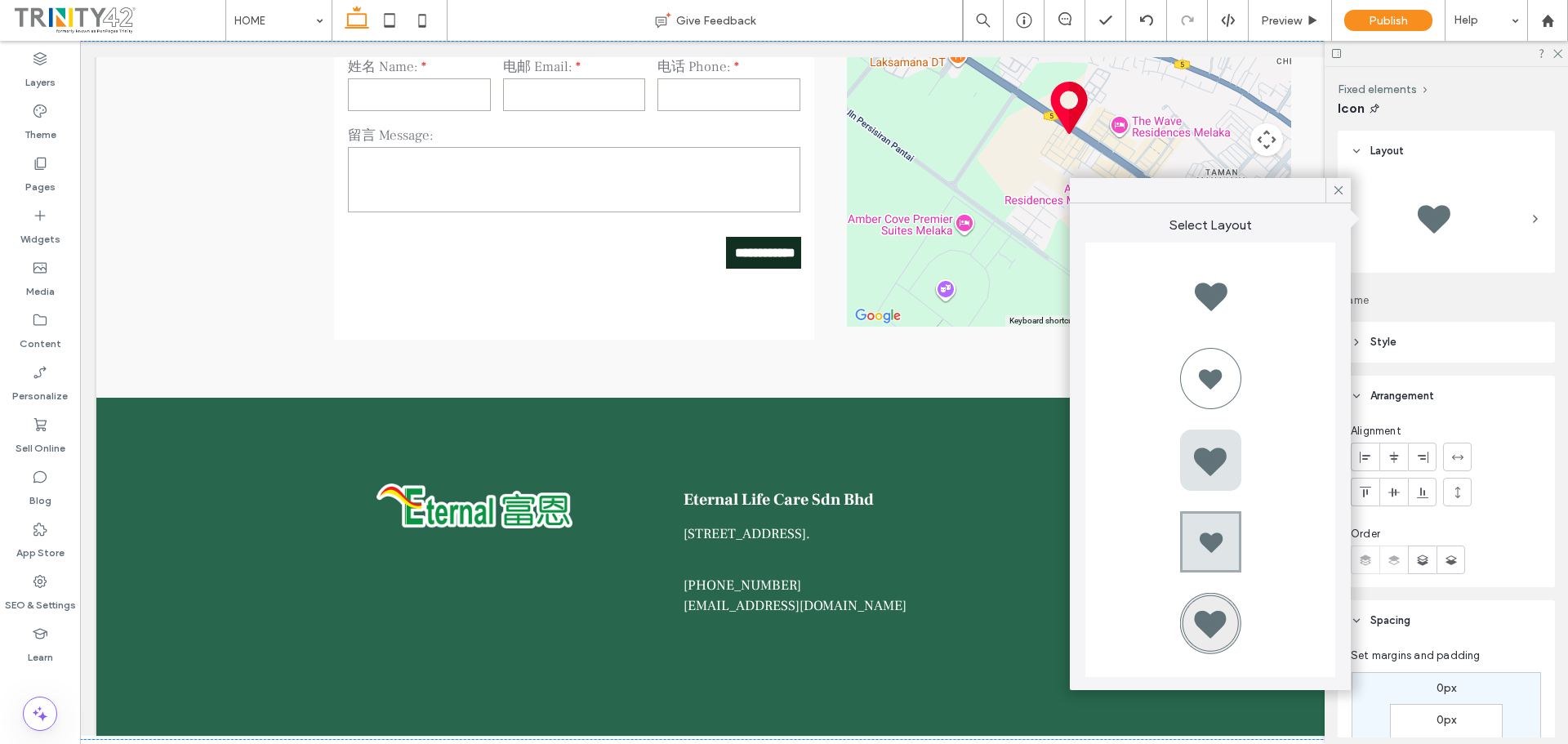
click at [1225, 370] on div at bounding box center [1209, 377] width 65 height 65
type input "*"
type input "***"
click at [1557, 50] on icon at bounding box center [1556, 52] width 11 height 11
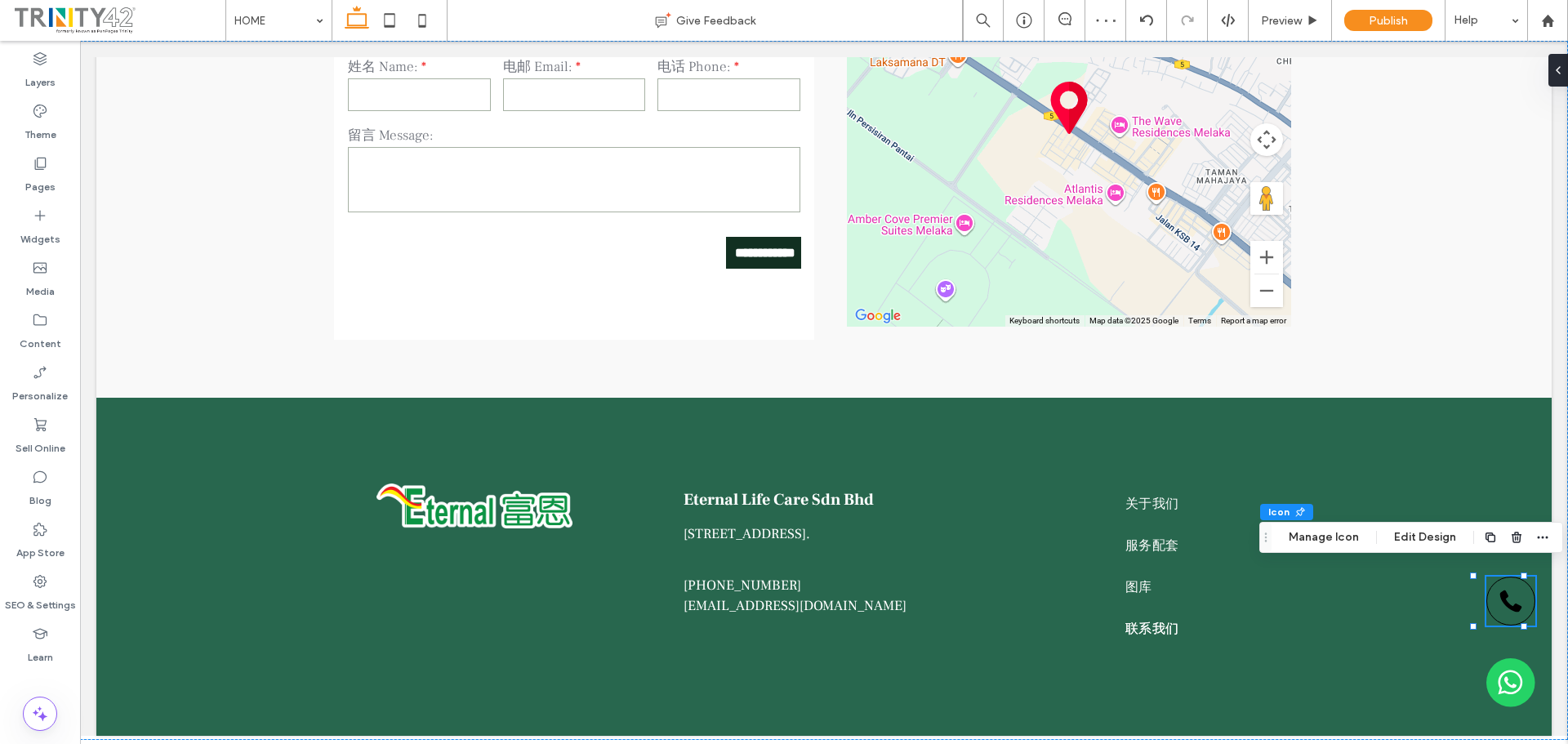
click at [1507, 594] on icon at bounding box center [1511, 601] width 23 height 23
click at [1557, 68] on icon at bounding box center [1551, 70] width 13 height 13
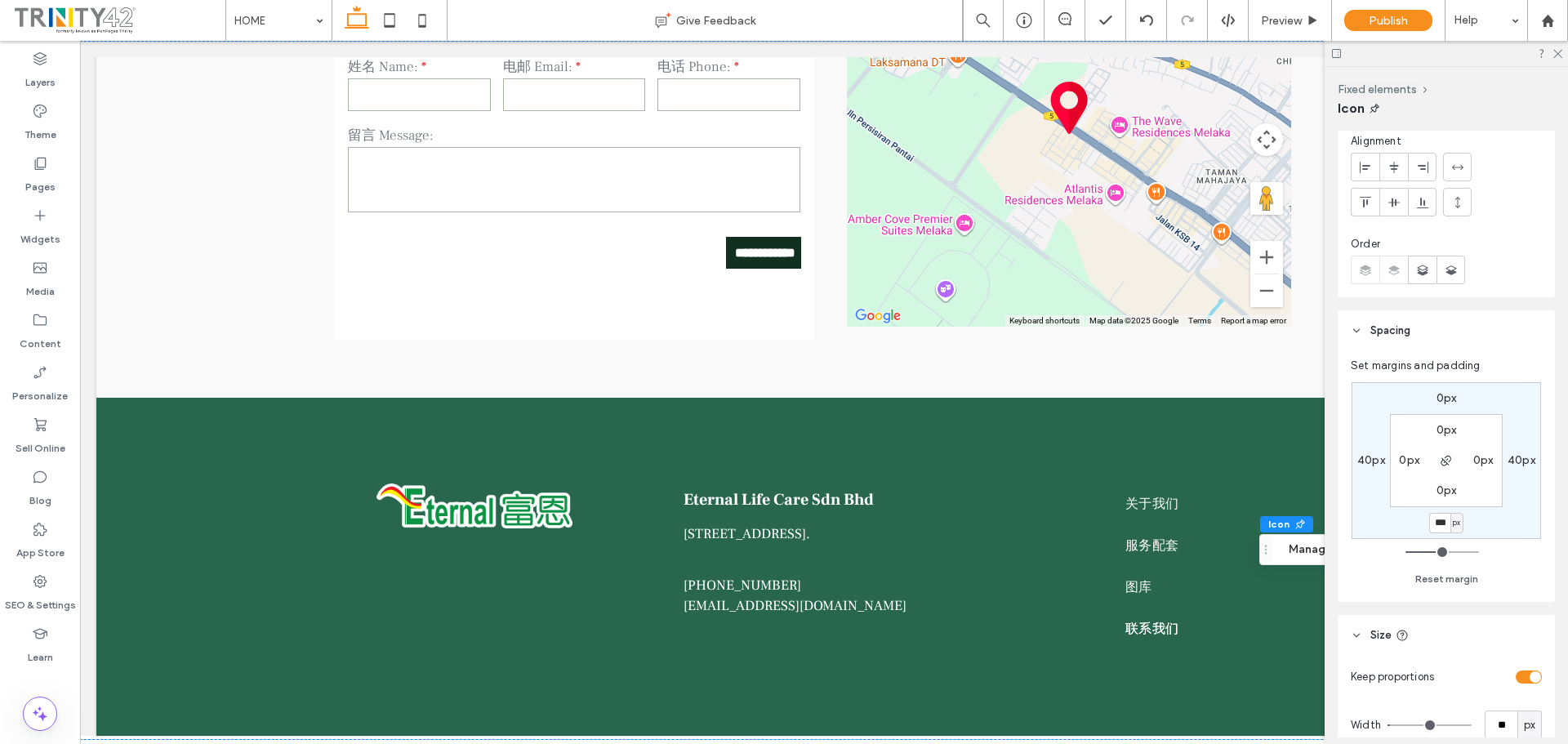
scroll to position [408, 0]
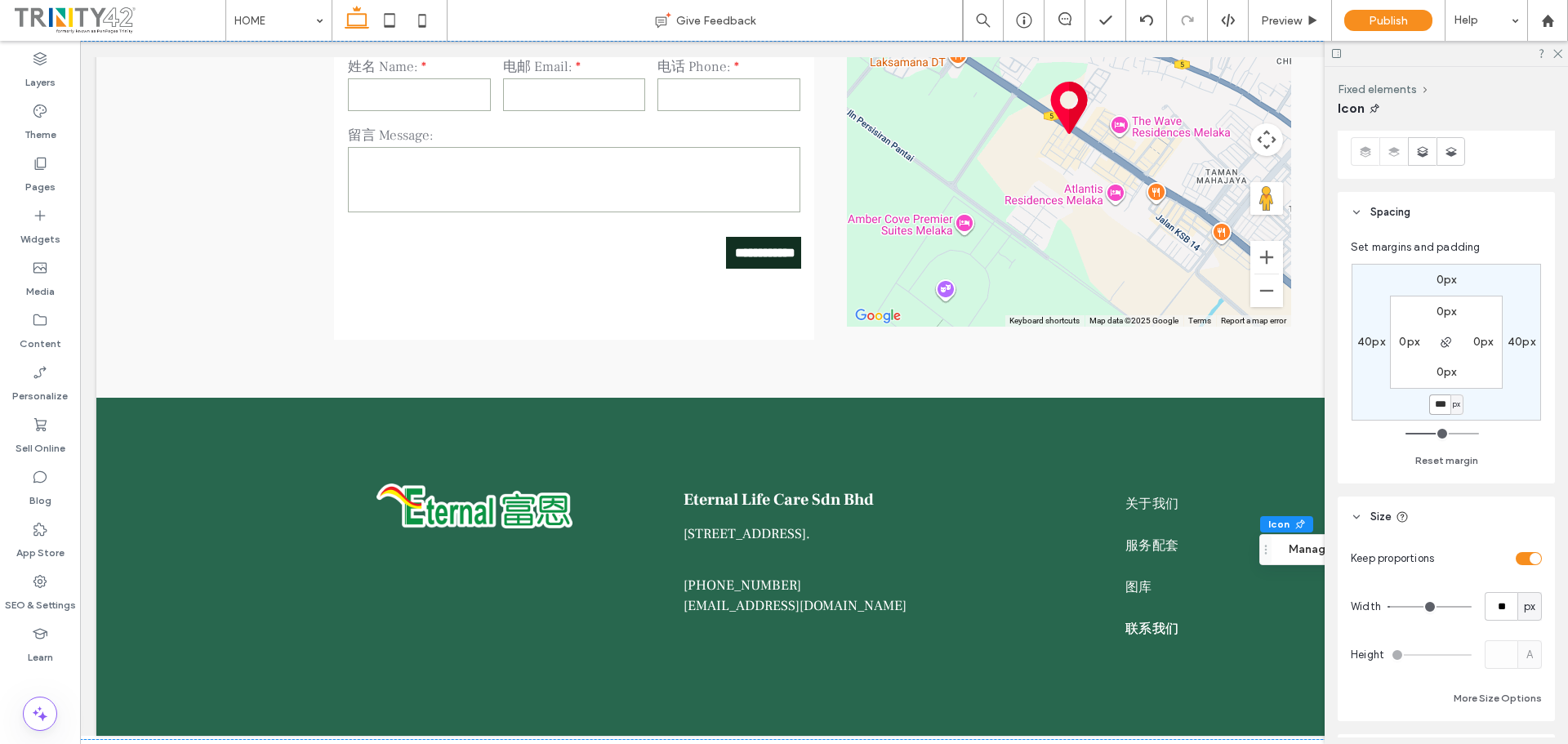
click at [1439, 396] on input "***" at bounding box center [1440, 404] width 21 height 20
click at [1440, 405] on input "***" at bounding box center [1440, 404] width 21 height 20
type input "***"
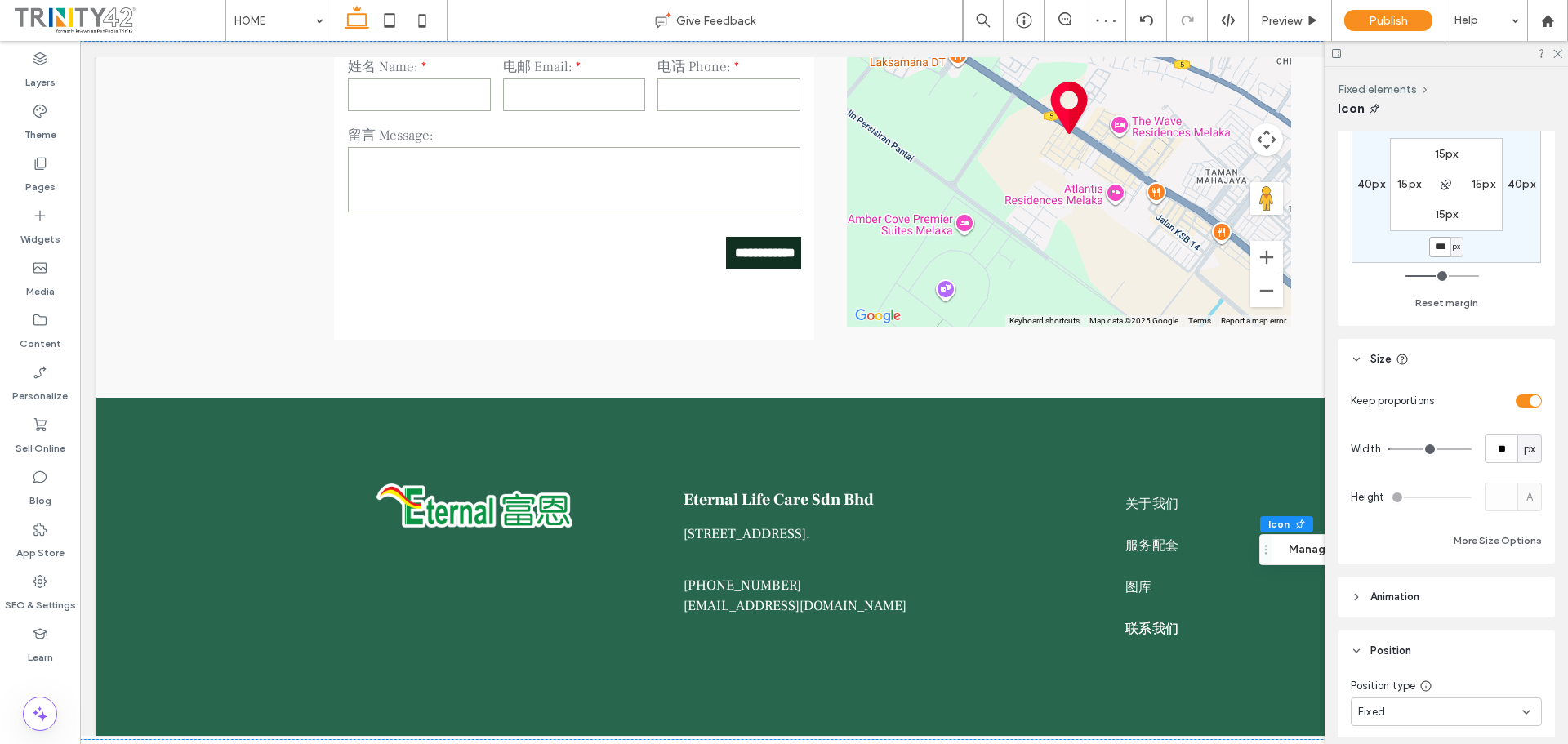
scroll to position [892, 0]
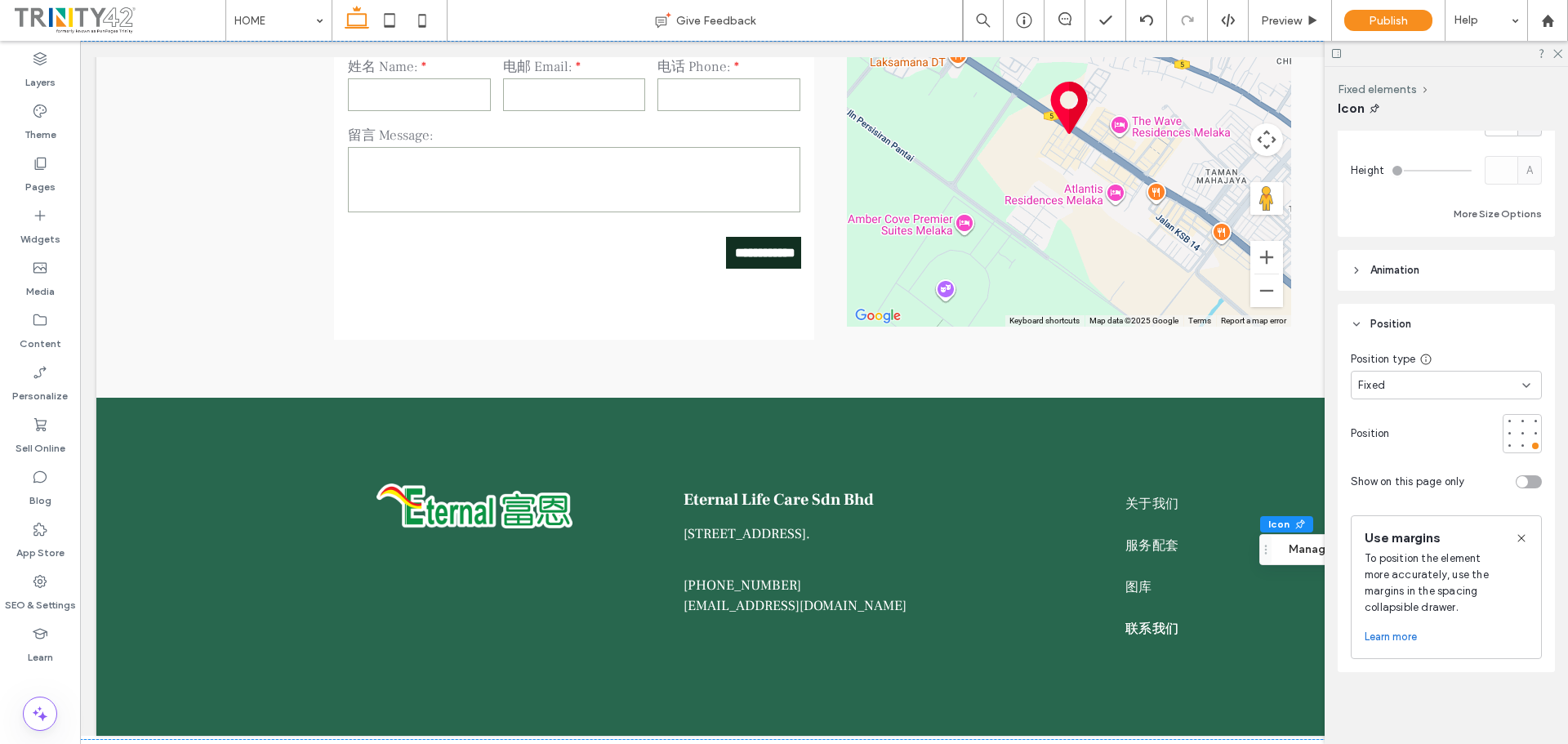
click at [1439, 271] on header "Animation" at bounding box center [1446, 270] width 217 height 41
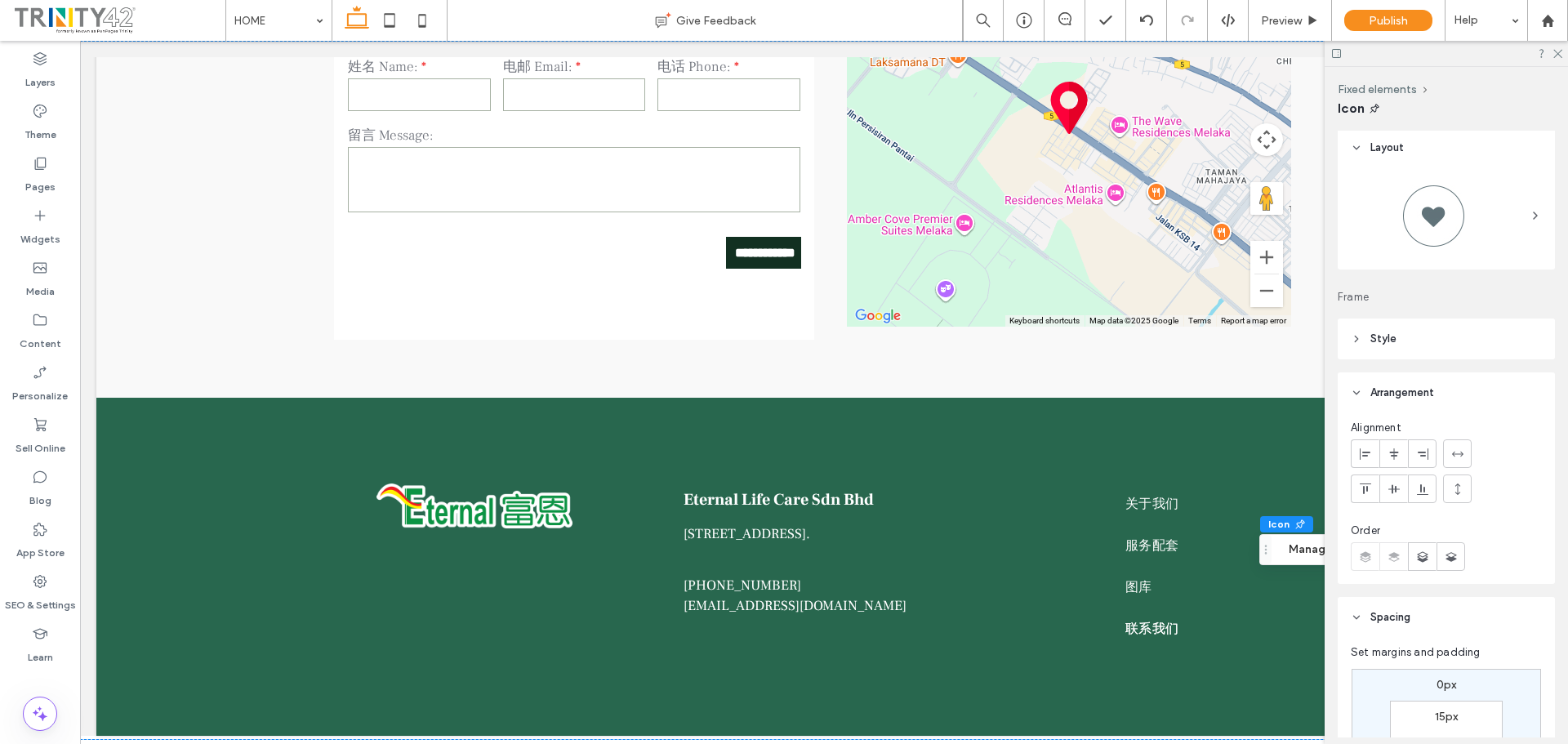
scroll to position [0, 0]
click at [1460, 339] on header "Style" at bounding box center [1446, 342] width 217 height 41
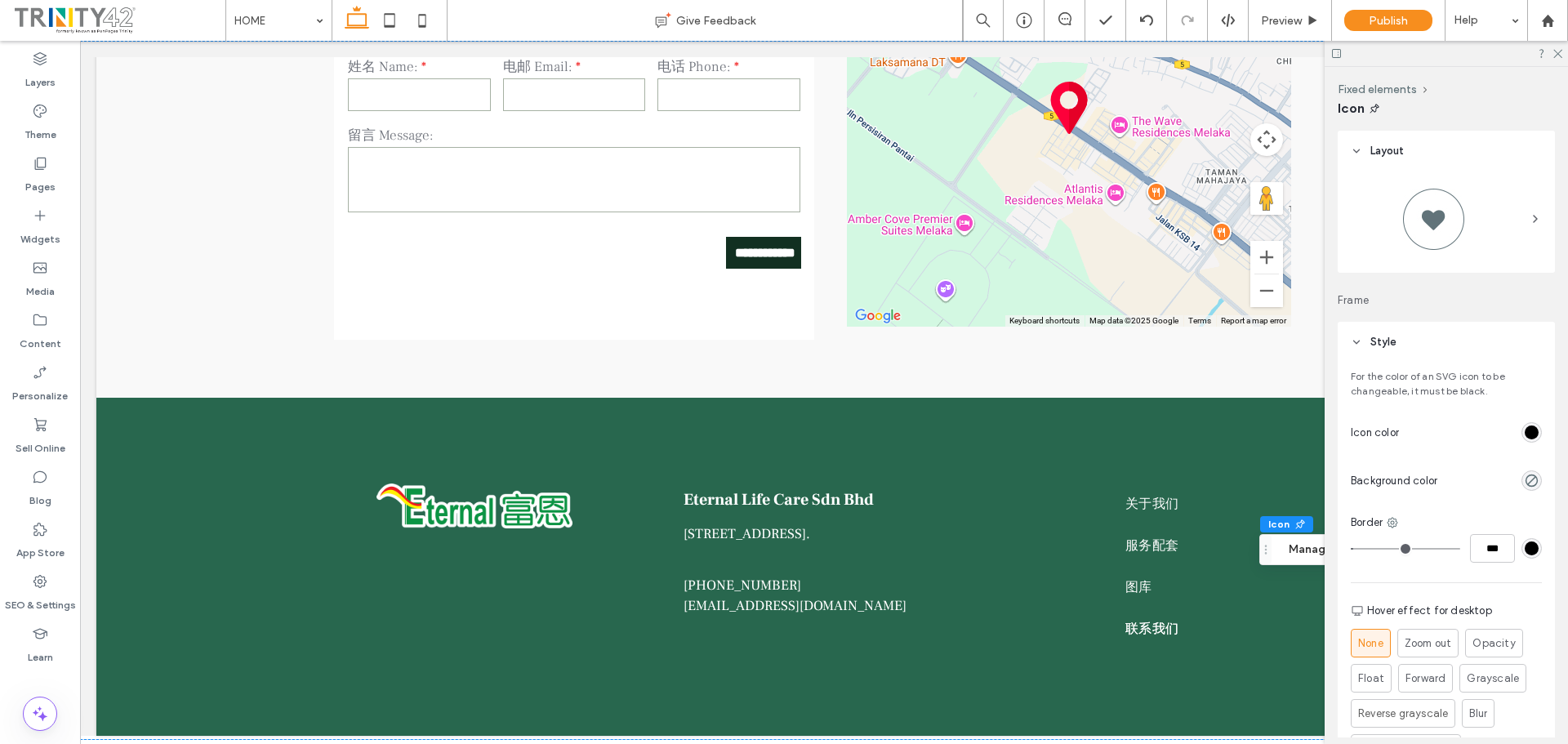
click at [1524, 432] on div "rgb(0, 0, 0)" at bounding box center [1531, 432] width 14 height 14
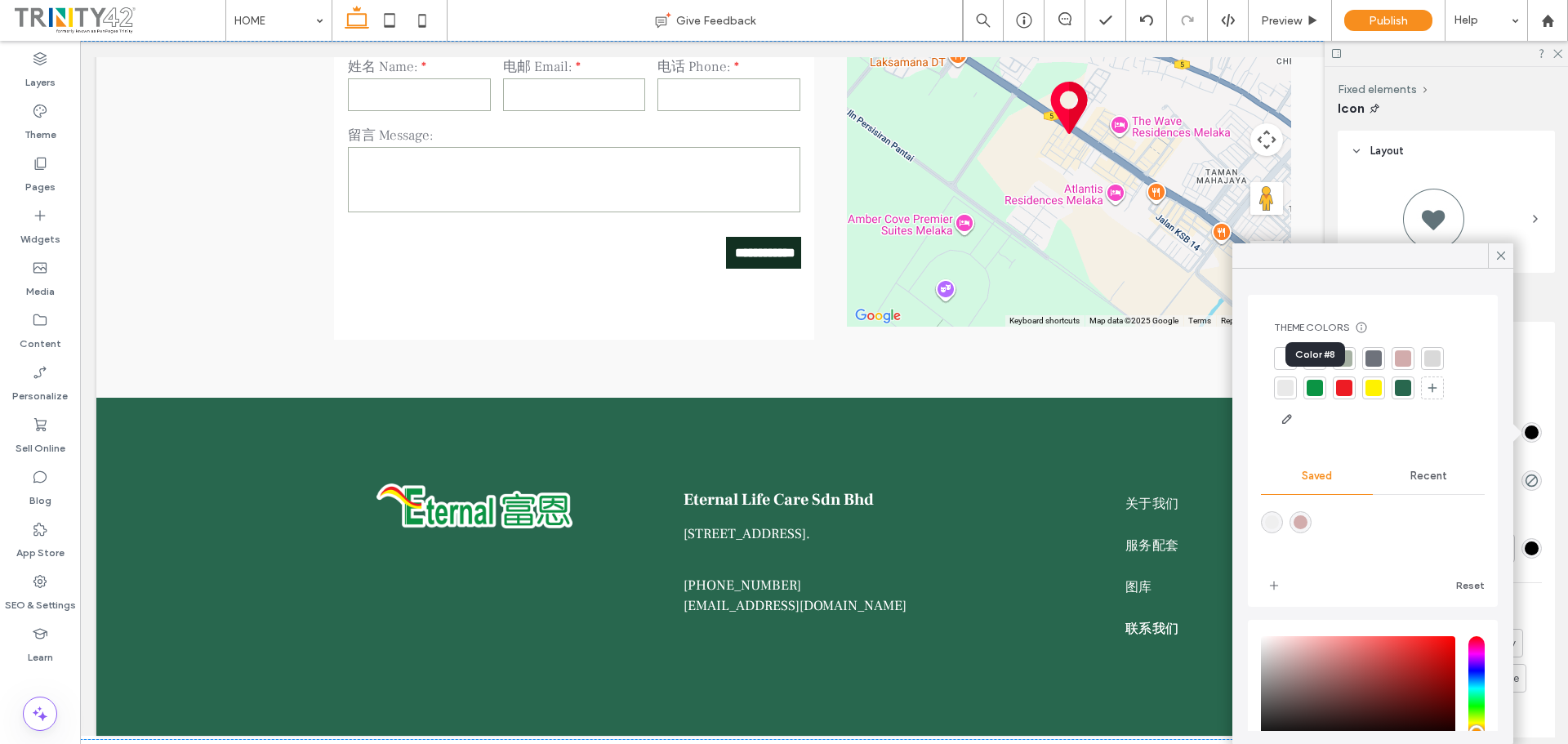
click at [1315, 389] on div at bounding box center [1314, 387] width 16 height 16
click at [1557, 56] on icon at bounding box center [1556, 52] width 11 height 11
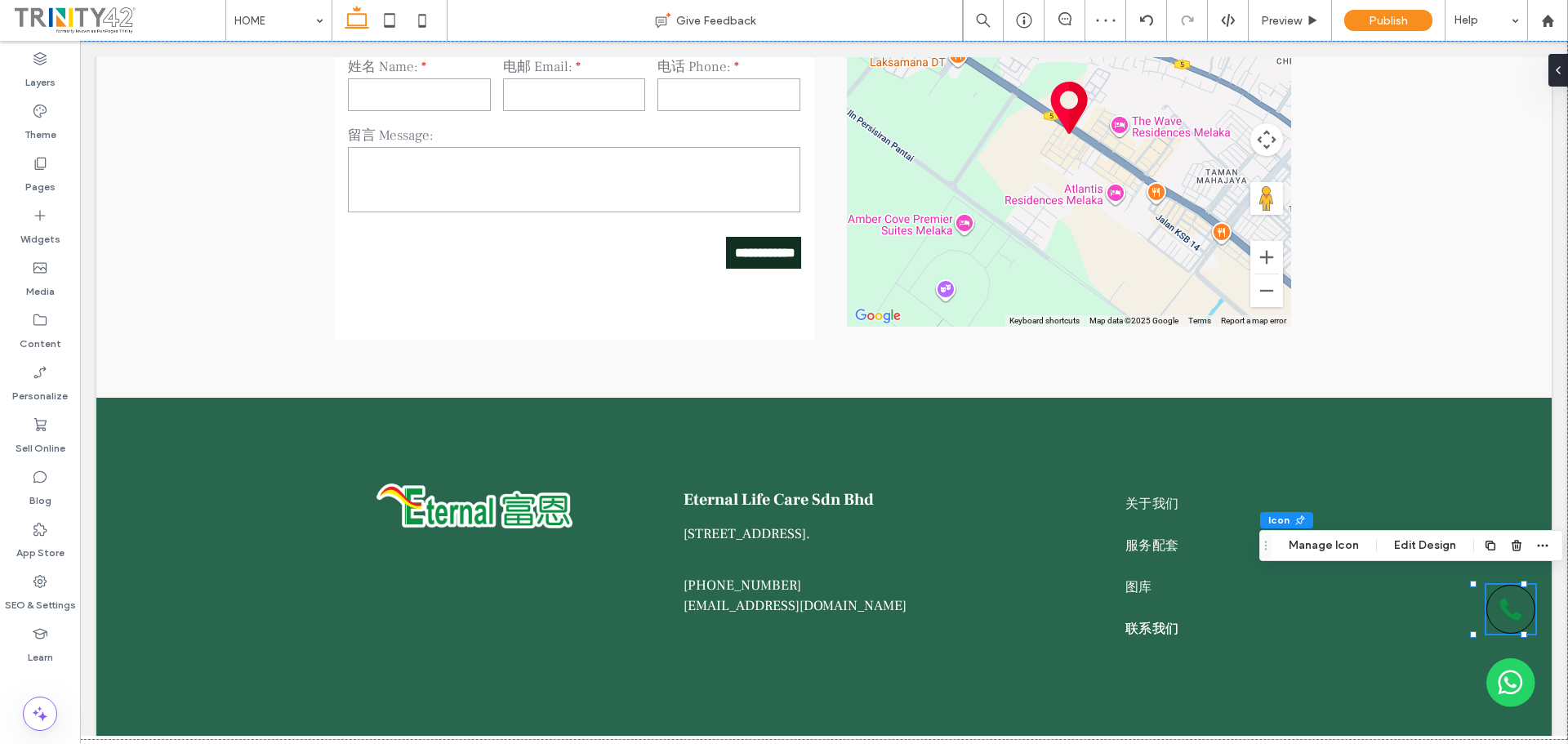
click at [1512, 609] on div at bounding box center [1510, 608] width 49 height 49
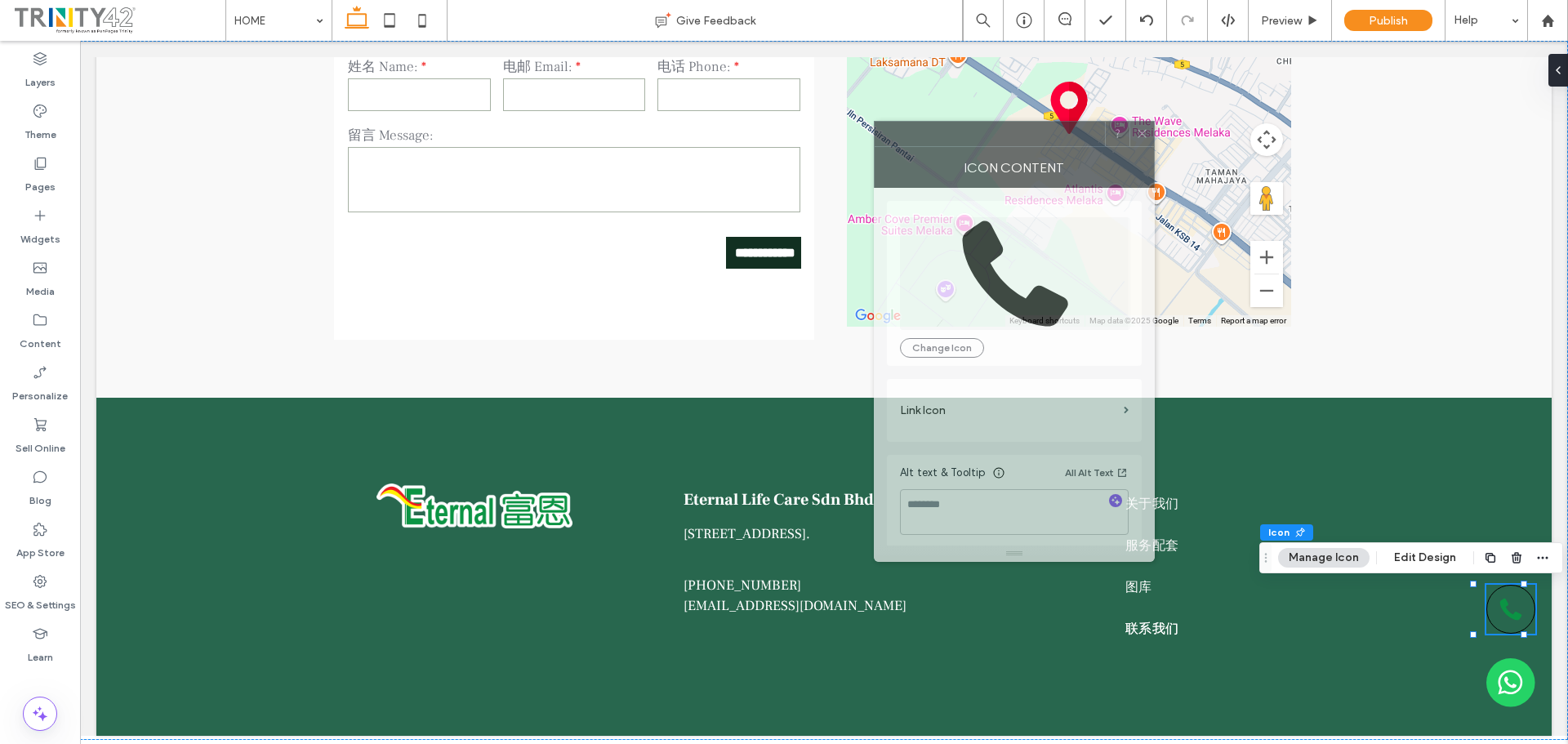
drag, startPoint x: 1333, startPoint y: 156, endPoint x: 1058, endPoint y: 140, distance: 275.5
click at [1058, 140] on div at bounding box center [989, 133] width 230 height 24
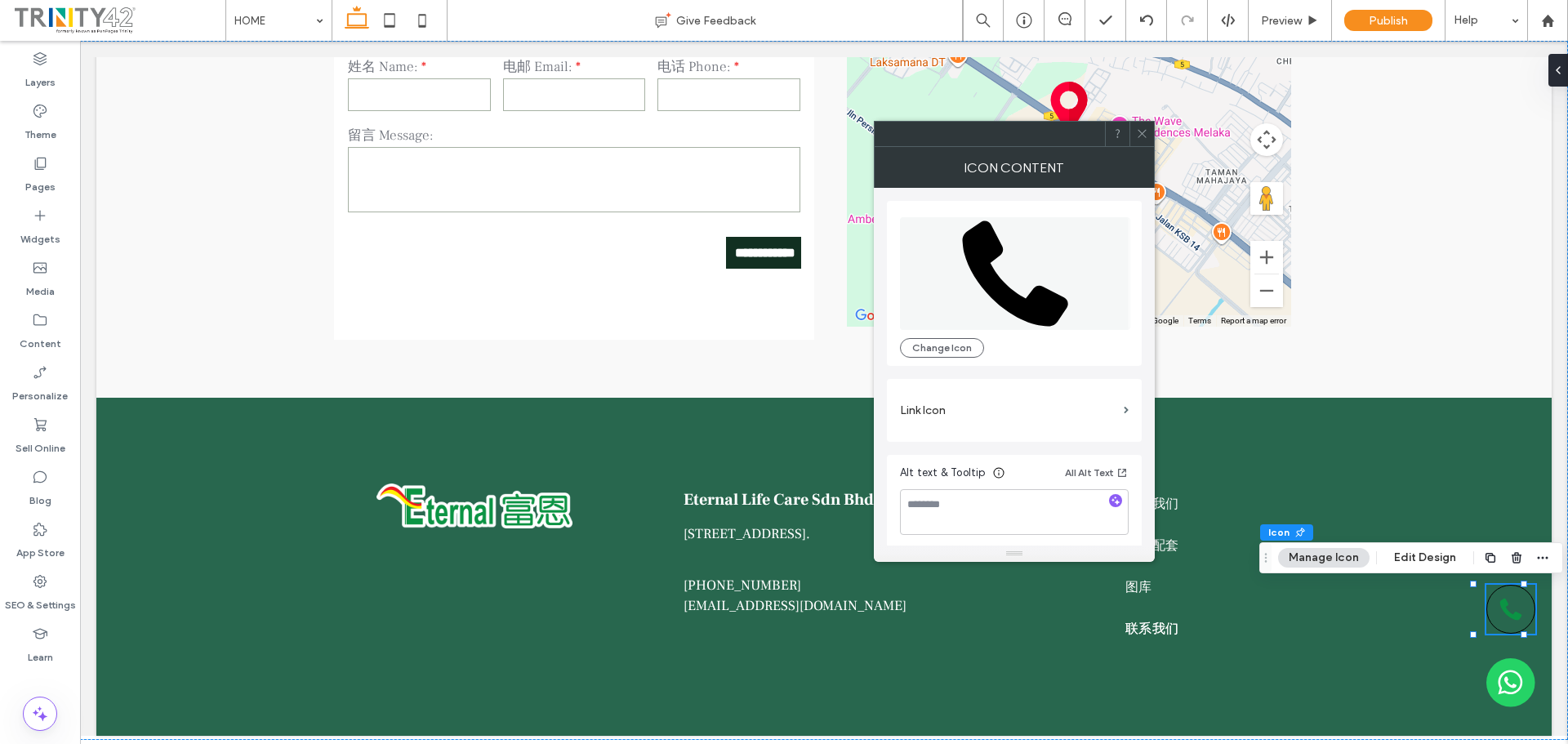
click at [1151, 136] on div at bounding box center [1141, 133] width 24 height 24
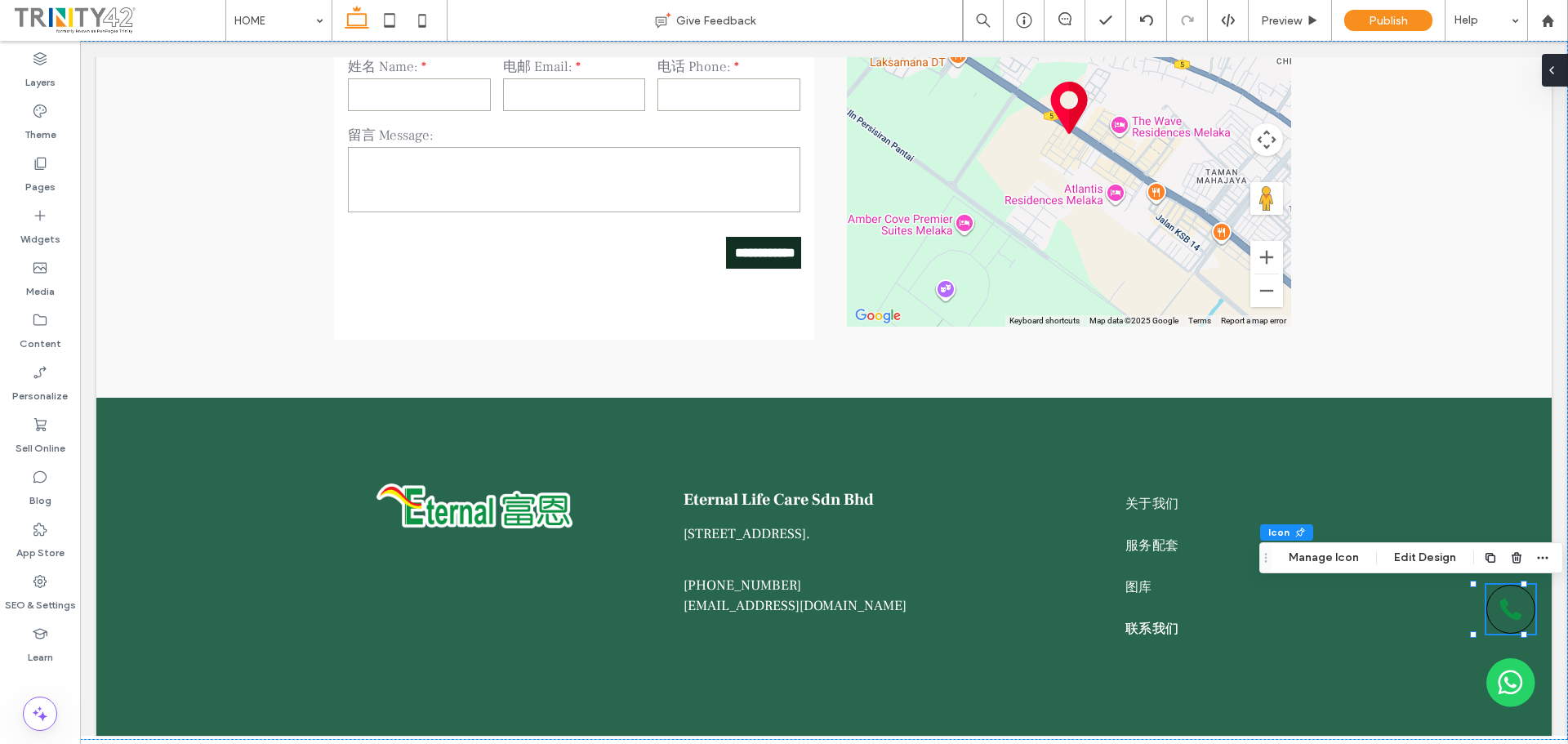
click at [1557, 67] on icon at bounding box center [1551, 70] width 13 height 13
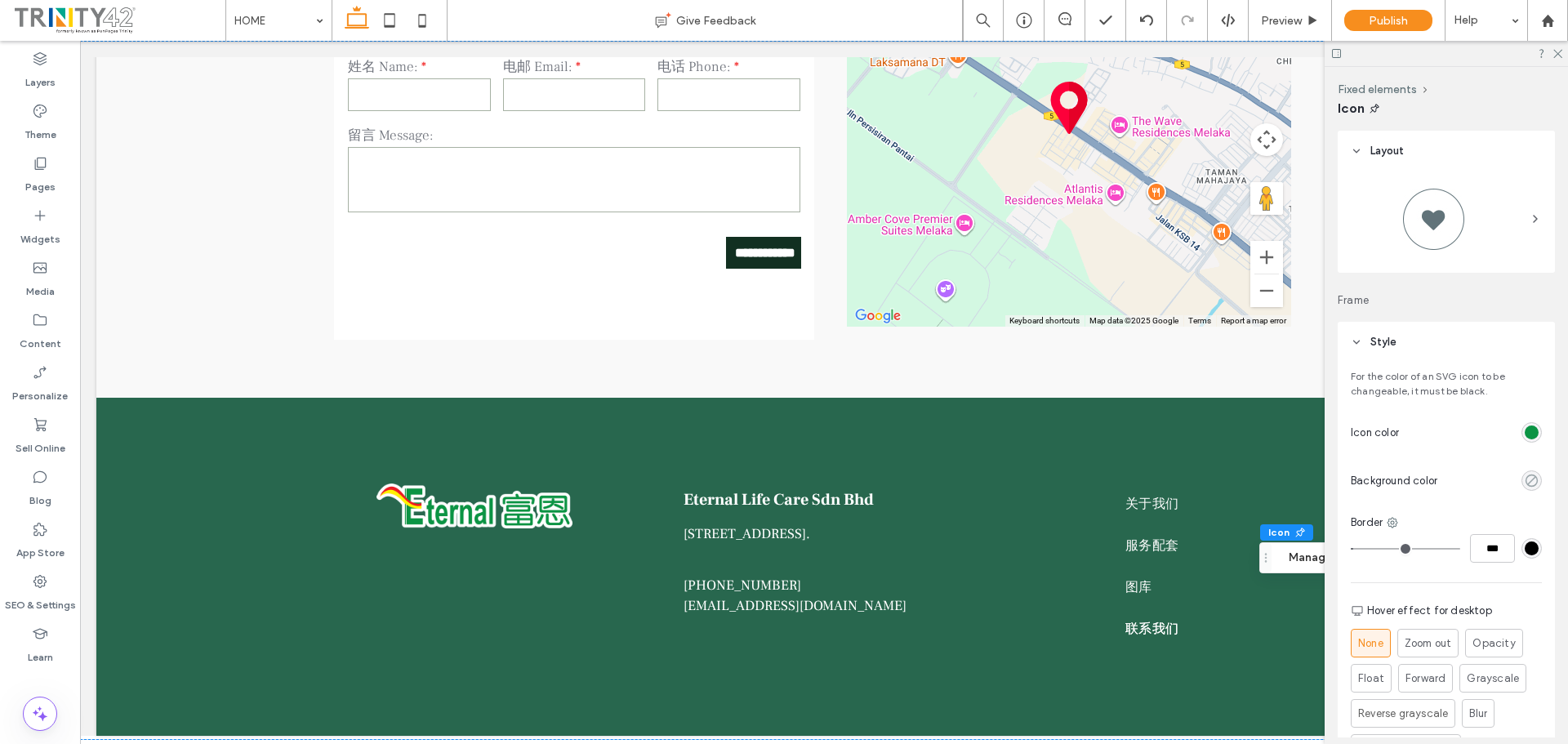
click at [1524, 480] on icon "rgba(0, 0, 0, 0)" at bounding box center [1531, 480] width 14 height 14
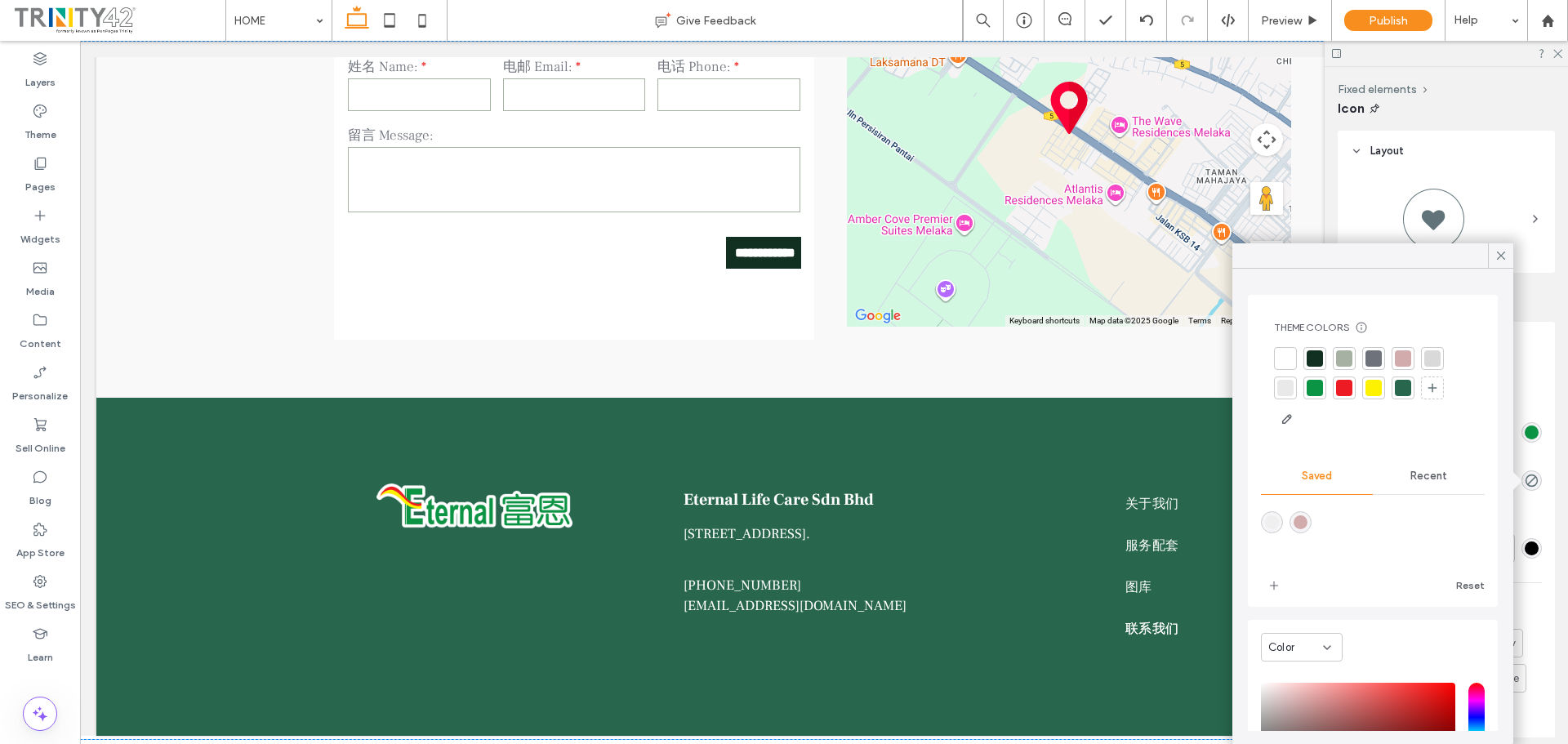
click at [1393, 386] on div at bounding box center [1403, 388] width 23 height 23
click at [1401, 390] on div at bounding box center [1403, 388] width 18 height 18
click at [1498, 244] on span at bounding box center [1500, 255] width 15 height 24
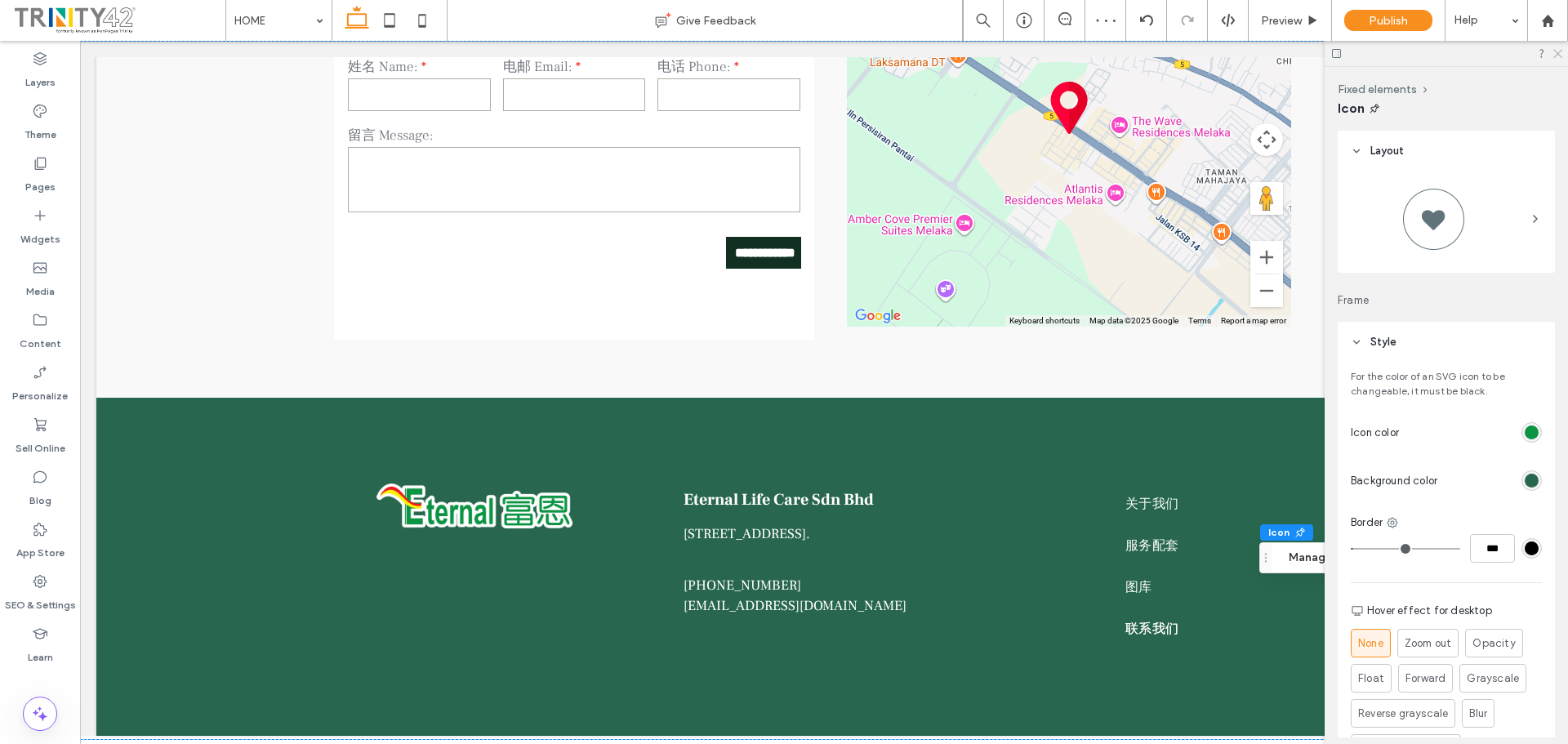
click at [1557, 52] on icon at bounding box center [1556, 52] width 11 height 11
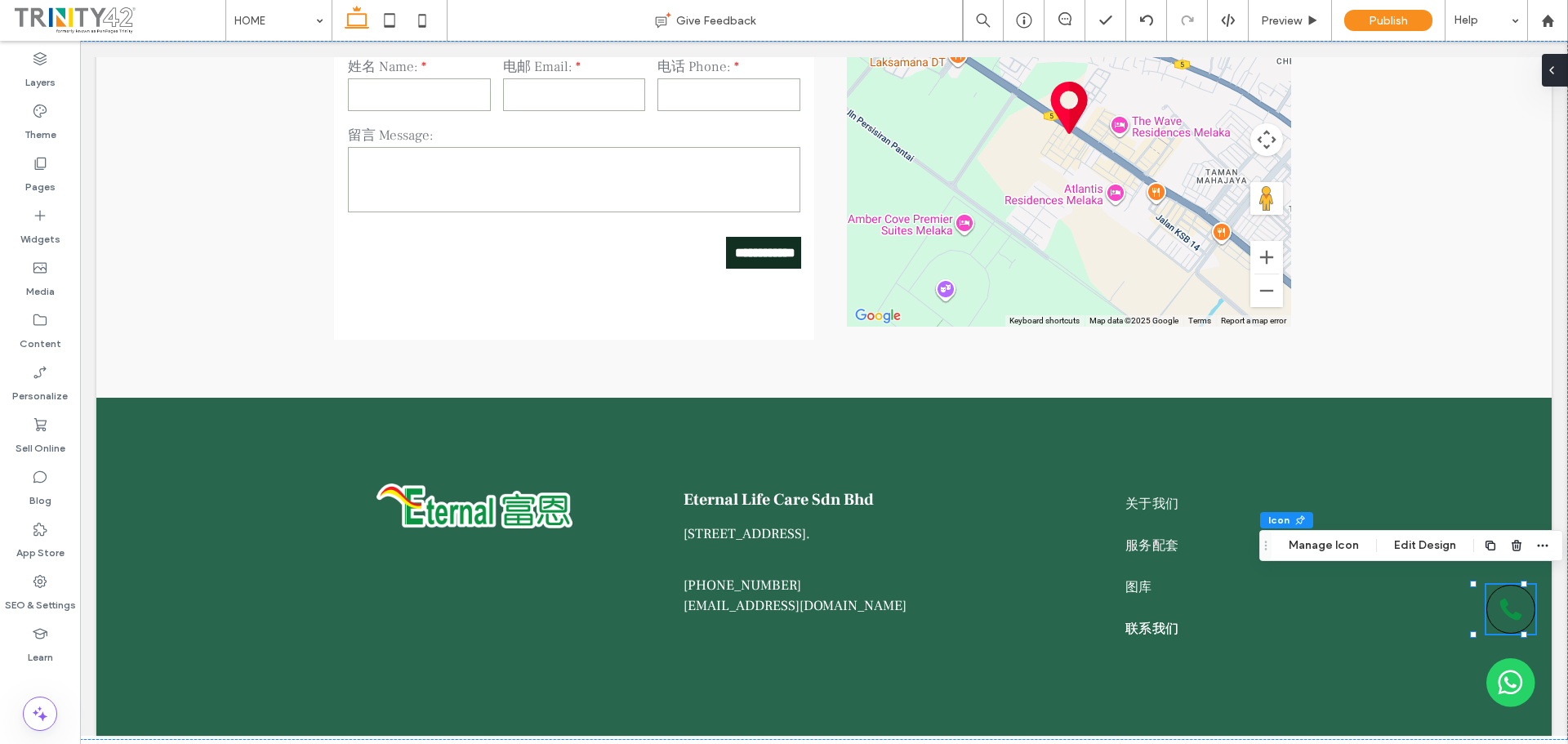
click at [1553, 70] on icon at bounding box center [1551, 70] width 13 height 13
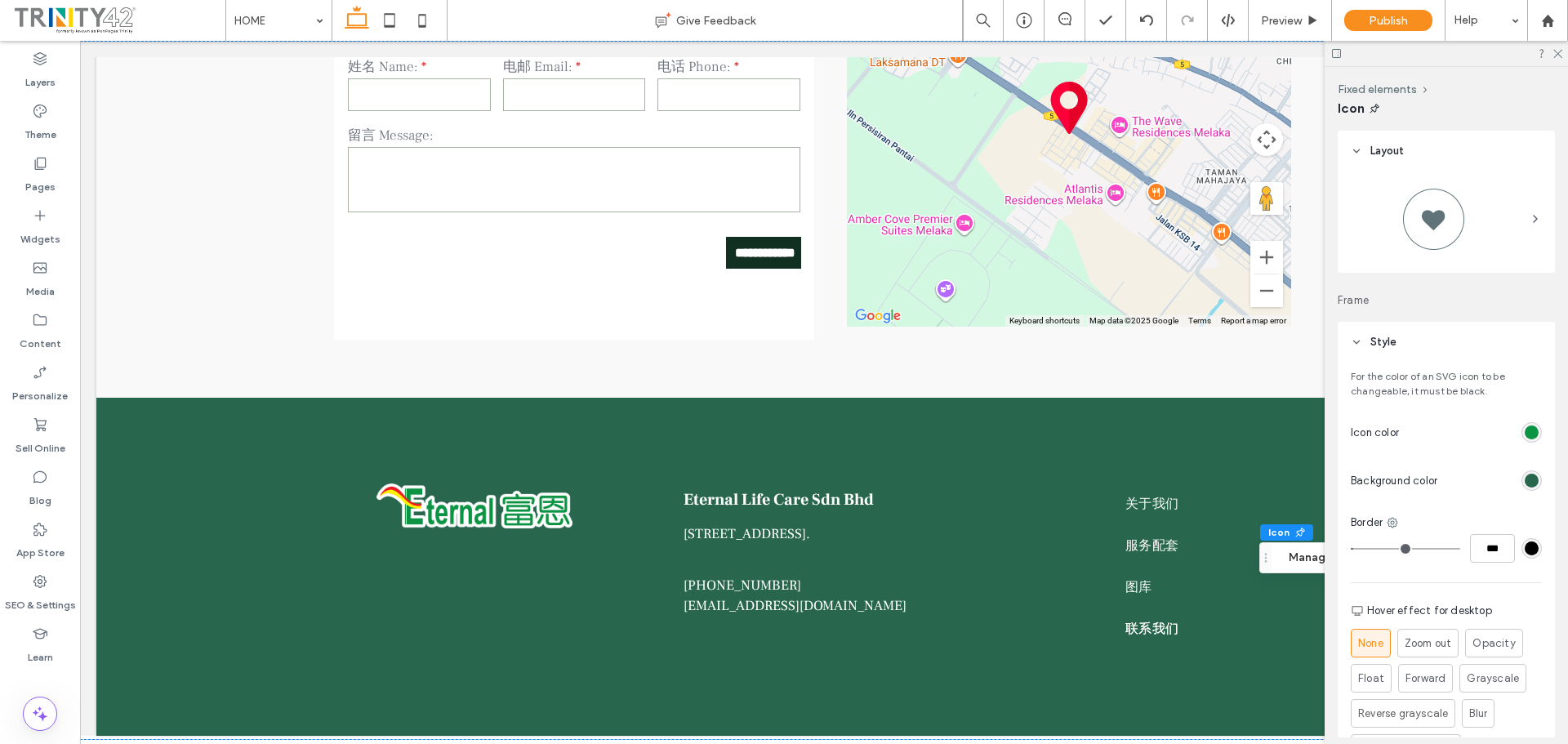
click at [1524, 479] on div "rgb(40, 103, 78)" at bounding box center [1531, 480] width 14 height 14
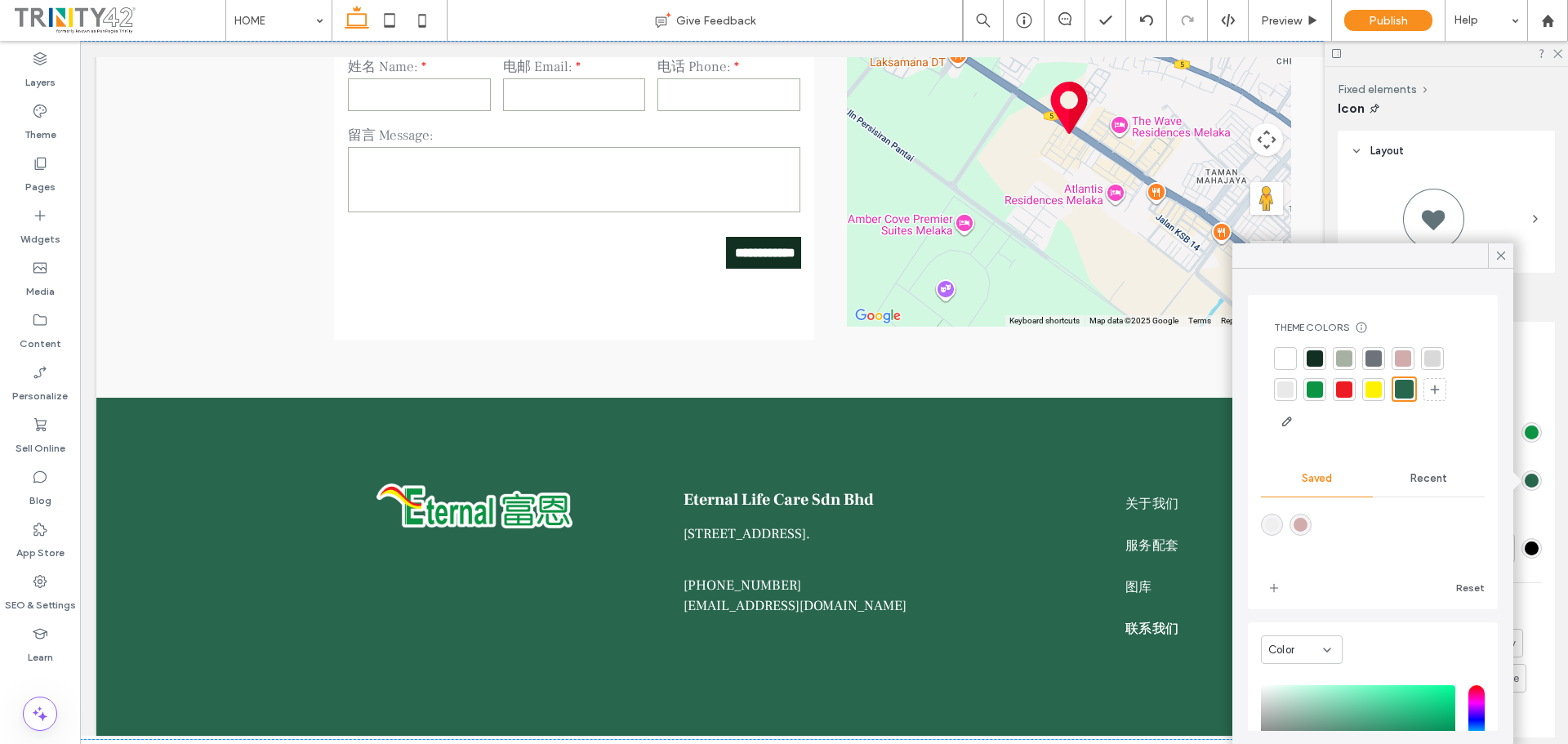
click at [1286, 352] on div at bounding box center [1285, 358] width 16 height 16
click at [1553, 52] on icon at bounding box center [1556, 52] width 11 height 11
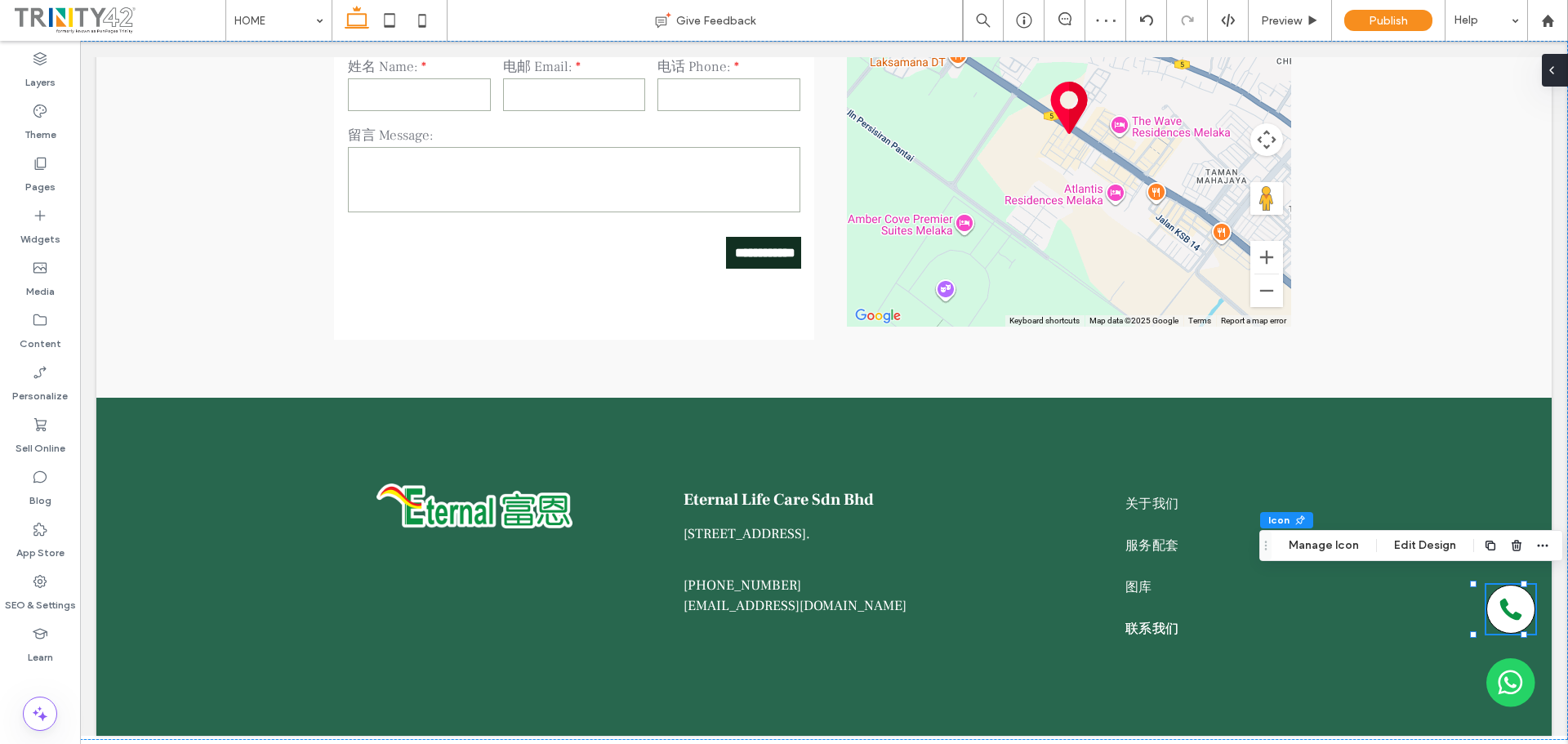
click at [1558, 70] on div at bounding box center [1554, 71] width 26 height 33
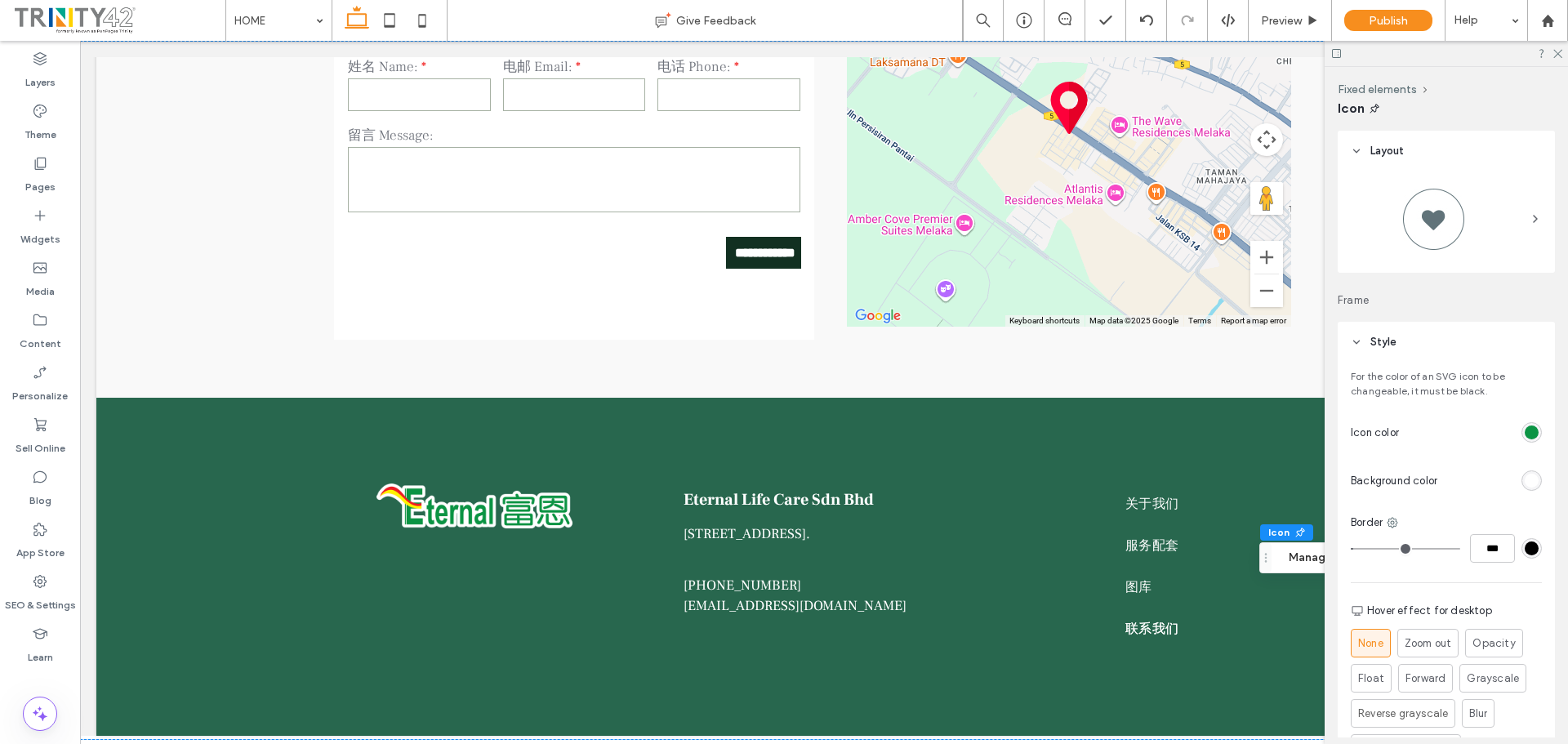
click at [1524, 487] on div "rgb(255, 255, 255)" at bounding box center [1531, 480] width 14 height 14
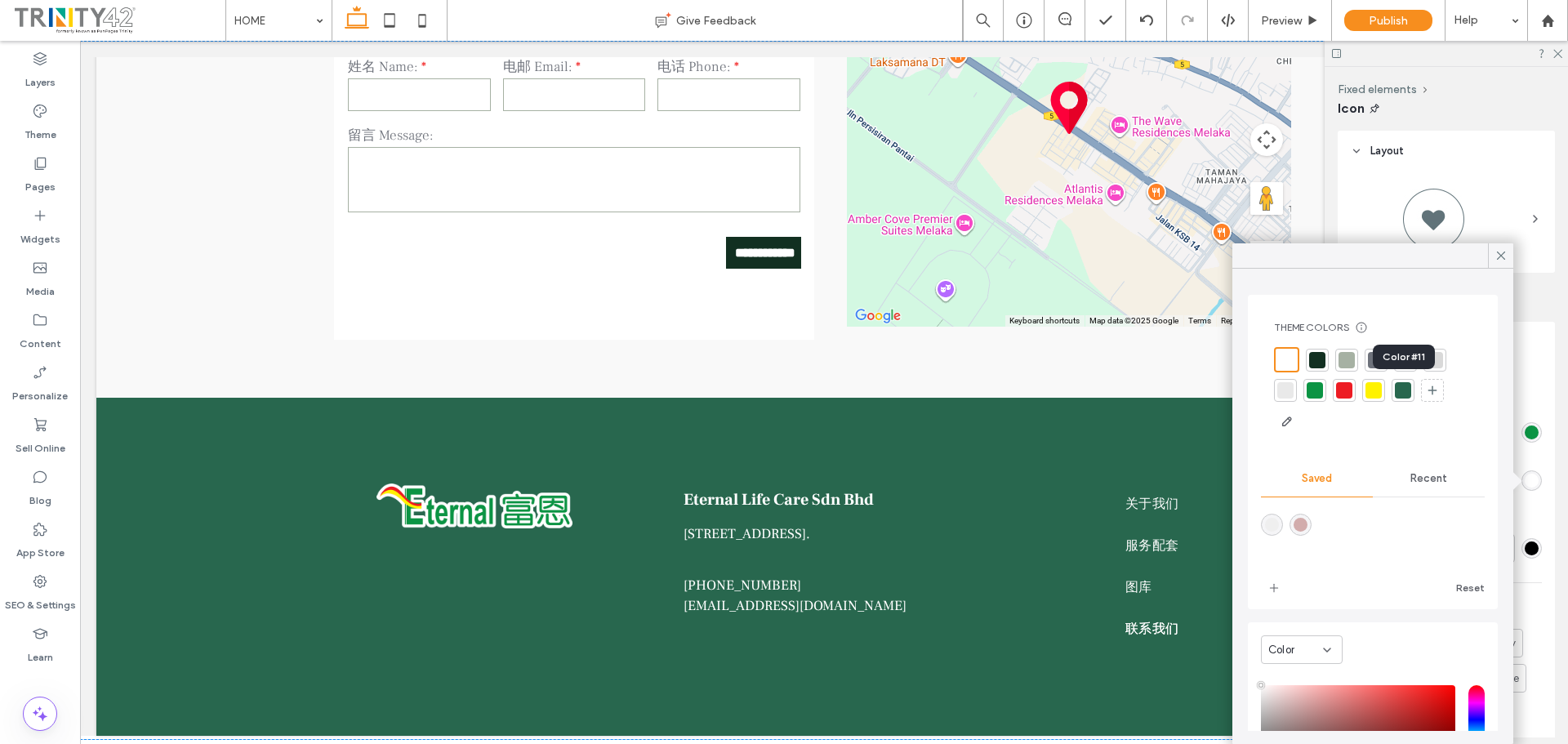
click at [1403, 388] on div at bounding box center [1402, 390] width 16 height 16
click at [1506, 252] on icon at bounding box center [1500, 255] width 15 height 15
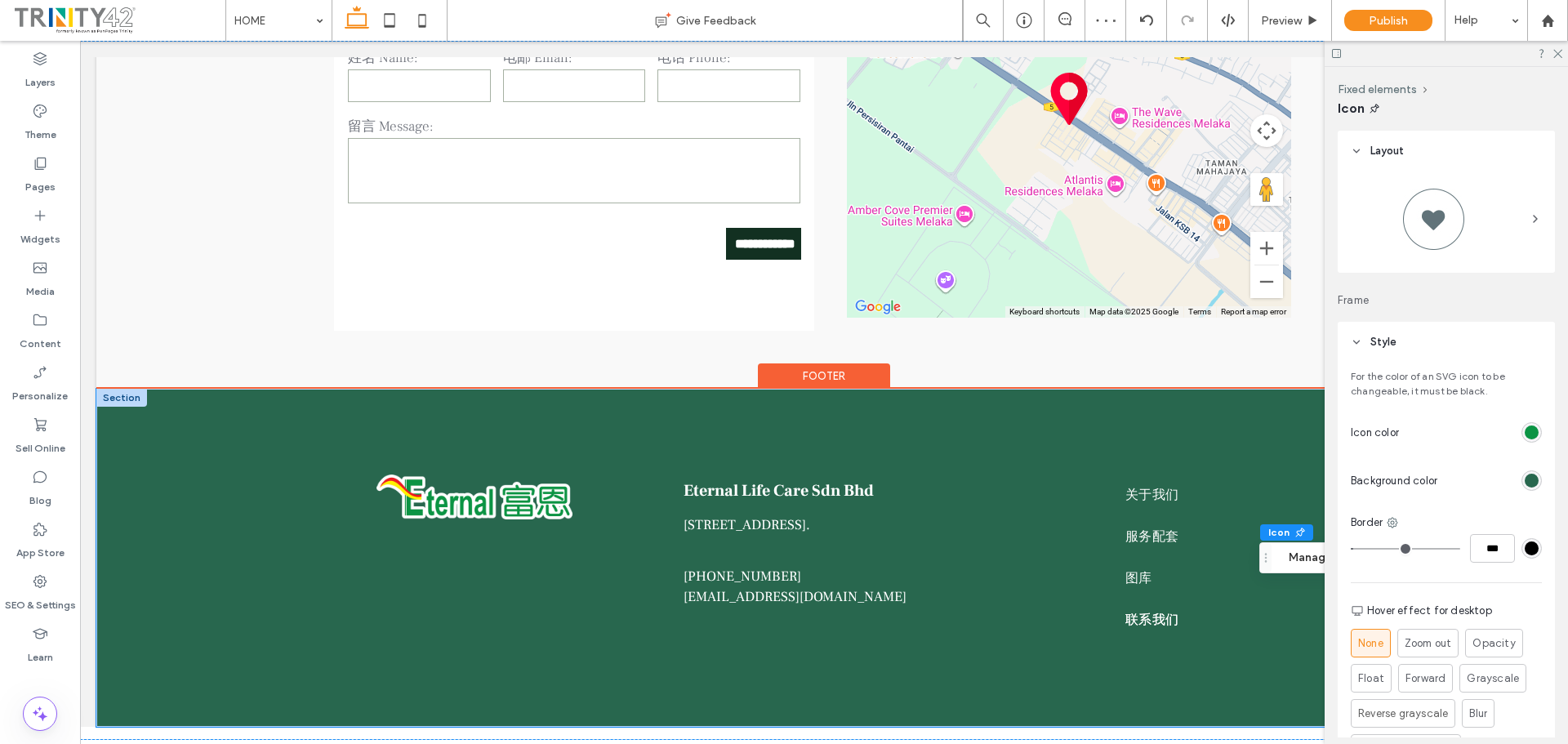
click at [1300, 457] on div "Eternal Life Care Sdn Bhd 3-1, Jalan KPKS 1, Kompleks Perniagaan Kota Syahbanda…" at bounding box center [824, 558] width 980 height 338
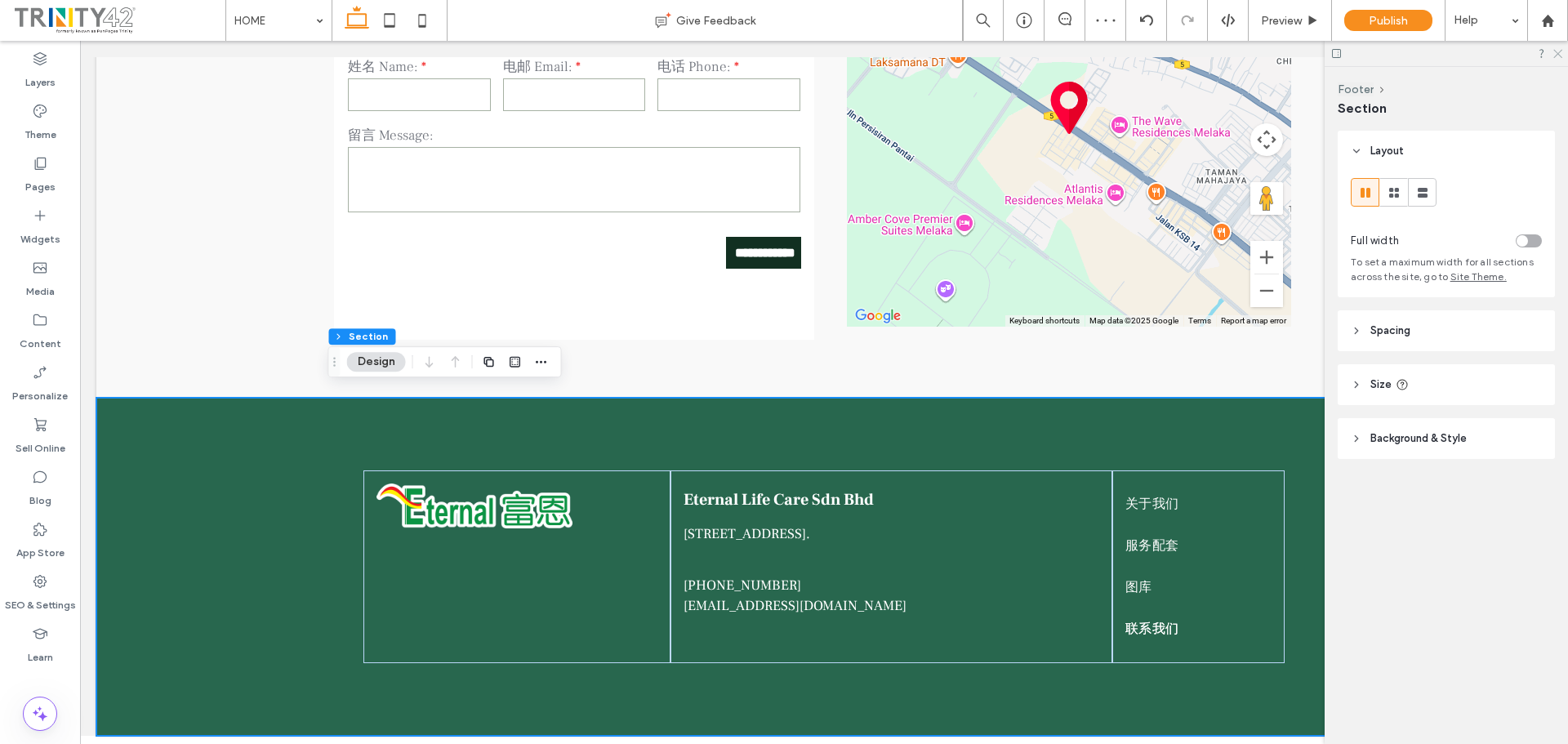
click at [1559, 55] on use at bounding box center [1556, 53] width 9 height 9
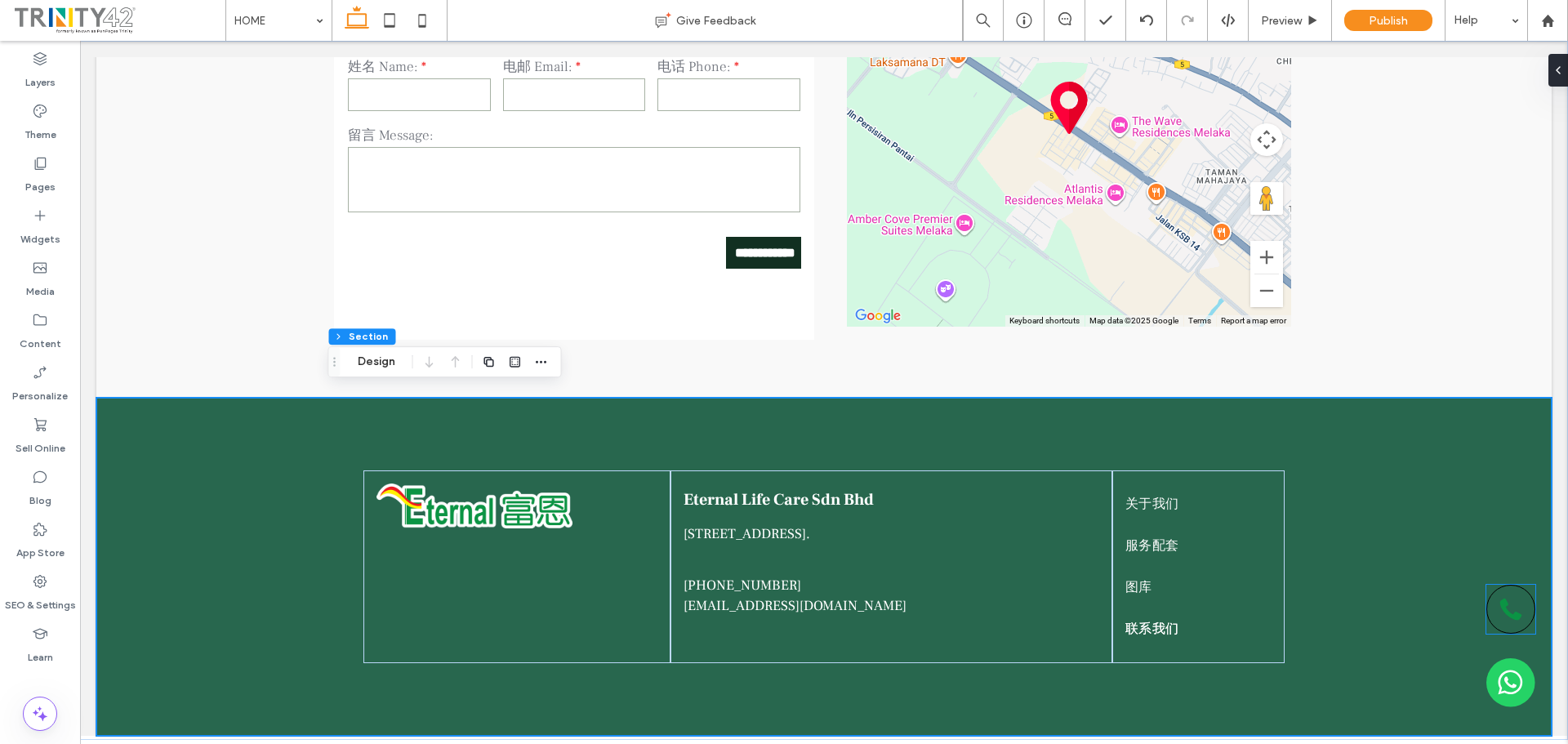
click at [1499, 608] on icon at bounding box center [1511, 609] width 23 height 23
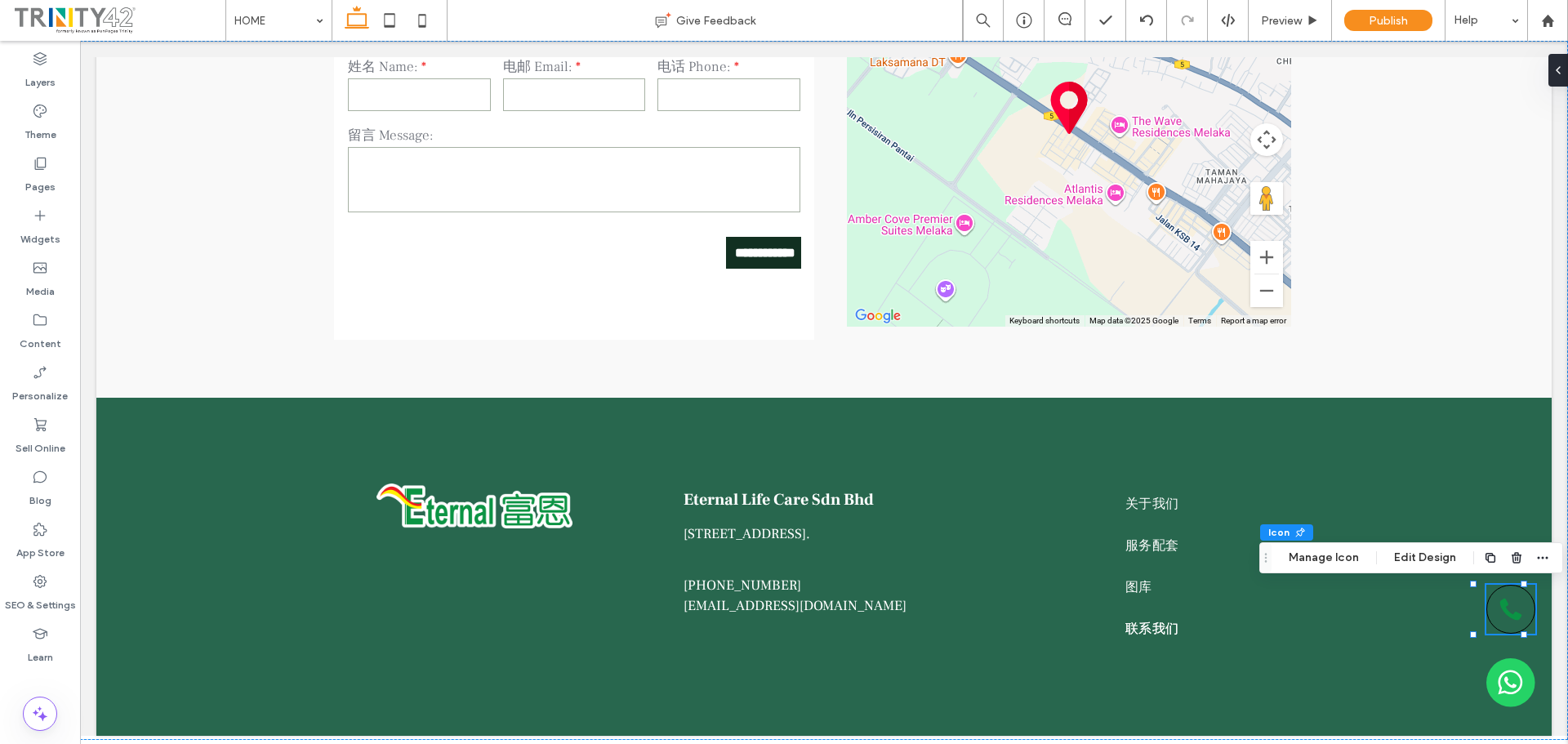
click at [1499, 608] on icon at bounding box center [1511, 609] width 23 height 23
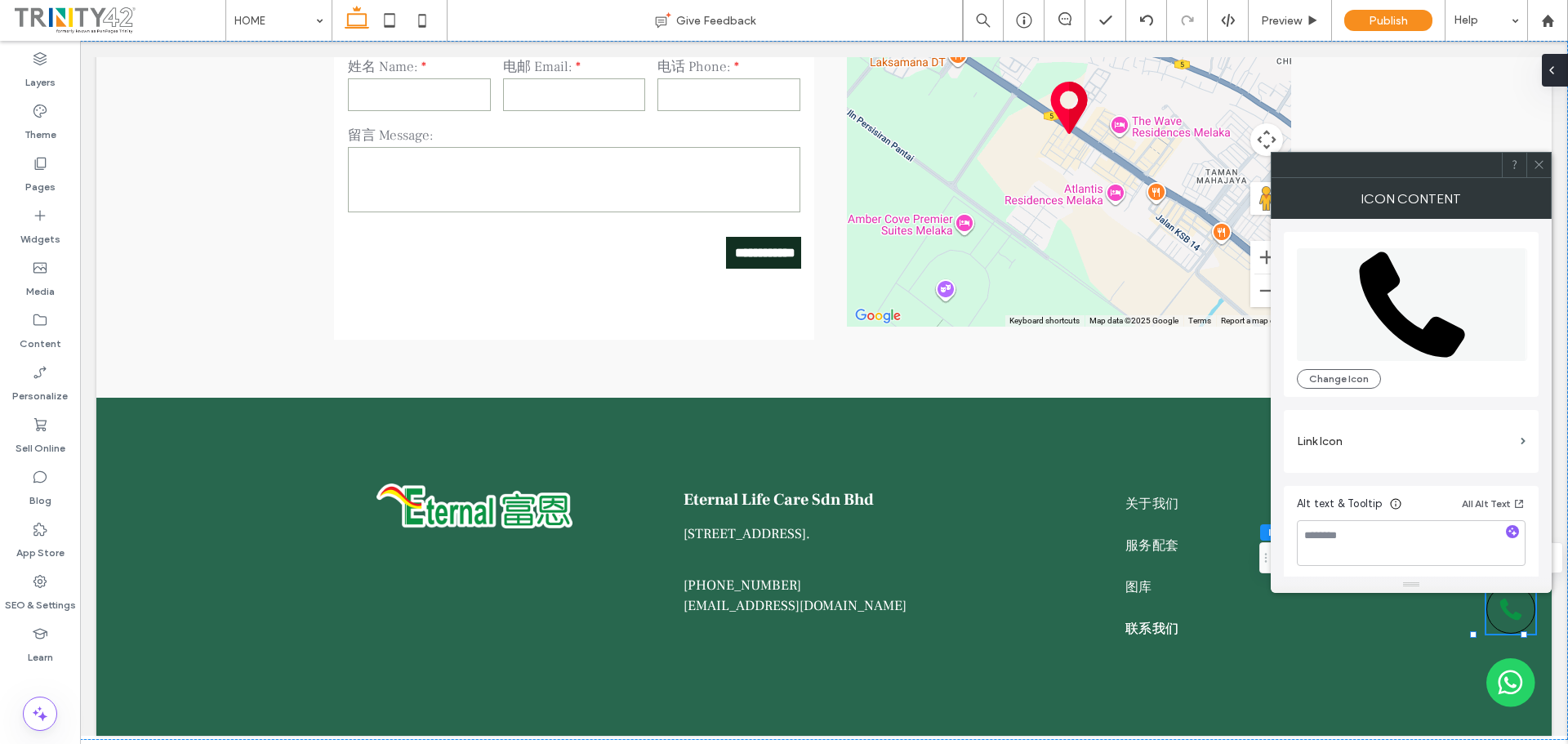
click at [1560, 70] on div at bounding box center [1554, 71] width 26 height 33
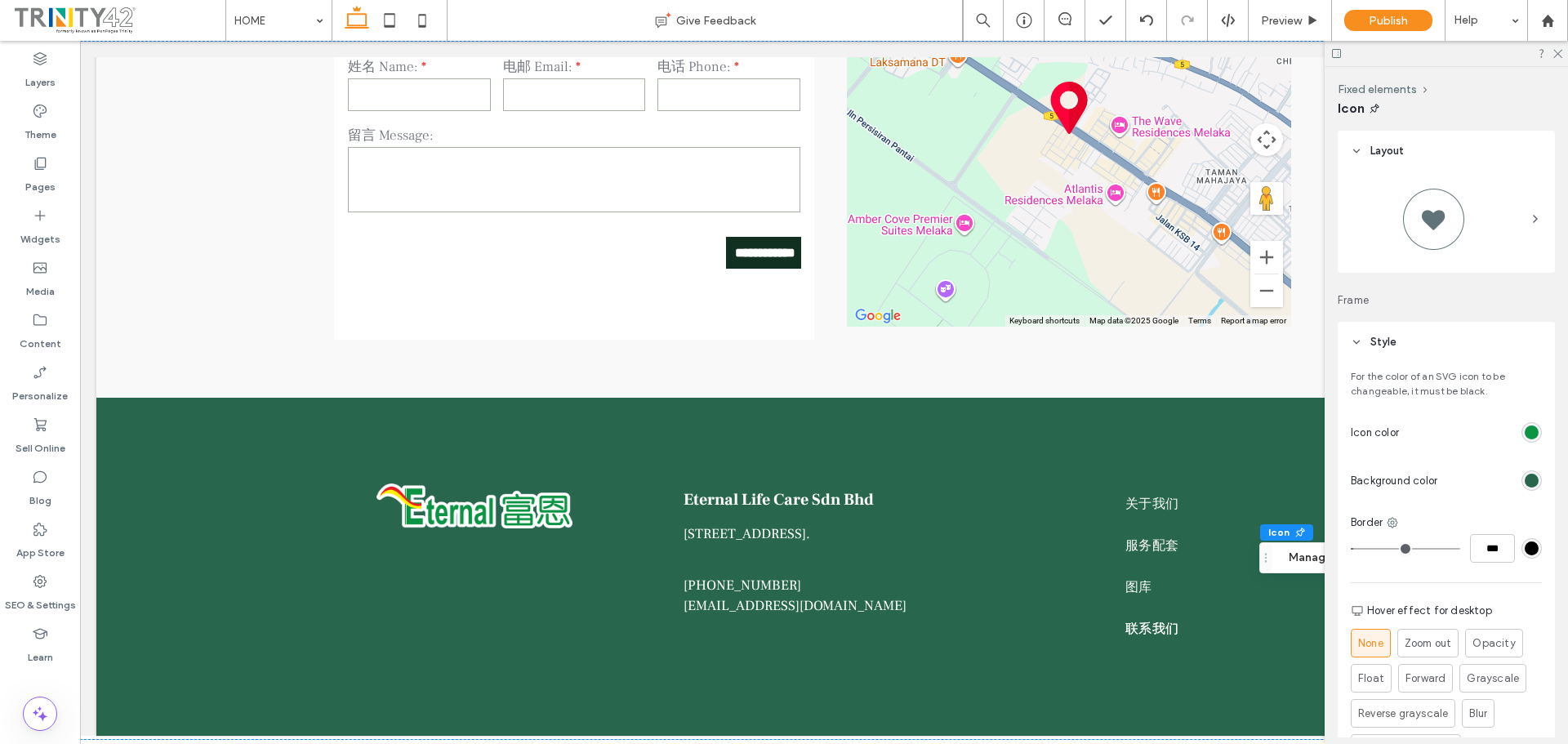
click at [1526, 430] on div "rgb(11, 148, 68)" at bounding box center [1531, 432] width 14 height 14
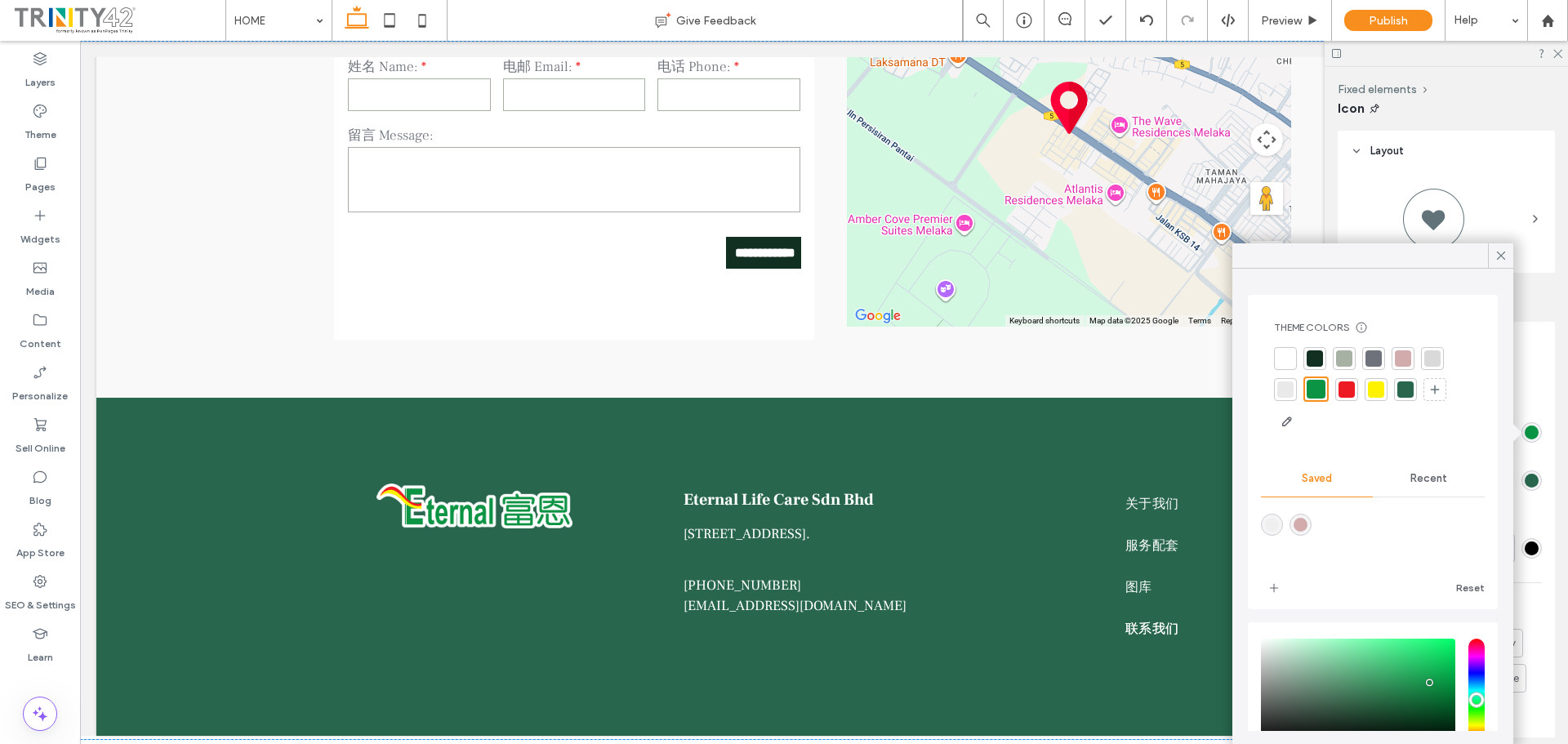
click at [1278, 360] on div at bounding box center [1285, 358] width 16 height 16
click at [1496, 250] on icon at bounding box center [1500, 255] width 15 height 15
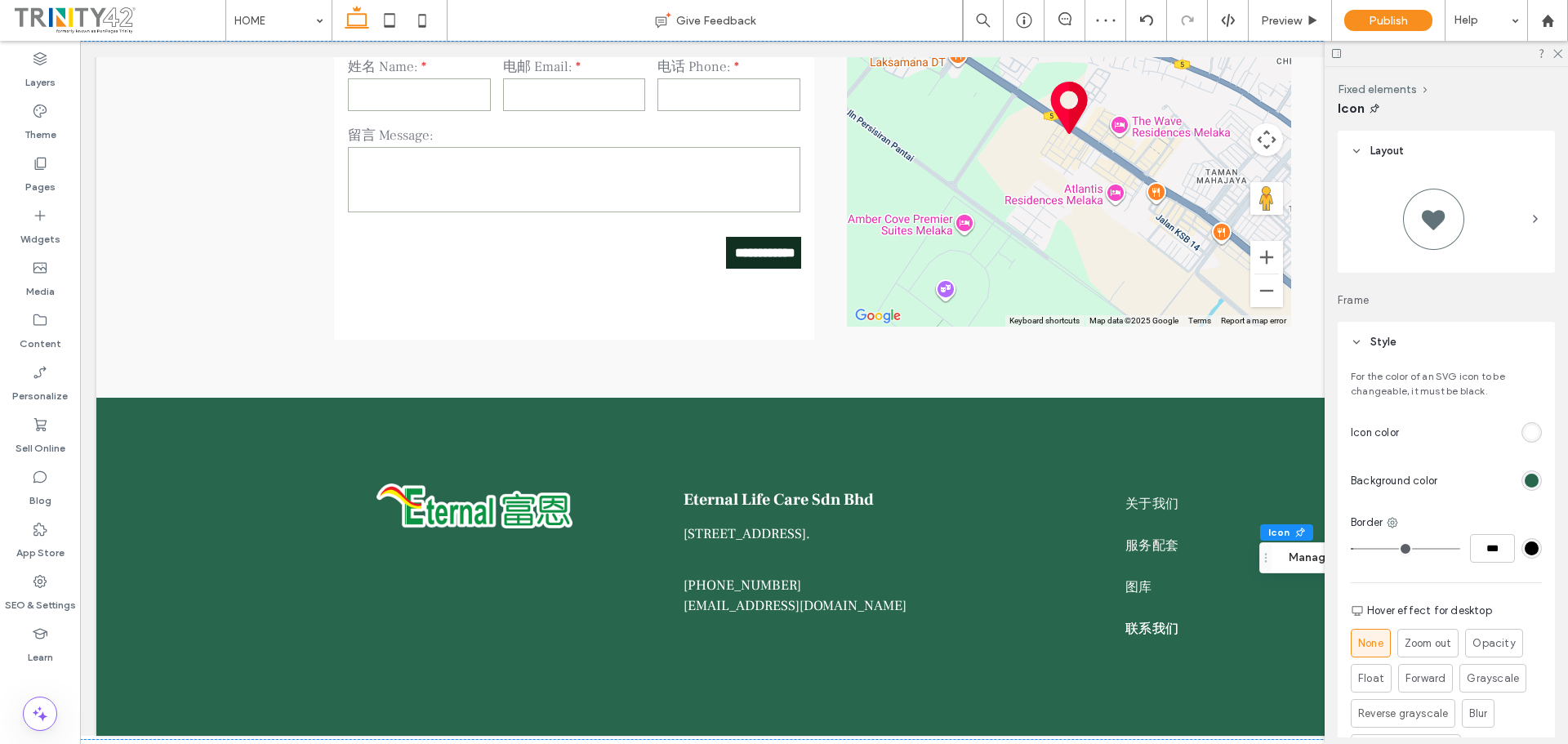
click at [1526, 478] on div "rgb(40, 103, 78)" at bounding box center [1531, 480] width 14 height 14
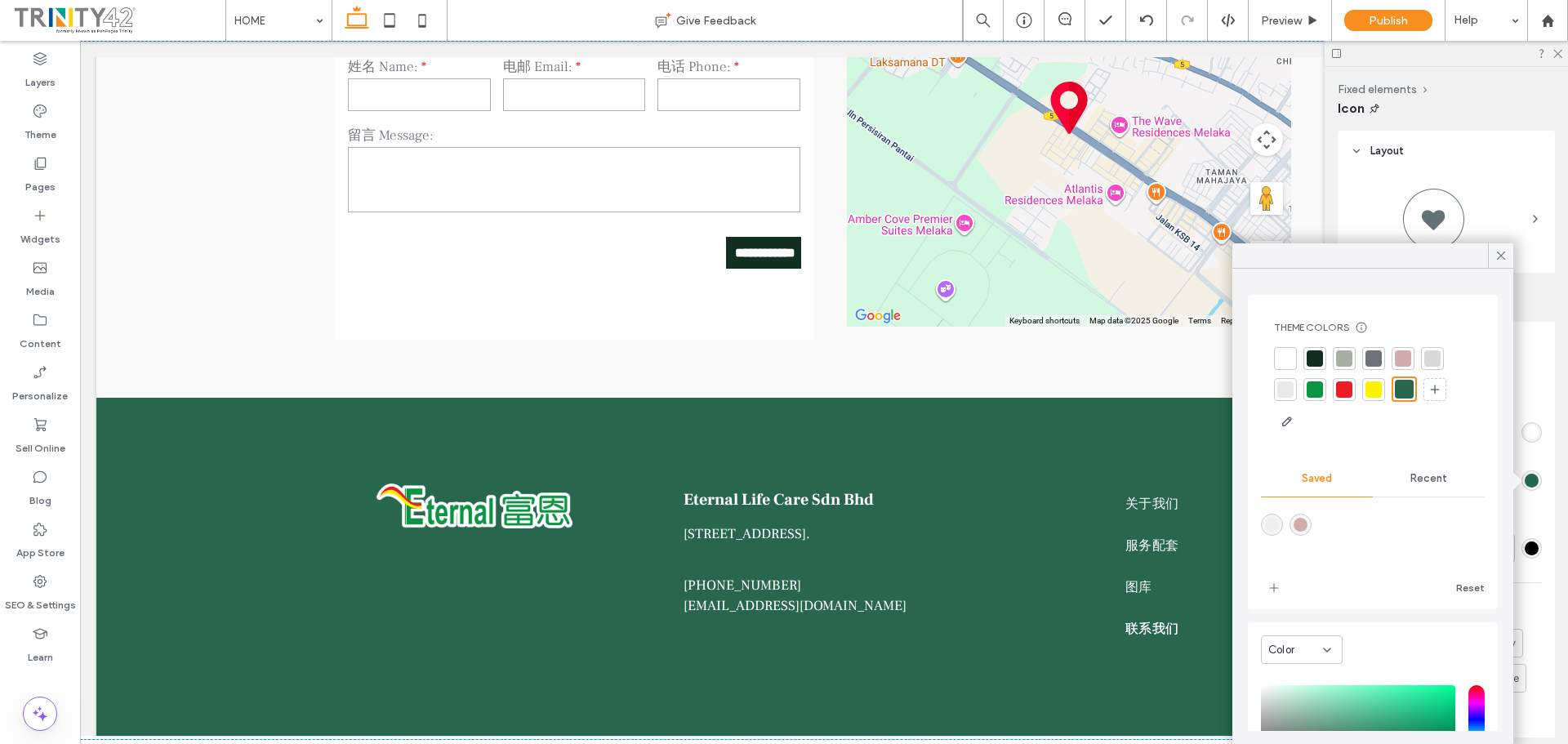
click at [1315, 389] on div at bounding box center [1314, 389] width 16 height 16
drag, startPoint x: 1500, startPoint y: 253, endPoint x: 1532, endPoint y: 531, distance: 279.8
click at [1532, 525] on body ".wqwq-1{fill:#231f20;} .cls-1q, .cls-2q { fill-rule: evenodd; } .cls-2q { fill:…" at bounding box center [784, 372] width 1568 height 744
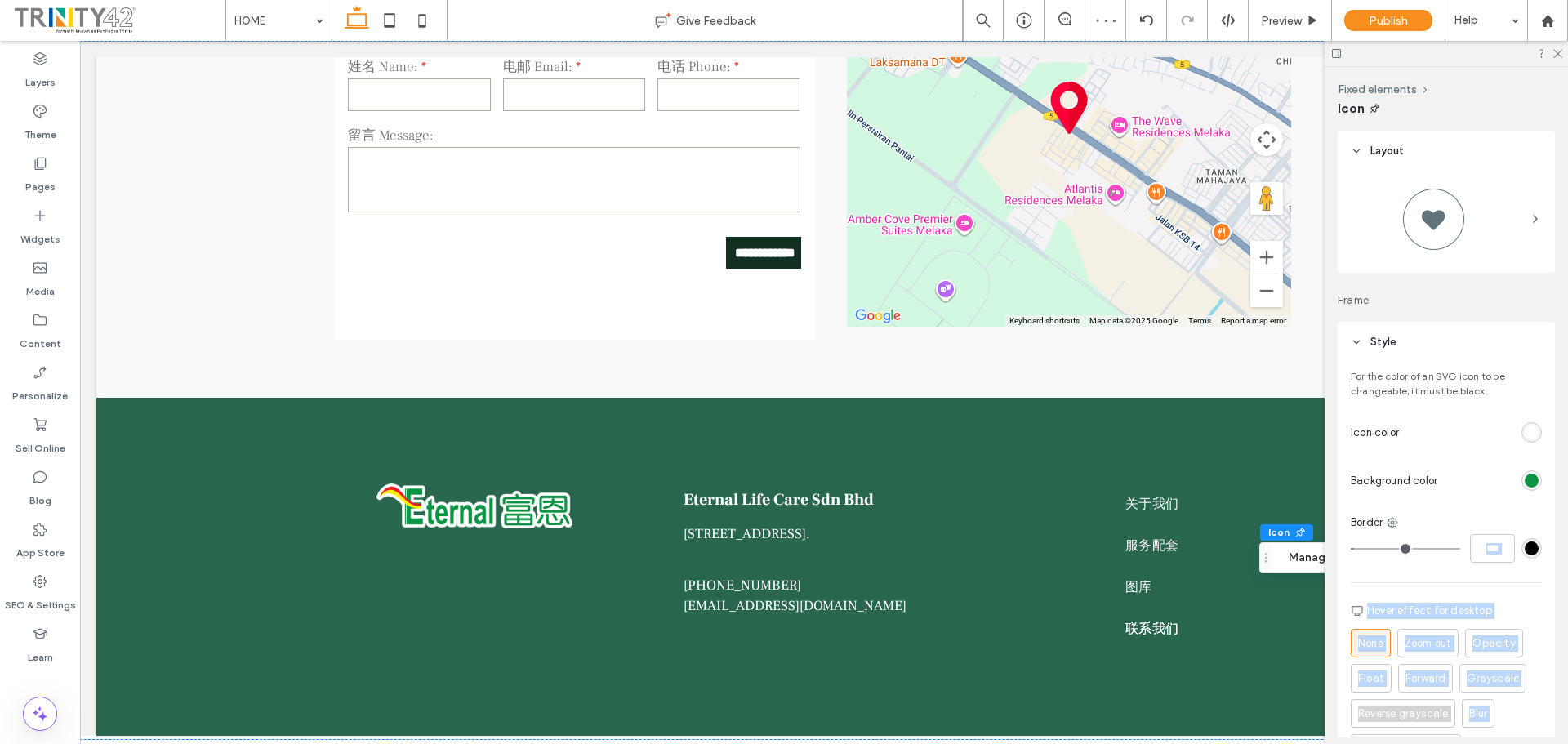
click at [1526, 549] on div "rgb(0, 0, 0)" at bounding box center [1531, 548] width 14 height 14
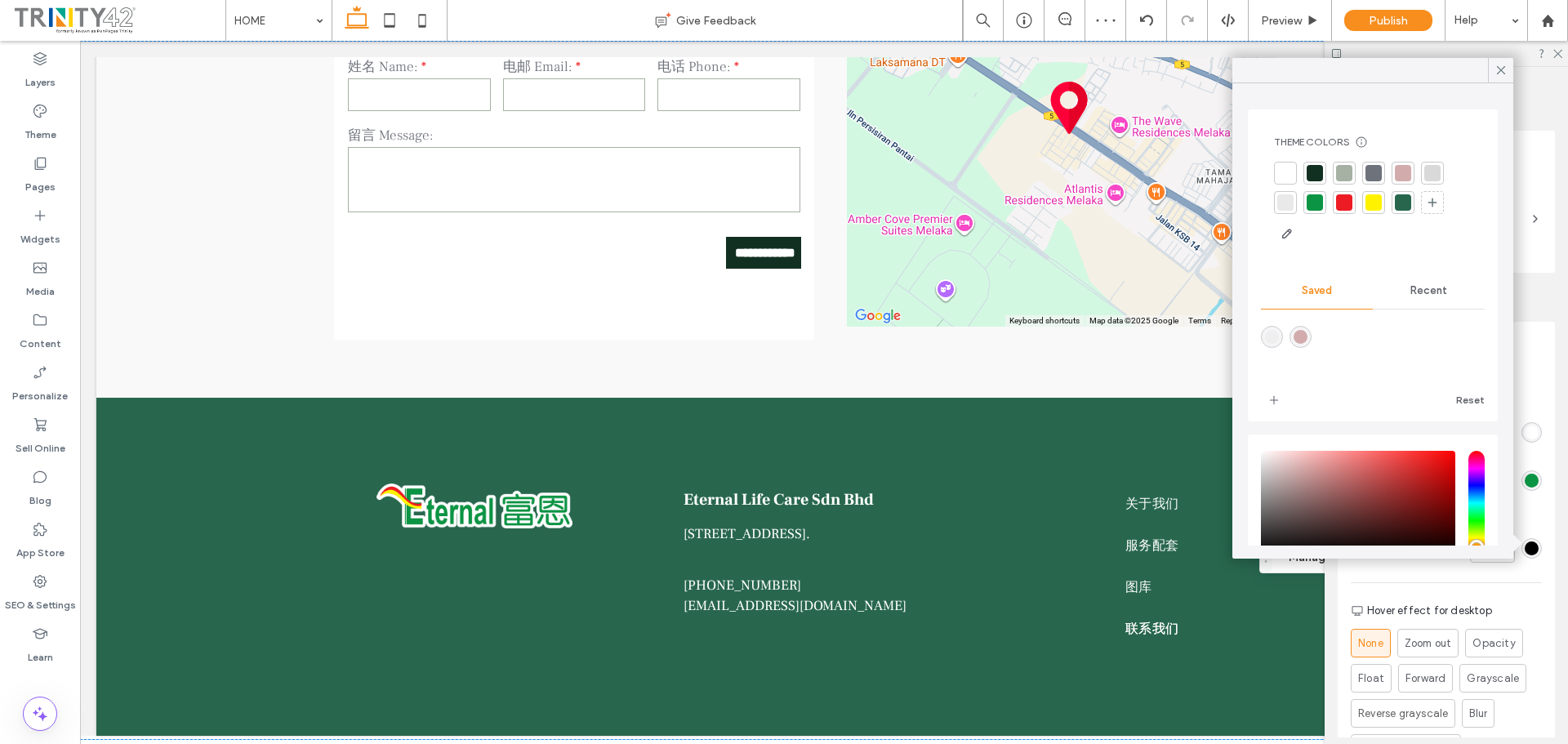
click at [1534, 535] on div "For the color of an SVG icon to be changeable, it must be black. Icon color Bac…" at bounding box center [1446, 598] width 217 height 472
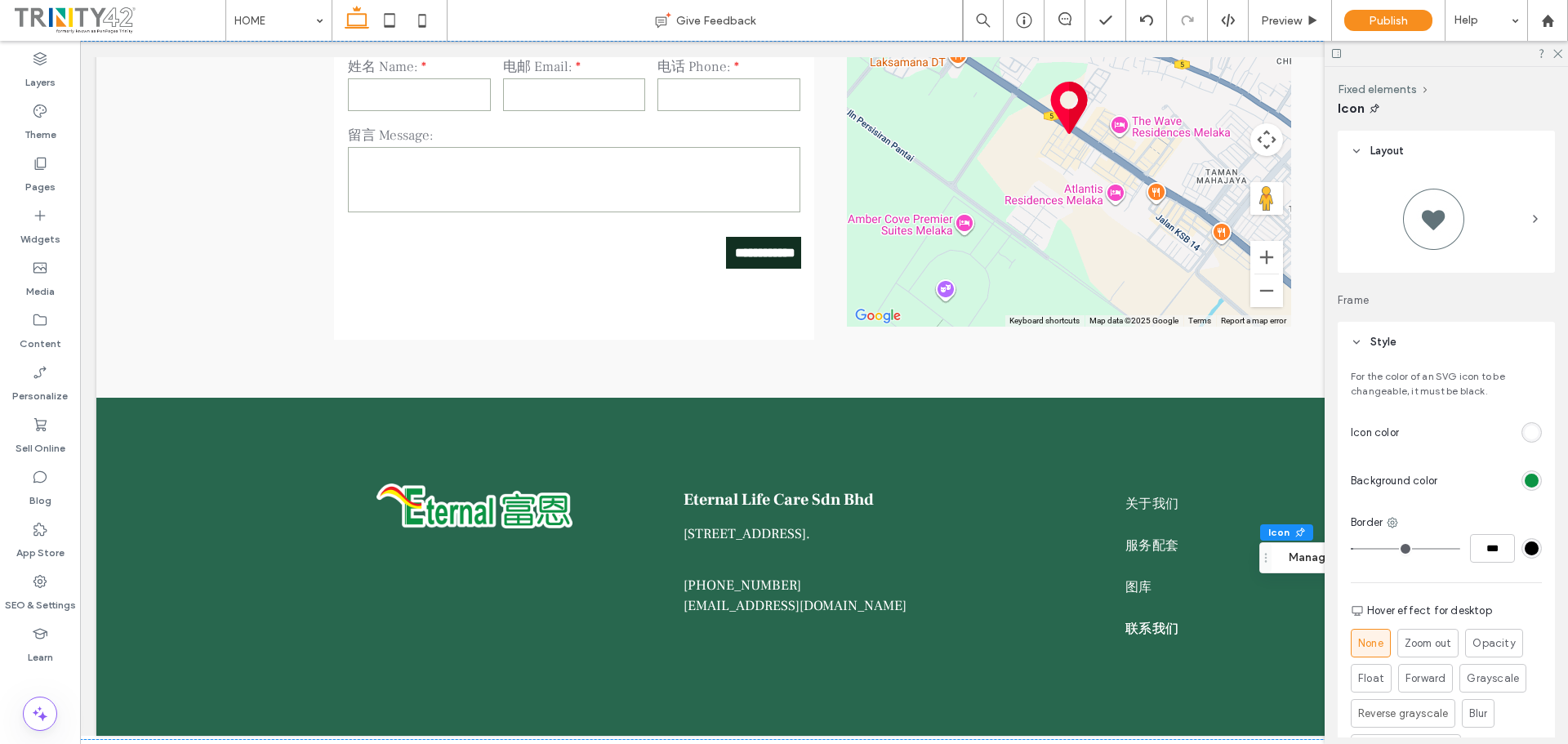
type input "*"
type input "***"
drag, startPoint x: 1354, startPoint y: 547, endPoint x: 1329, endPoint y: 548, distance: 25.0
type input "*"
click at [1351, 548] on input "range" at bounding box center [1405, 549] width 110 height 2
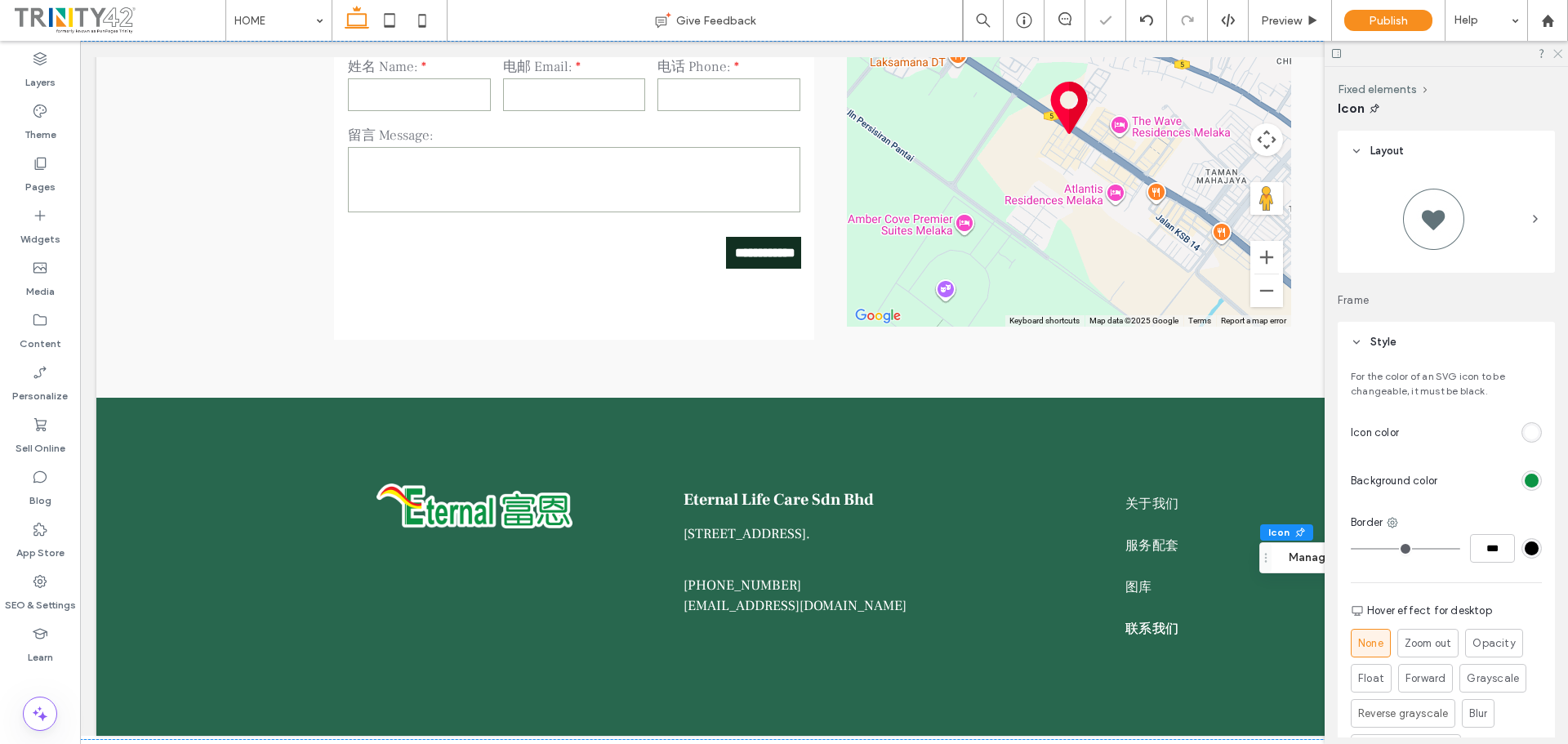
click at [1557, 55] on icon at bounding box center [1556, 52] width 11 height 11
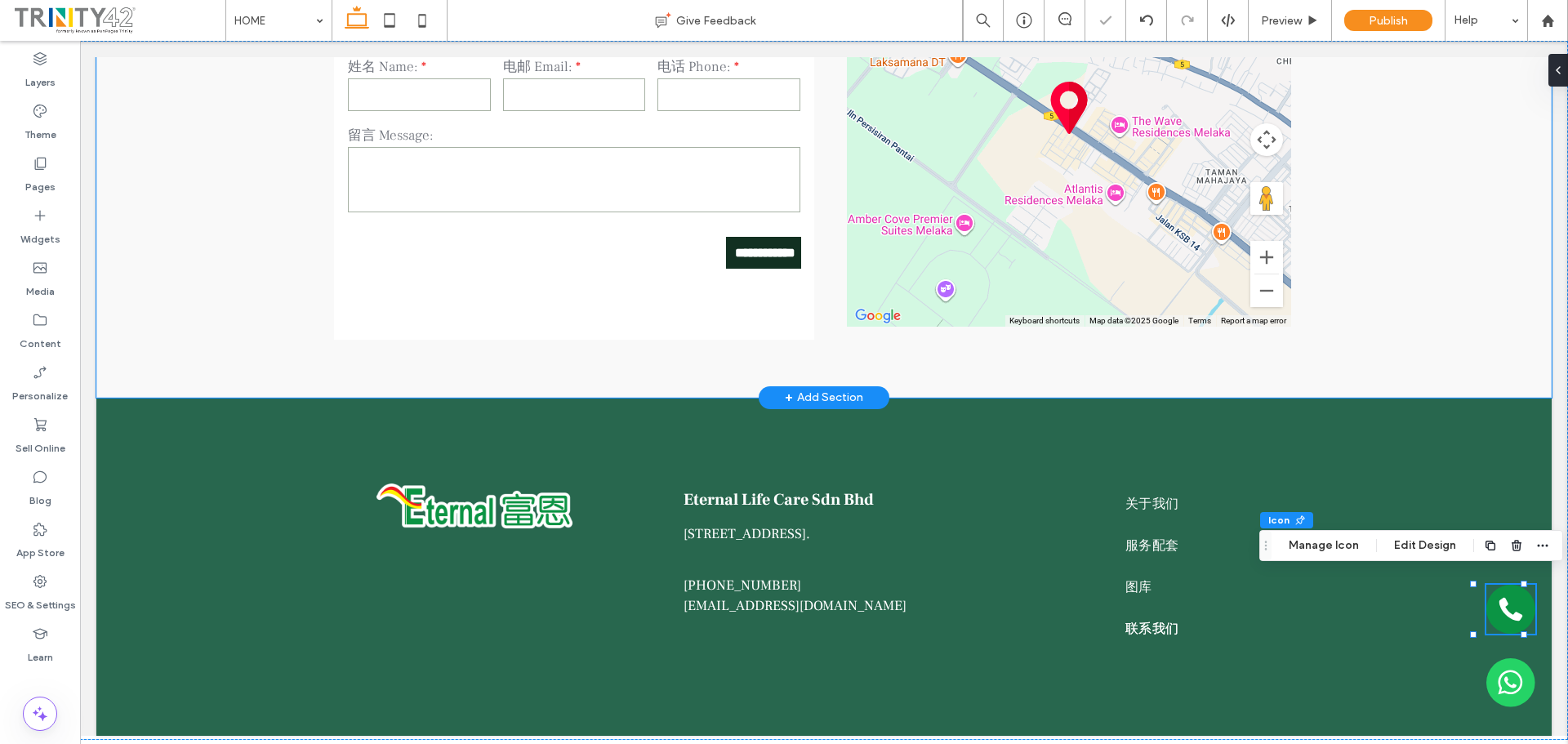
click at [1470, 269] on div "**********" at bounding box center [823, 133] width 1454 height 528
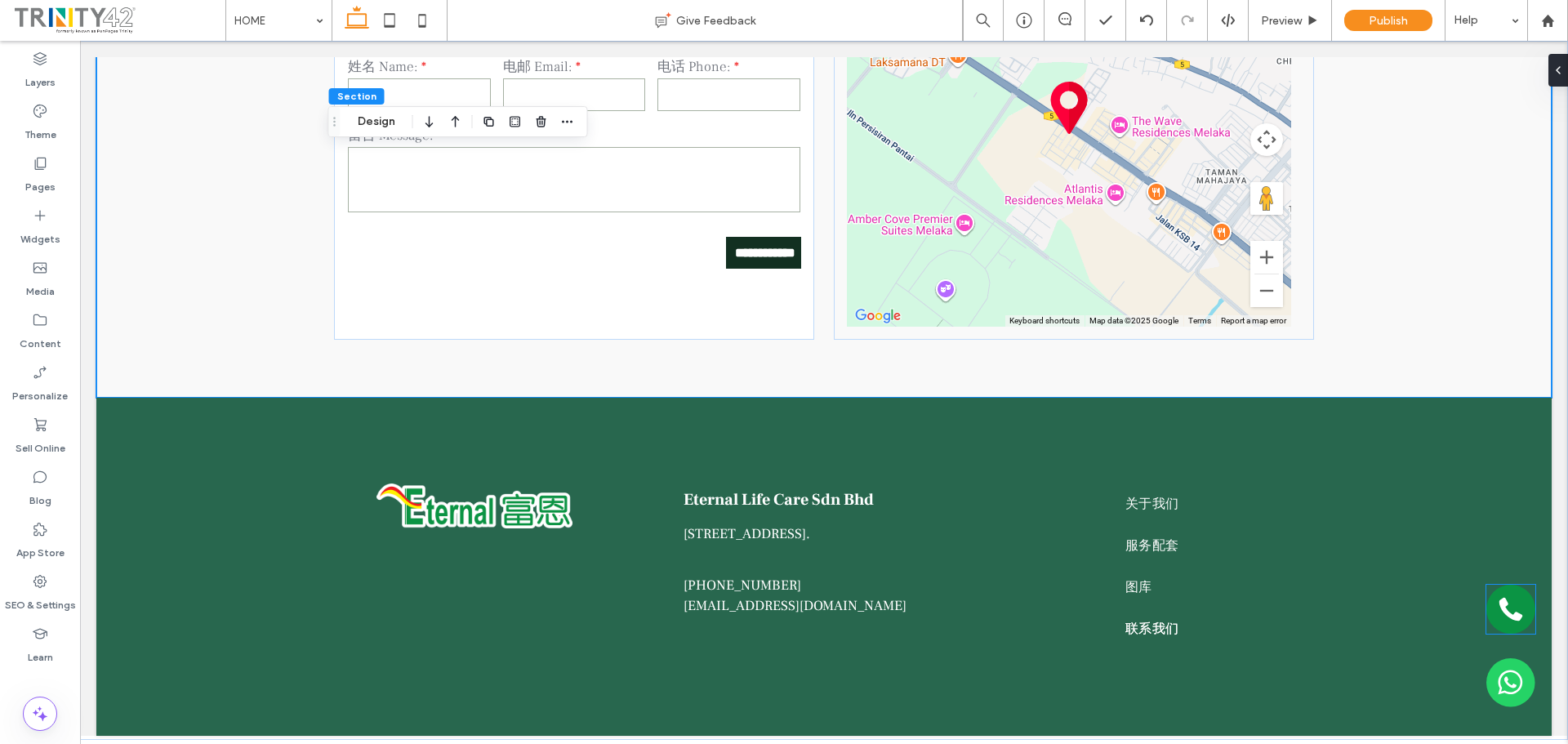
click at [1501, 605] on icon at bounding box center [1510, 608] width 24 height 24
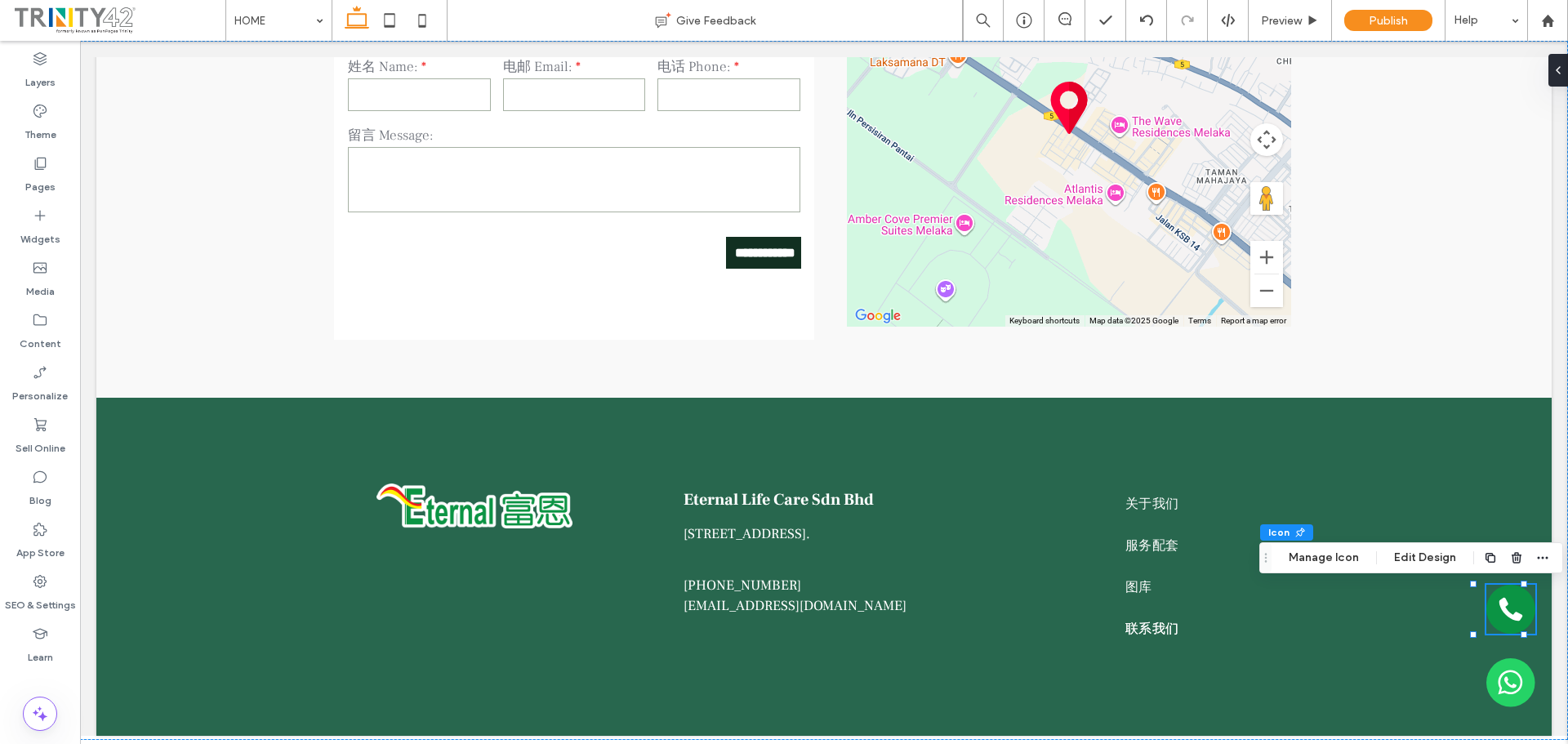
click at [1501, 605] on div at bounding box center [1510, 608] width 49 height 49
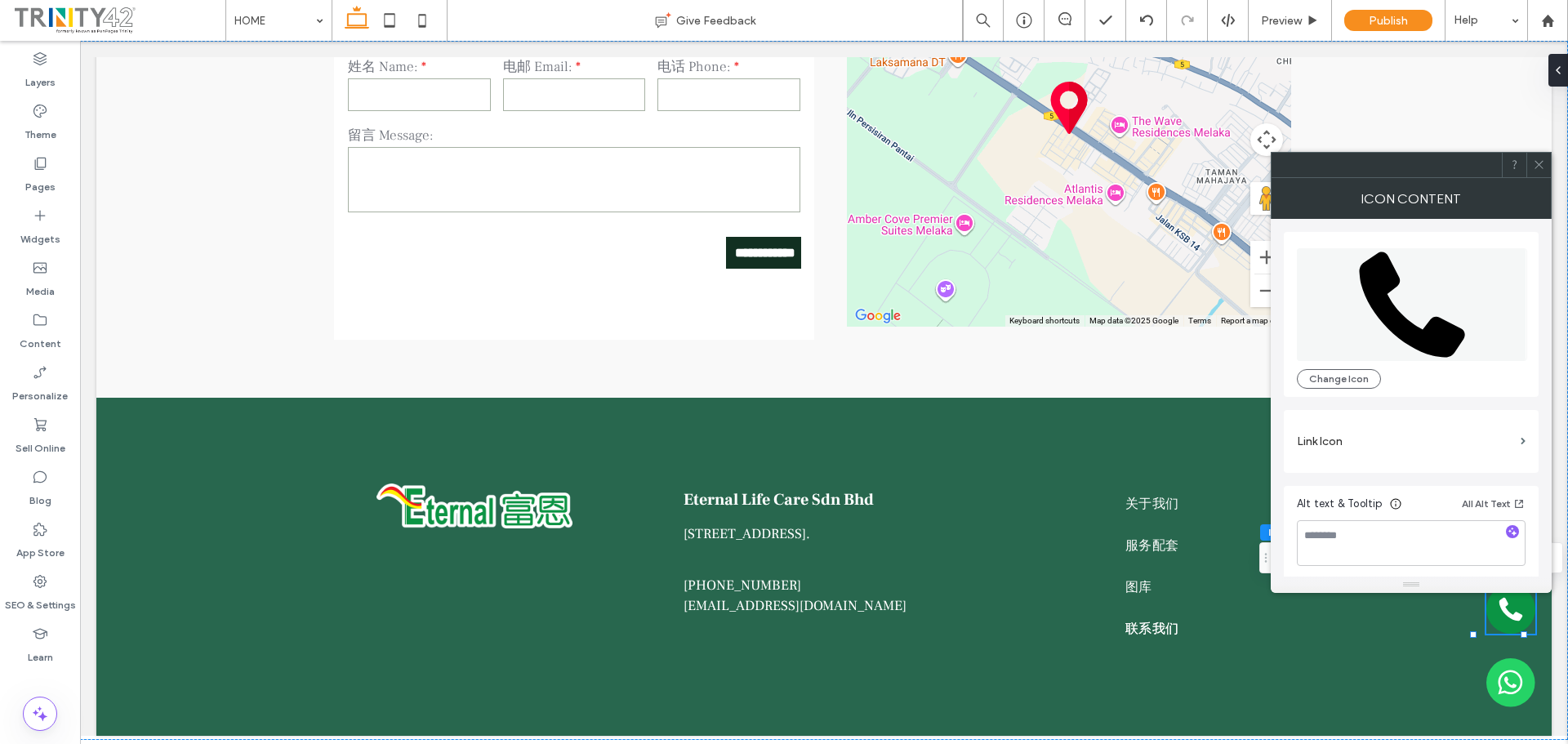
click at [1537, 163] on icon at bounding box center [1538, 164] width 13 height 13
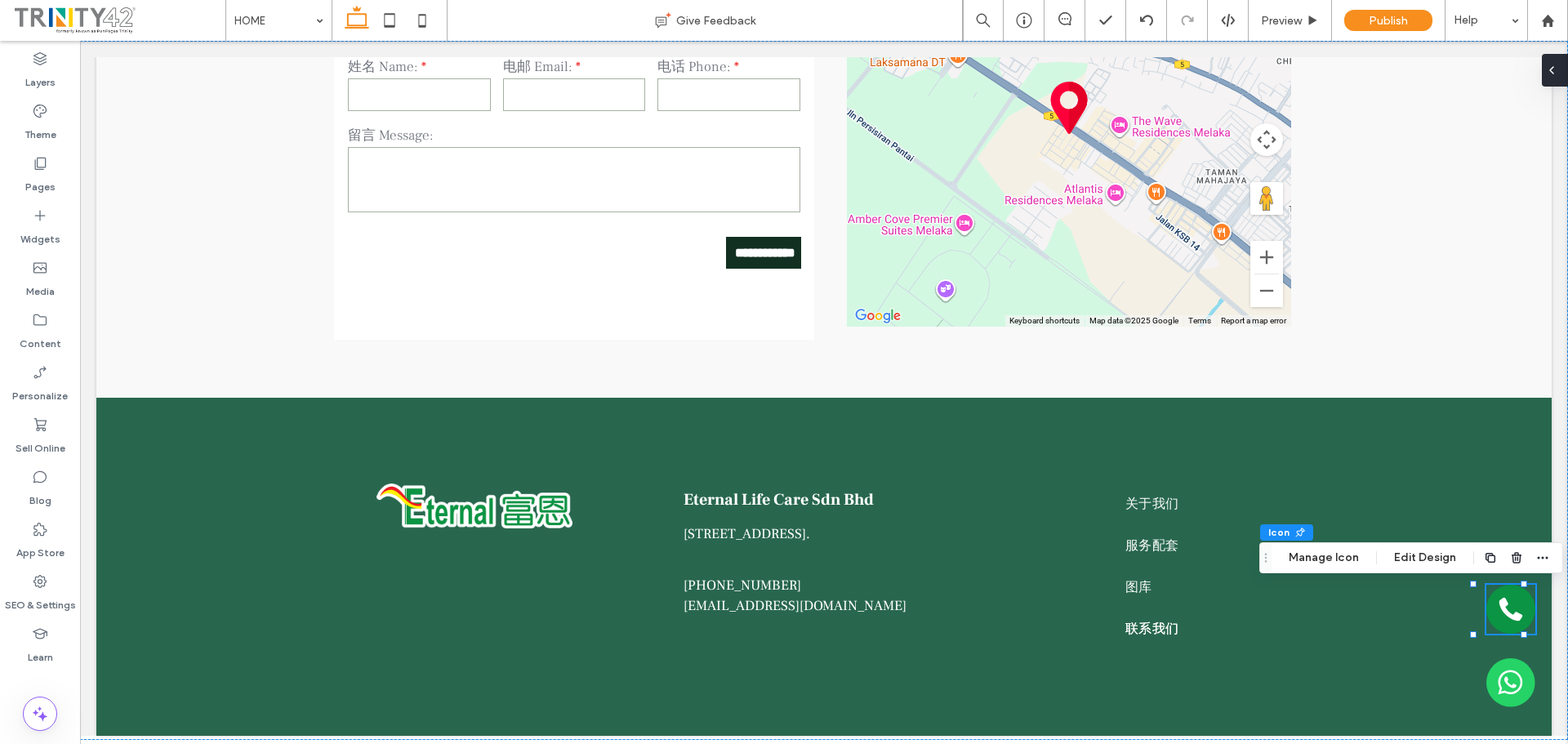
click at [1559, 70] on div at bounding box center [1554, 71] width 26 height 33
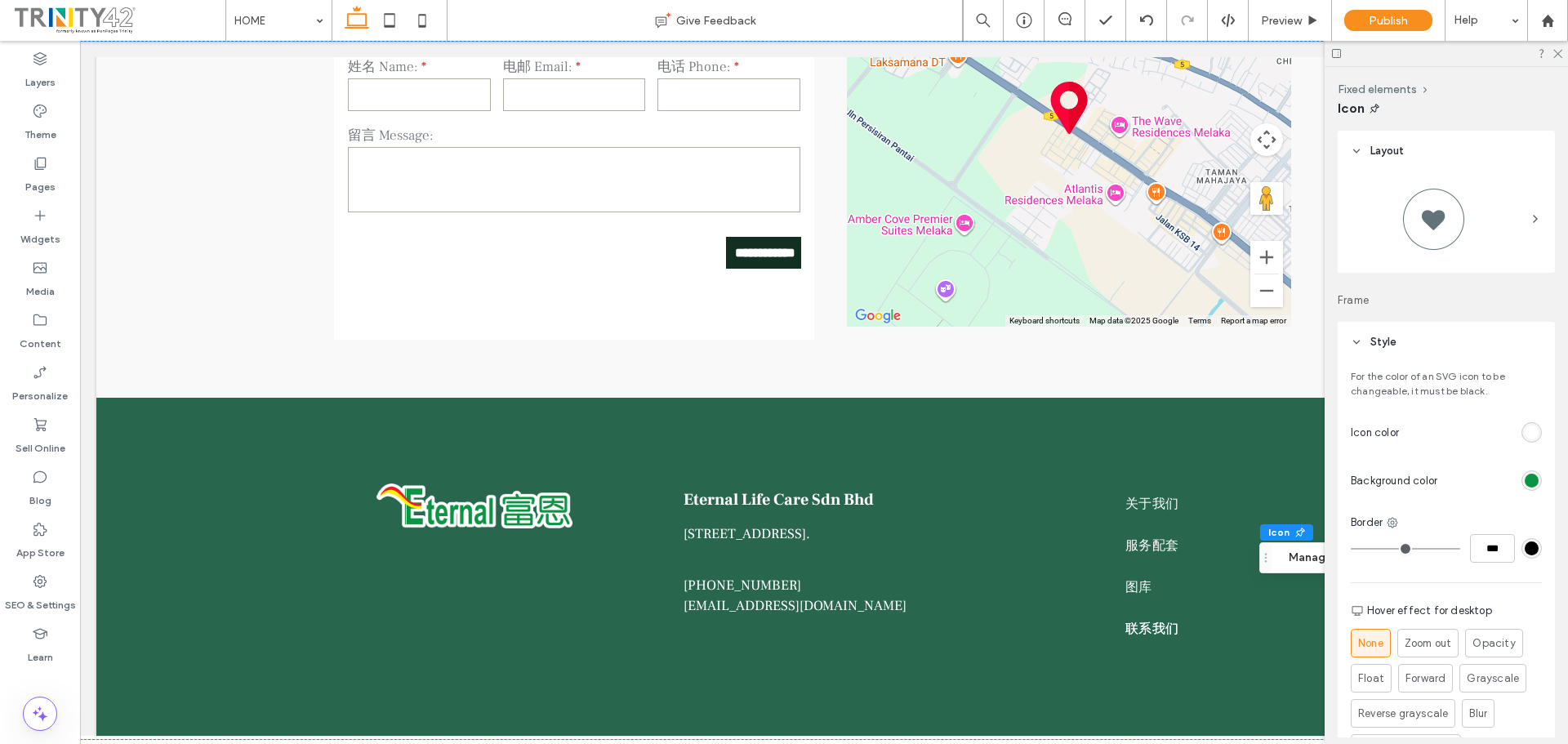
click at [1524, 474] on div "rgb(11, 148, 68)" at bounding box center [1531, 480] width 14 height 14
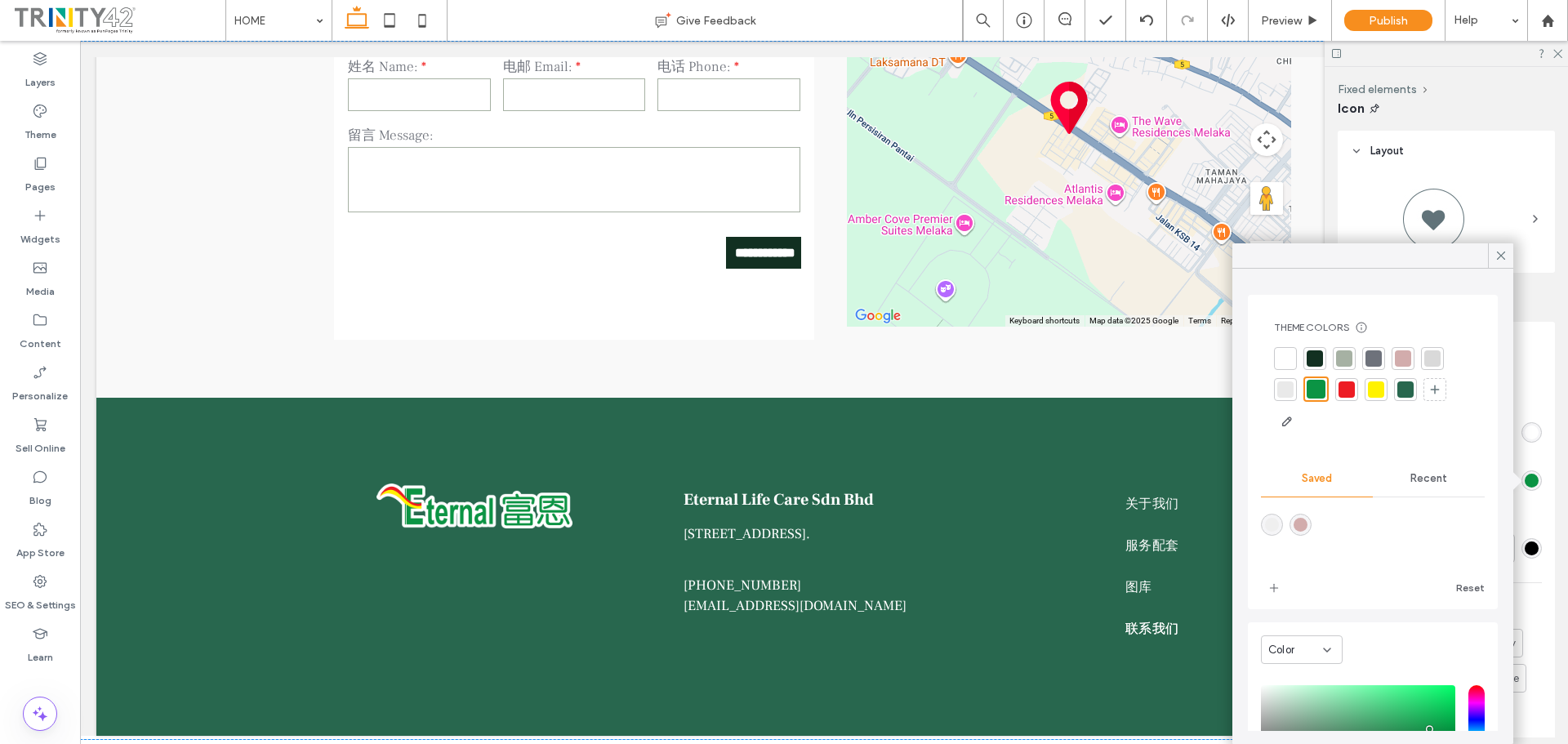
click at [1422, 471] on div "Recent" at bounding box center [1427, 478] width 112 height 36
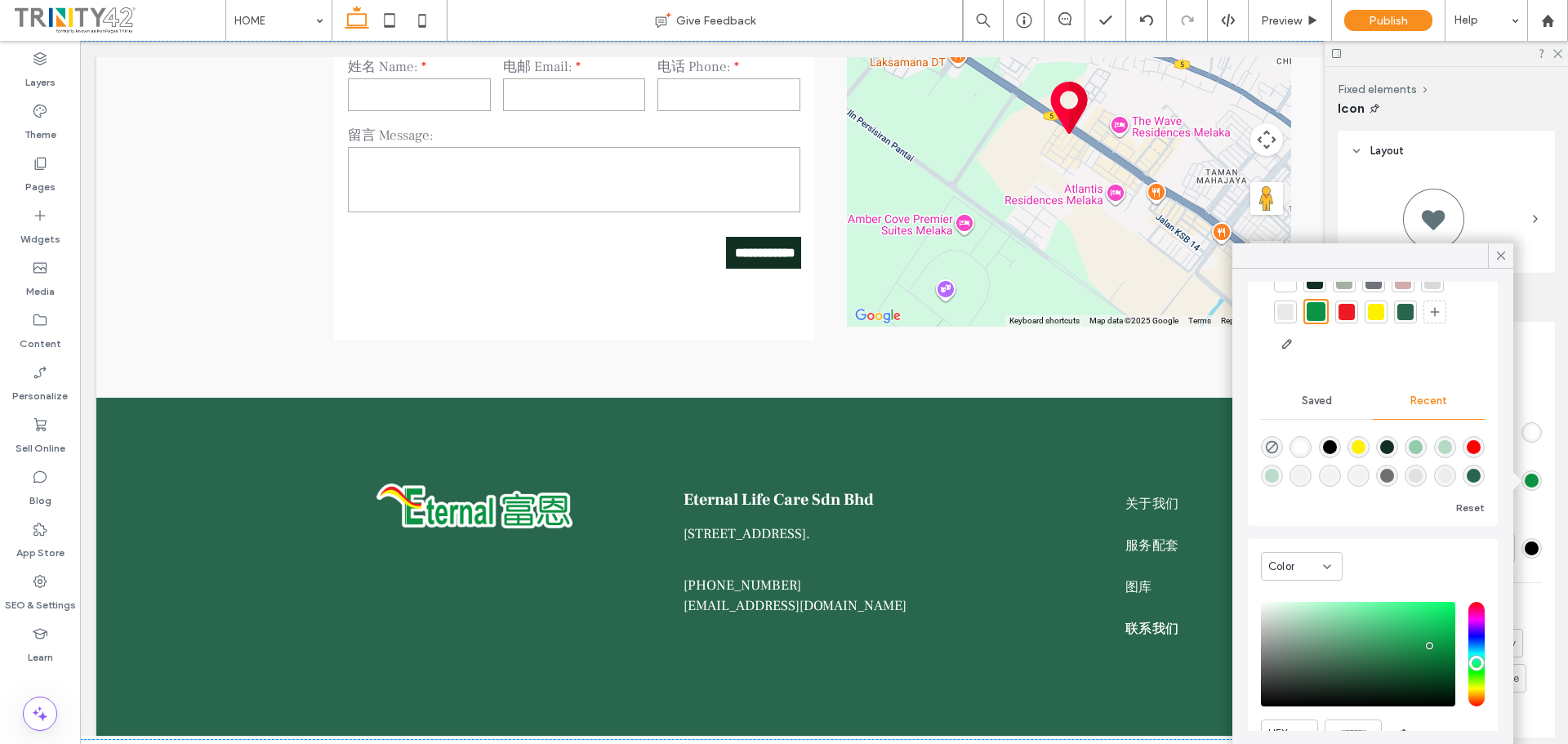
scroll to position [157, 0]
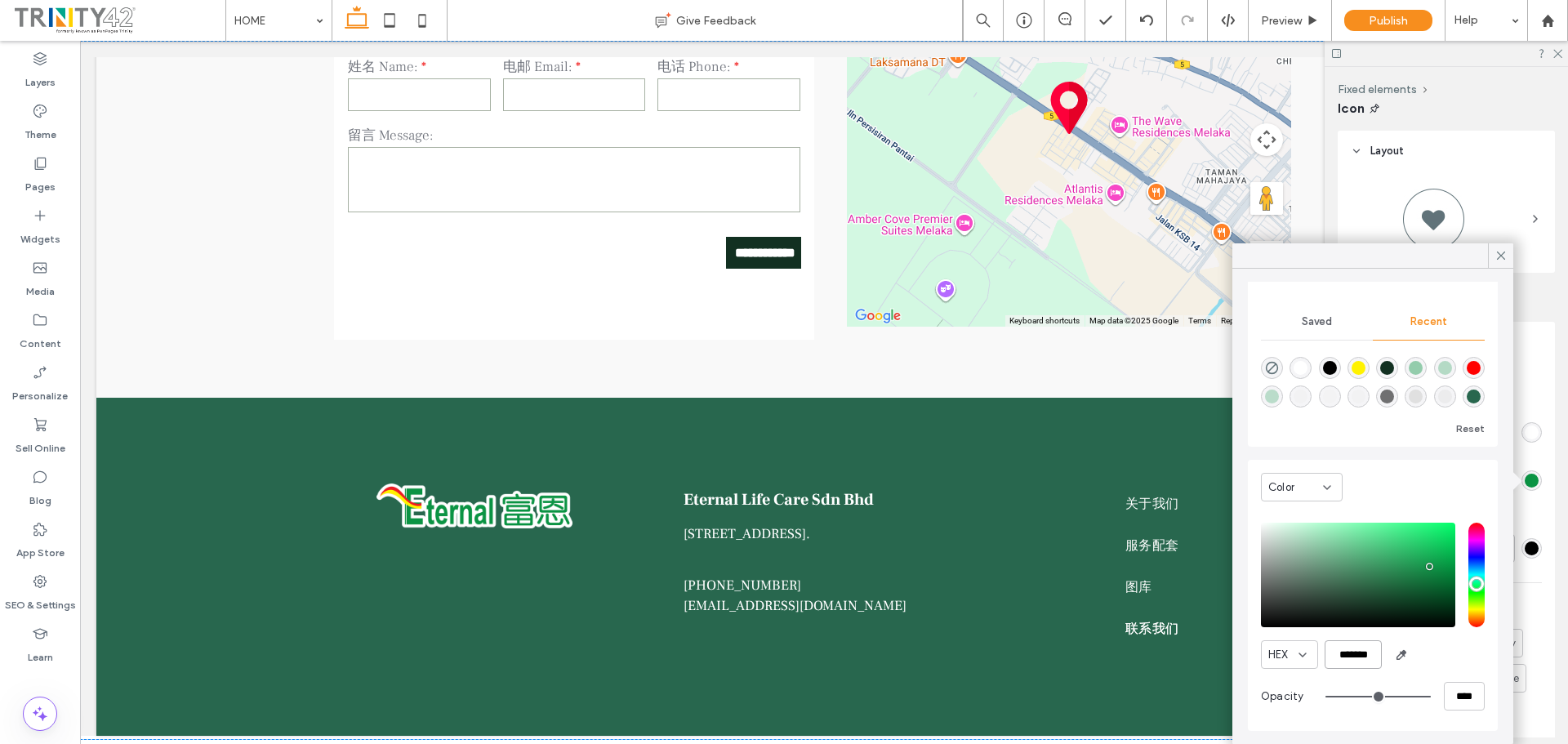
click at [1370, 654] on input "*******" at bounding box center [1353, 654] width 57 height 28
paste input "color picker textbox"
type input "*******"
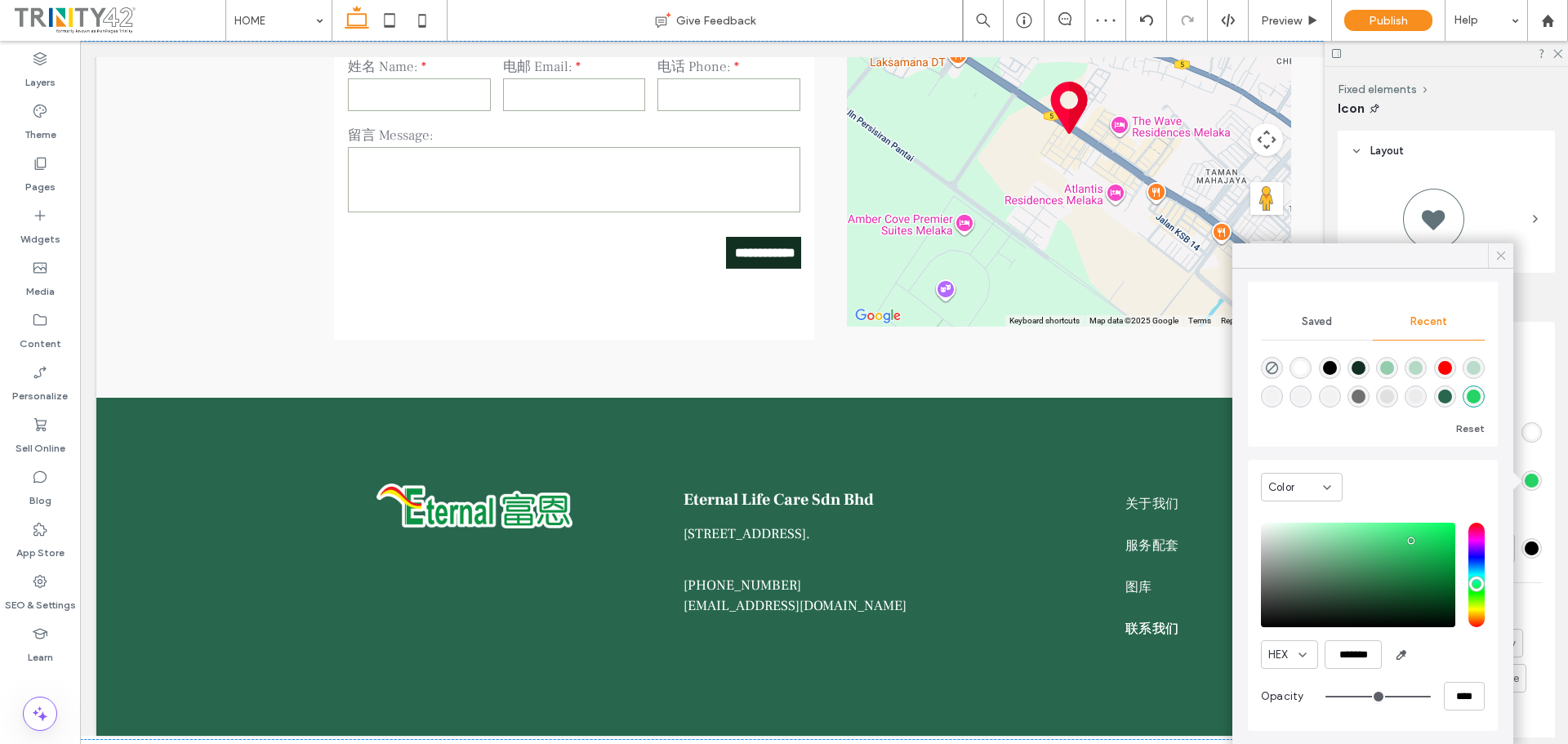
click at [1494, 252] on icon at bounding box center [1500, 255] width 15 height 15
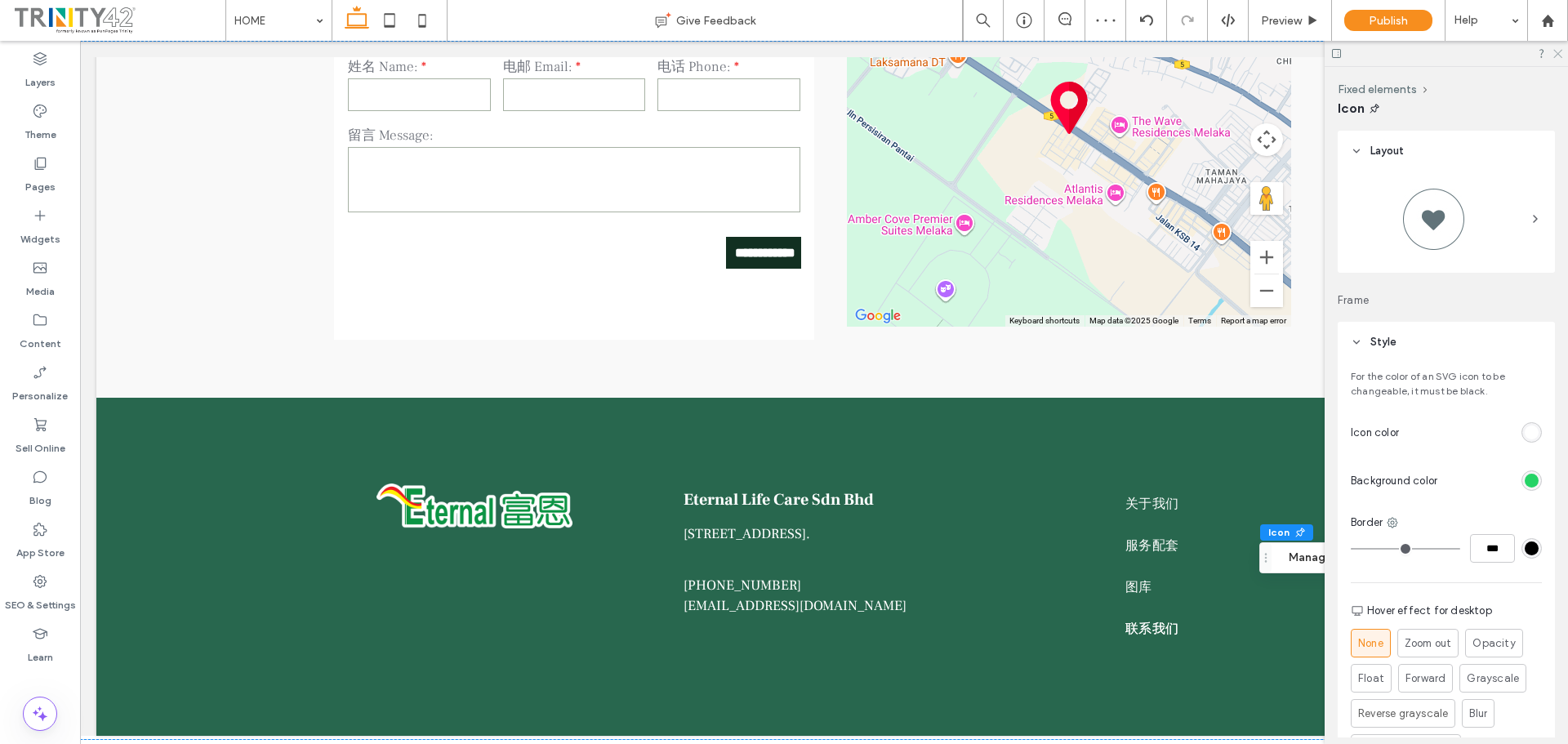
click at [1556, 49] on icon at bounding box center [1556, 52] width 11 height 11
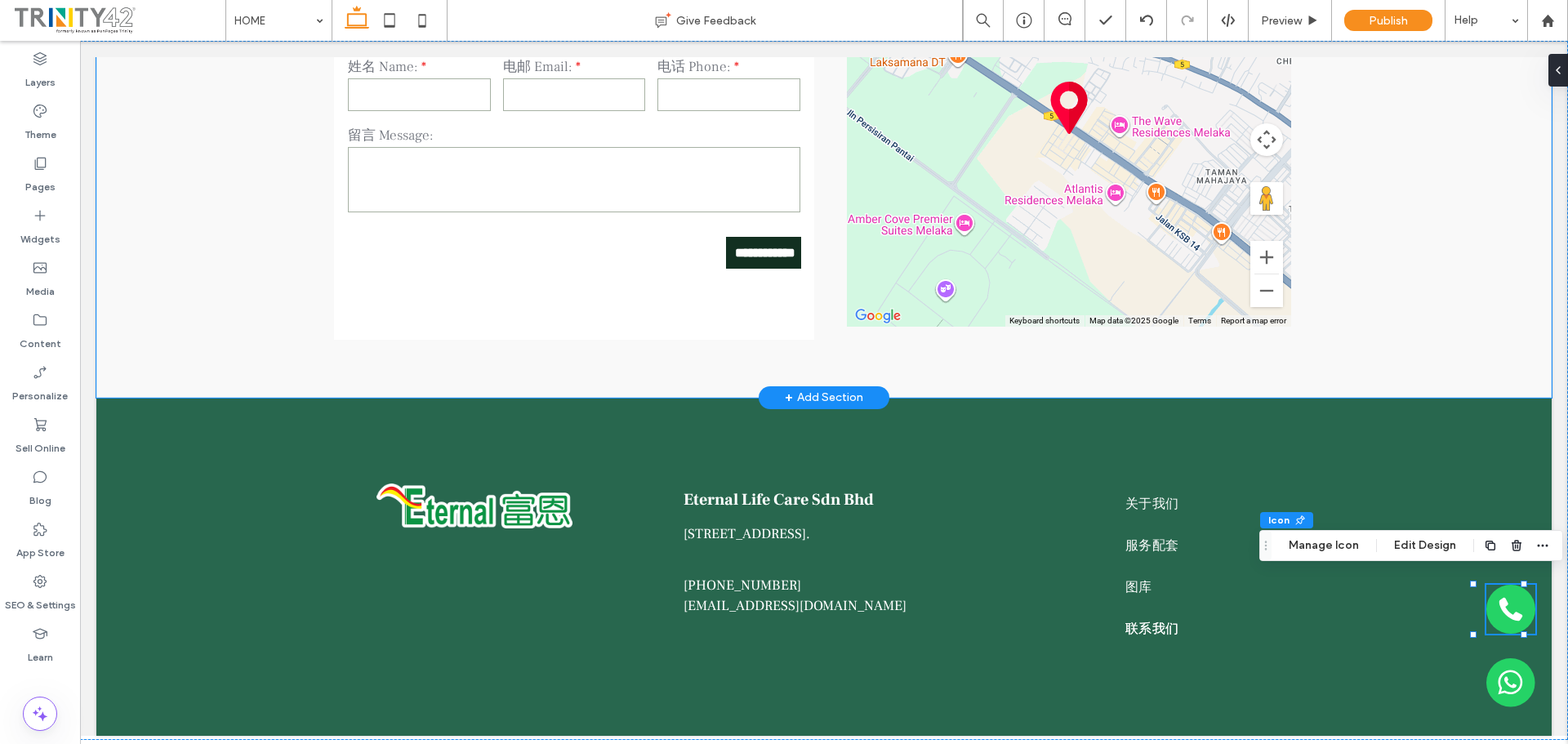
click at [1425, 357] on div "**********" at bounding box center [823, 133] width 1454 height 528
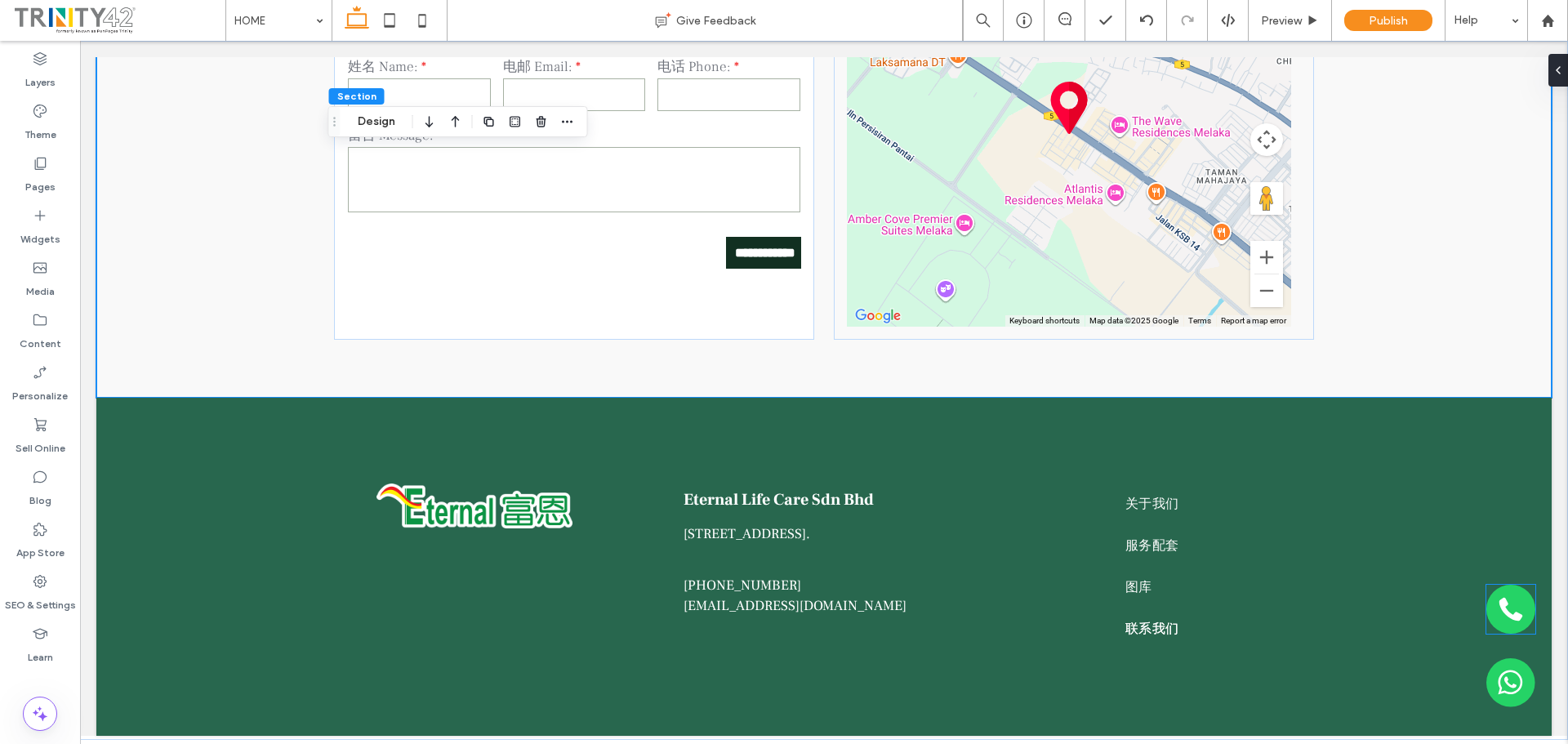
click at [1517, 613] on div at bounding box center [1510, 608] width 49 height 49
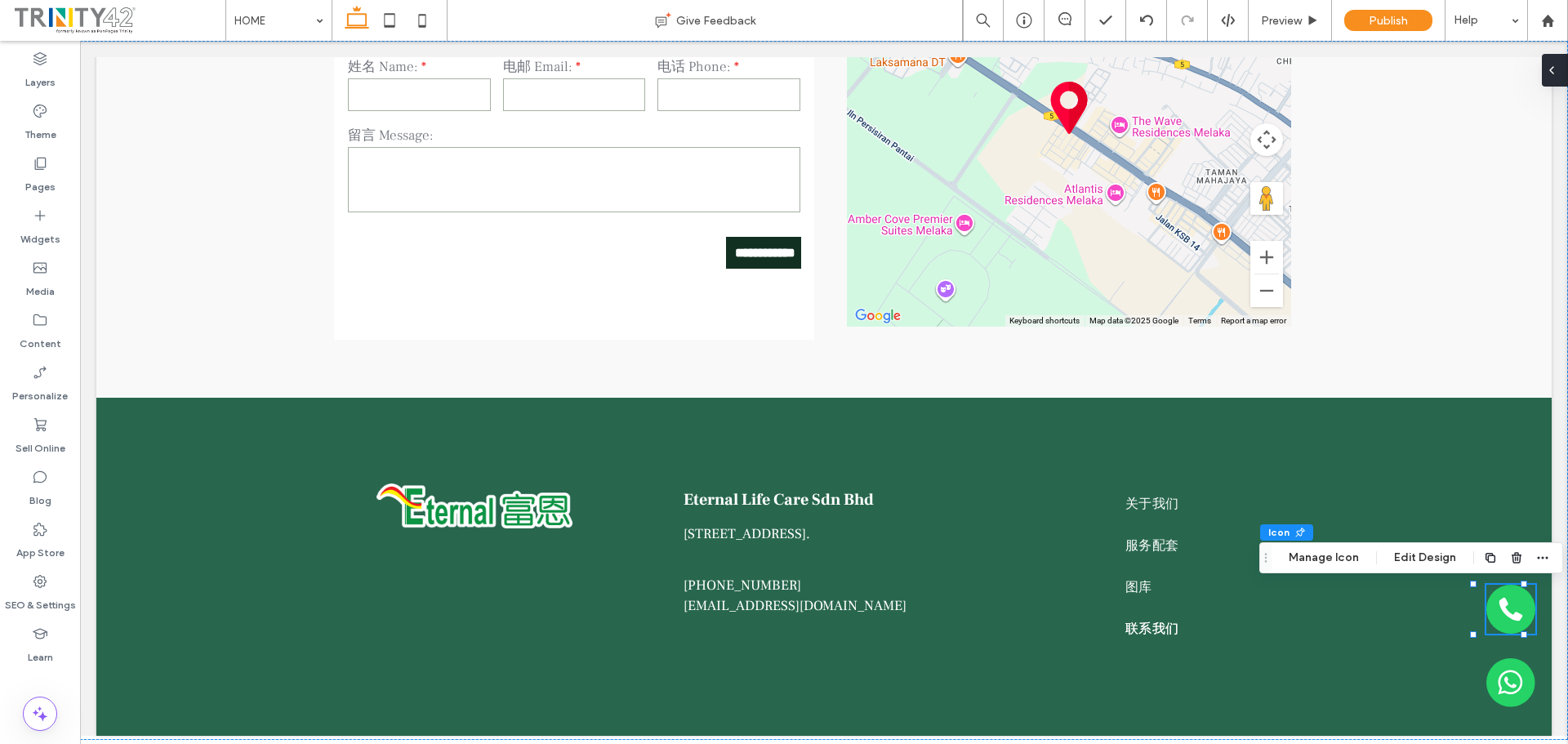
click at [1558, 71] on div at bounding box center [1554, 71] width 26 height 33
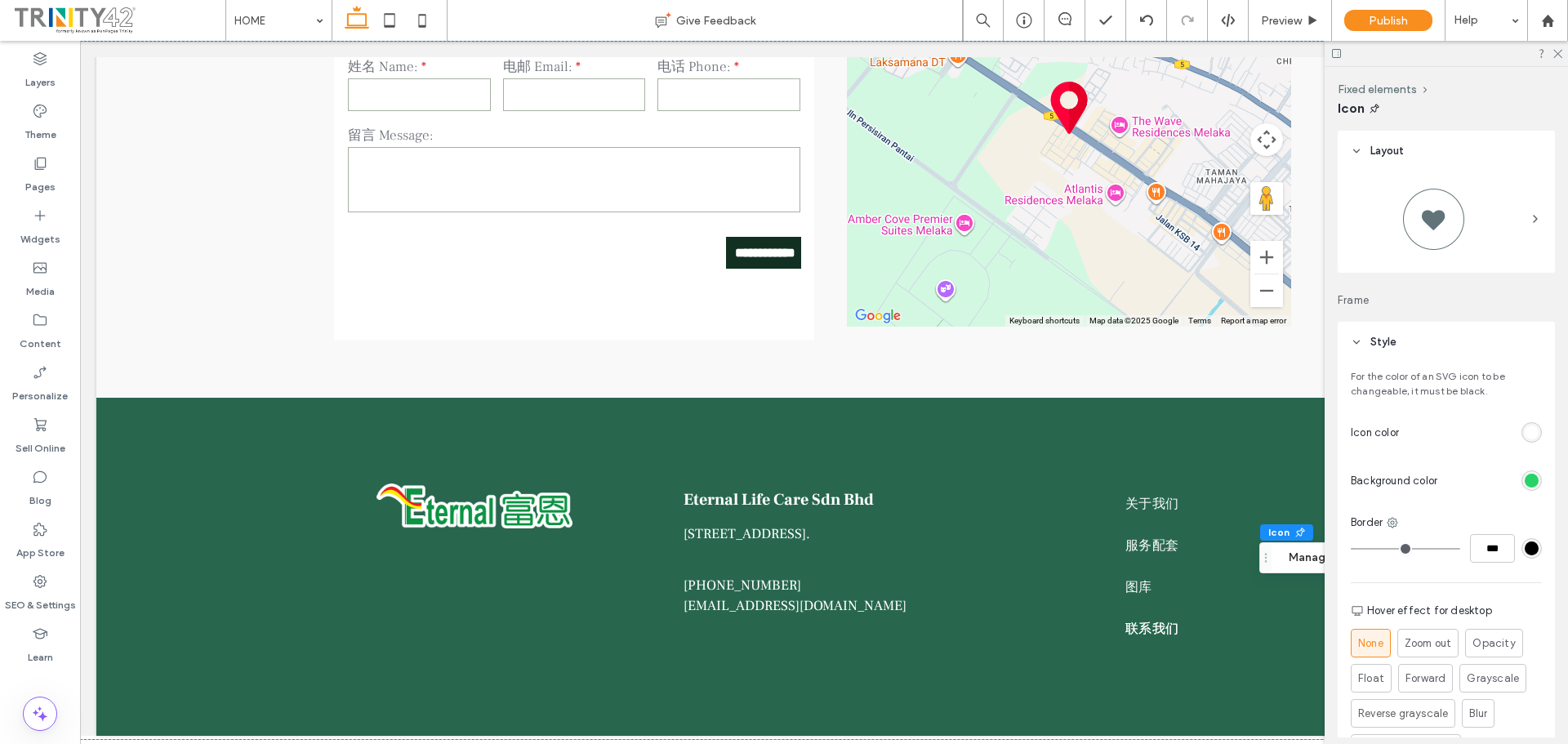
click at [1356, 340] on icon at bounding box center [1356, 342] width 12 height 12
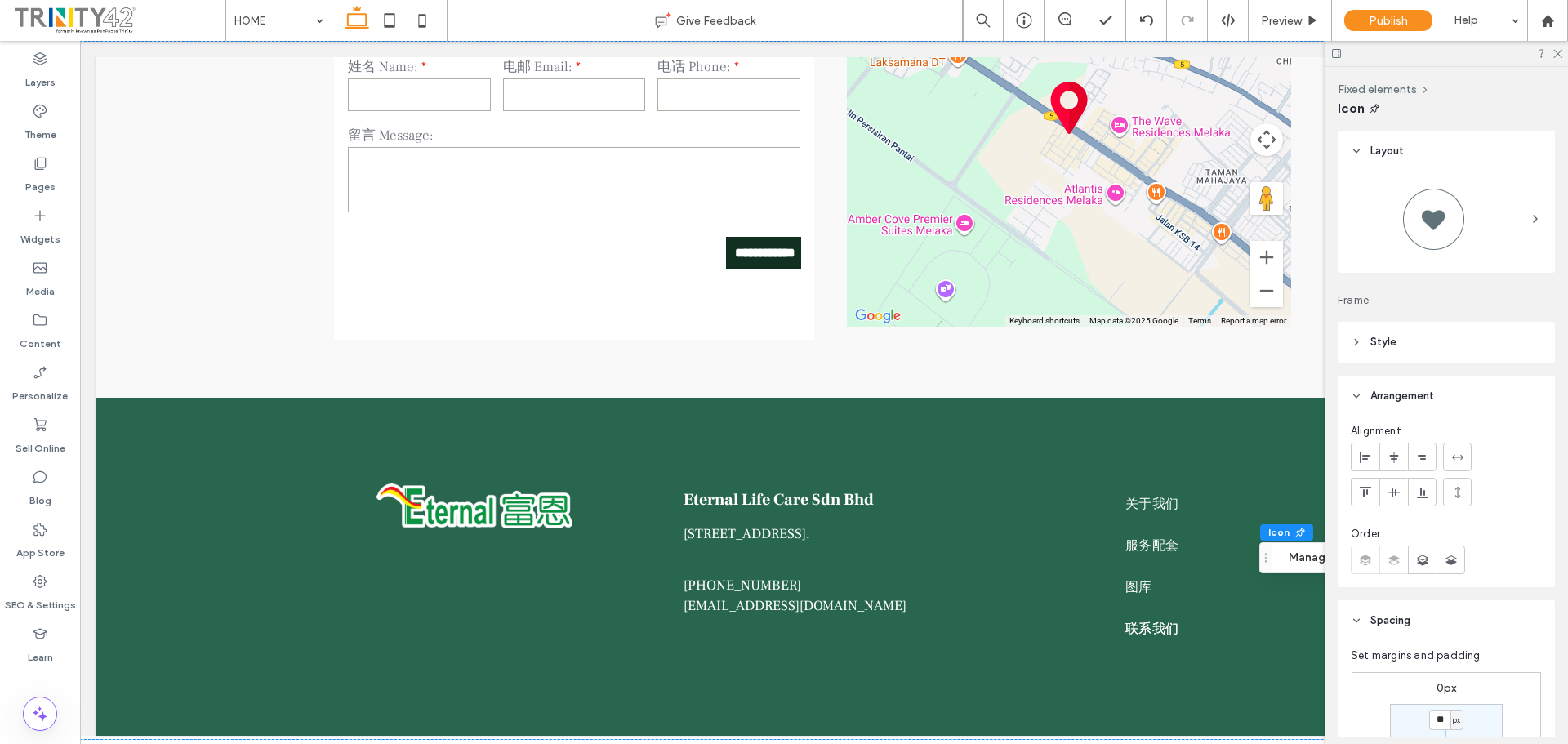
click at [1357, 399] on icon at bounding box center [1356, 396] width 12 height 12
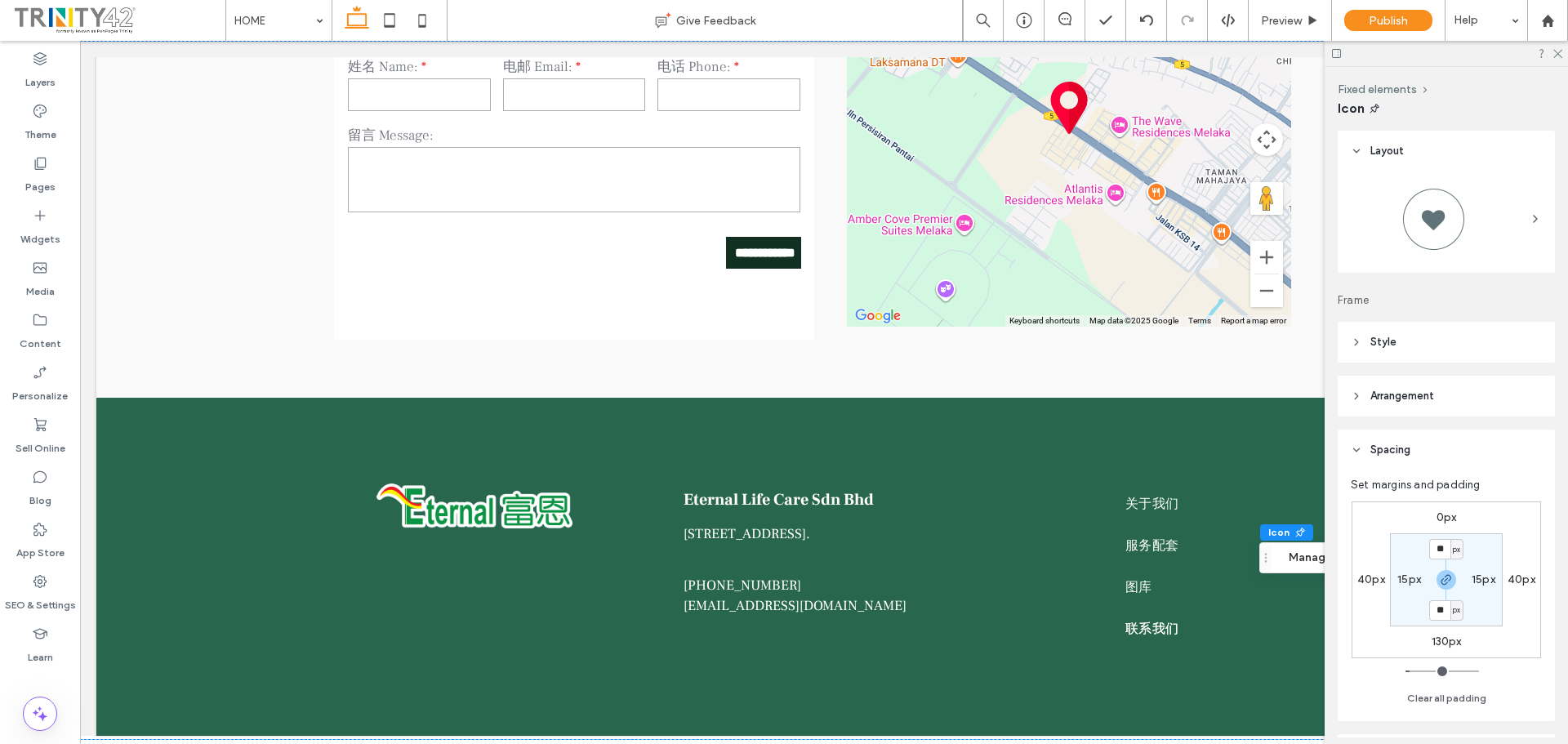
click at [1444, 641] on label "130px" at bounding box center [1446, 641] width 30 height 14
type input "***"
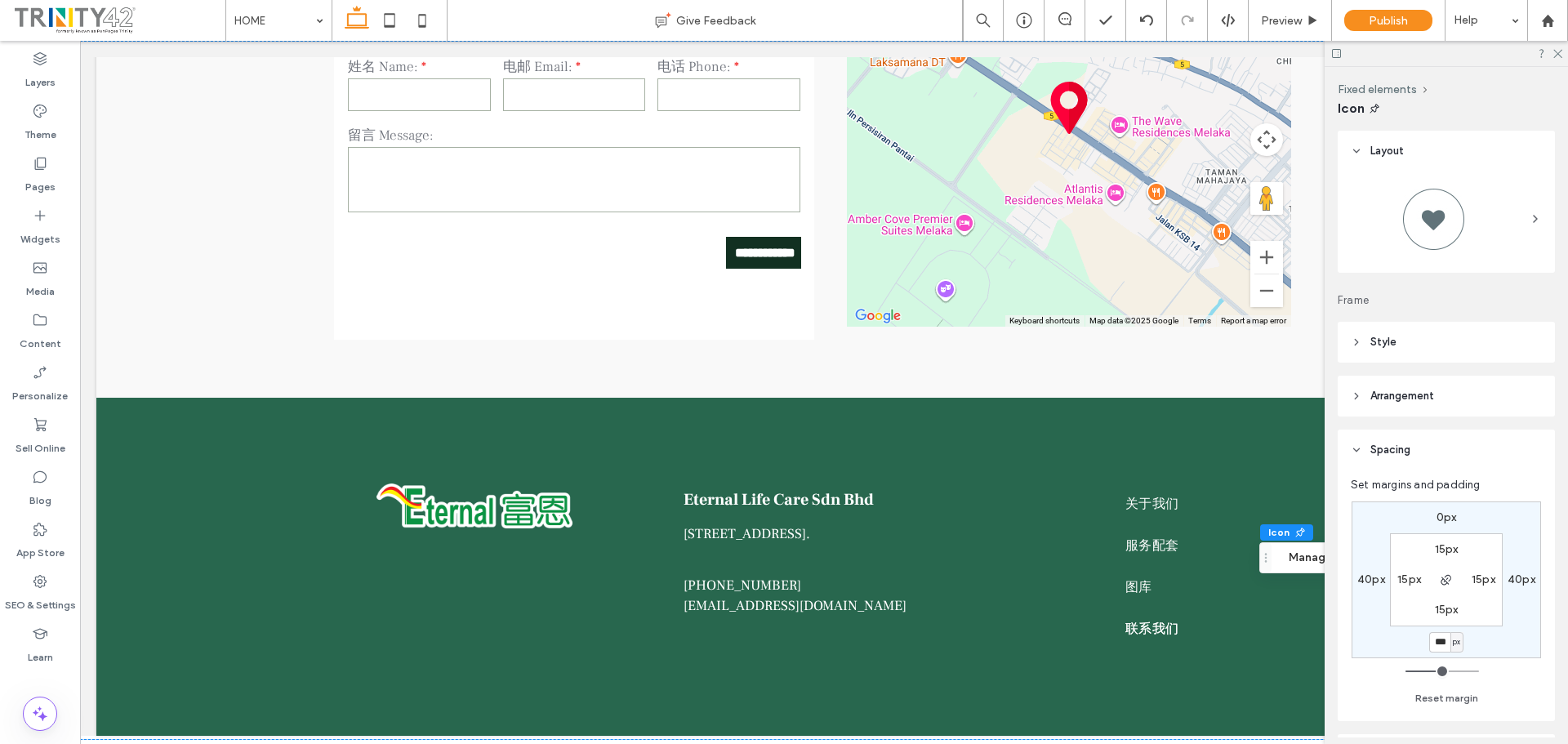
type input "***"
click at [1556, 49] on icon at bounding box center [1556, 52] width 11 height 11
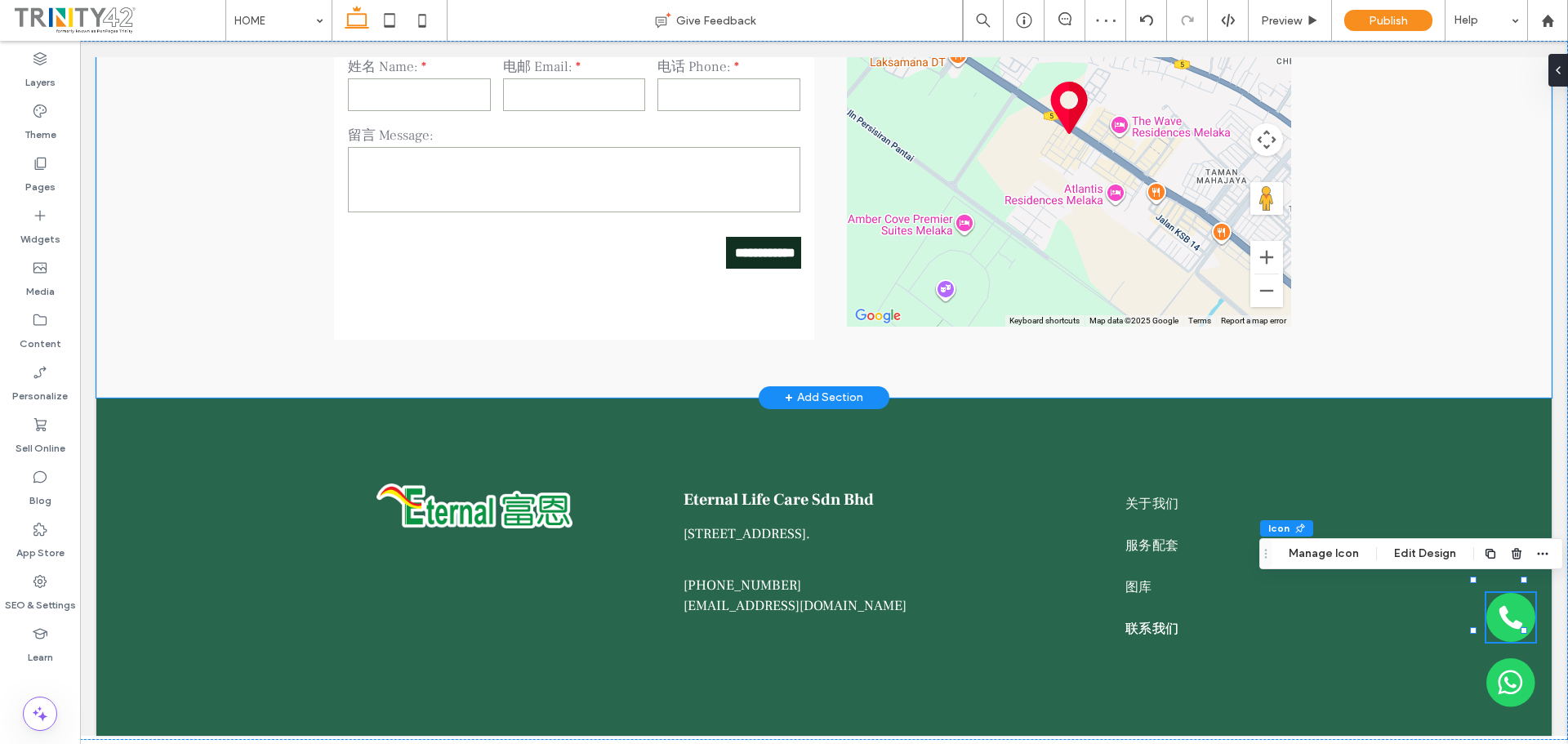
click at [1496, 293] on div "**********" at bounding box center [823, 133] width 1454 height 528
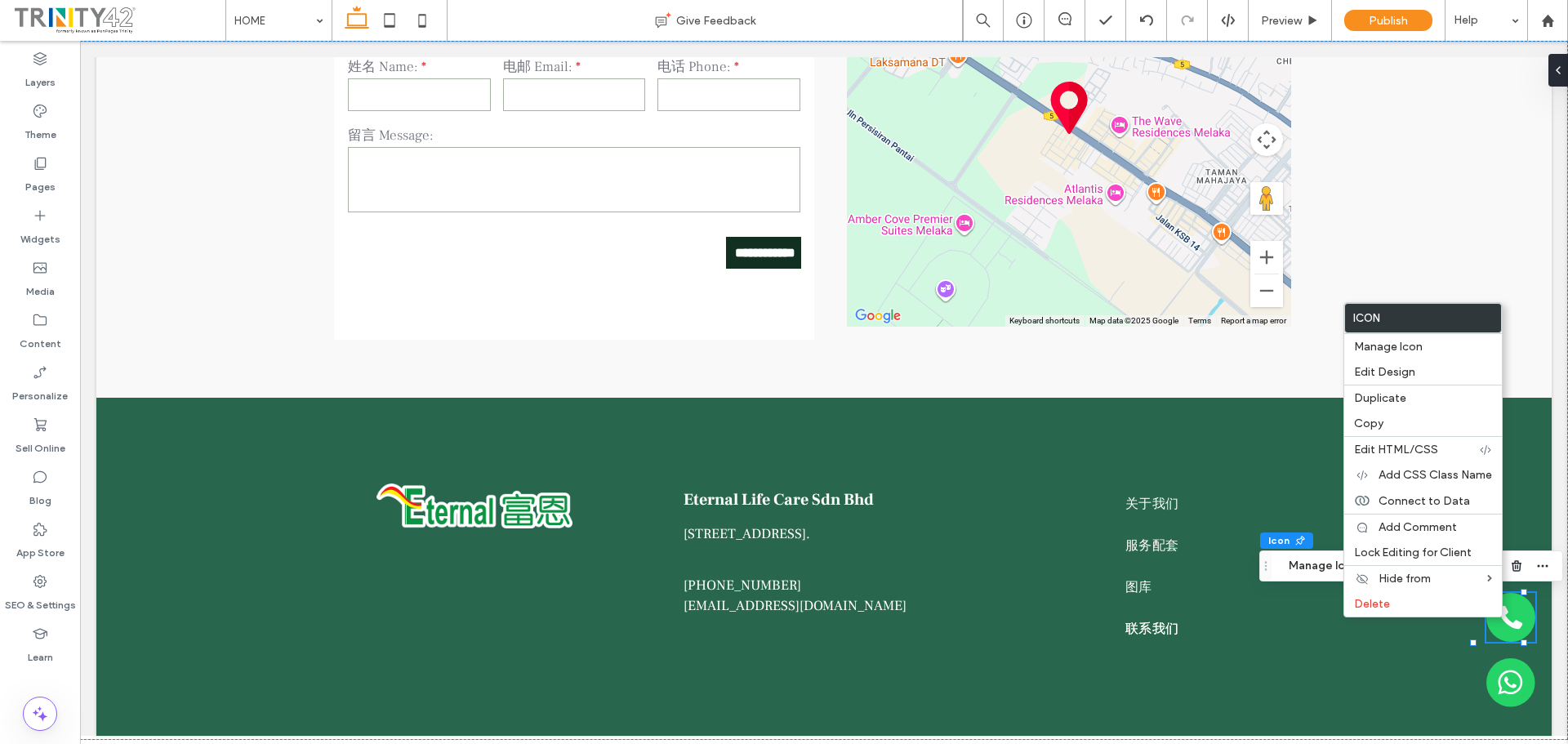
click at [1514, 635] on div at bounding box center [1510, 617] width 49 height 49
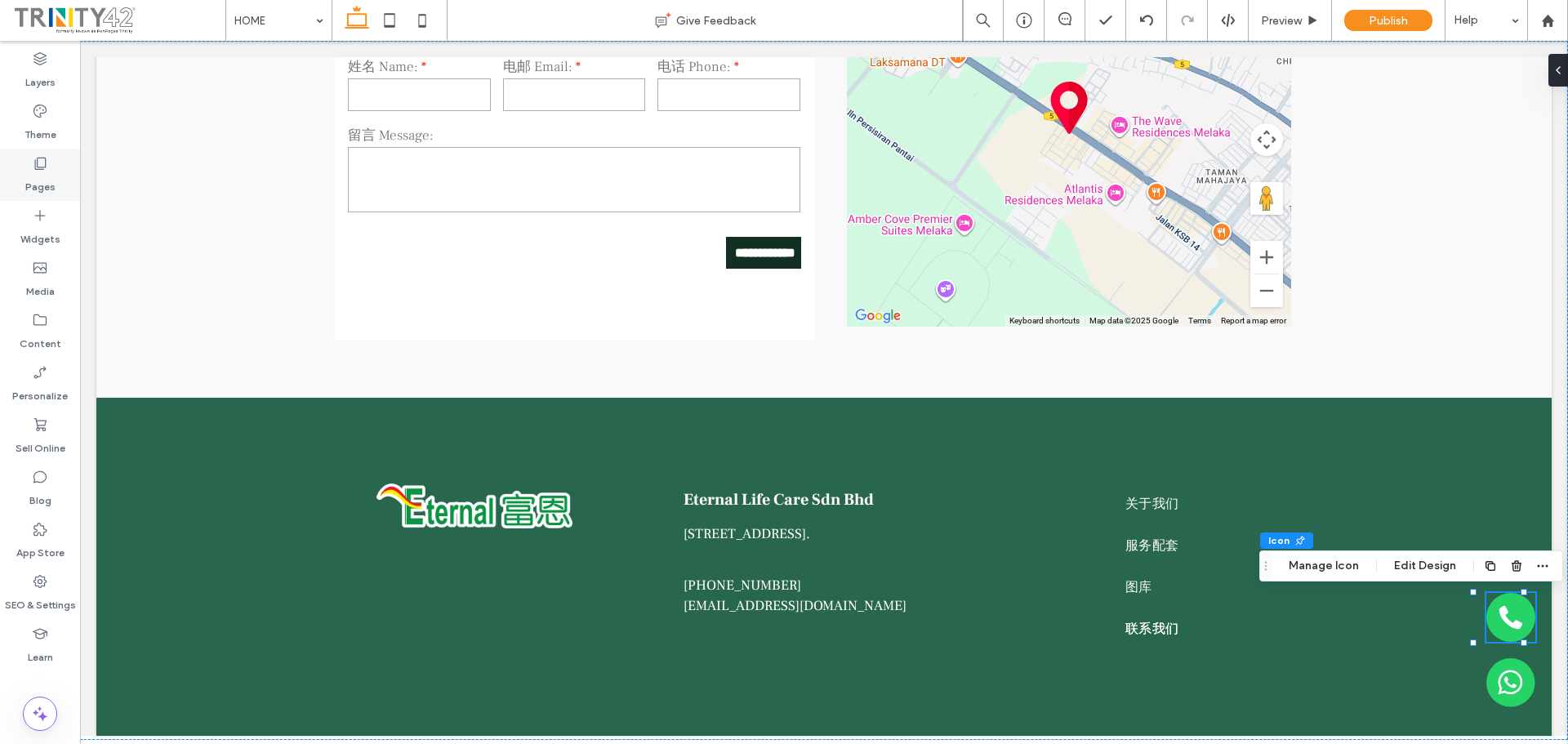
click at [28, 183] on label "Pages" at bounding box center [40, 183] width 30 height 23
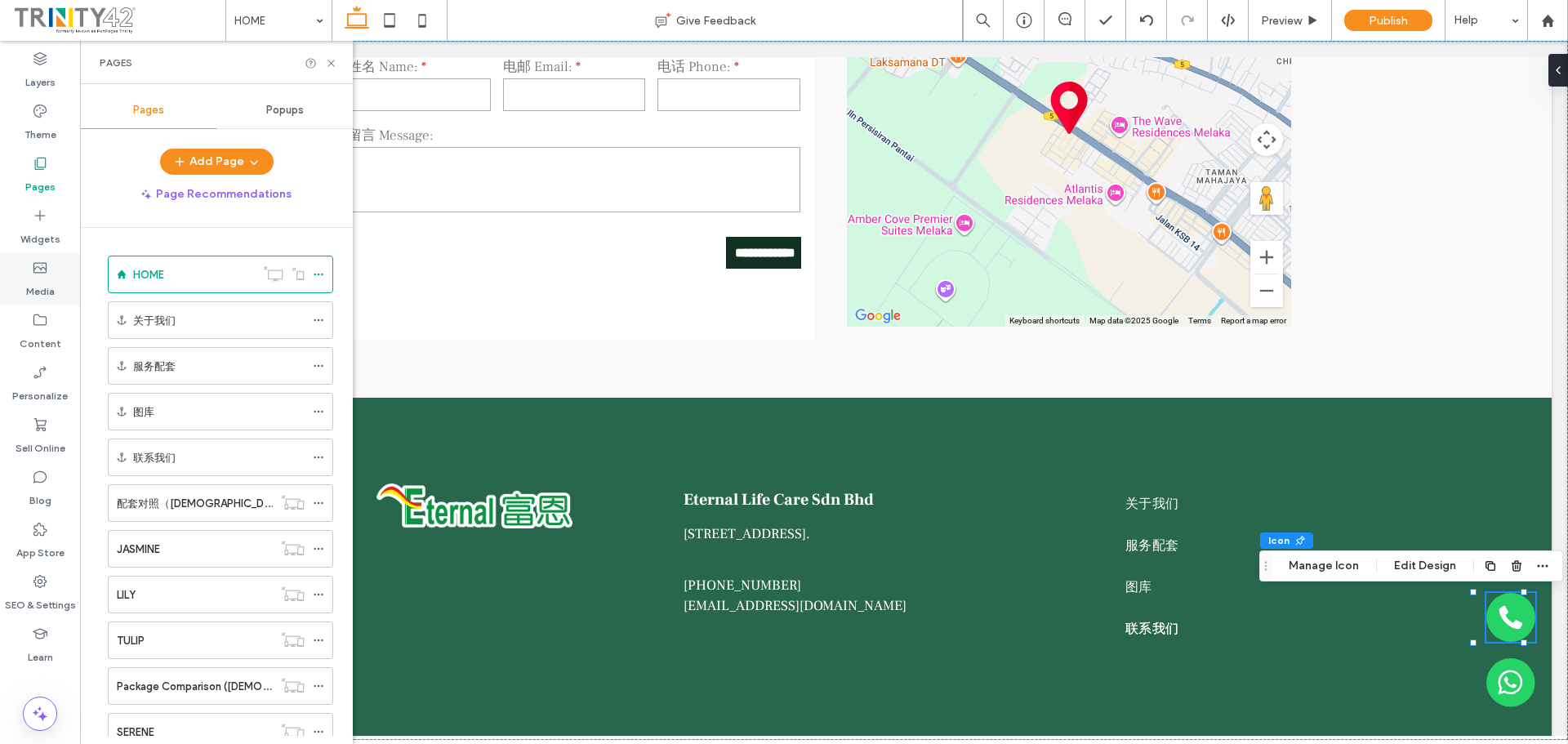
click at [39, 275] on icon at bounding box center [40, 268] width 16 height 16
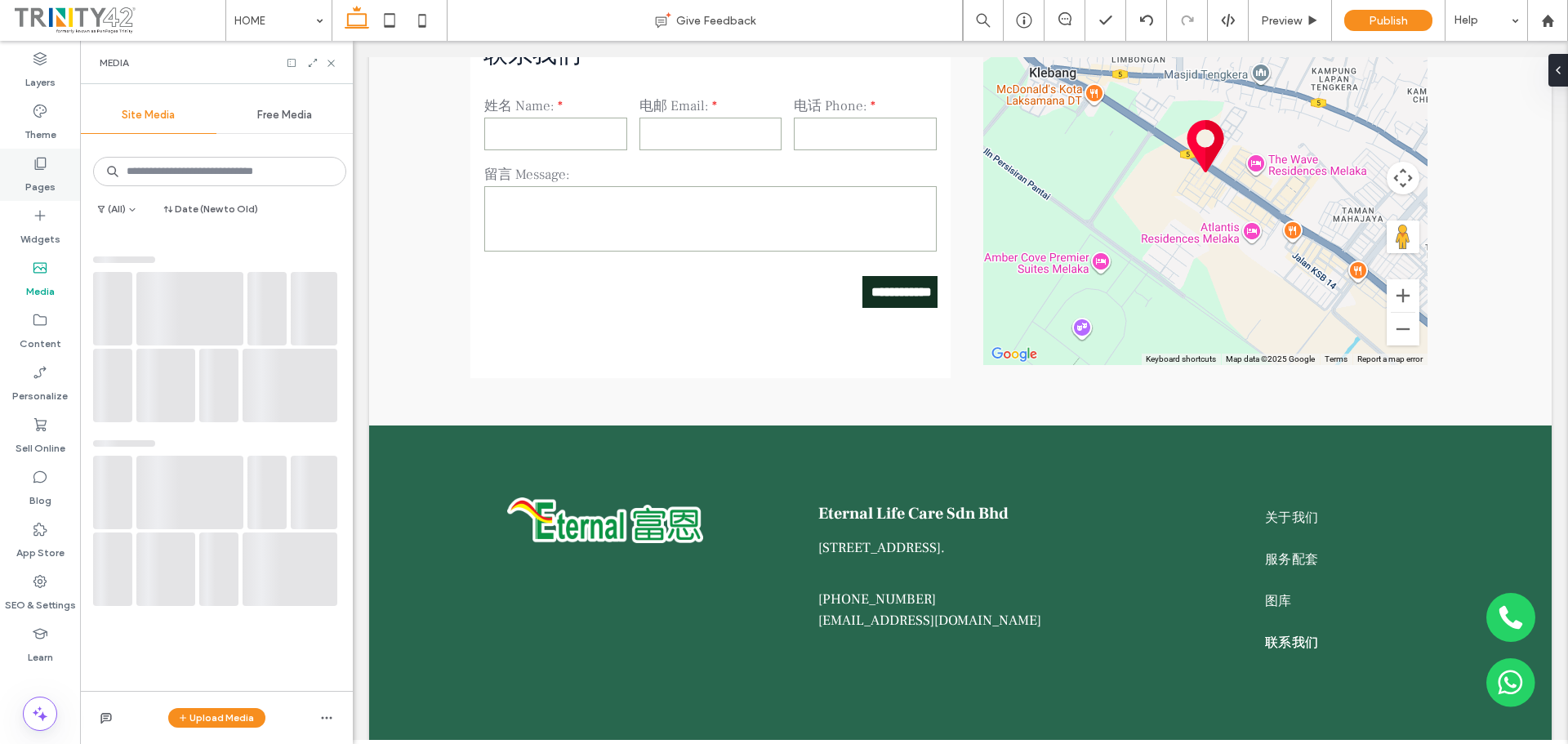
click at [36, 193] on label "Pages" at bounding box center [40, 183] width 30 height 23
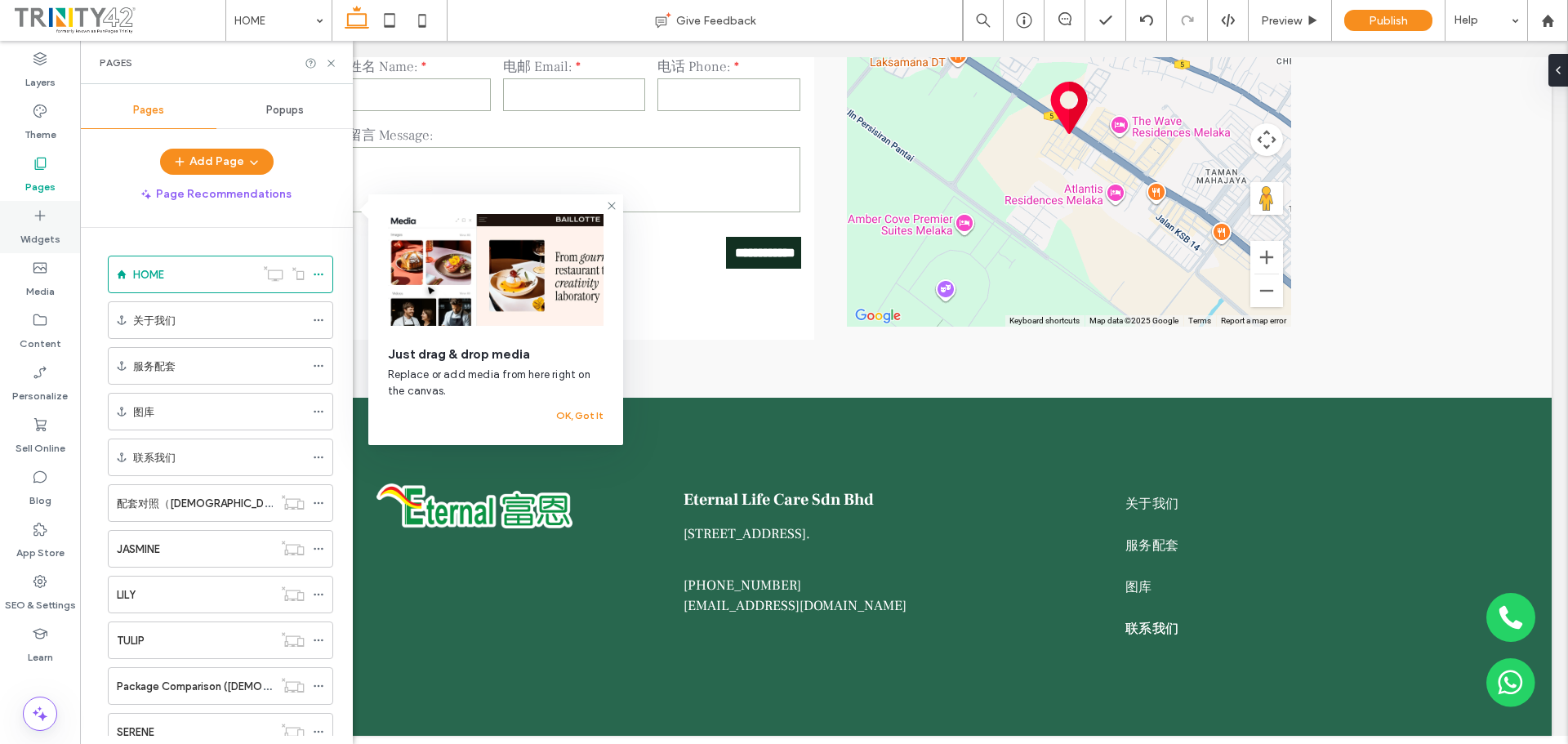
scroll to position [4796, 0]
click at [38, 227] on label "Widgets" at bounding box center [40, 236] width 40 height 23
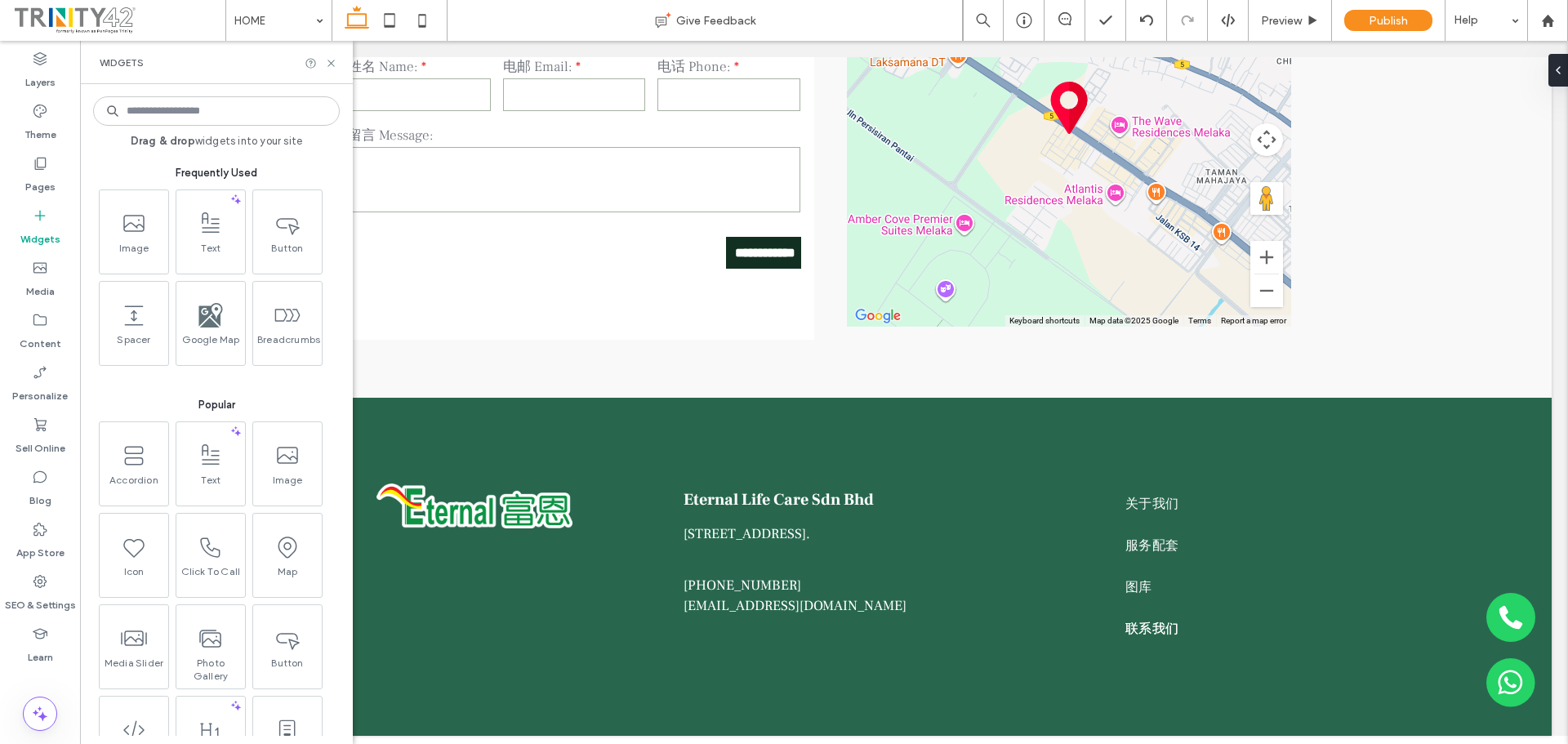
click at [213, 112] on input at bounding box center [216, 111] width 246 height 29
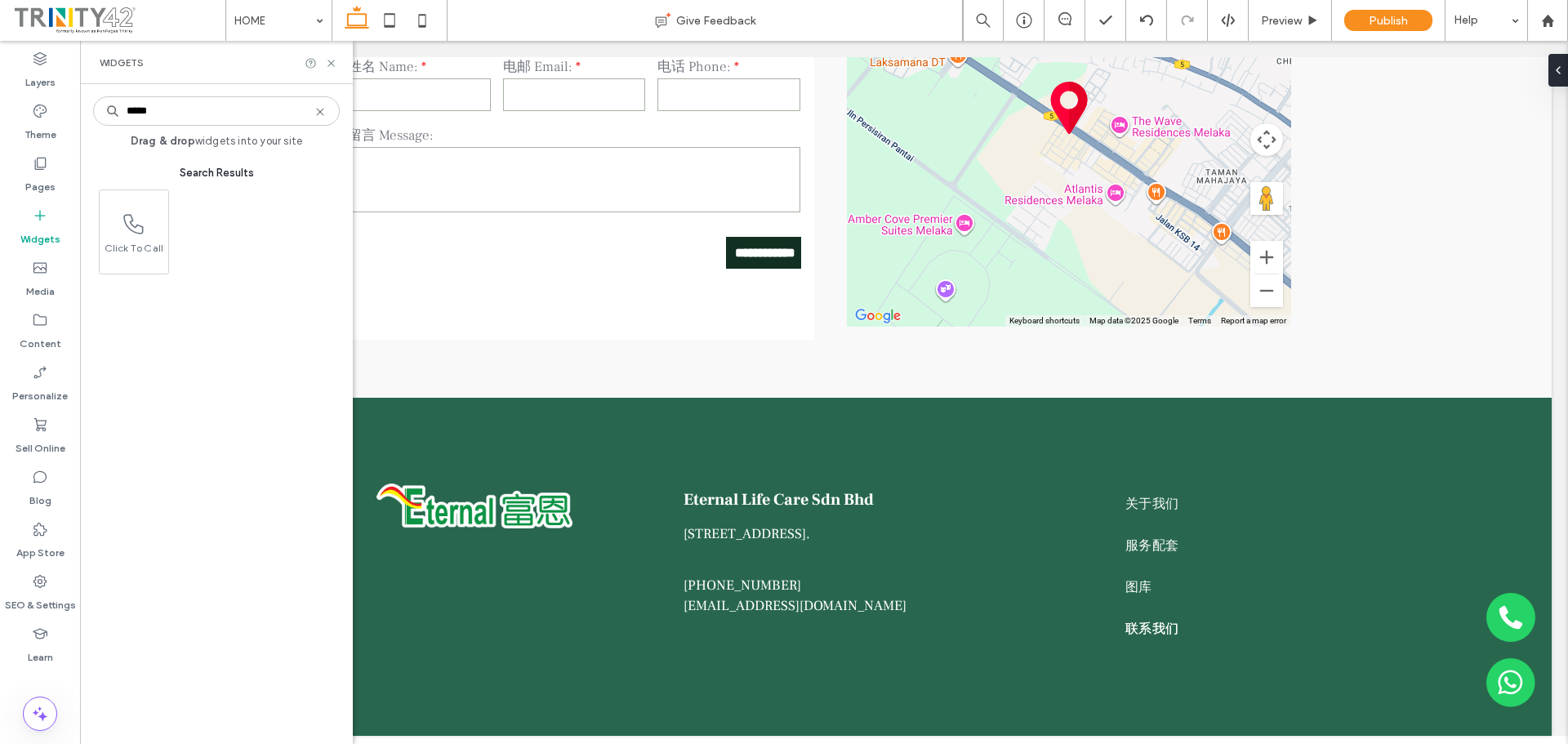
type input "*****"
click at [318, 111] on use at bounding box center [320, 112] width 8 height 8
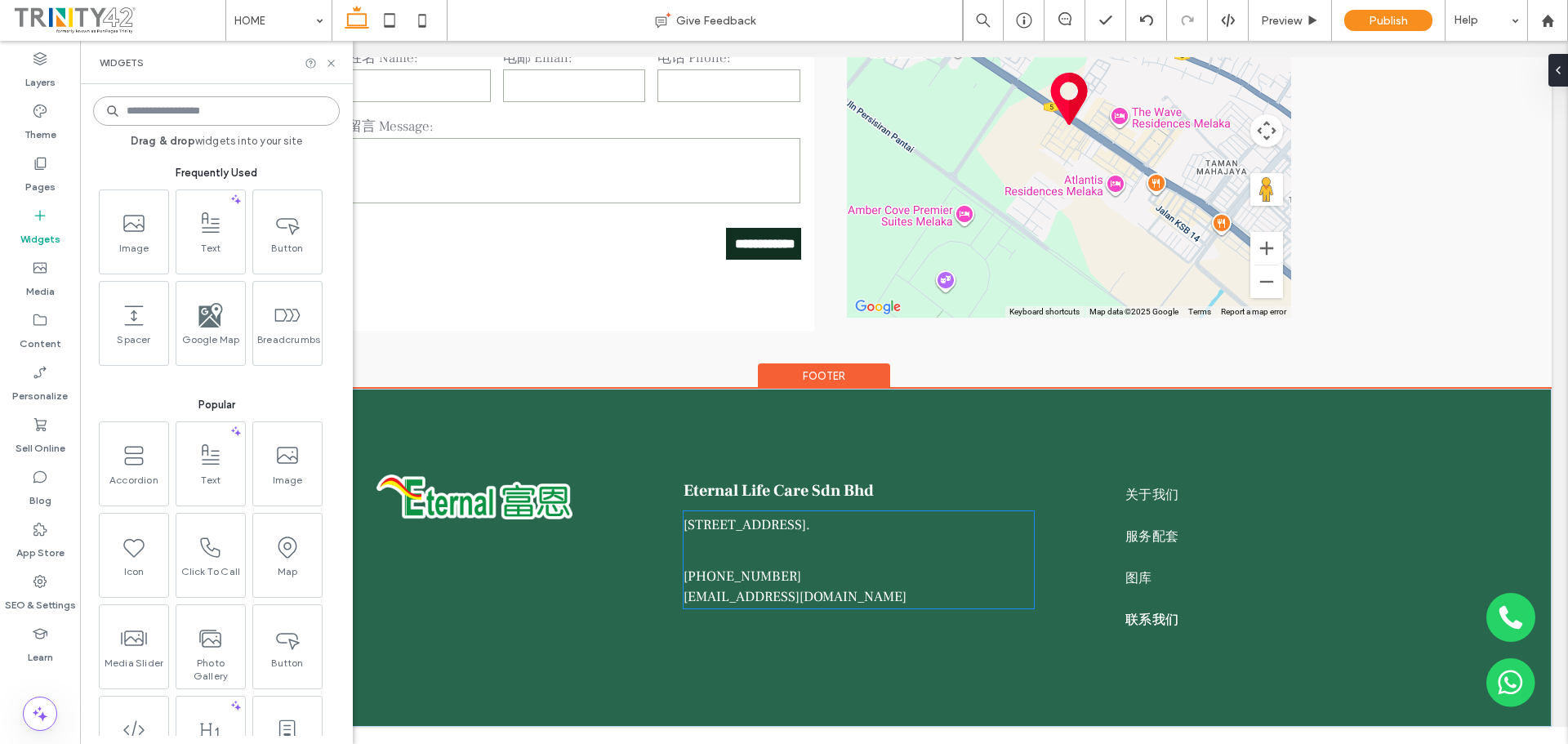
click at [713, 566] on p at bounding box center [858, 552] width 350 height 28
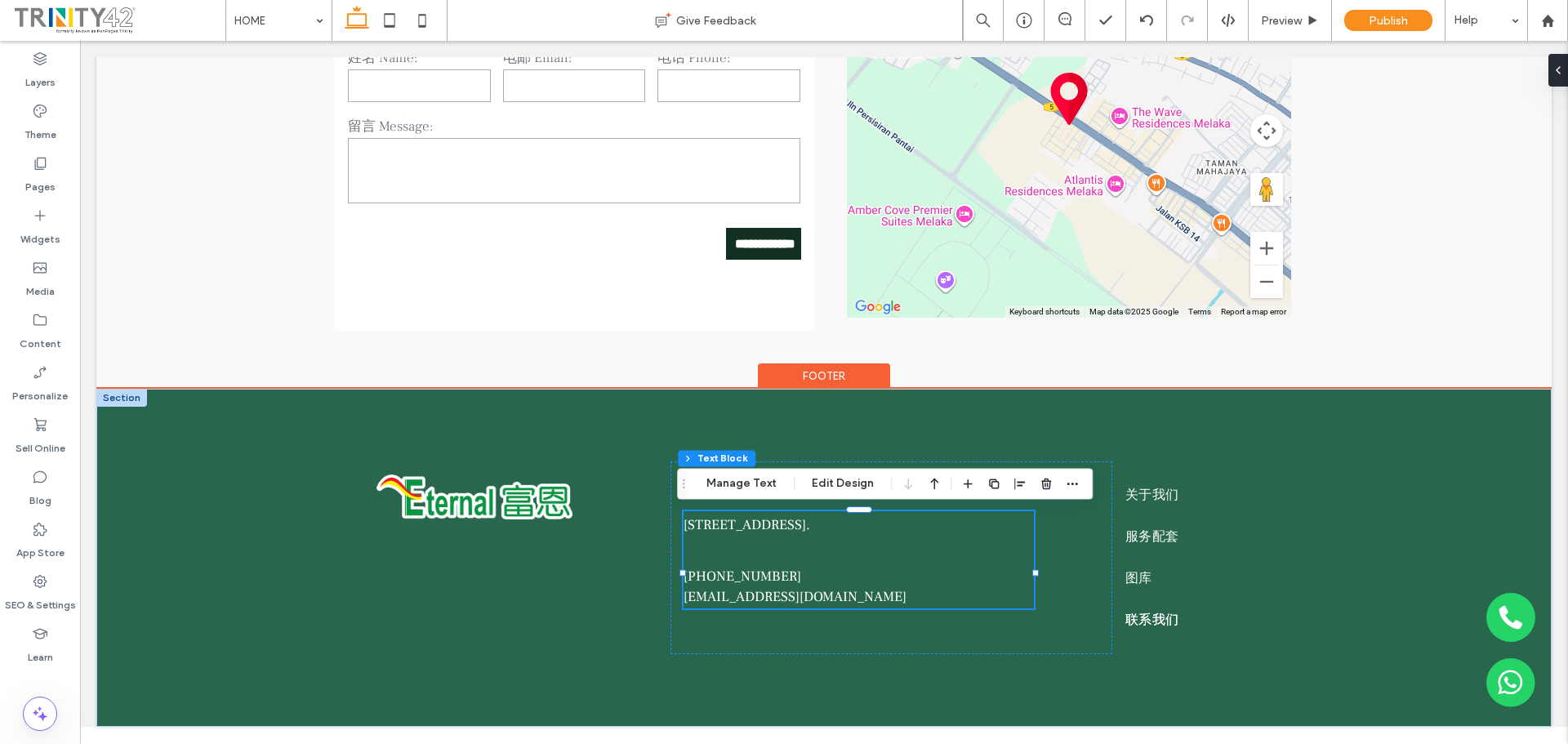
click at [719, 585] on span "06-240 0538" at bounding box center [741, 576] width 117 height 18
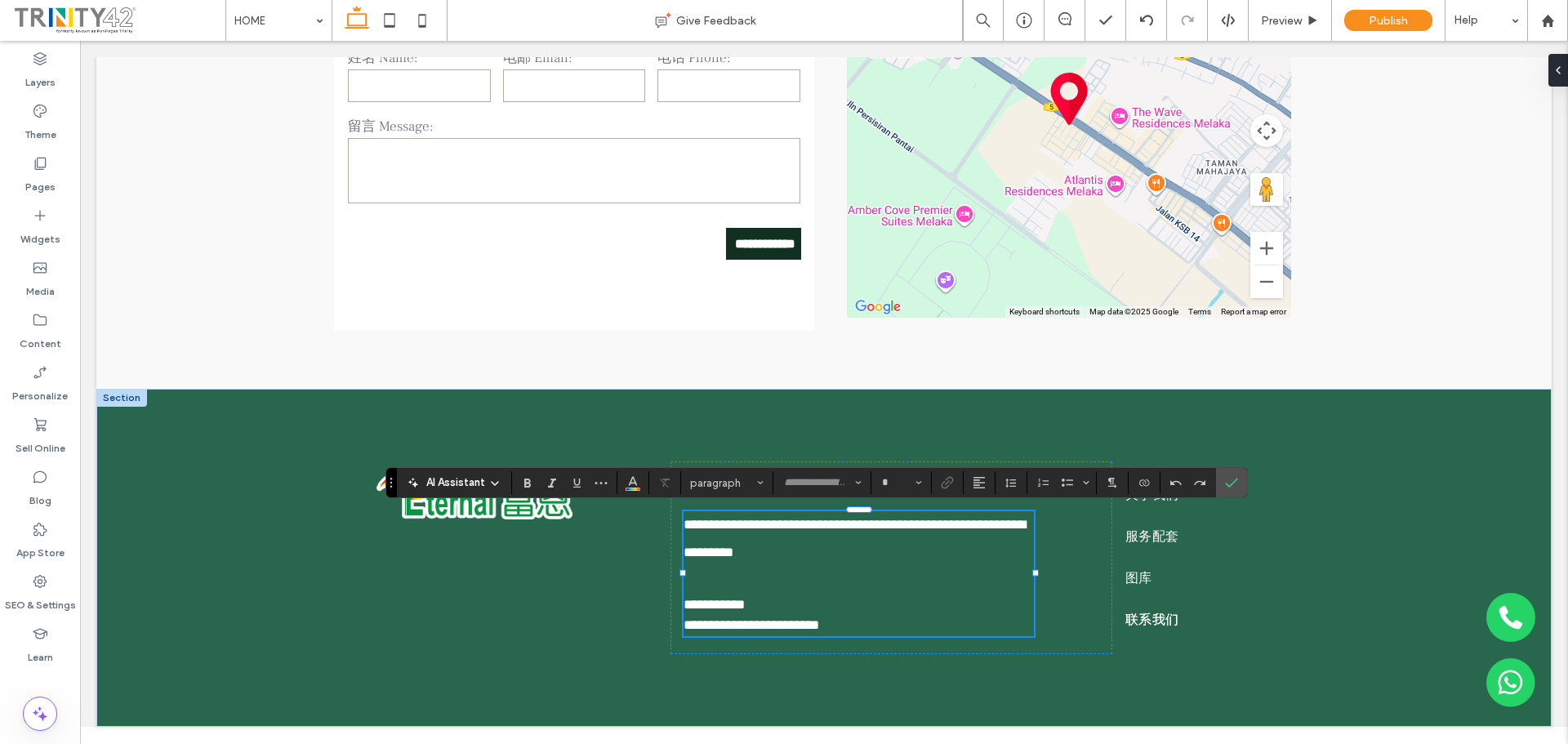
type input "**********"
type input "**"
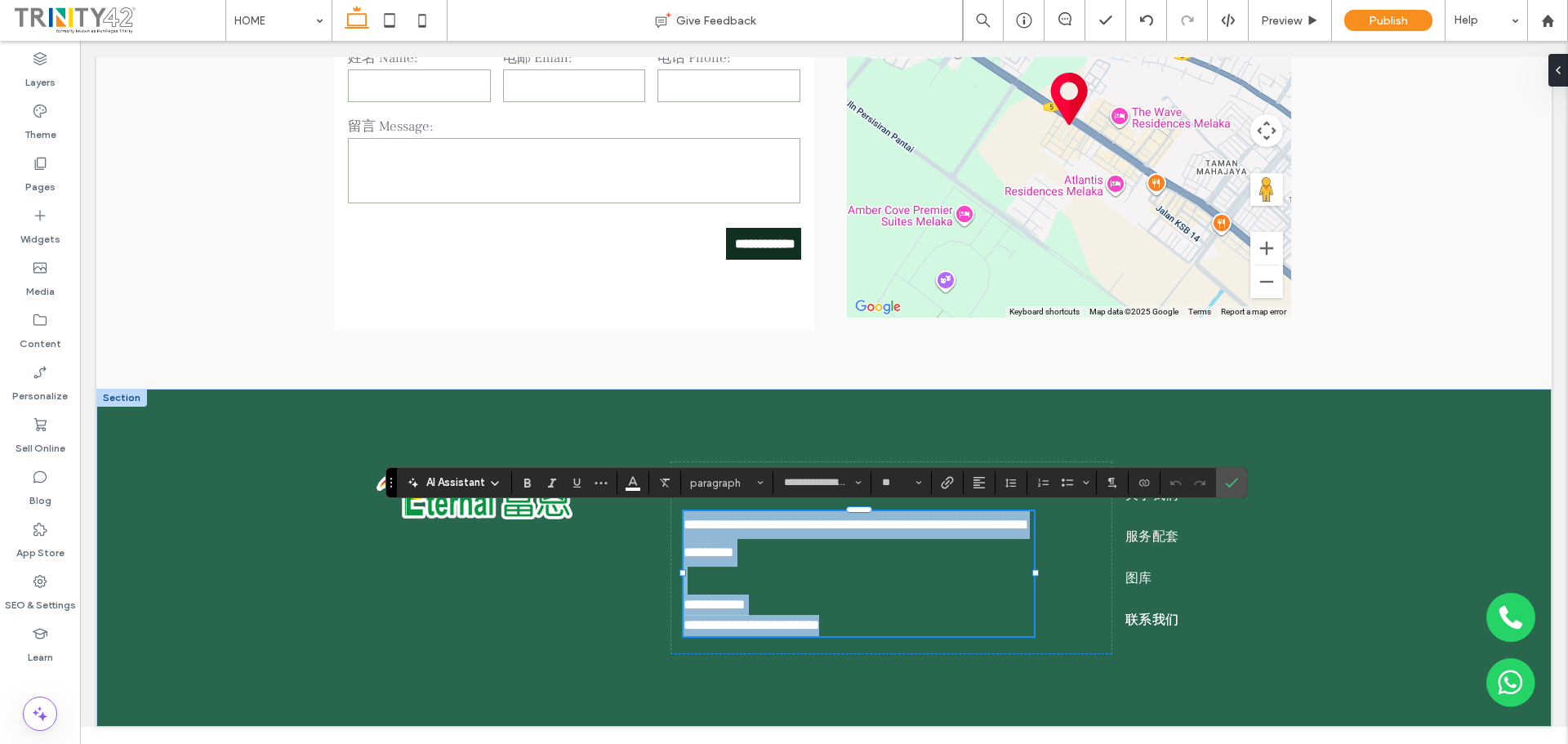
click at [744, 601] on span "**********" at bounding box center [713, 604] width 61 height 14
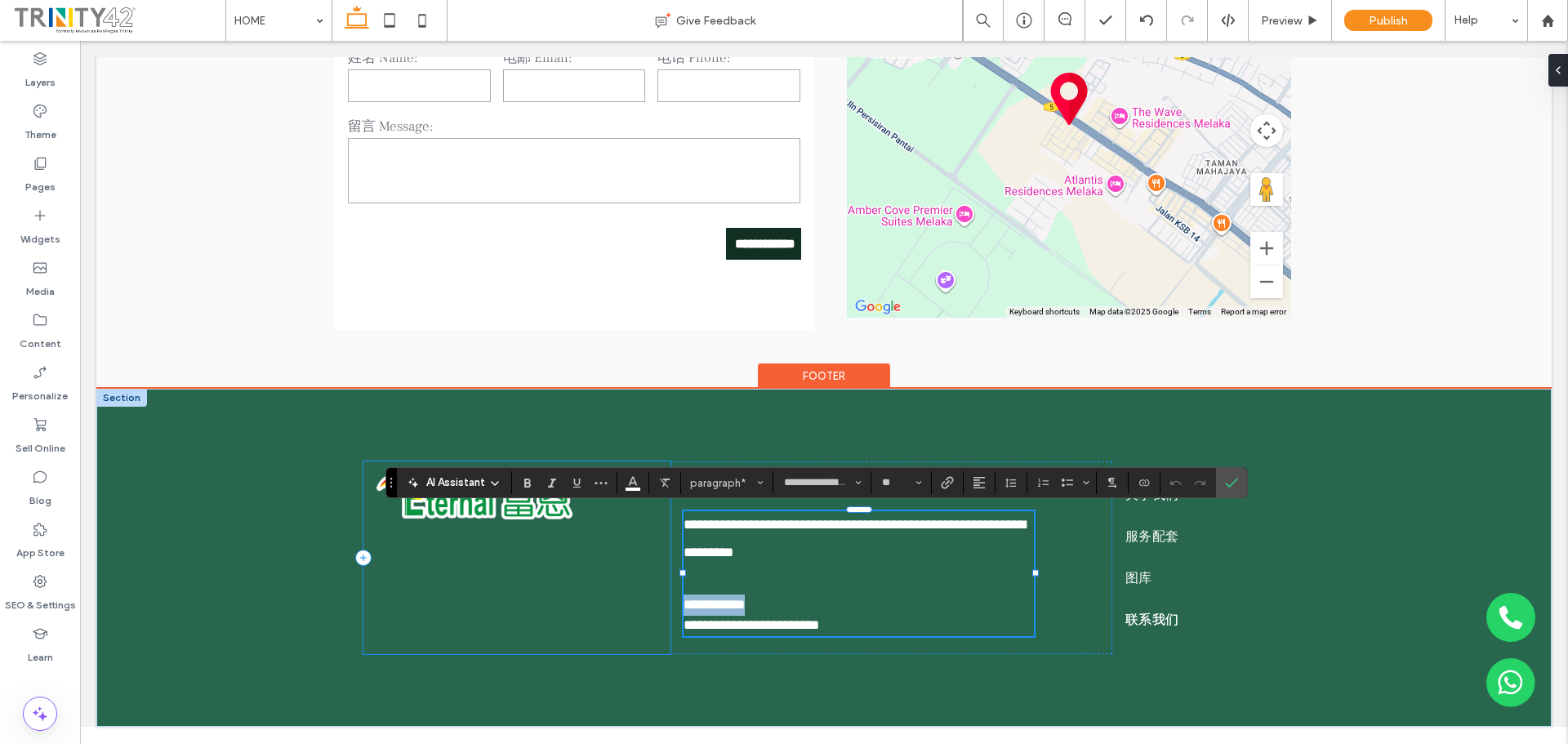
drag, startPoint x: 759, startPoint y: 600, endPoint x: 656, endPoint y: 598, distance: 103.0
click at [656, 598] on div "**********" at bounding box center [824, 558] width 980 height 338
copy span "**********"
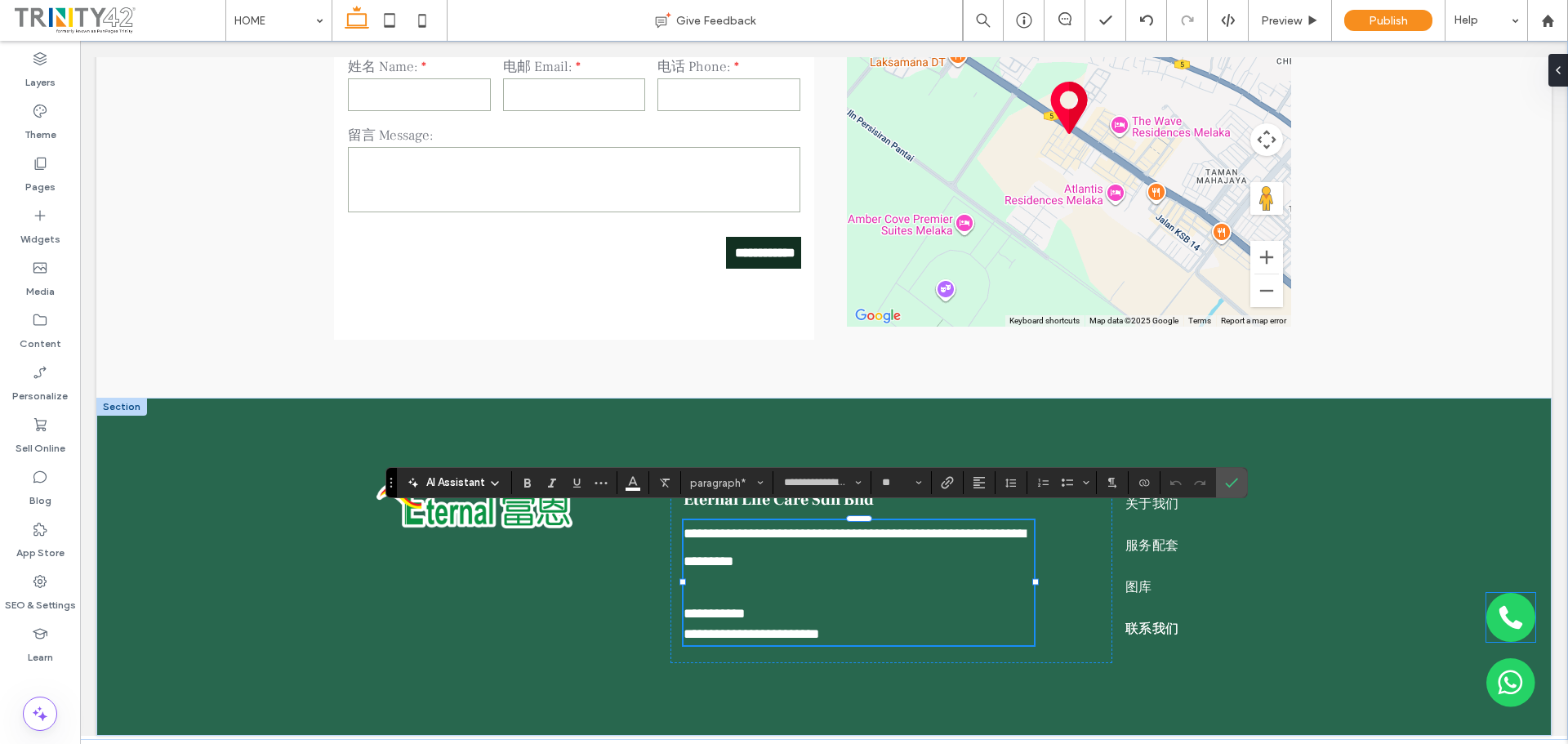
click at [1499, 612] on icon at bounding box center [1511, 617] width 23 height 23
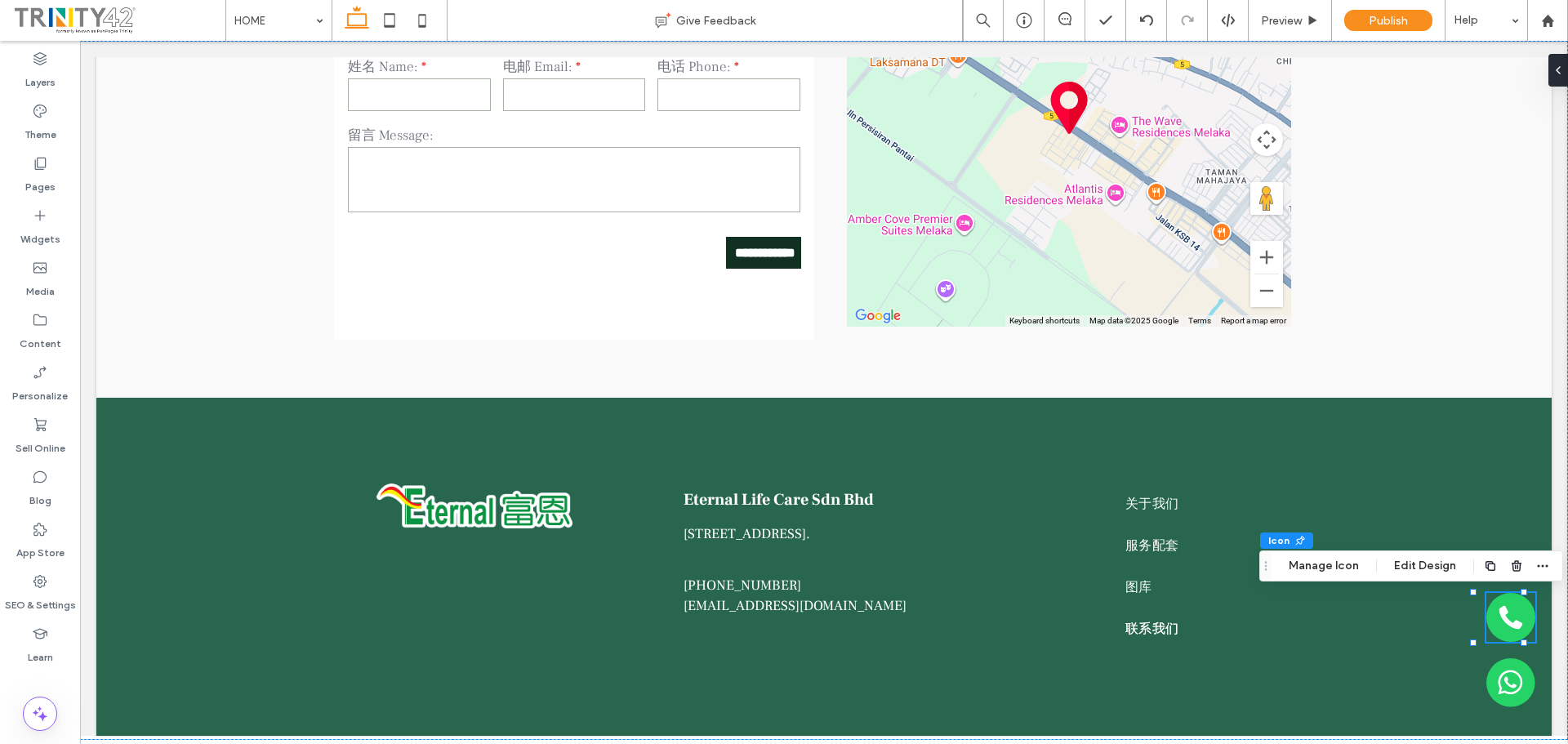
click at [1490, 612] on div at bounding box center [1510, 617] width 49 height 49
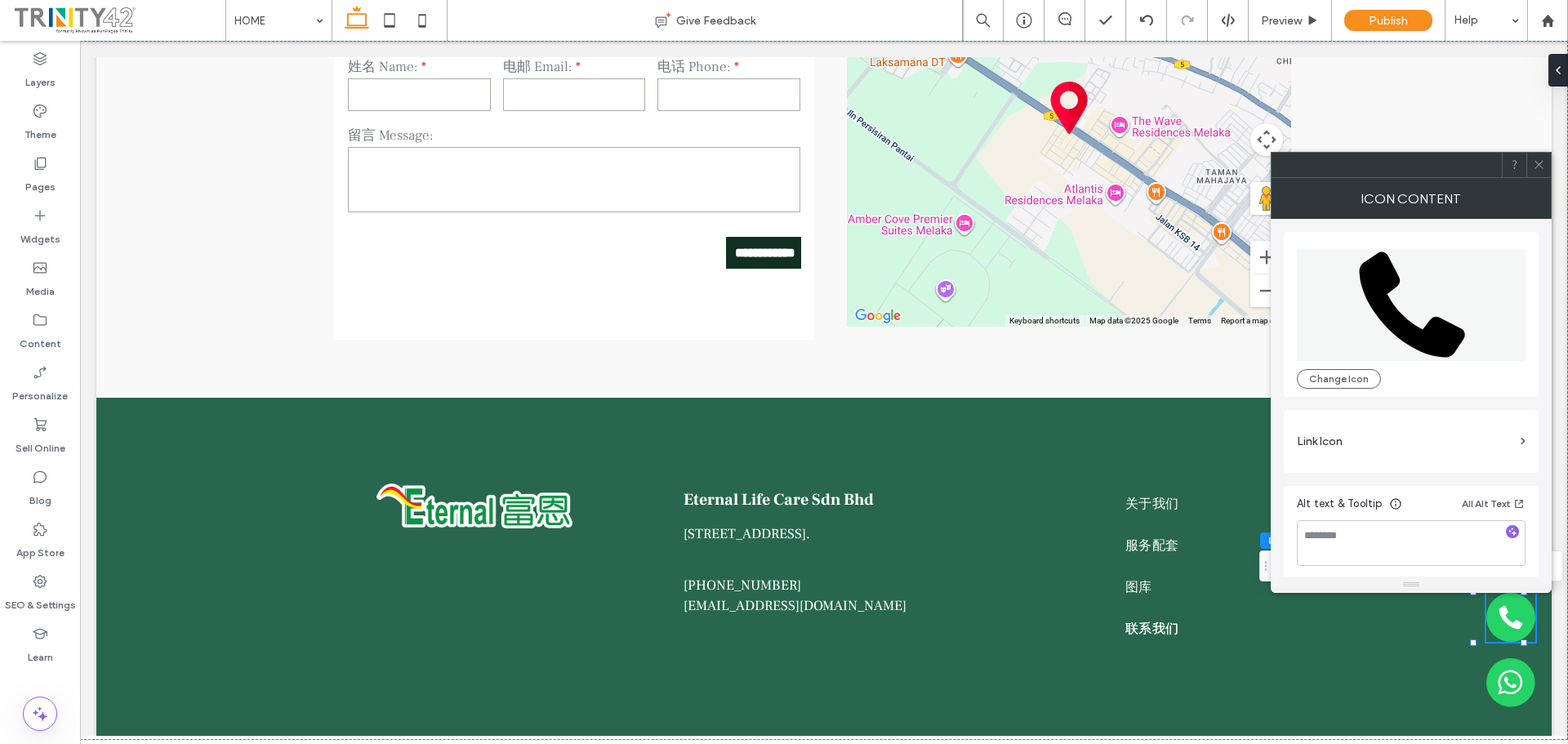
type input "**"
click at [1418, 439] on label "Link Icon" at bounding box center [1405, 440] width 217 height 30
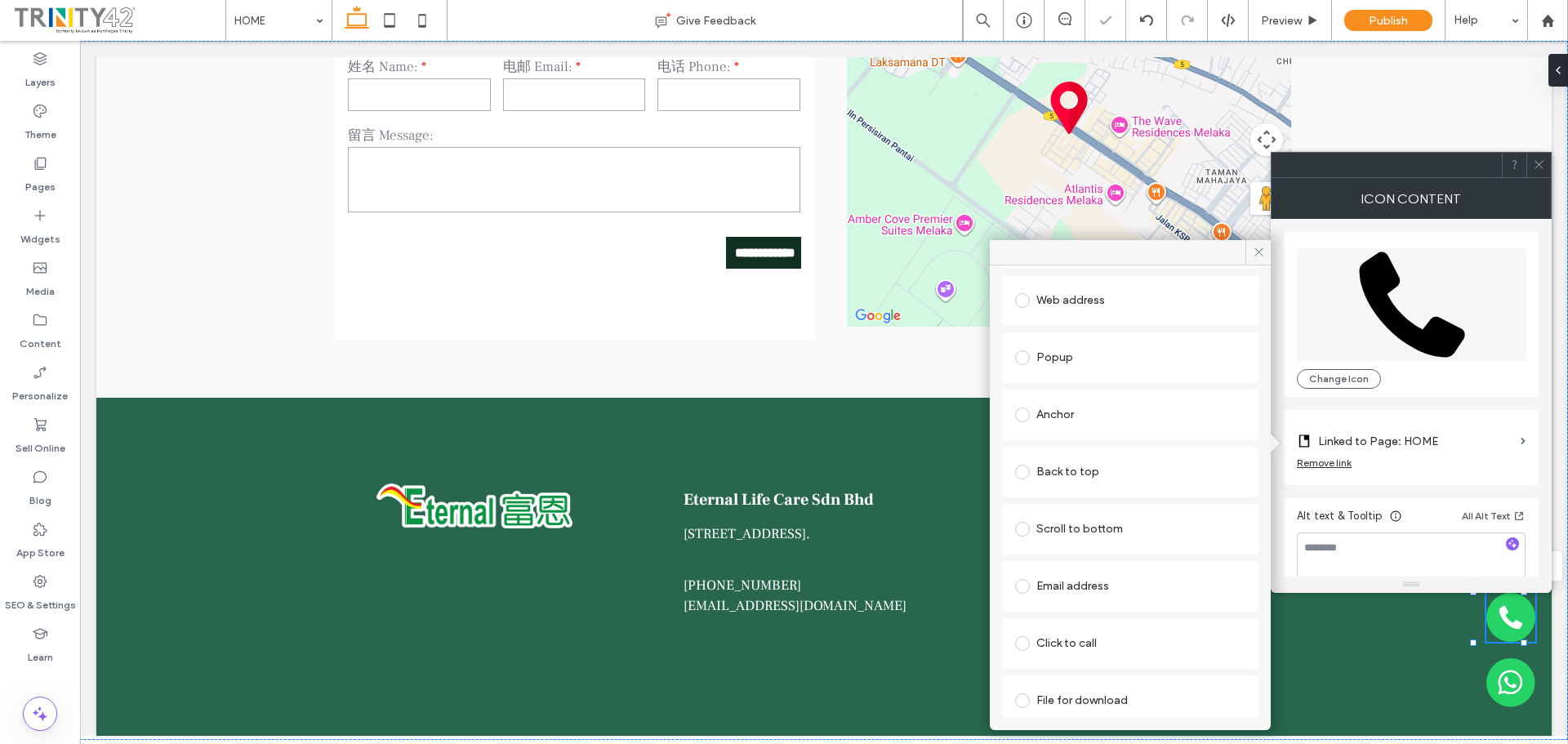
scroll to position [220, 0]
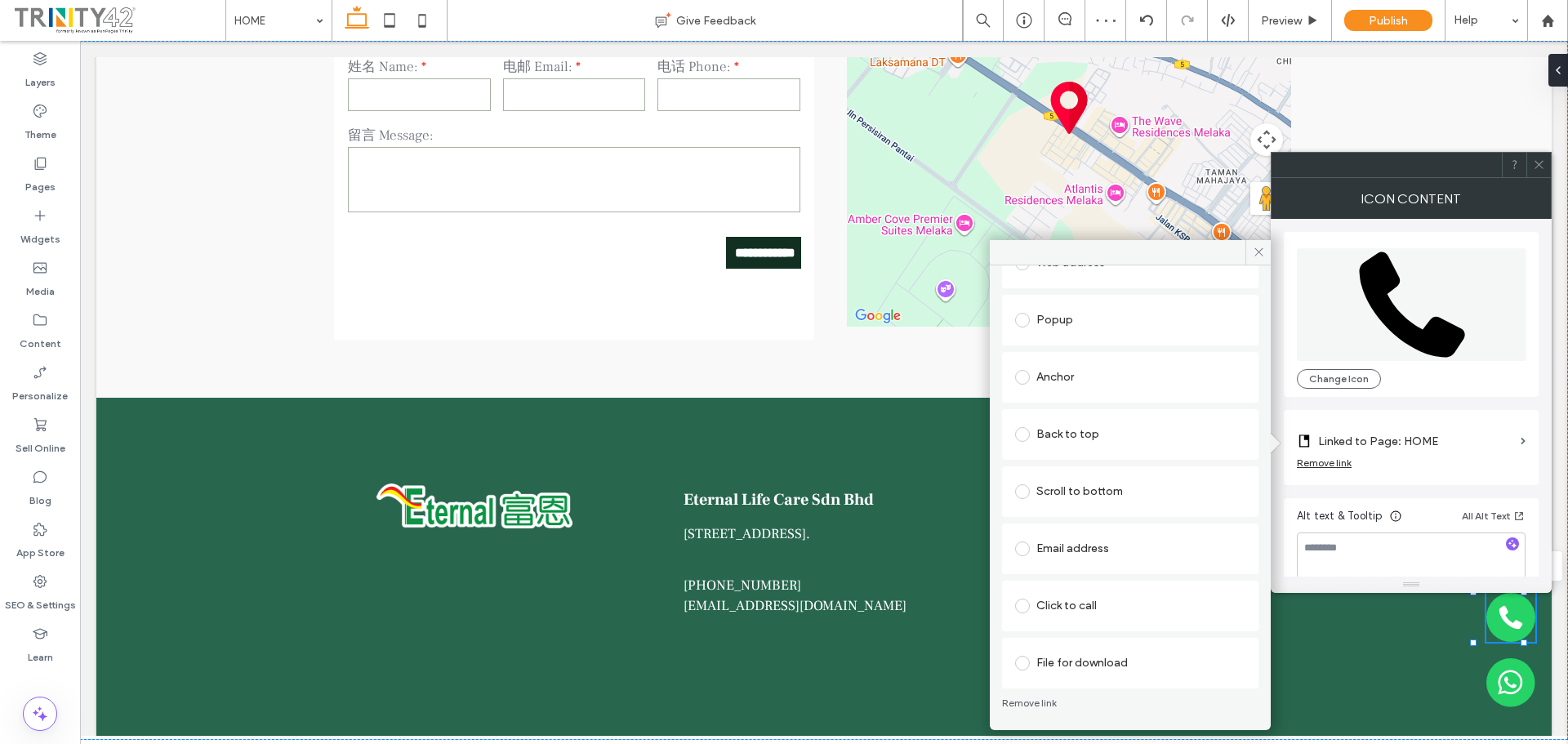
click at [1129, 603] on div "Click to call" at bounding box center [1129, 605] width 230 height 26
click at [1258, 252] on use at bounding box center [1258, 252] width 8 height 8
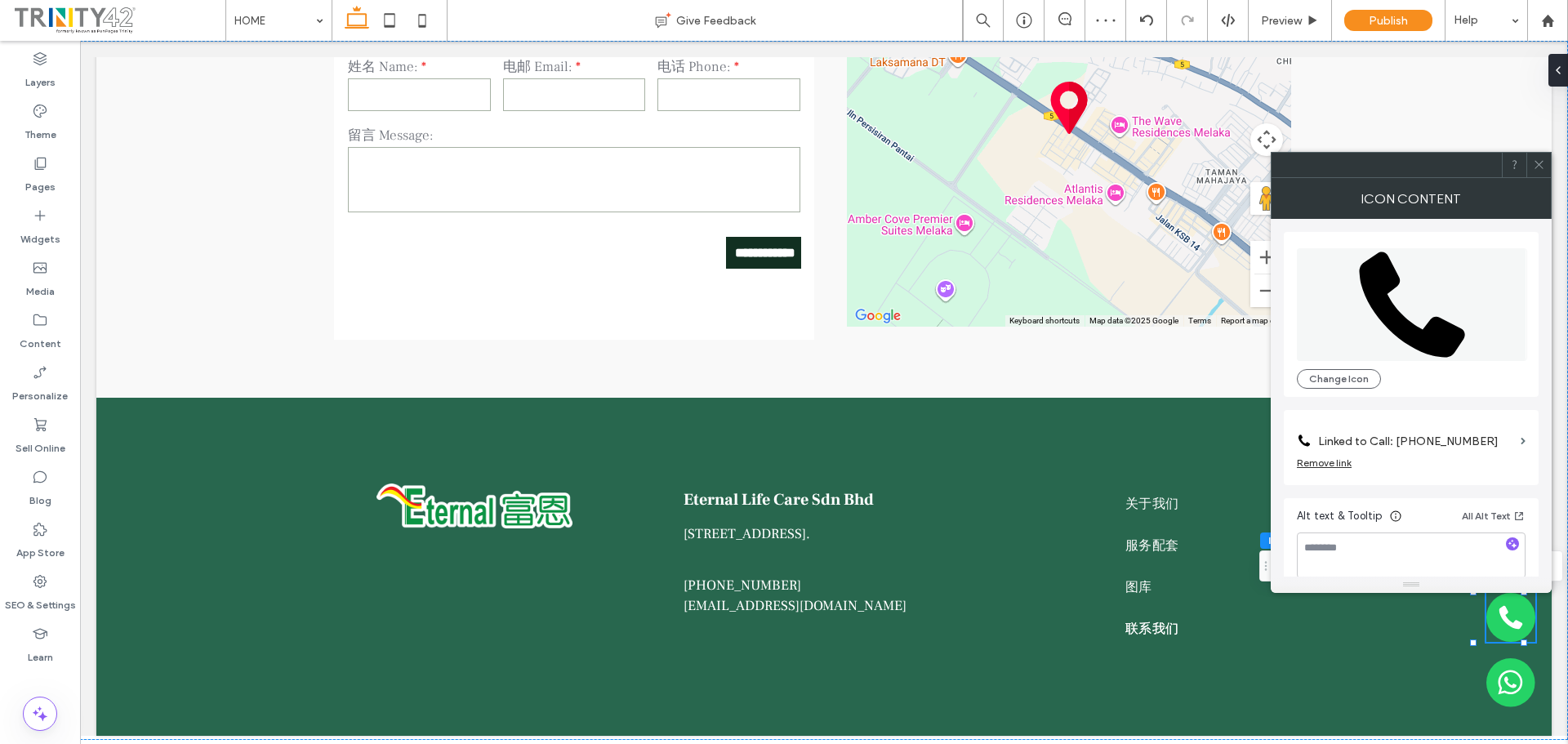
click at [1549, 161] on div at bounding box center [1538, 164] width 24 height 24
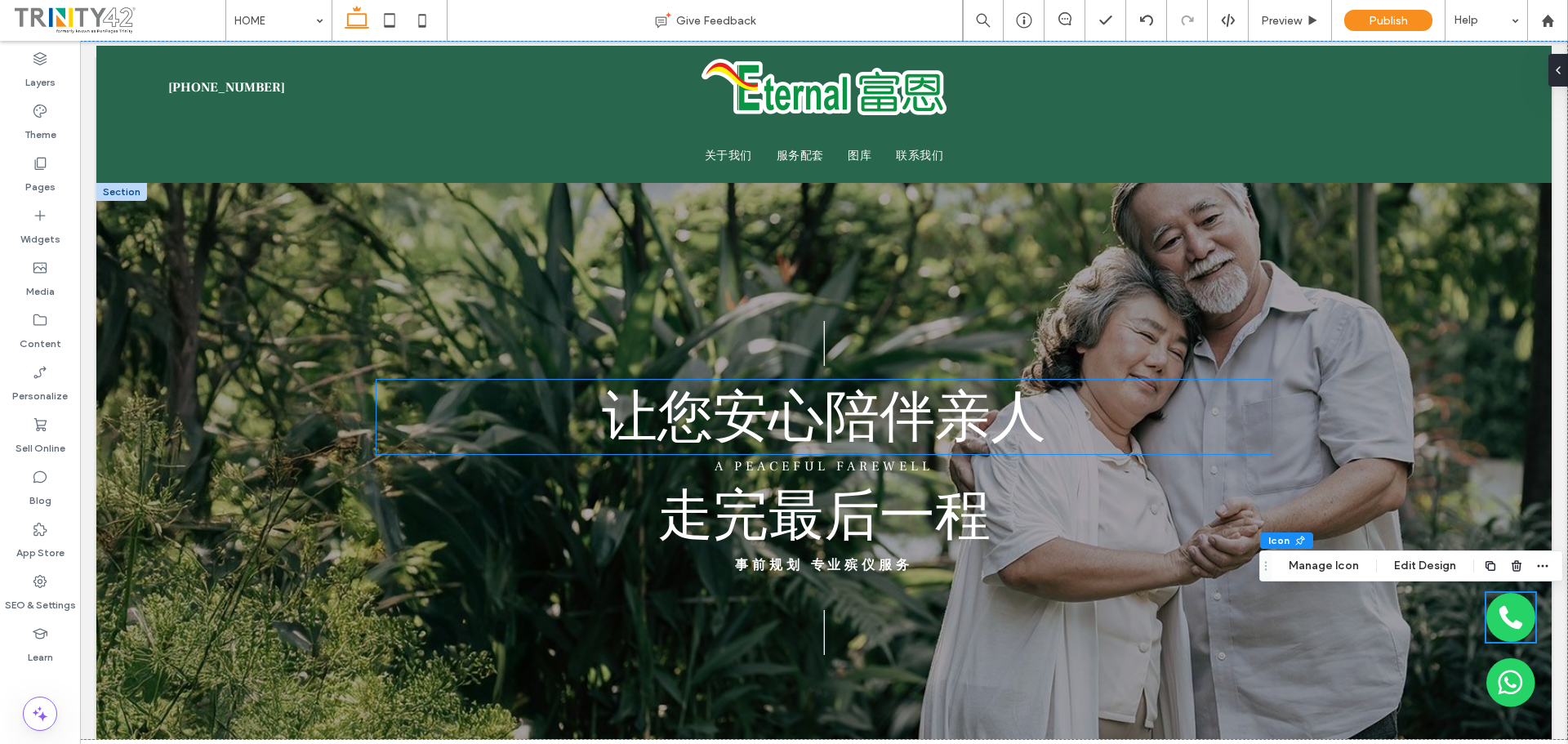
scroll to position [0, 0]
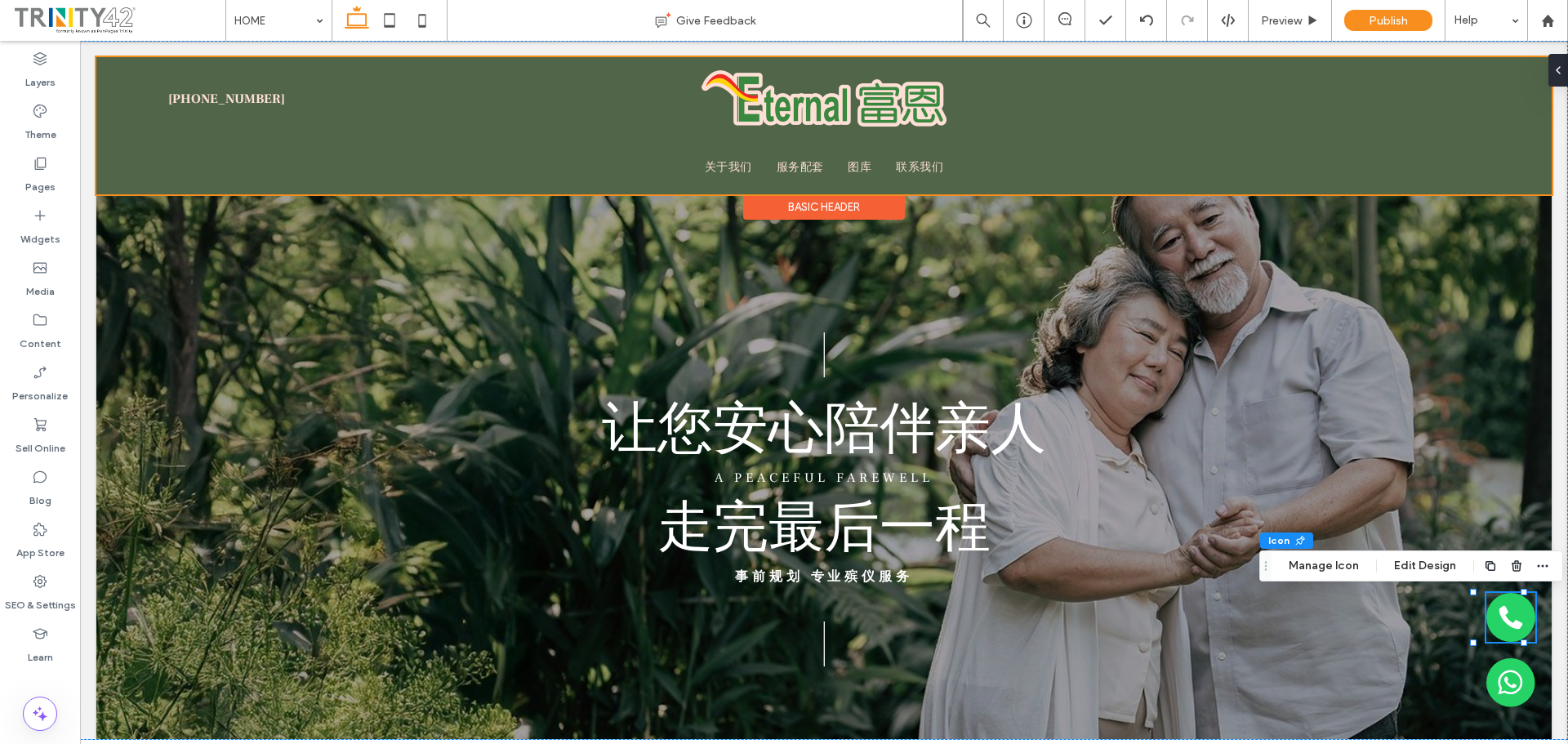
click at [229, 86] on div at bounding box center [823, 125] width 1454 height 137
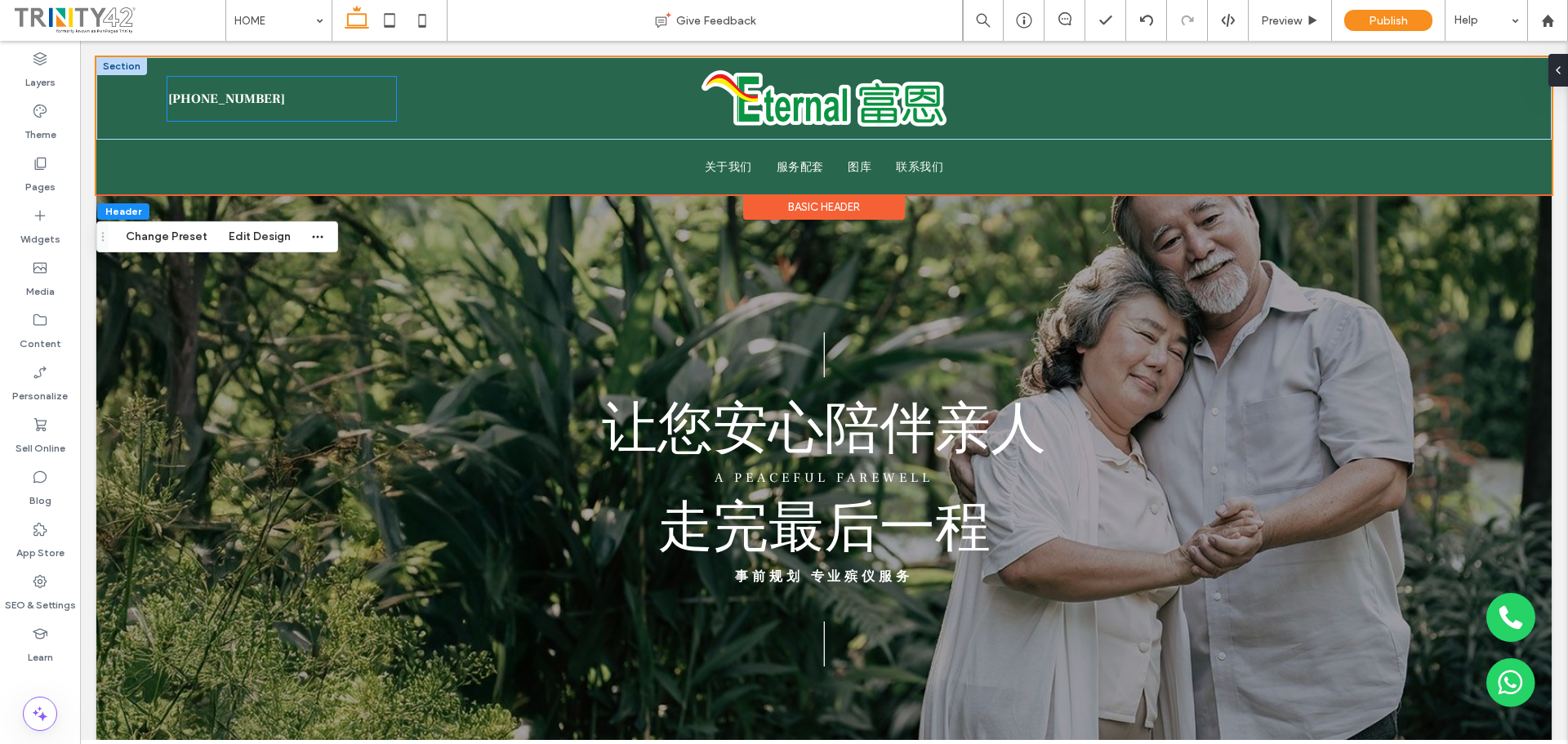
click at [229, 92] on span "06-240 0538" at bounding box center [226, 99] width 116 height 43
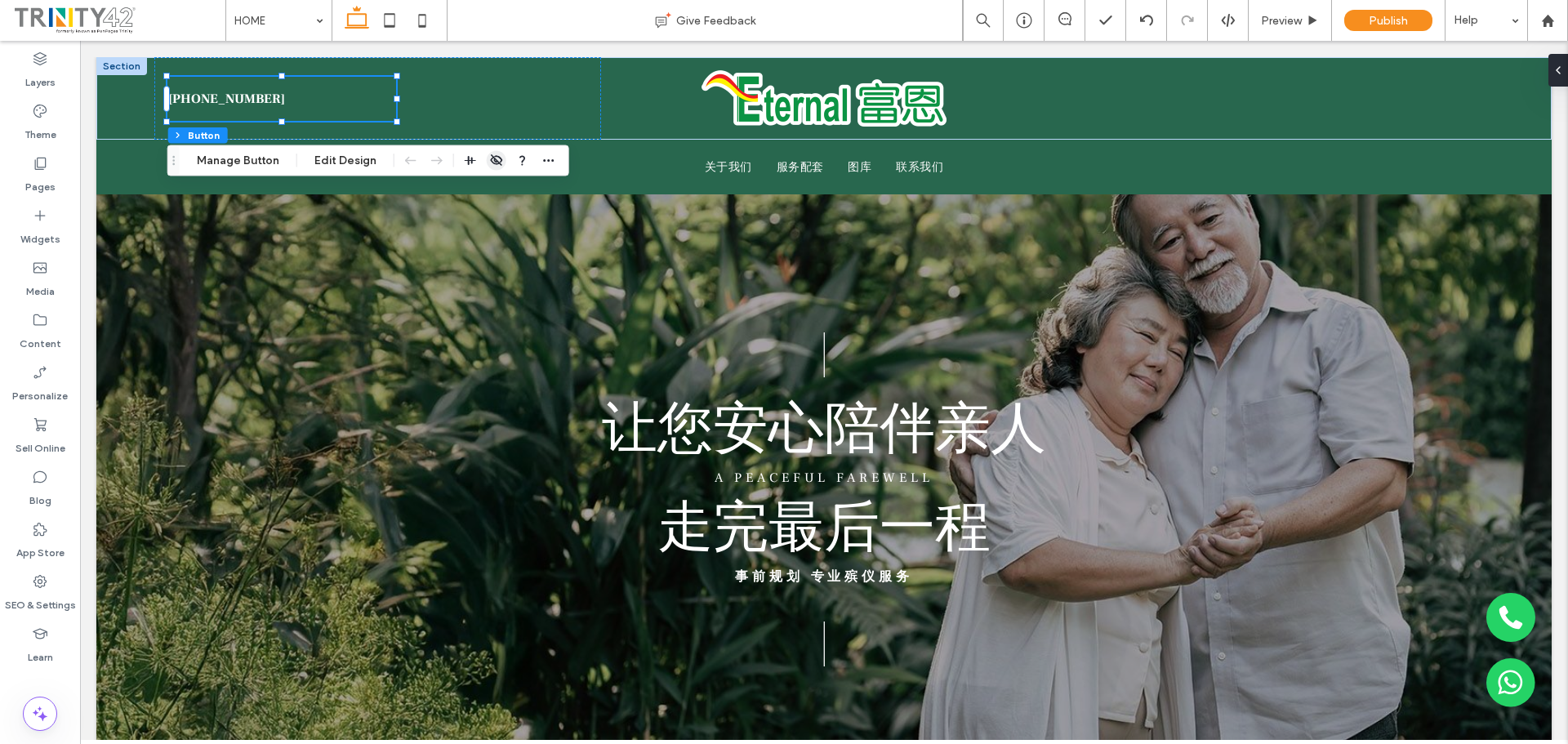
click at [494, 159] on icon "button" at bounding box center [496, 160] width 13 height 13
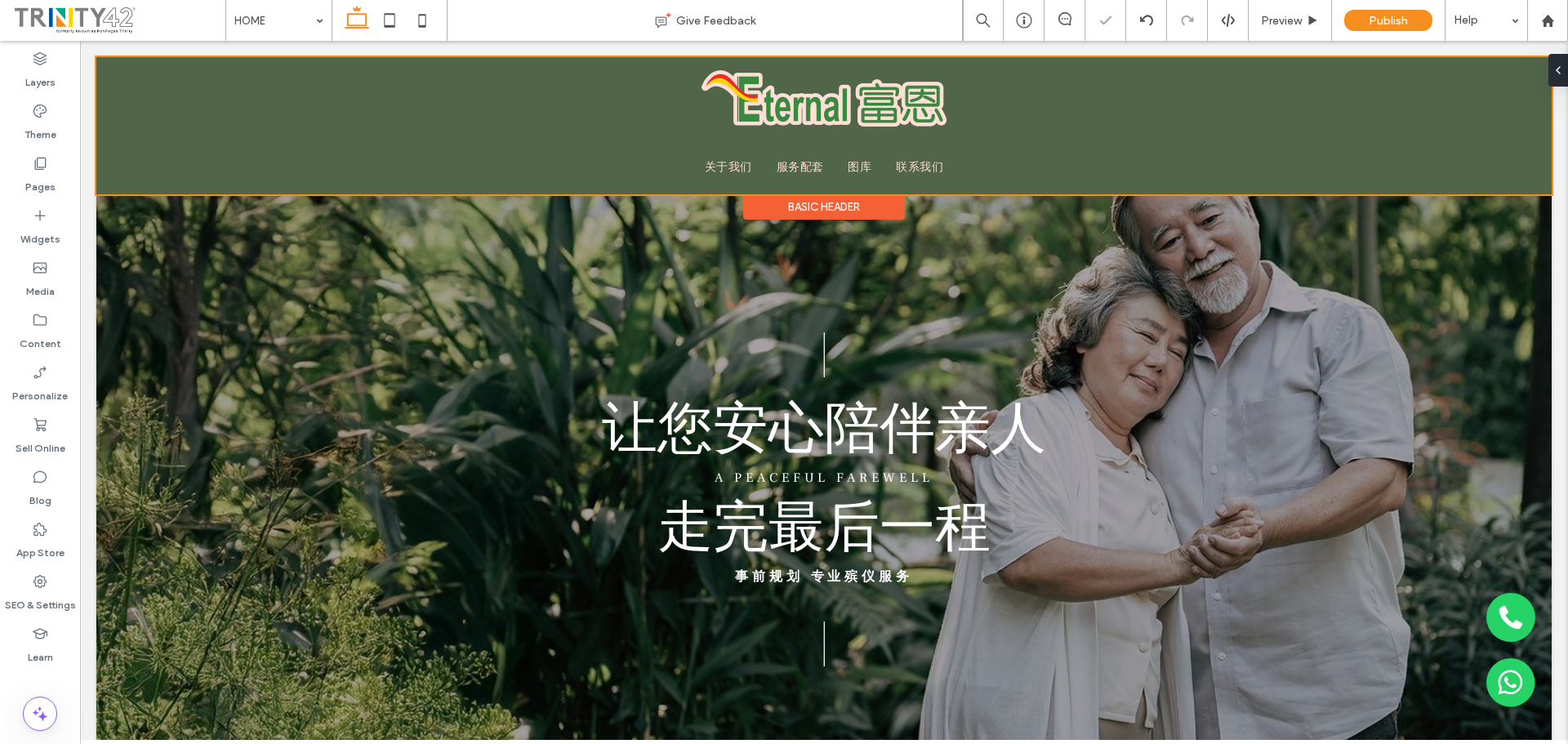
click at [1124, 180] on div at bounding box center [823, 125] width 1454 height 137
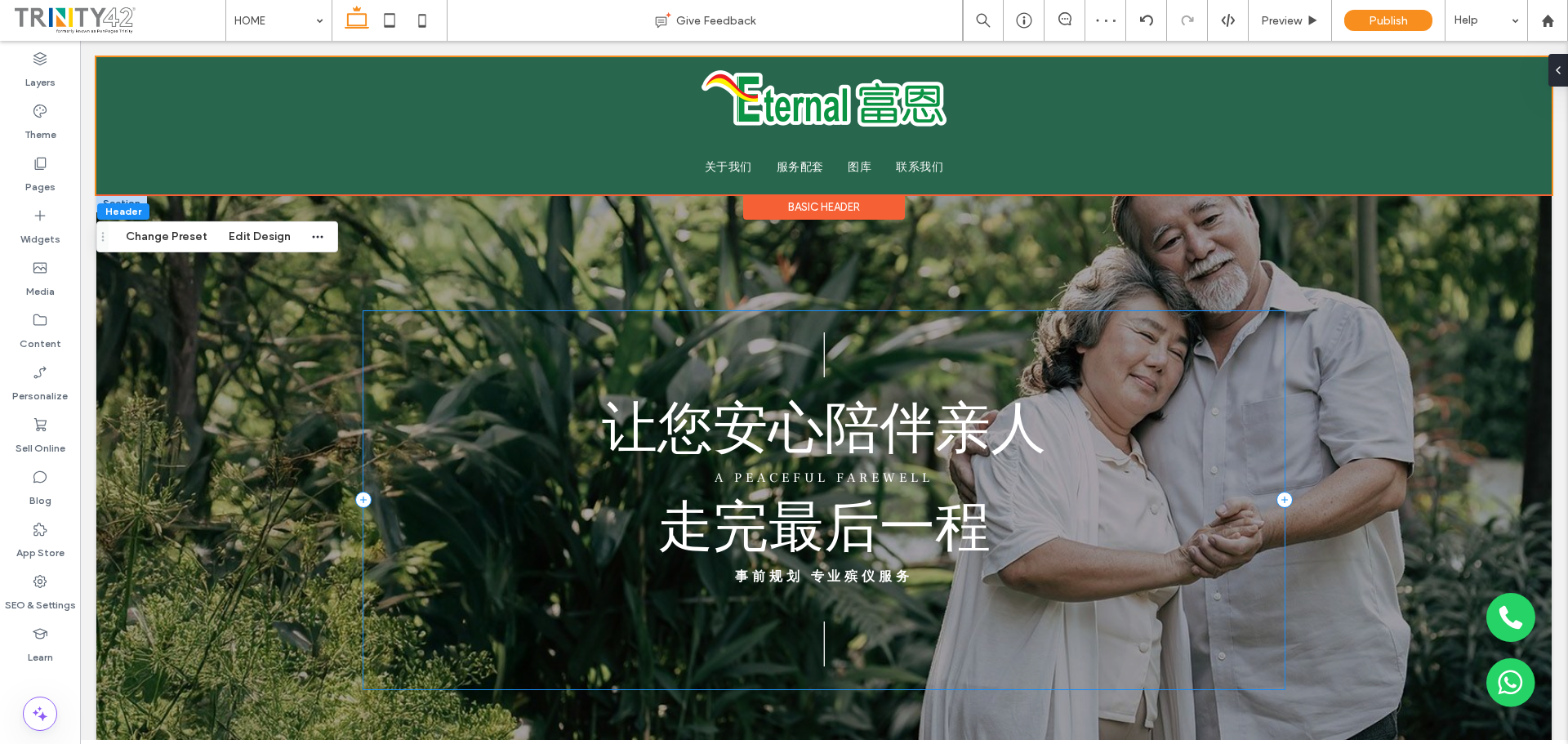
click at [1271, 363] on div "| 事前规划 专业殡仪服务 | 让您安心陪伴亲人 A Peaceful Farewell 走完最后一程" at bounding box center [824, 501] width 922 height 378
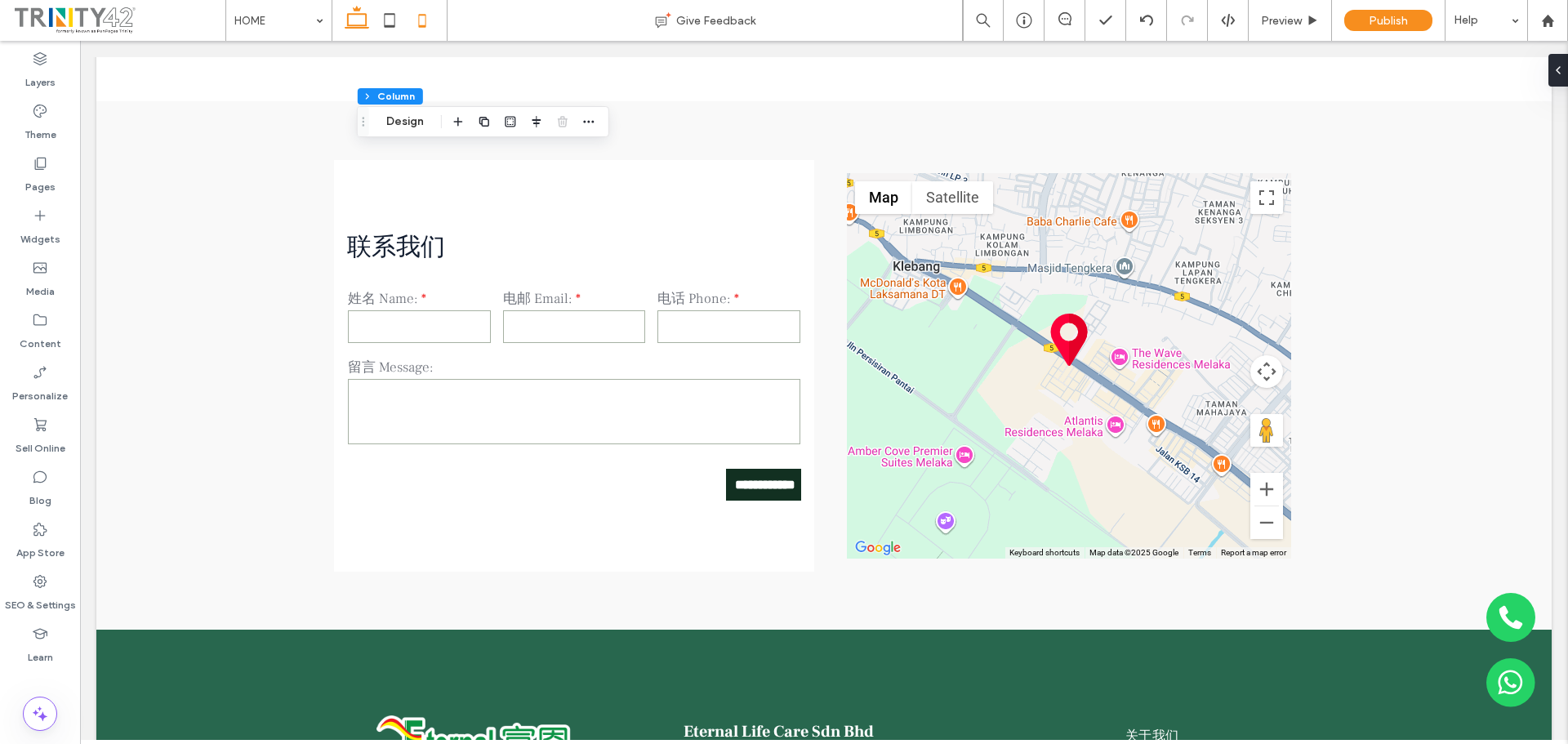
scroll to position [4224, 0]
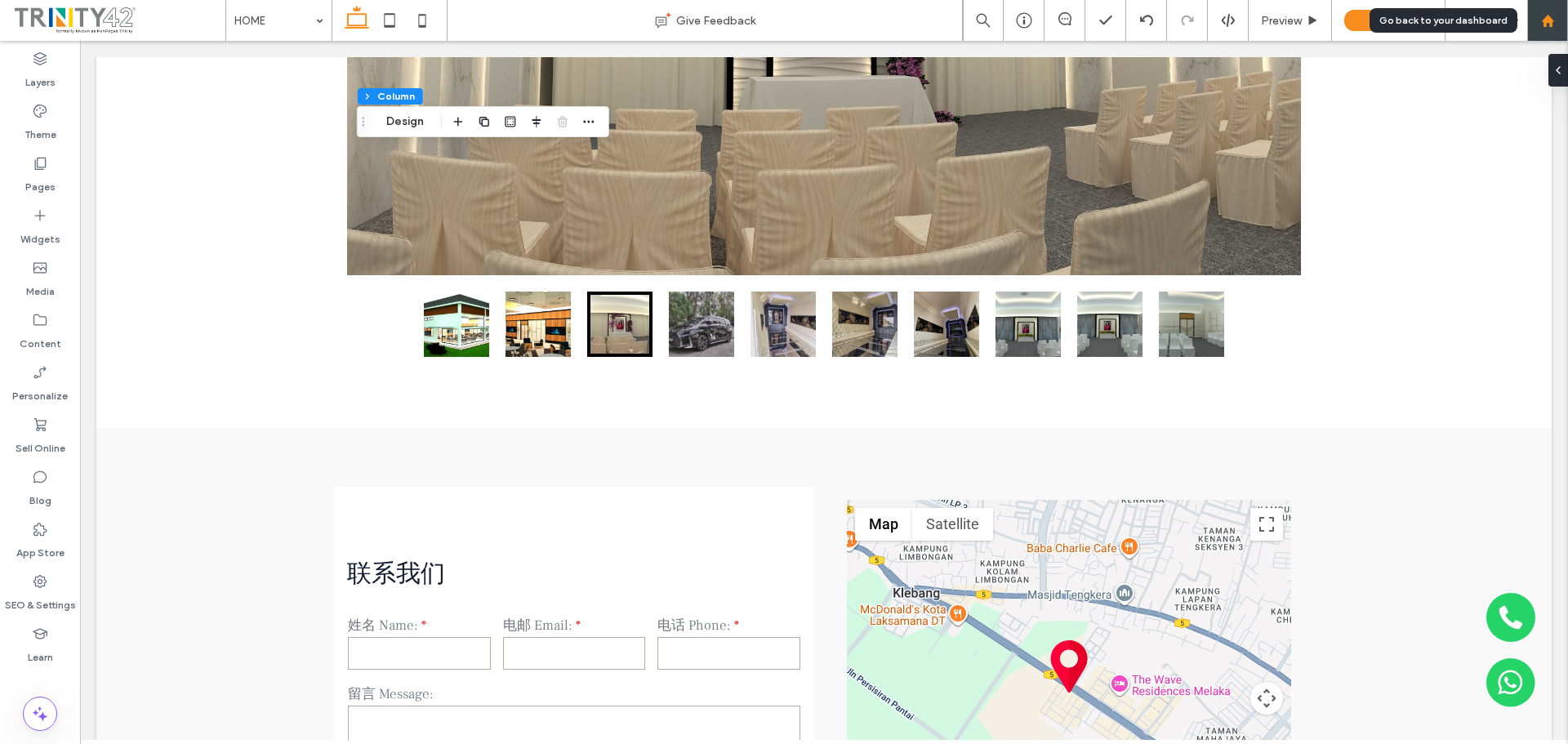
click at [1539, 16] on div at bounding box center [1547, 20] width 39 height 14
